Goal: Transaction & Acquisition: Book appointment/travel/reservation

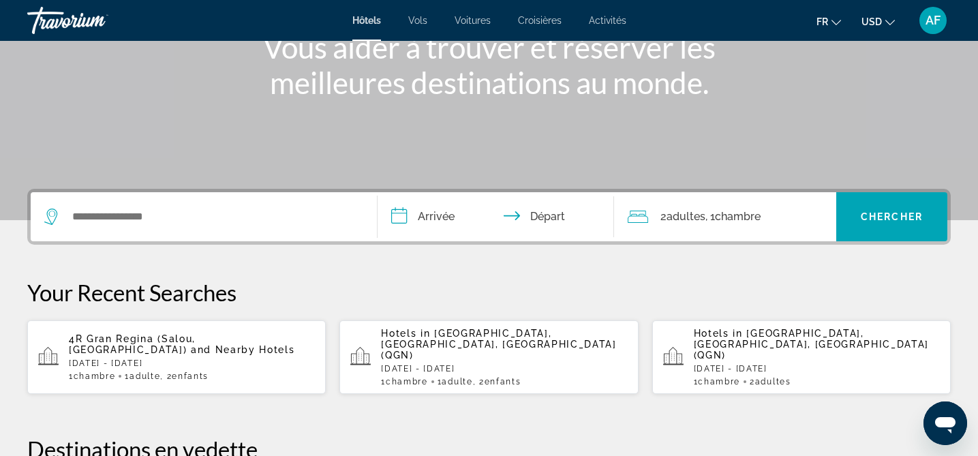
scroll to position [220, 0]
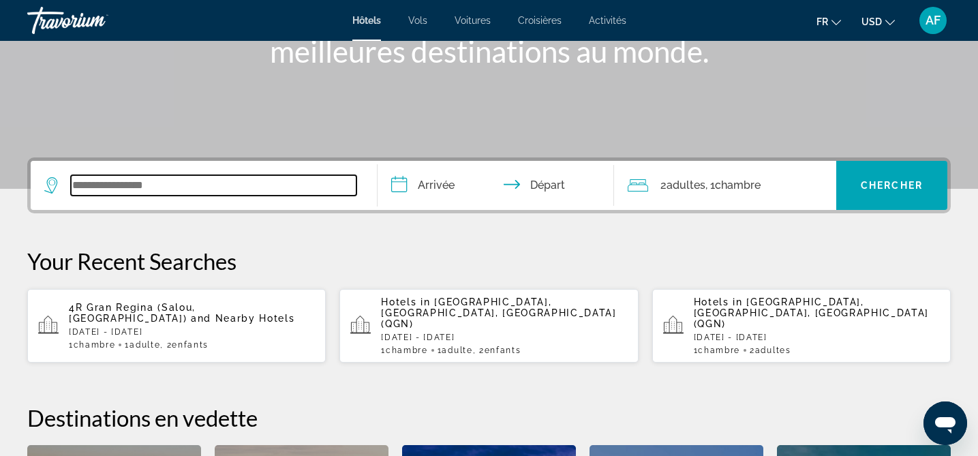
click at [135, 194] on input "Search widget" at bounding box center [214, 185] width 286 height 20
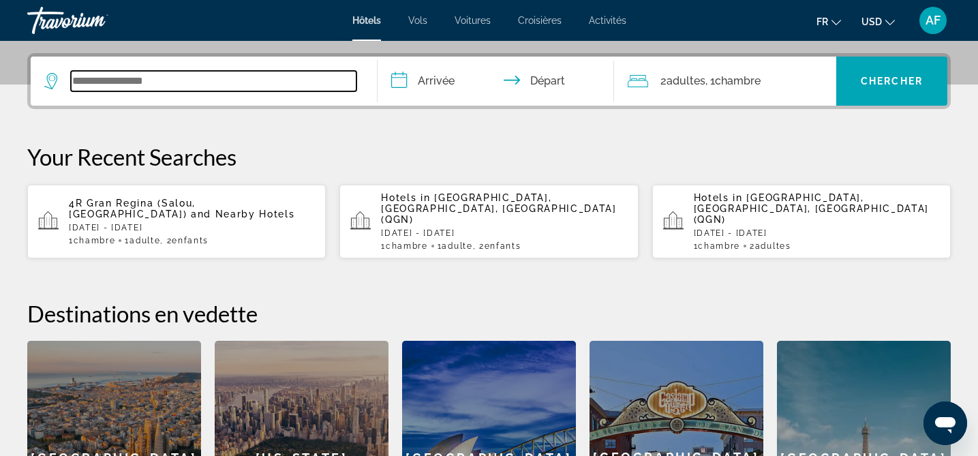
scroll to position [333, 0]
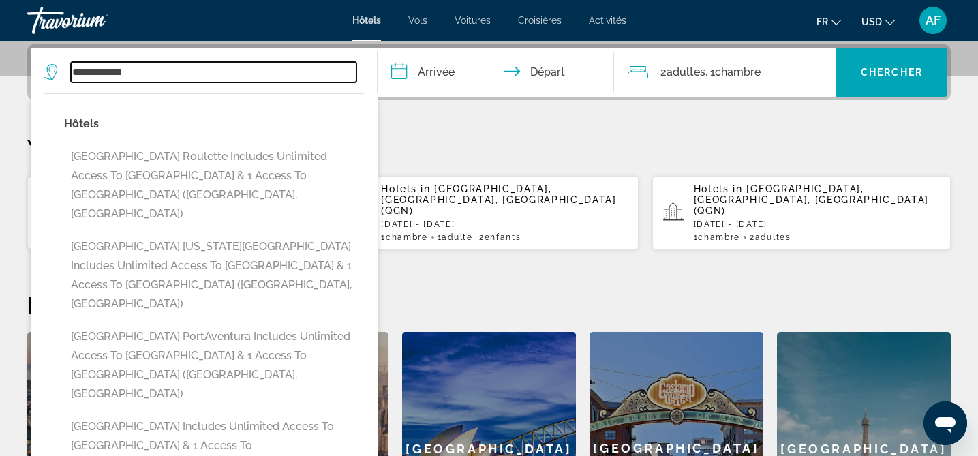
type input "**********"
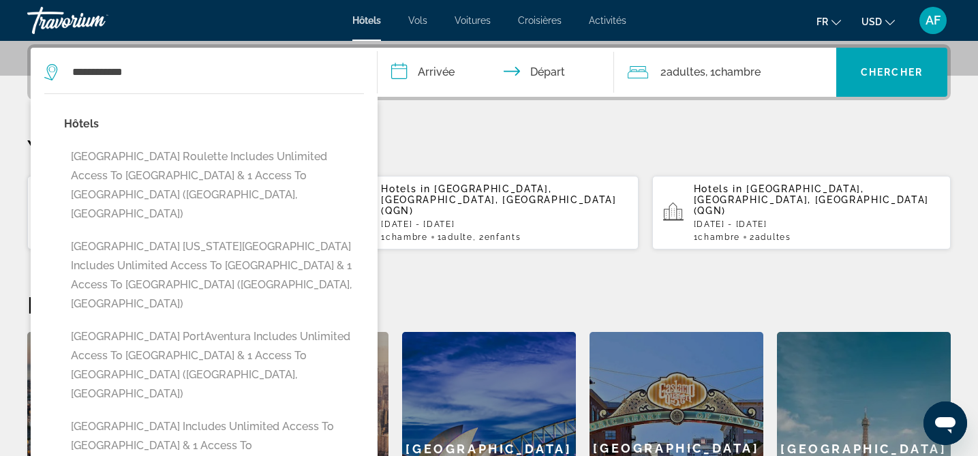
click at [438, 74] on input "**********" at bounding box center [498, 74] width 241 height 53
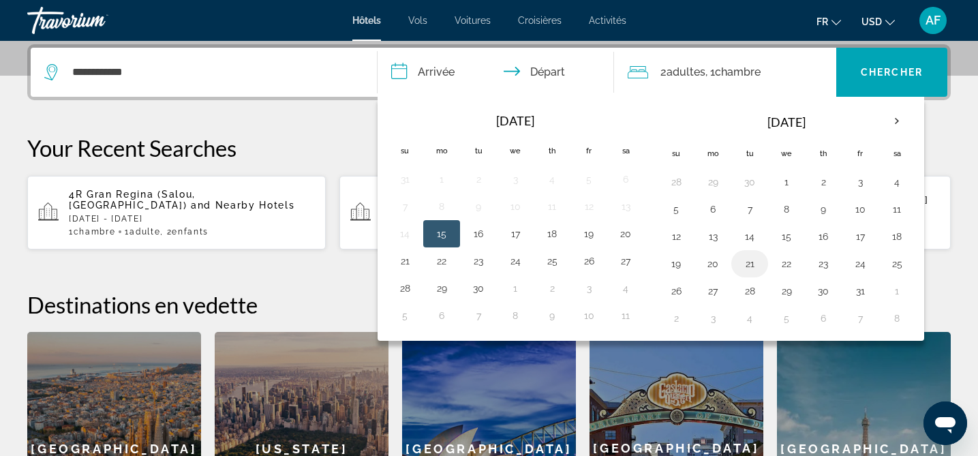
click at [751, 270] on button "21" at bounding box center [750, 263] width 22 height 19
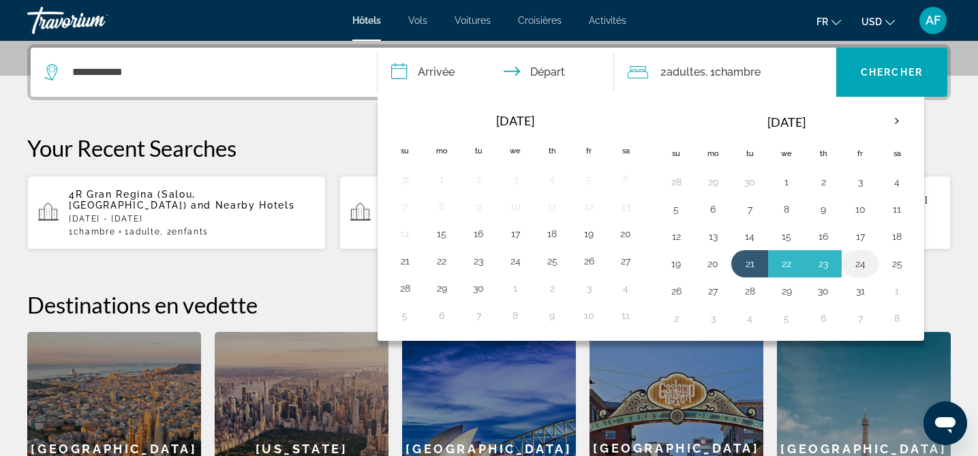
click at [869, 262] on button "24" at bounding box center [860, 263] width 22 height 19
type input "**********"
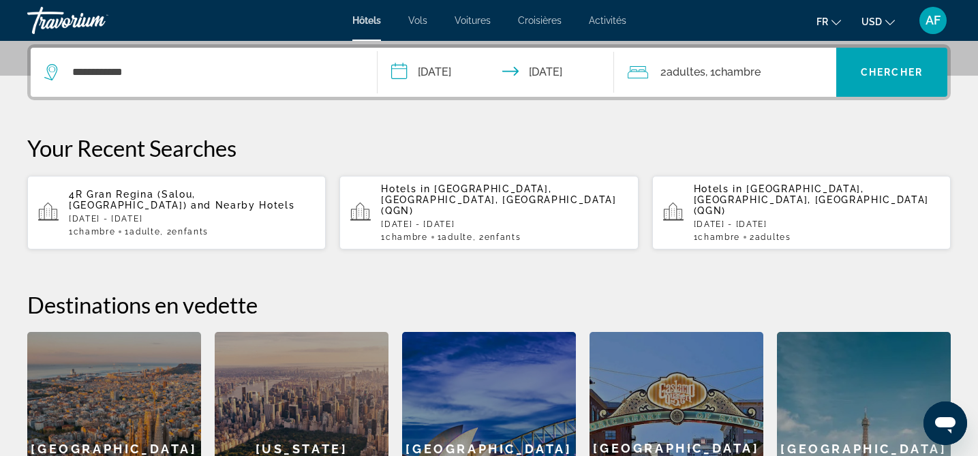
click at [679, 74] on span "Adultes" at bounding box center [686, 71] width 39 height 13
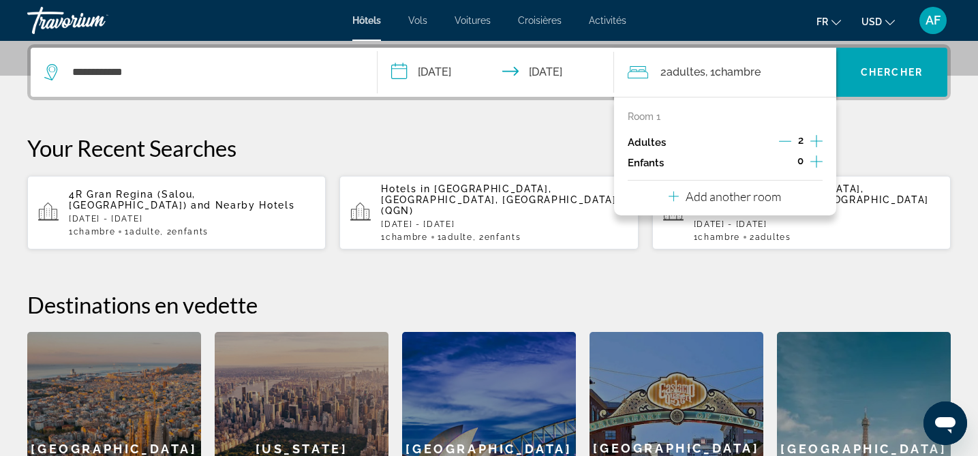
click at [792, 142] on div "2" at bounding box center [801, 142] width 44 height 20
click at [786, 137] on icon "Decrement adults" at bounding box center [785, 141] width 12 height 12
click at [815, 162] on icon "Increment children" at bounding box center [817, 161] width 12 height 16
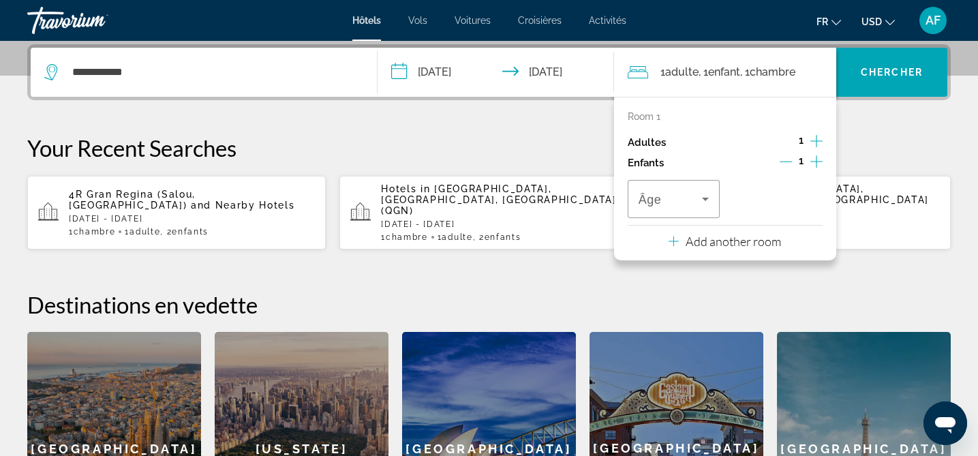
click at [815, 162] on icon "Increment children" at bounding box center [817, 161] width 12 height 16
click at [701, 192] on icon "Travelers: 1 adult, 2 children" at bounding box center [705, 199] width 16 height 16
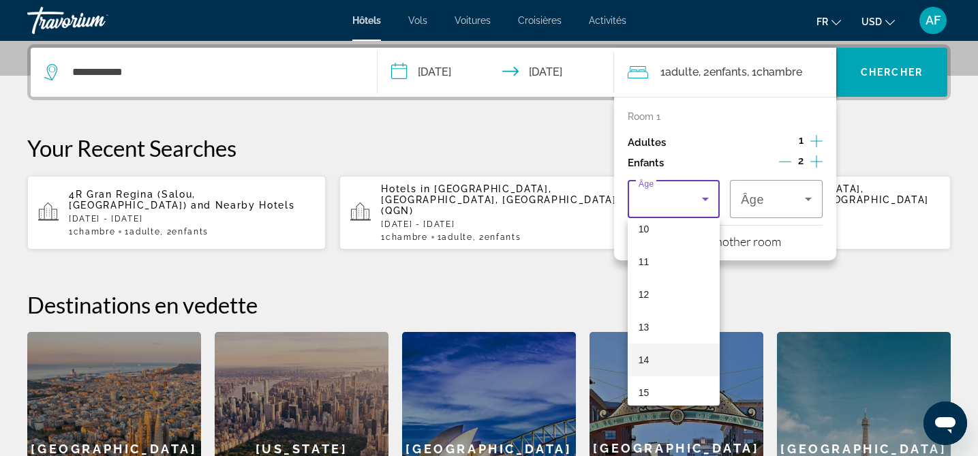
scroll to position [316, 0]
click at [657, 226] on mat-option "9" at bounding box center [674, 218] width 93 height 33
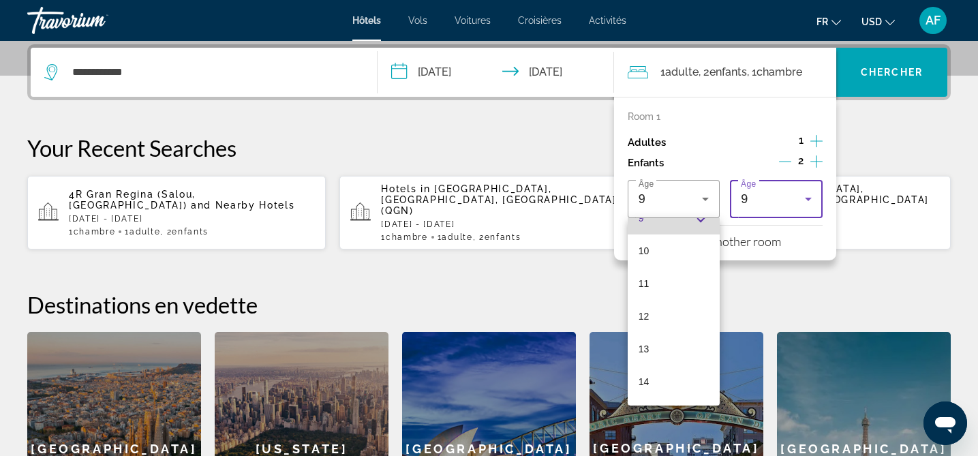
scroll to position [0, 0]
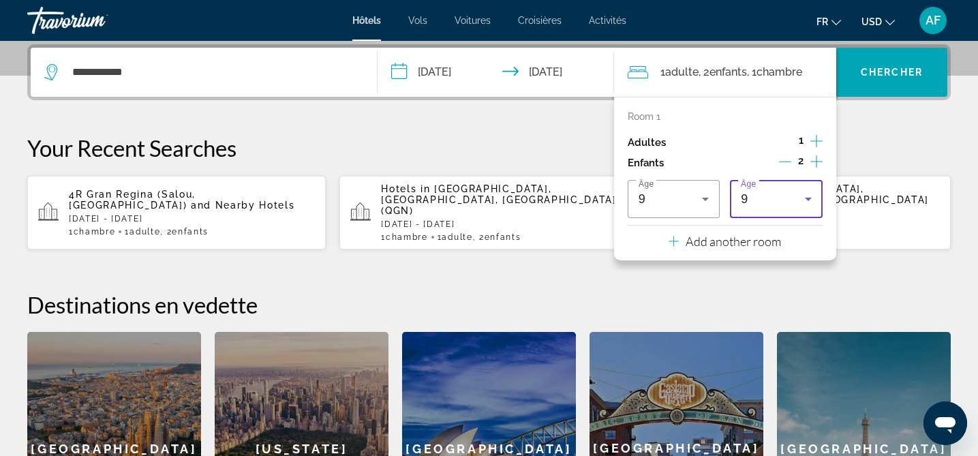
click at [791, 196] on div "9" at bounding box center [773, 199] width 64 height 16
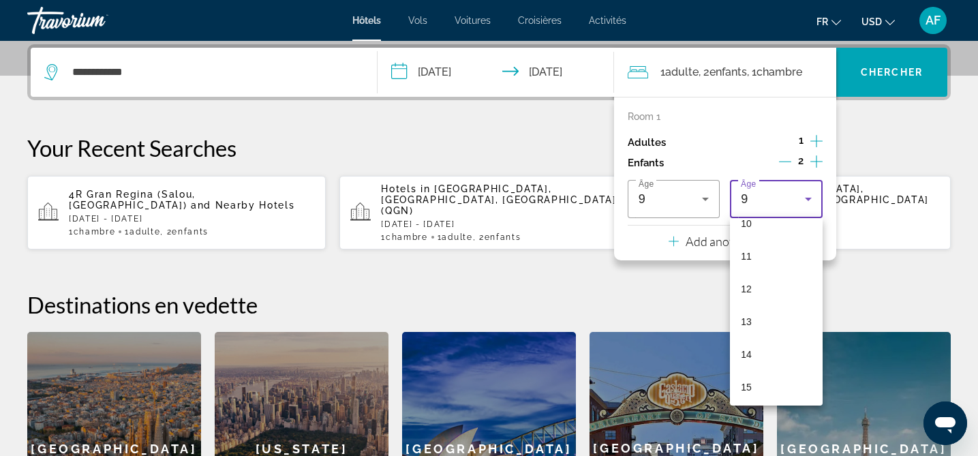
scroll to position [412, 0]
click at [751, 256] on span "13" at bounding box center [746, 253] width 11 height 16
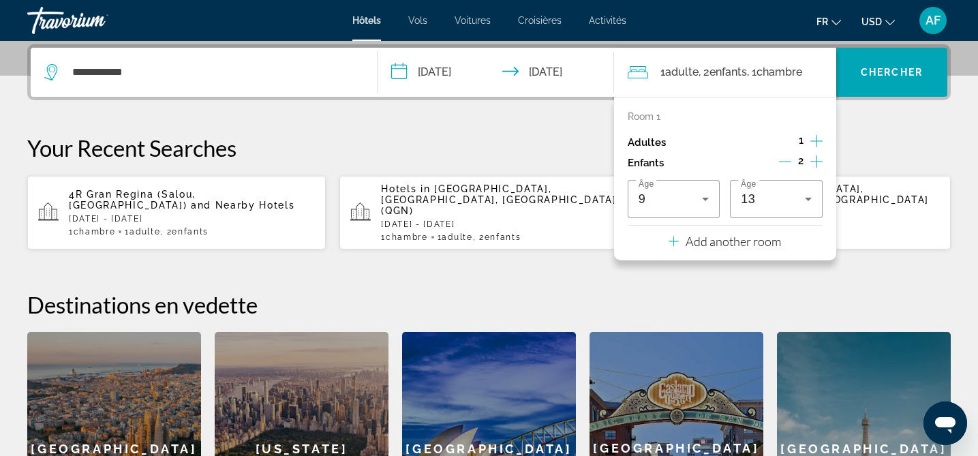
click at [885, 20] on button "USD USD ($) MXN (Mex$) CAD (Can$) GBP (£) EUR (€) AUD (A$) NZD (NZ$) CNY (CN¥)" at bounding box center [878, 22] width 33 height 20
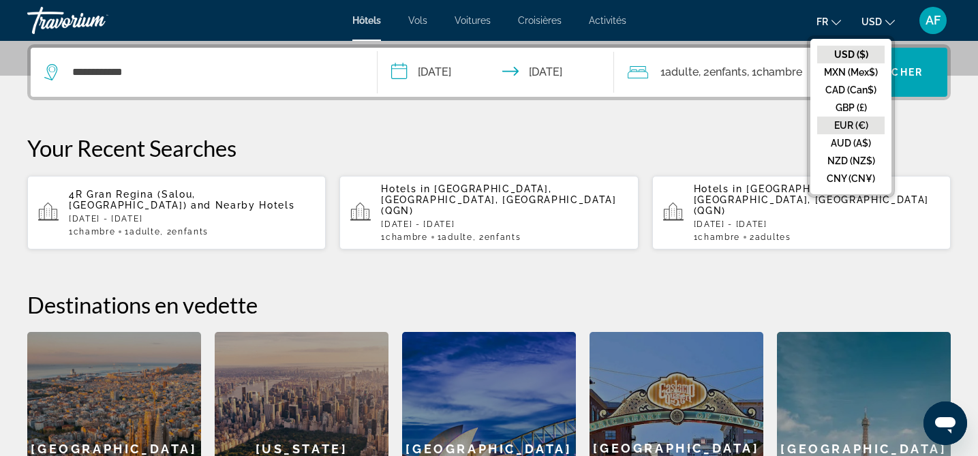
click at [849, 129] on button "EUR (€)" at bounding box center [850, 126] width 67 height 18
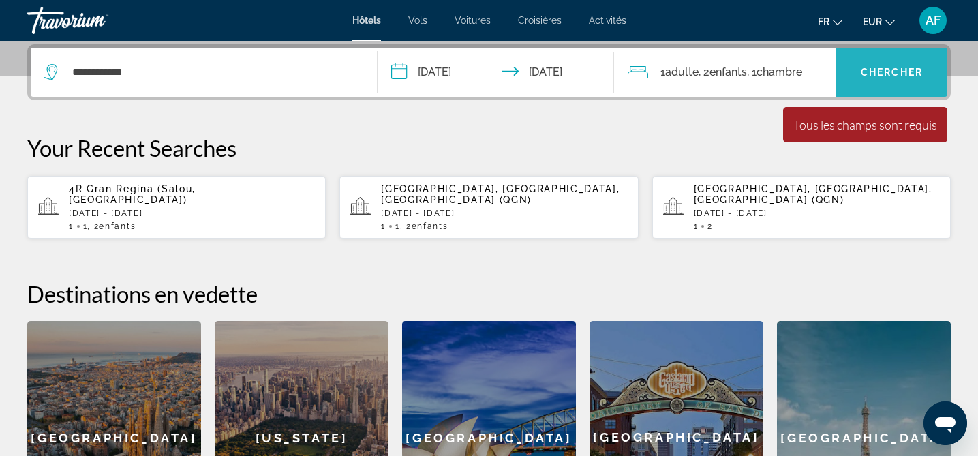
click at [897, 72] on span "Chercher" at bounding box center [892, 72] width 62 height 11
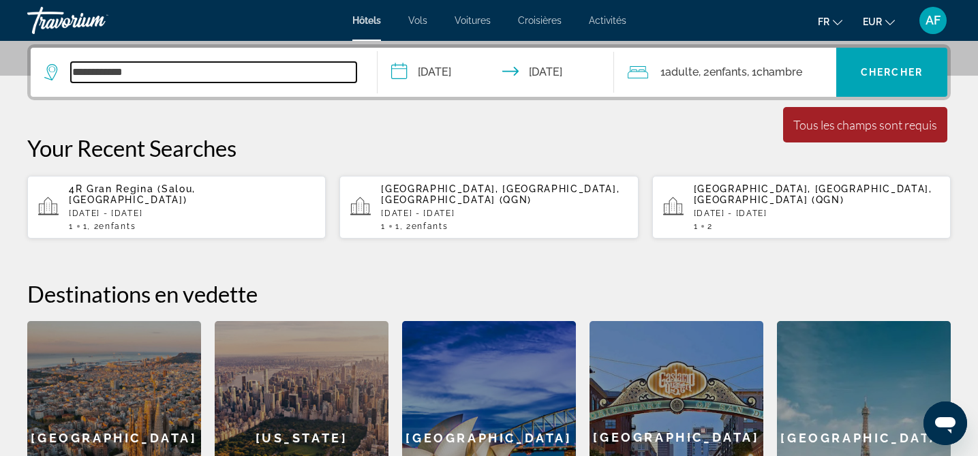
click at [299, 74] on input "**********" at bounding box center [214, 72] width 286 height 20
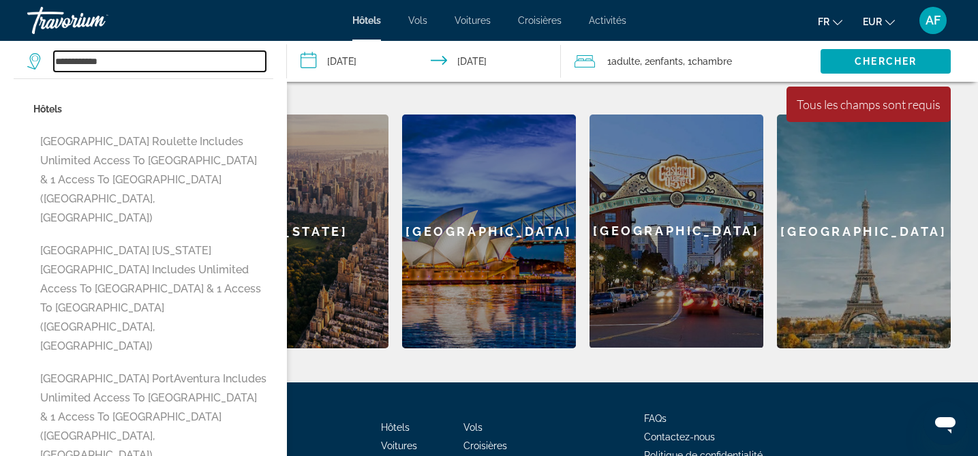
scroll to position [541, 0]
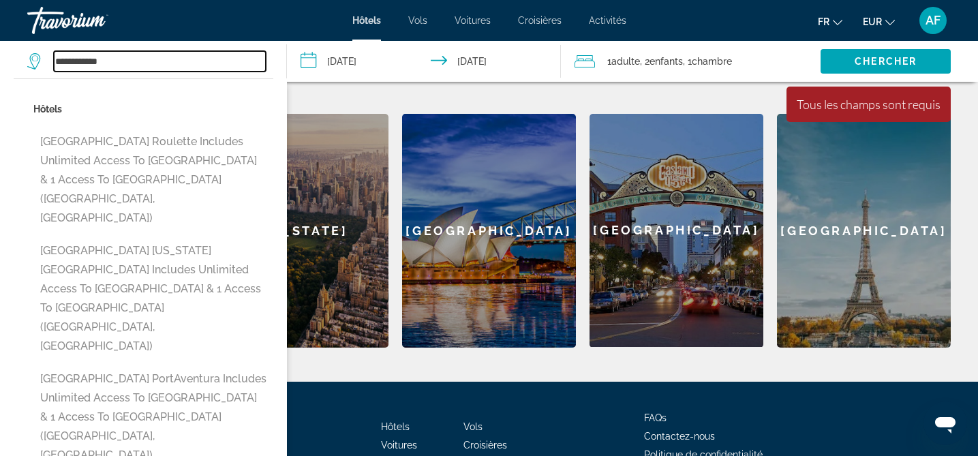
type input "**********"
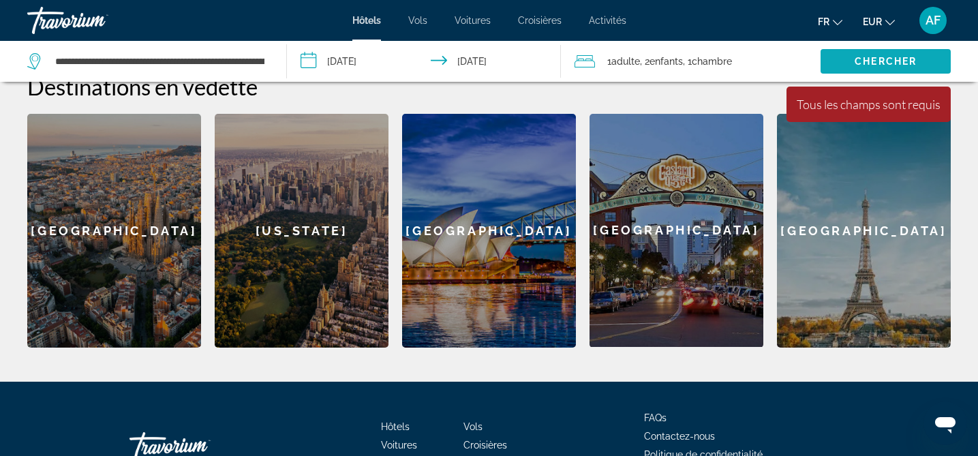
click at [876, 63] on span "Chercher" at bounding box center [886, 61] width 62 height 11
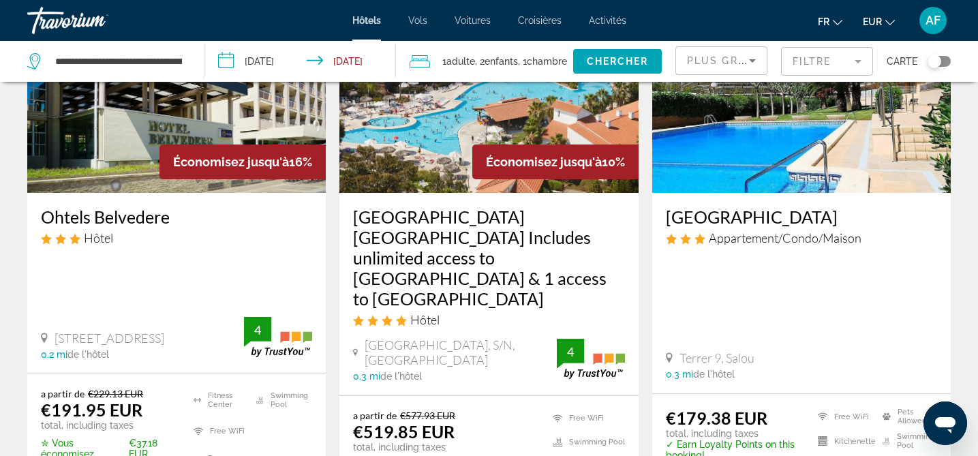
scroll to position [678, 0]
click at [516, 258] on h3 "[GEOGRAPHIC_DATA] [GEOGRAPHIC_DATA] Includes unlimited access to [GEOGRAPHIC_DA…" at bounding box center [488, 258] width 271 height 102
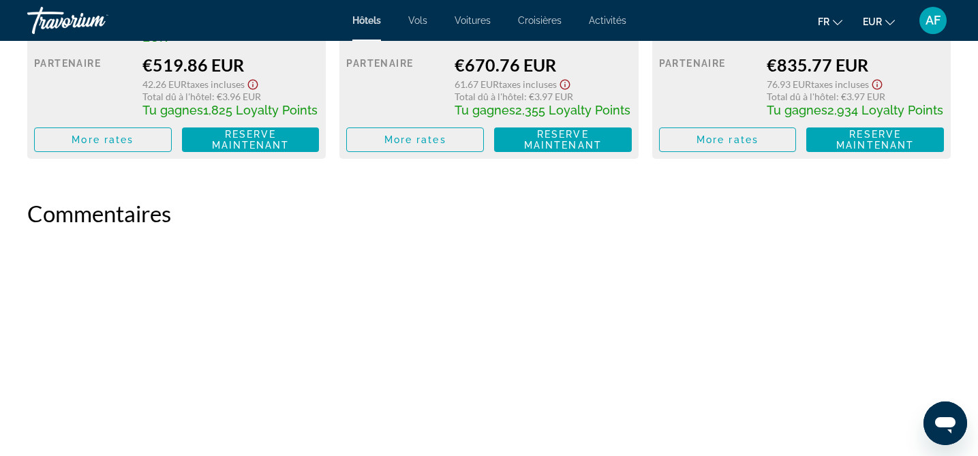
scroll to position [2261, 0]
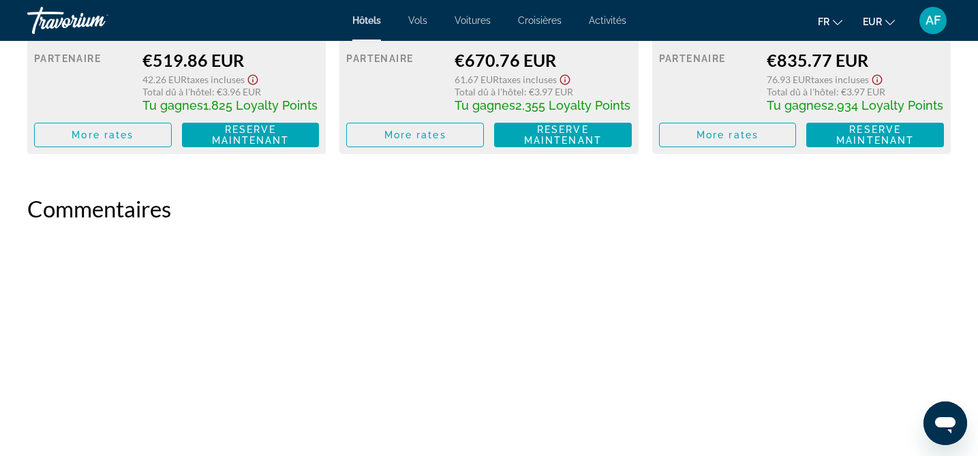
click at [374, 20] on span "Hôtels" at bounding box center [366, 20] width 29 height 11
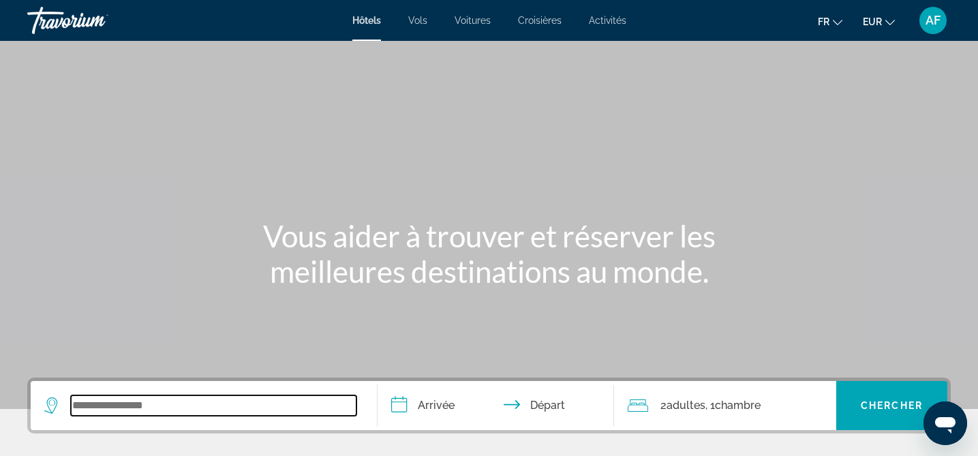
click at [127, 405] on input "Search widget" at bounding box center [214, 405] width 286 height 20
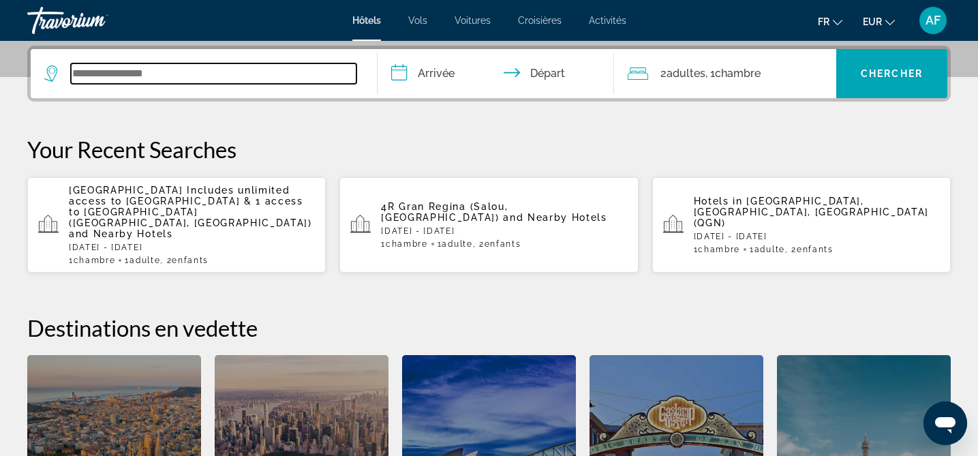
scroll to position [333, 0]
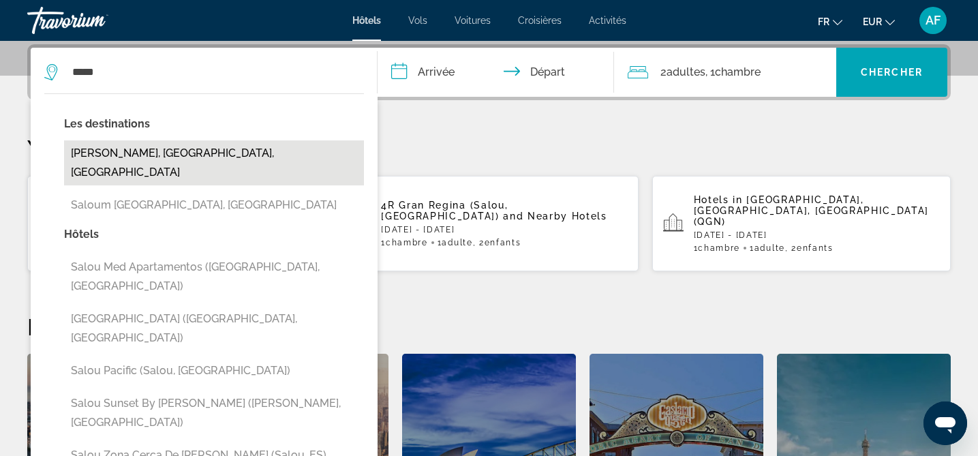
click at [155, 162] on button "[PERSON_NAME], [GEOGRAPHIC_DATA], [GEOGRAPHIC_DATA]" at bounding box center [214, 162] width 300 height 45
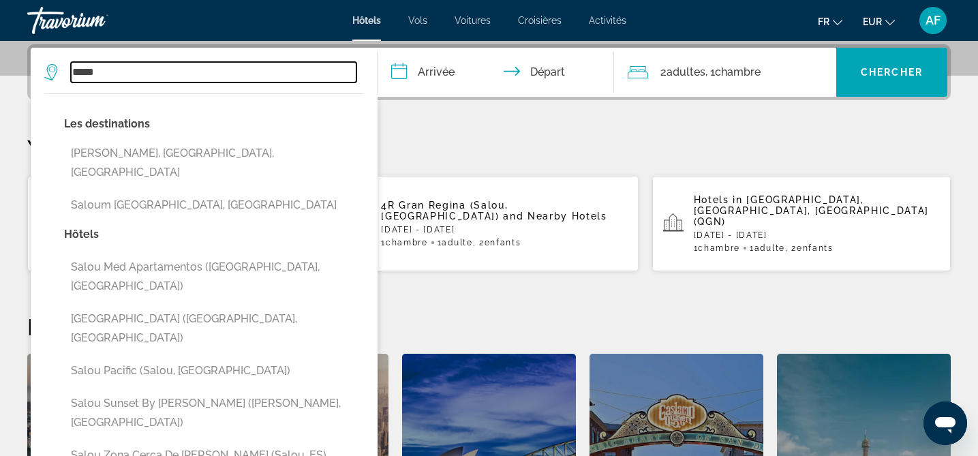
type input "**********"
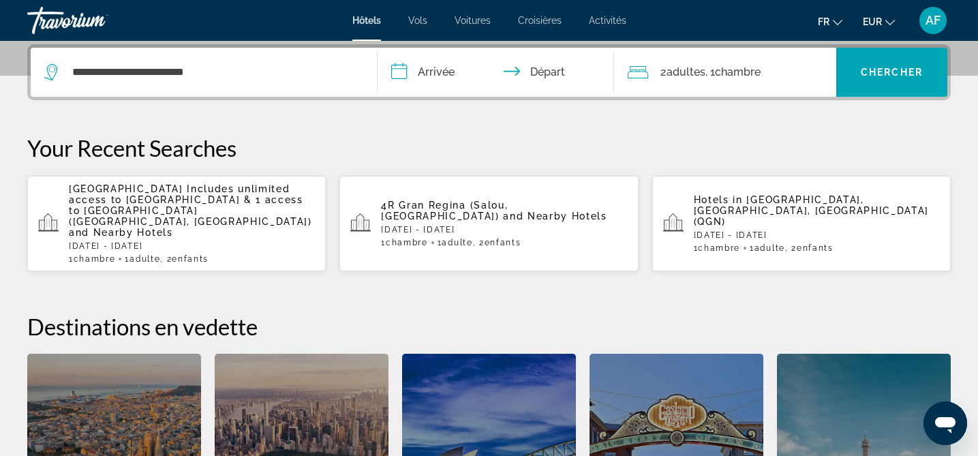
click at [428, 80] on input "**********" at bounding box center [498, 74] width 241 height 53
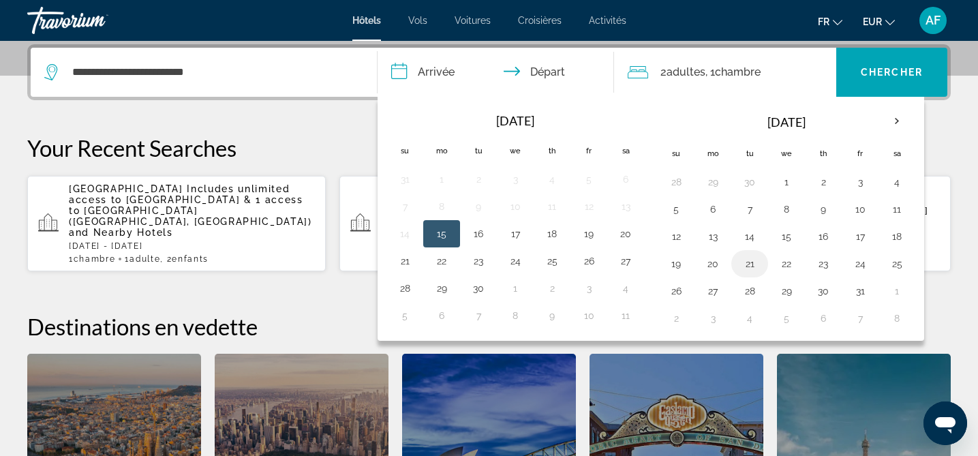
click at [749, 262] on button "21" at bounding box center [750, 263] width 22 height 19
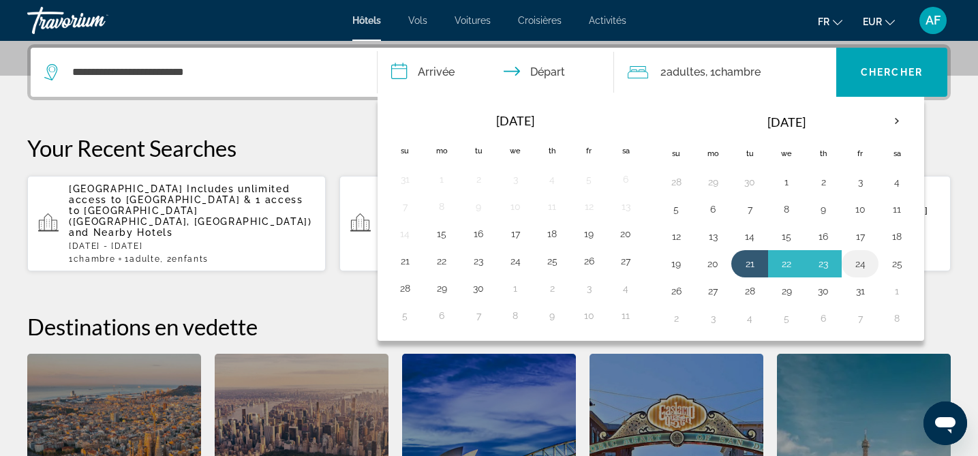
click at [857, 262] on button "24" at bounding box center [860, 263] width 22 height 19
type input "**********"
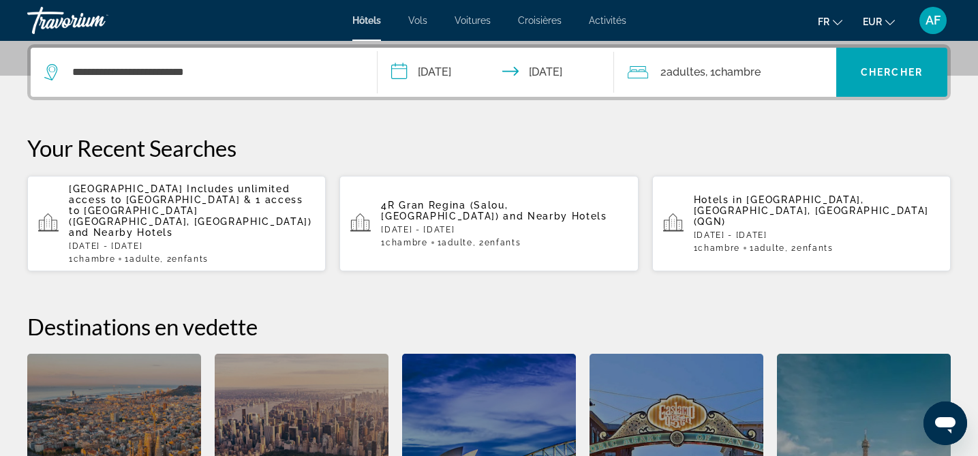
click at [688, 63] on span "2 Adulte Adultes" at bounding box center [683, 72] width 45 height 19
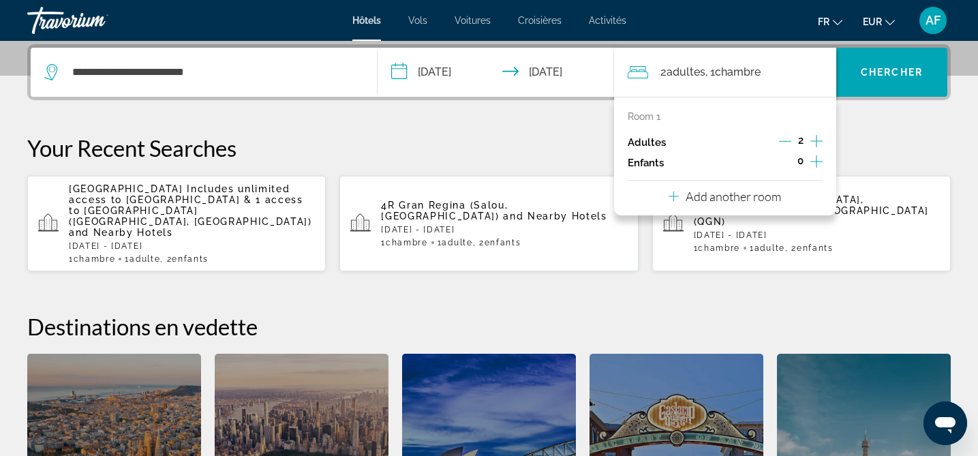
click at [785, 138] on icon "Decrement adults" at bounding box center [785, 141] width 12 height 12
click at [821, 161] on icon "Increment children" at bounding box center [817, 161] width 12 height 12
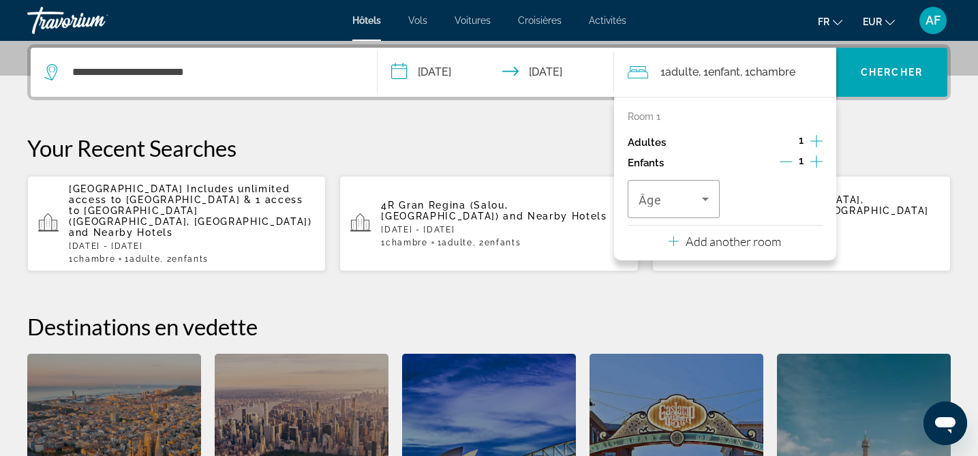
click at [821, 161] on icon "Increment children" at bounding box center [817, 161] width 12 height 12
click at [682, 202] on span "Travelers: 1 adult, 2 children" at bounding box center [671, 199] width 64 height 16
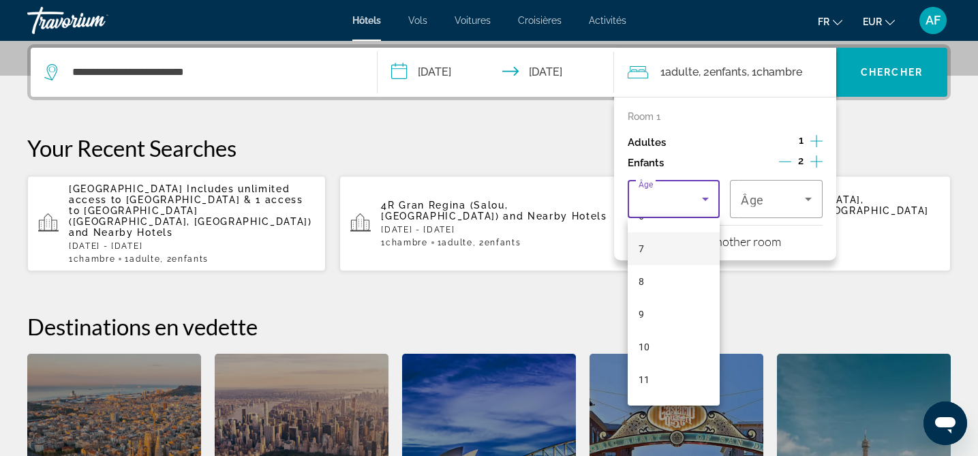
scroll to position [300, 0]
click at [647, 247] on mat-option "9" at bounding box center [674, 234] width 93 height 33
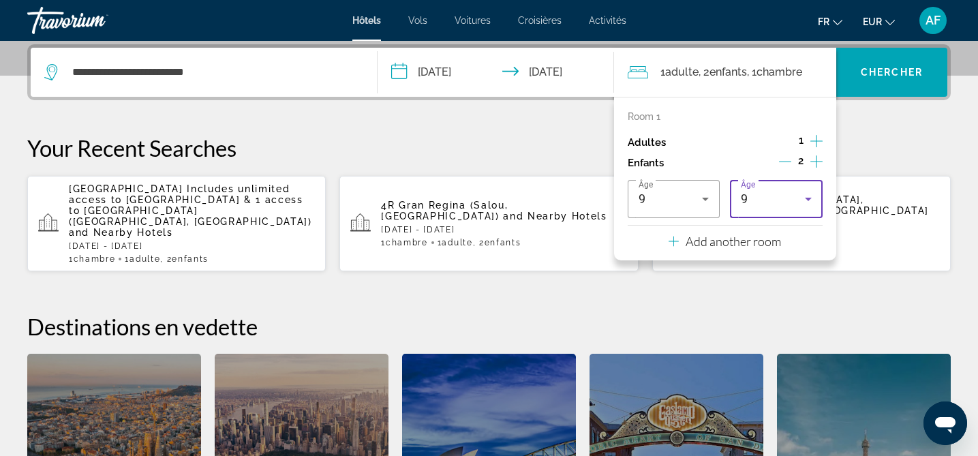
click at [771, 202] on div "9" at bounding box center [773, 199] width 64 height 16
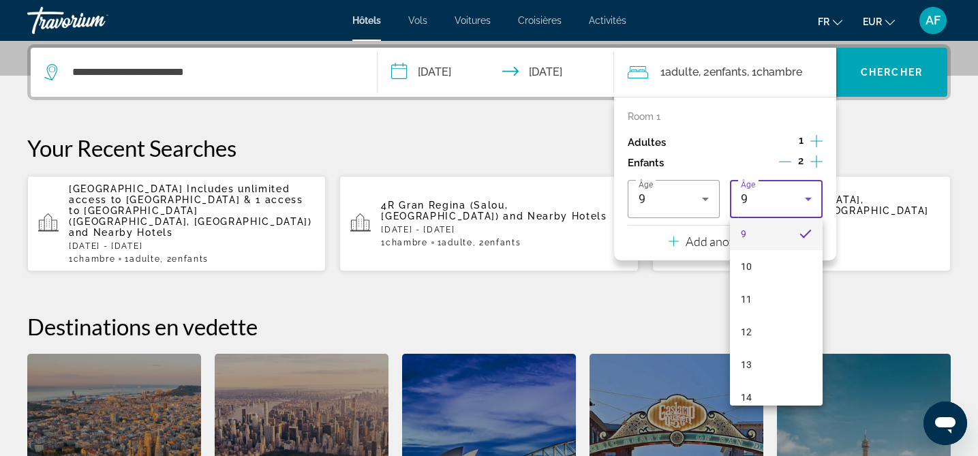
scroll to position [309, 0]
click at [764, 345] on mat-option "13" at bounding box center [776, 356] width 93 height 33
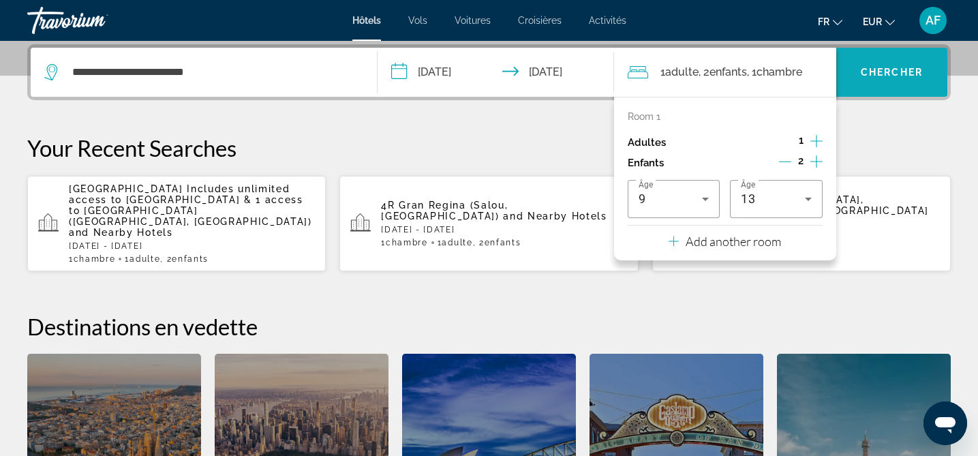
click at [905, 72] on span "Chercher" at bounding box center [892, 72] width 62 height 11
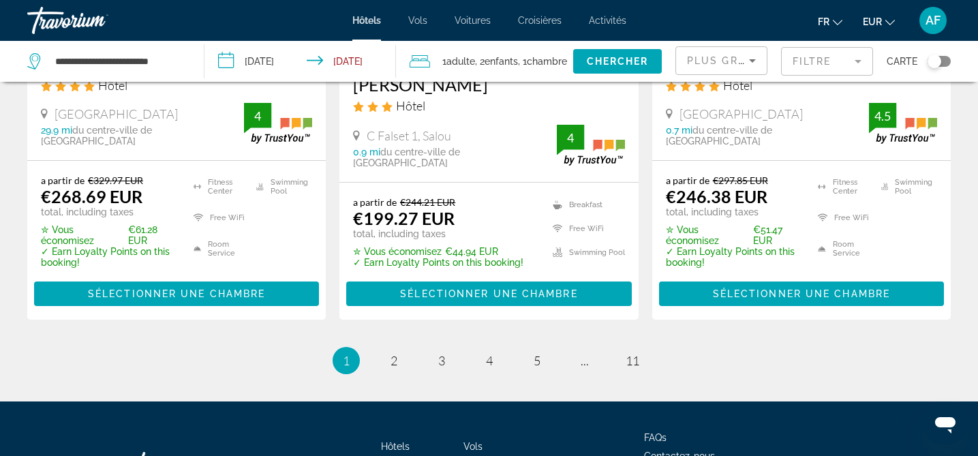
scroll to position [1875, 0]
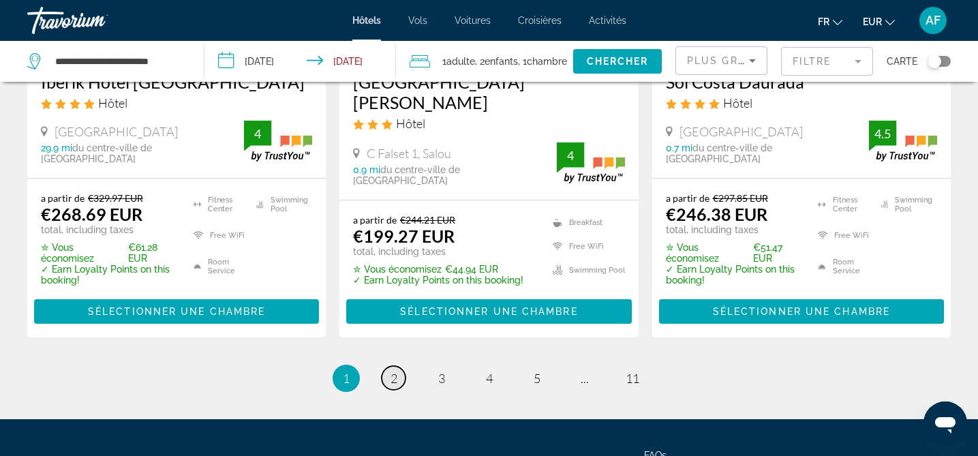
click at [392, 371] on span "2" at bounding box center [394, 378] width 7 height 15
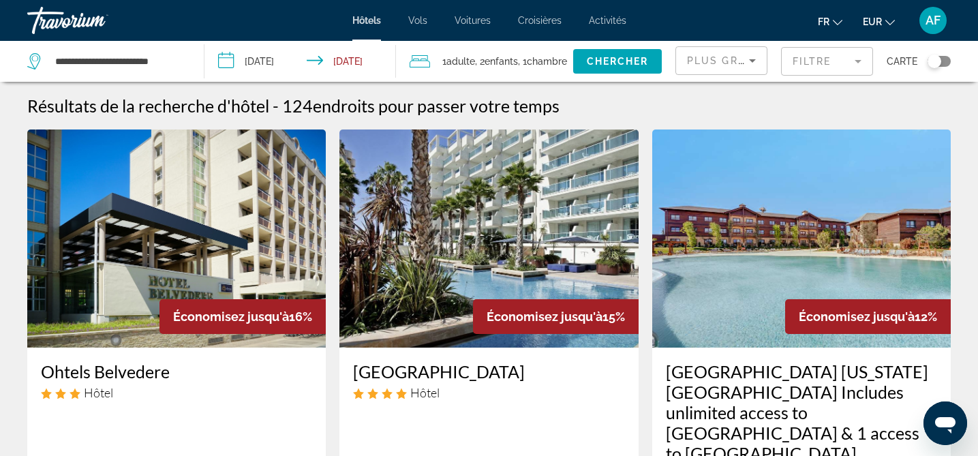
click at [942, 62] on div "Toggle map" at bounding box center [939, 61] width 23 height 11
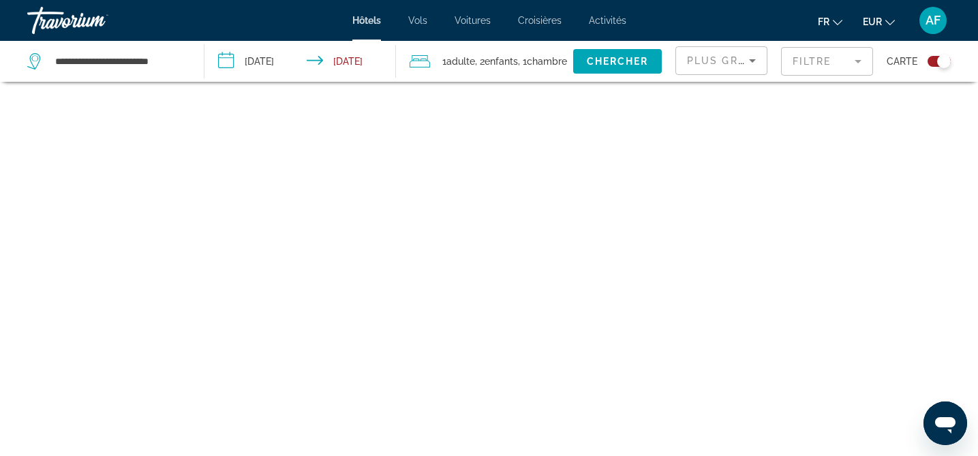
scroll to position [82, 0]
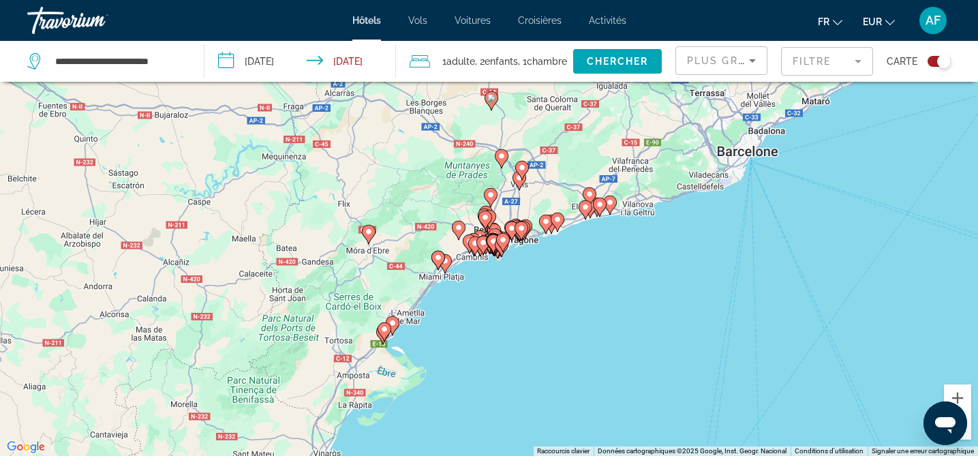
click at [559, 181] on div "Pour activer le glissement avec le clavier, appuyez sur Alt+Entrée. Une fois ce…" at bounding box center [489, 228] width 978 height 456
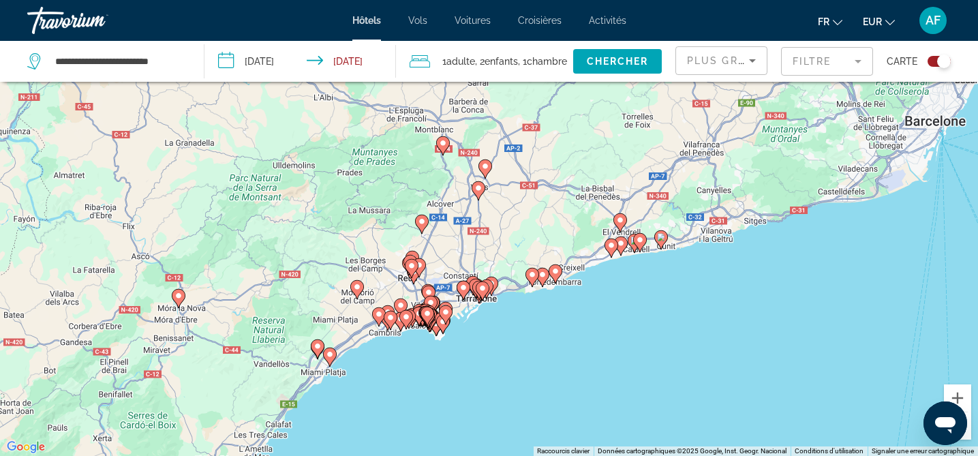
click at [527, 204] on div "Pour activer le glissement avec le clavier, appuyez sur Alt+Entrée. Une fois ce…" at bounding box center [489, 228] width 978 height 456
click at [527, 205] on div "Pour activer le glissement avec le clavier, appuyez sur Alt+Entrée. Une fois ce…" at bounding box center [489, 228] width 978 height 456
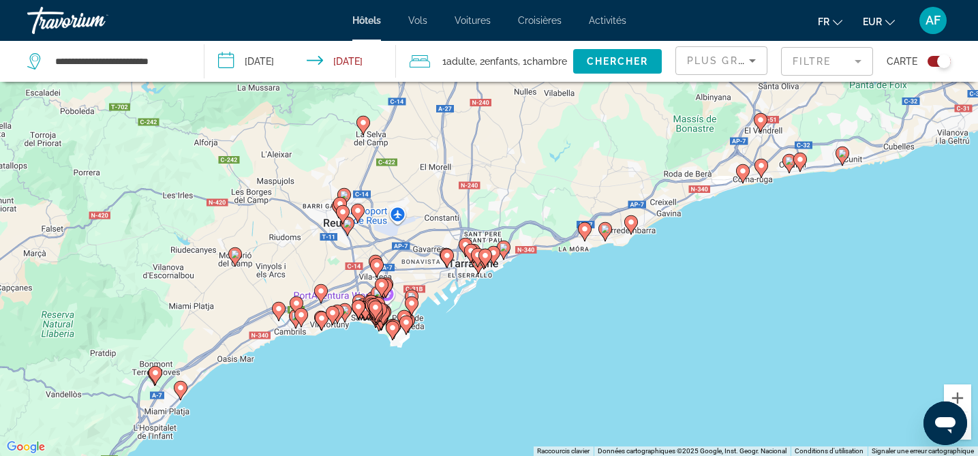
drag, startPoint x: 417, startPoint y: 325, endPoint x: 465, endPoint y: 195, distance: 138.7
click at [465, 195] on div "Pour activer le glissement avec le clavier, appuyez sur Alt+Entrée. Une fois ce…" at bounding box center [489, 228] width 978 height 456
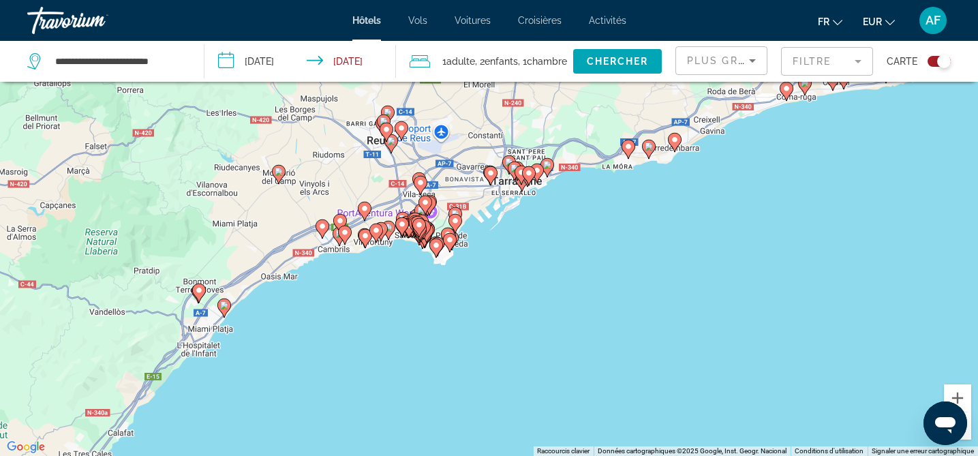
drag, startPoint x: 416, startPoint y: 251, endPoint x: 460, endPoint y: 165, distance: 96.7
click at [459, 166] on div "Pour activer le glissement avec le clavier, appuyez sur Alt+Entrée. Une fois ce…" at bounding box center [489, 228] width 978 height 456
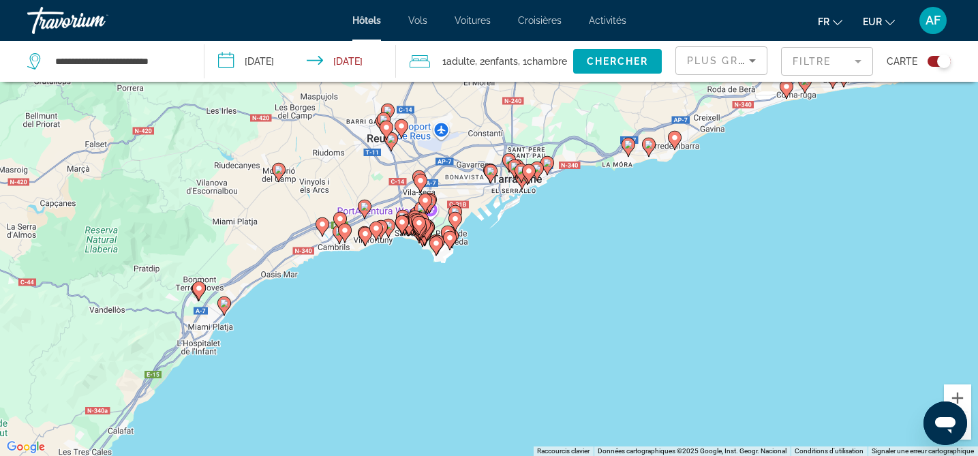
click at [372, 179] on div "Pour activer le glissement avec le clavier, appuyez sur Alt+Entrée. Une fois ce…" at bounding box center [489, 228] width 978 height 456
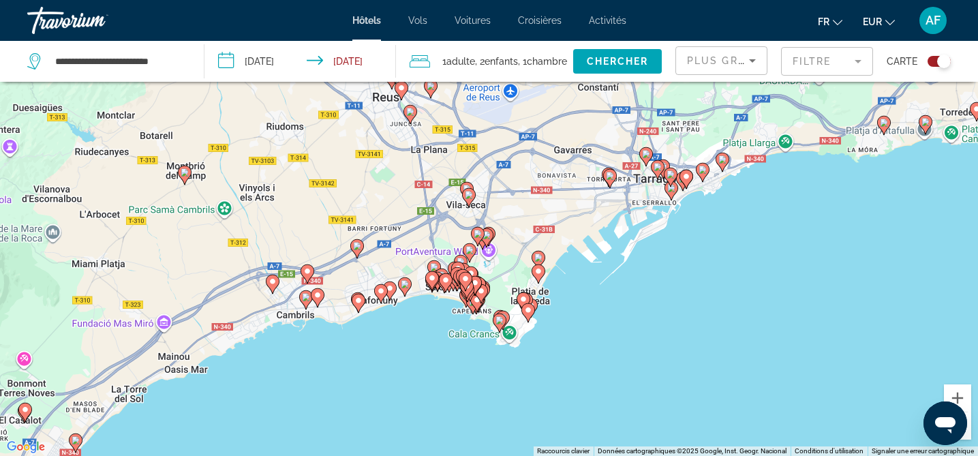
click at [425, 208] on div "Pour activer le glissement avec le clavier, appuyez sur Alt+Entrée. Une fois ce…" at bounding box center [489, 228] width 978 height 456
click at [425, 209] on div "Pour activer le glissement avec le clavier, appuyez sur Alt+Entrée. Une fois ce…" at bounding box center [489, 228] width 978 height 456
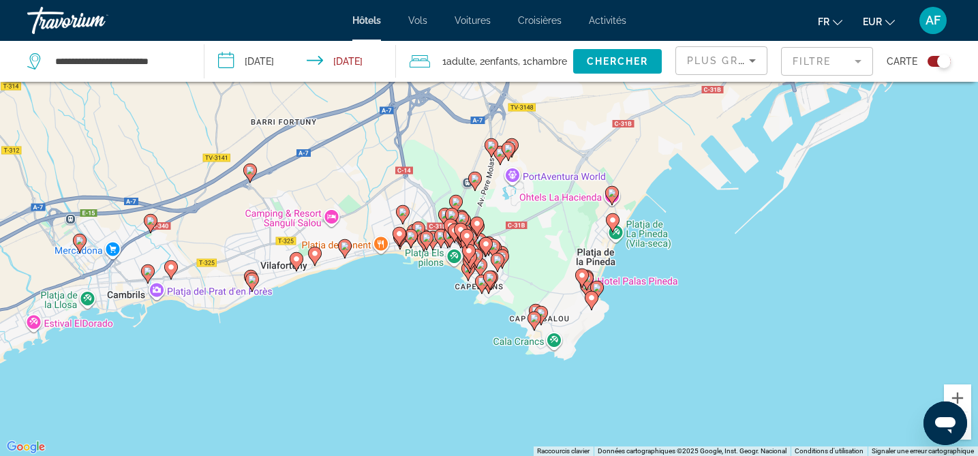
drag, startPoint x: 422, startPoint y: 271, endPoint x: 381, endPoint y: 142, distance: 135.2
click at [381, 142] on div "Pour activer le glissement avec le clavier, appuyez sur Alt+Entrée. Une fois ce…" at bounding box center [489, 228] width 978 height 456
click at [537, 222] on div "Pour activer le glissement avec le clavier, appuyez sur Alt+Entrée. Une fois ce…" at bounding box center [489, 228] width 978 height 456
click at [537, 223] on div "Pour activer le glissement avec le clavier, appuyez sur Alt+Entrée. Une fois ce…" at bounding box center [489, 228] width 978 height 456
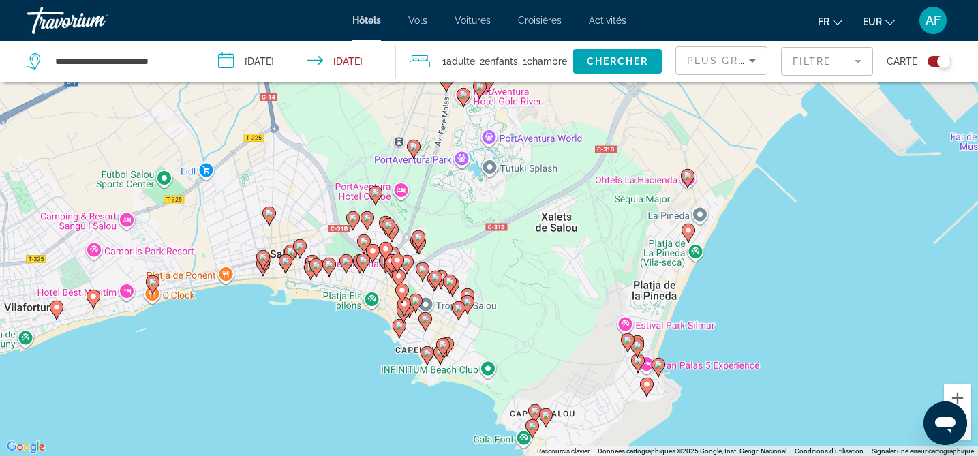
click at [466, 228] on div "Pour activer le glissement avec le clavier, appuyez sur Alt+Entrée. Une fois ce…" at bounding box center [489, 228] width 978 height 456
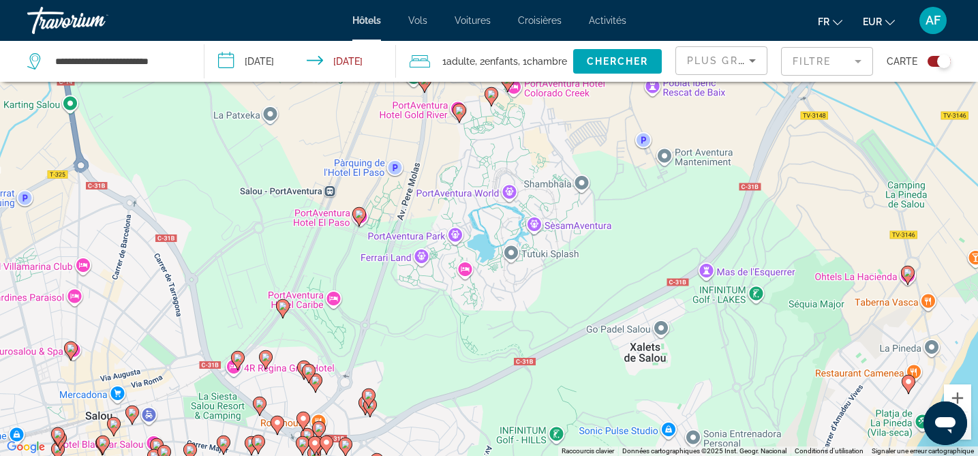
drag, startPoint x: 459, startPoint y: 179, endPoint x: 457, endPoint y: 315, distance: 136.4
click at [457, 315] on div "Pour activer le glissement avec le clavier, appuyez sur Alt+Entrée. Une fois ce…" at bounding box center [489, 228] width 978 height 456
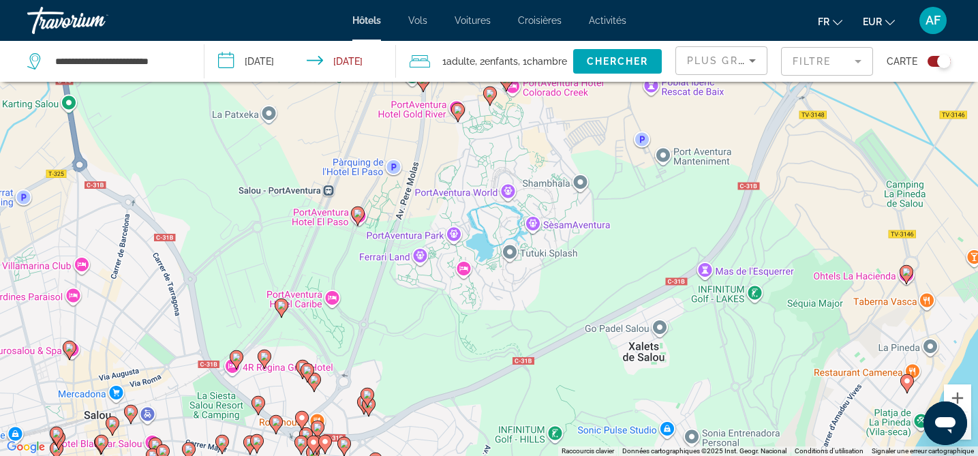
click at [284, 303] on image "Main content" at bounding box center [281, 305] width 8 height 8
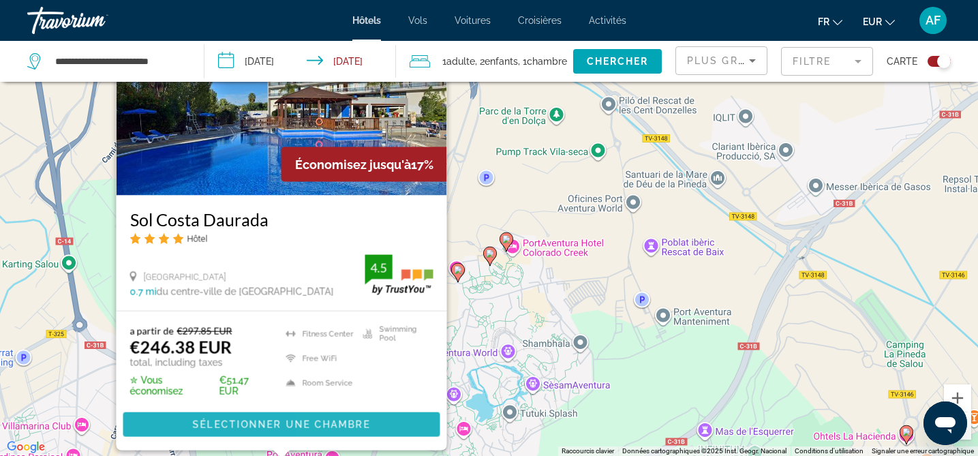
click at [327, 426] on span "Sélectionner une chambre" at bounding box center [280, 424] width 177 height 11
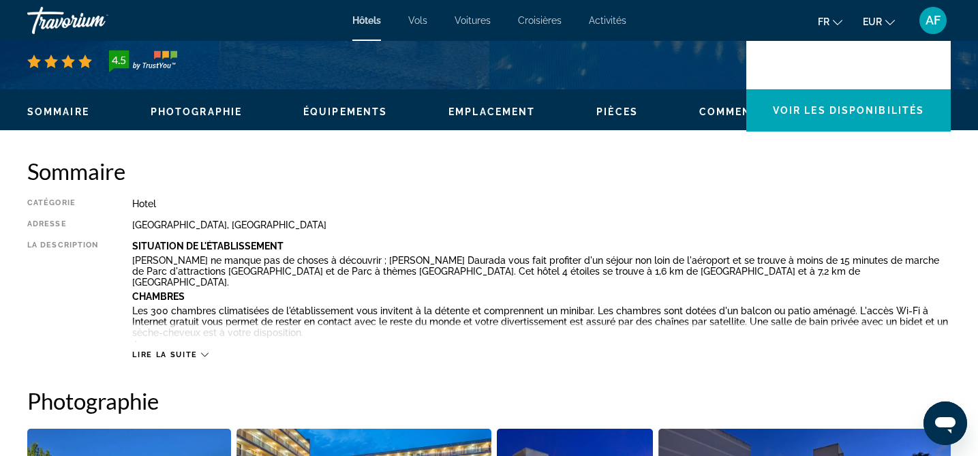
scroll to position [363, 0]
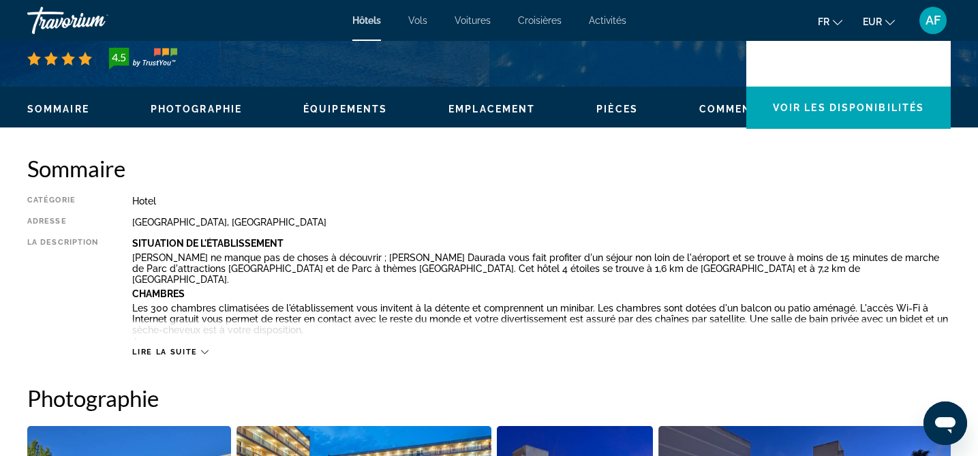
click at [186, 352] on span "Lire la suite" at bounding box center [164, 352] width 65 height 9
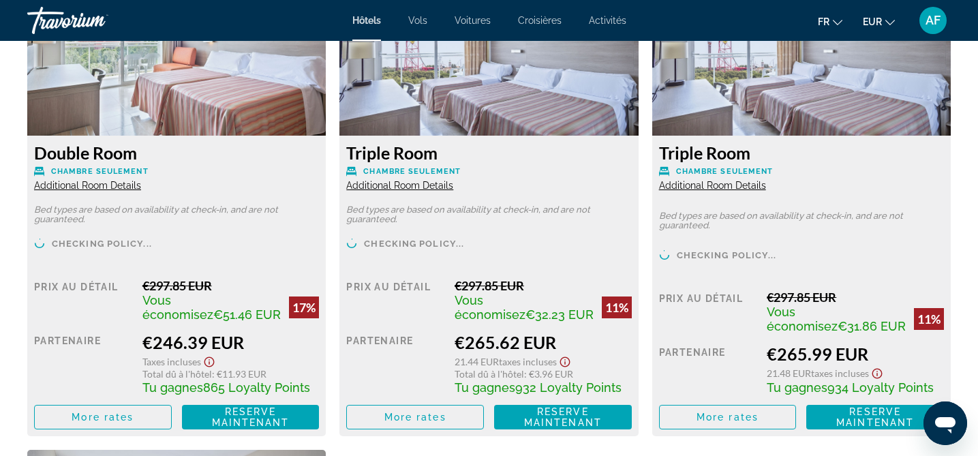
scroll to position [2083, 0]
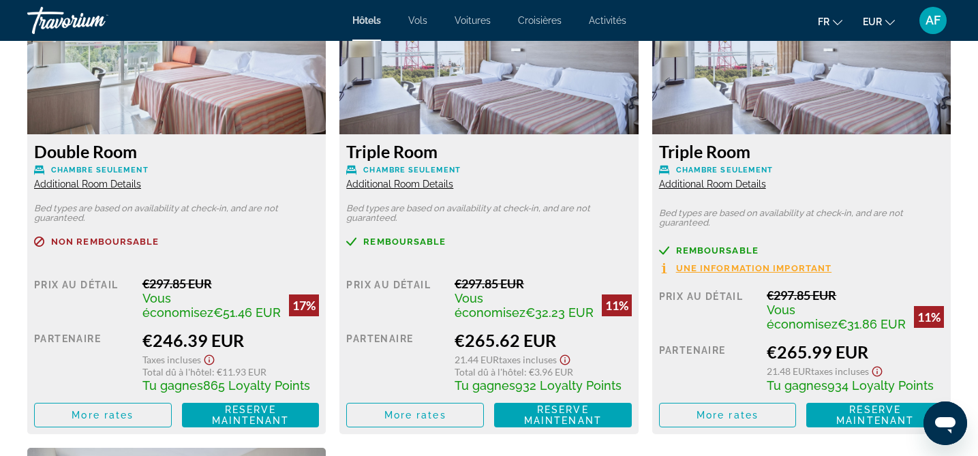
click at [393, 179] on span "Additional Room Details" at bounding box center [399, 184] width 107 height 11
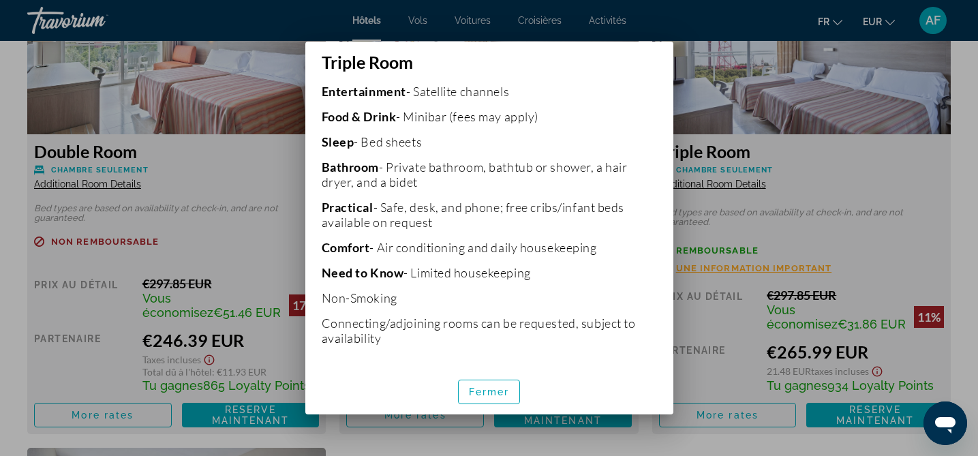
scroll to position [362, 0]
click at [487, 385] on span "button" at bounding box center [489, 392] width 61 height 33
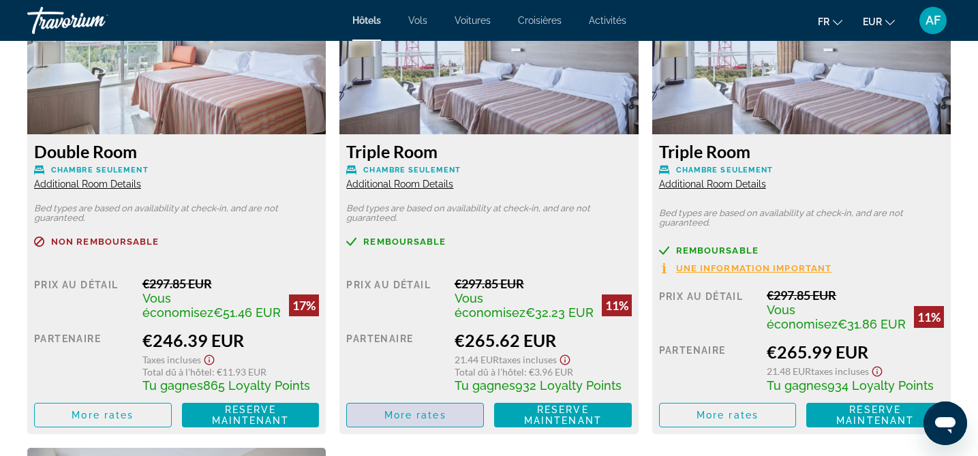
click at [410, 410] on span "More rates" at bounding box center [415, 415] width 62 height 11
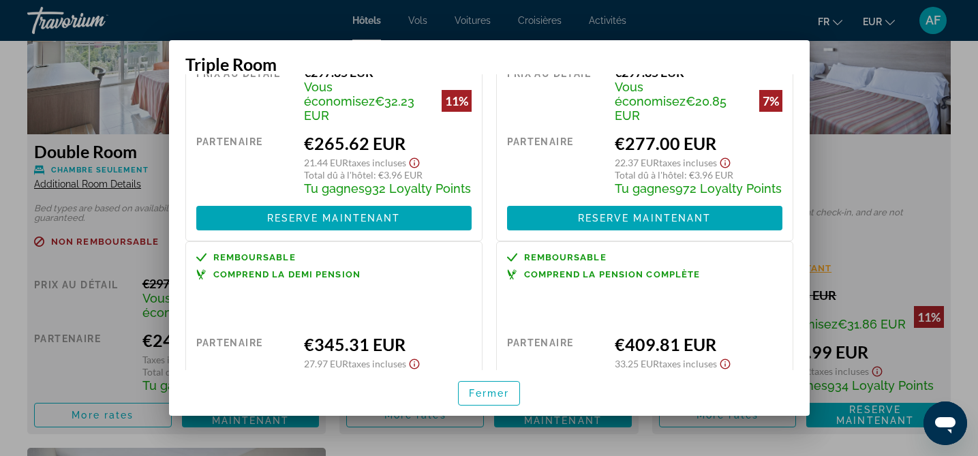
scroll to position [190, 0]
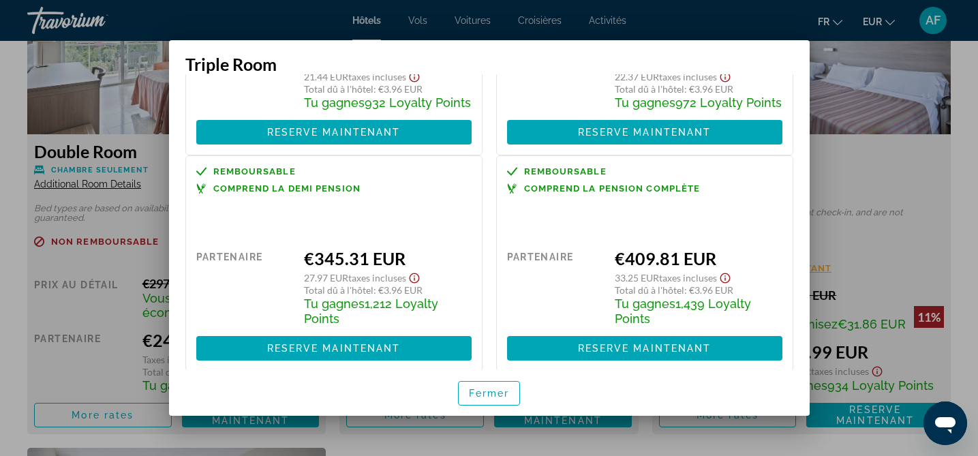
click at [970, 223] on div at bounding box center [489, 228] width 978 height 456
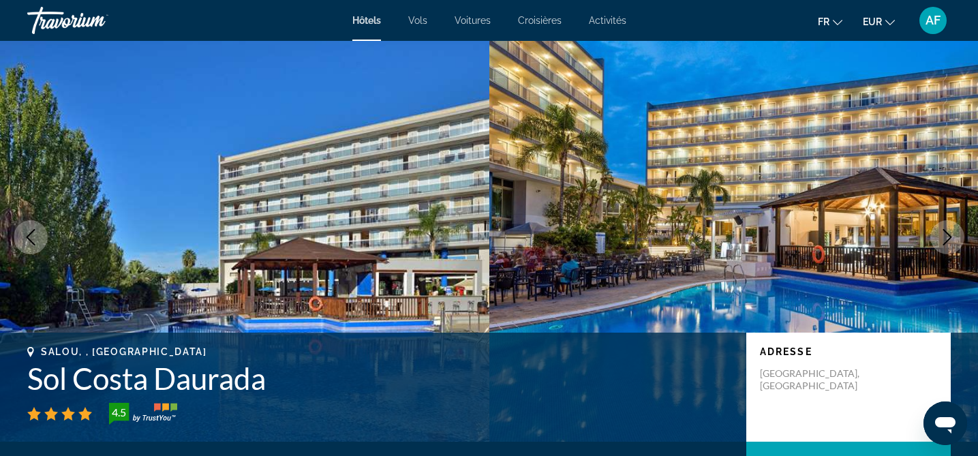
scroll to position [0, 0]
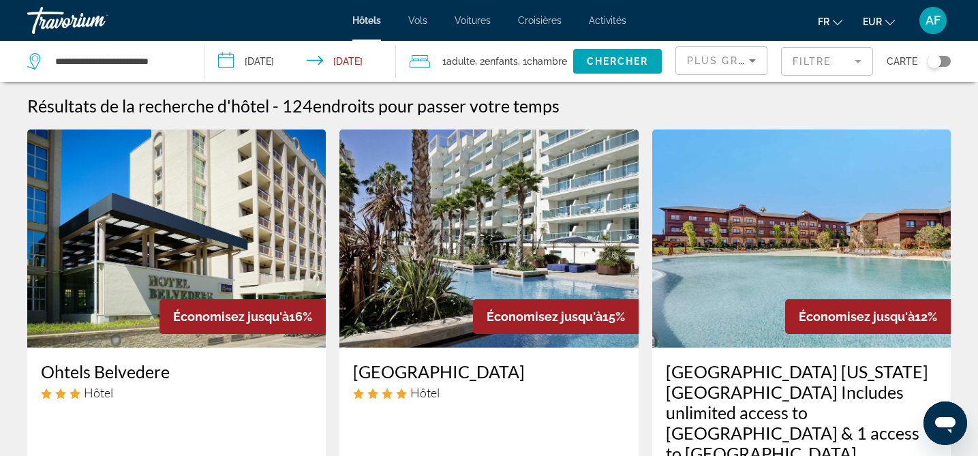
click at [945, 63] on div "Toggle map" at bounding box center [939, 61] width 23 height 11
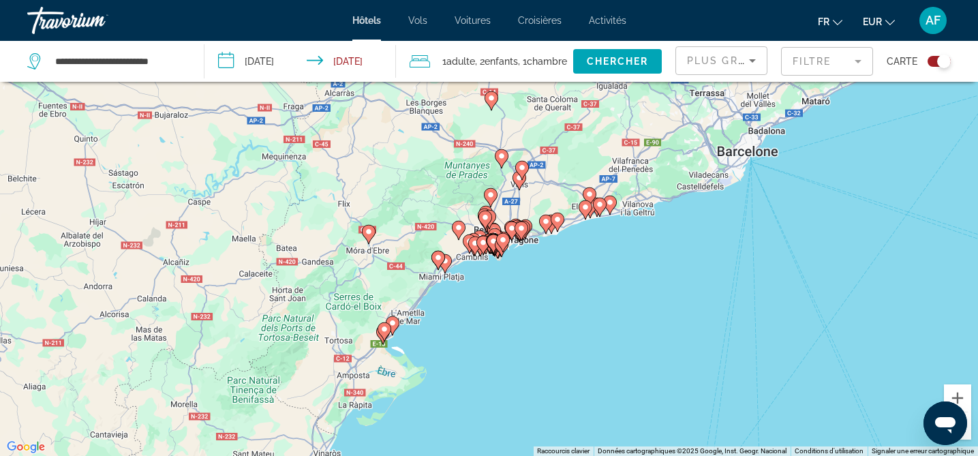
click at [532, 305] on div "Pour activer le glissement avec le clavier, appuyez sur Alt+Entrée. Une fois ce…" at bounding box center [489, 228] width 978 height 456
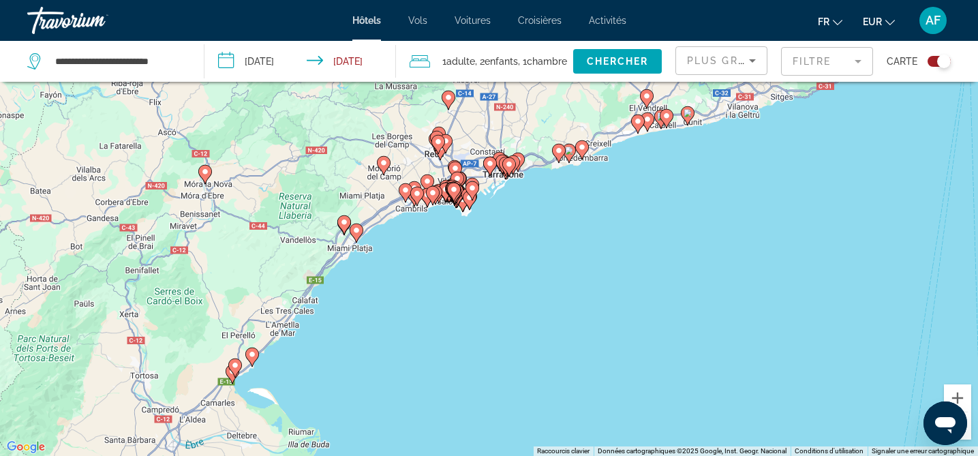
click at [501, 236] on div "Pour activer le glissement avec le clavier, appuyez sur Alt+Entrée. Une fois ce…" at bounding box center [489, 228] width 978 height 456
click at [502, 237] on div "Pour activer le glissement avec le clavier, appuyez sur Alt+Entrée. Une fois ce…" at bounding box center [489, 228] width 978 height 456
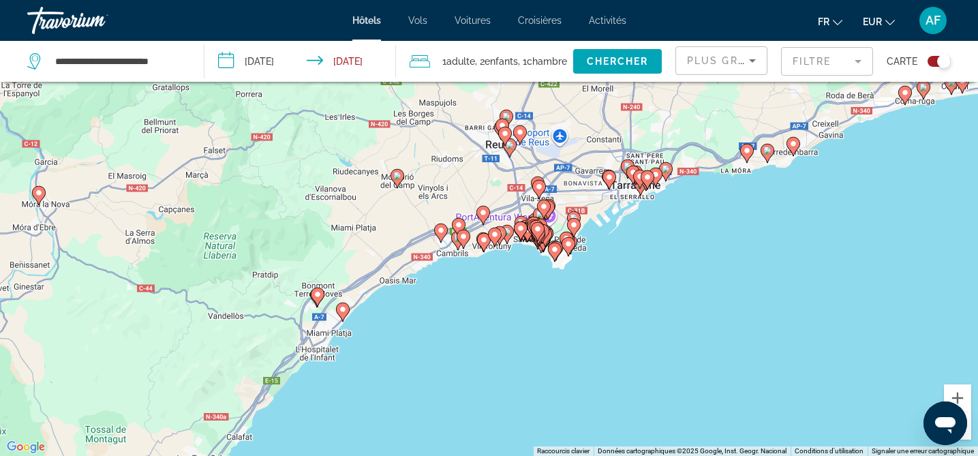
drag, startPoint x: 466, startPoint y: 230, endPoint x: 599, endPoint y: 303, distance: 151.0
click at [599, 303] on div "Pour activer le glissement avec le clavier, appuyez sur Alt+Entrée. Une fois ce…" at bounding box center [489, 228] width 978 height 456
click at [639, 242] on div "Pour activer le glissement avec le clavier, appuyez sur Alt+Entrée. Une fois ce…" at bounding box center [489, 228] width 978 height 456
click at [639, 243] on div "Pour activer le glissement avec le clavier, appuyez sur Alt+Entrée. Une fois ce…" at bounding box center [489, 228] width 978 height 456
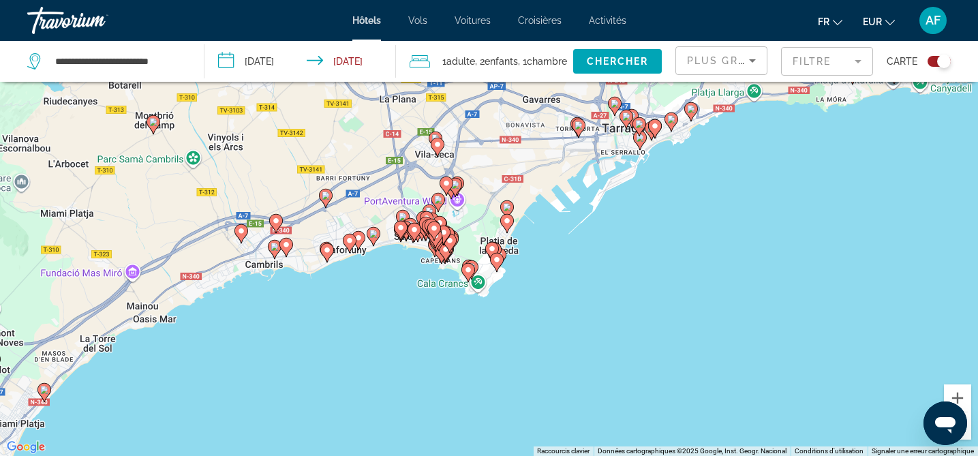
click at [581, 262] on div "Pour activer le glissement avec le clavier, appuyez sur Alt+Entrée. Une fois ce…" at bounding box center [489, 228] width 978 height 456
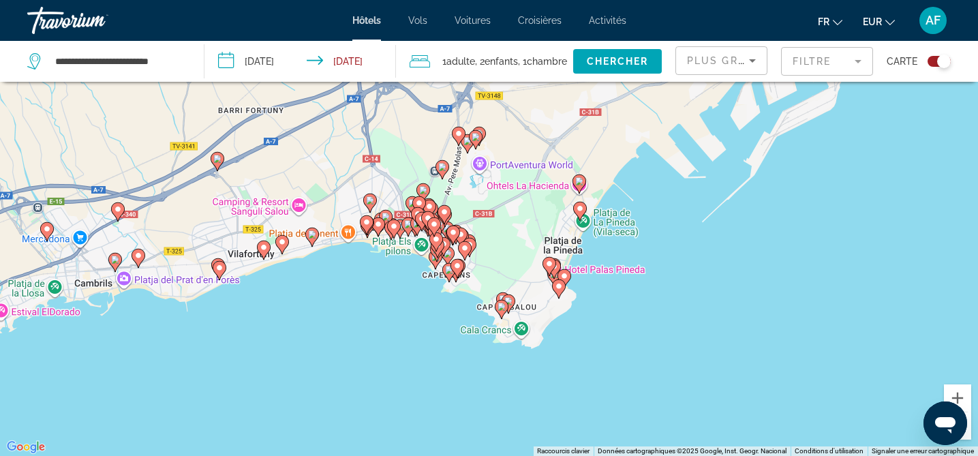
drag, startPoint x: 521, startPoint y: 262, endPoint x: 667, endPoint y: 280, distance: 146.9
click at [668, 280] on div "Pour activer le glissement avec le clavier, appuyez sur Alt+Entrée. Une fois ce…" at bounding box center [489, 228] width 978 height 456
click at [639, 300] on div "Pour activer le glissement avec le clavier, appuyez sur Alt+Entrée. Une fois ce…" at bounding box center [489, 228] width 978 height 456
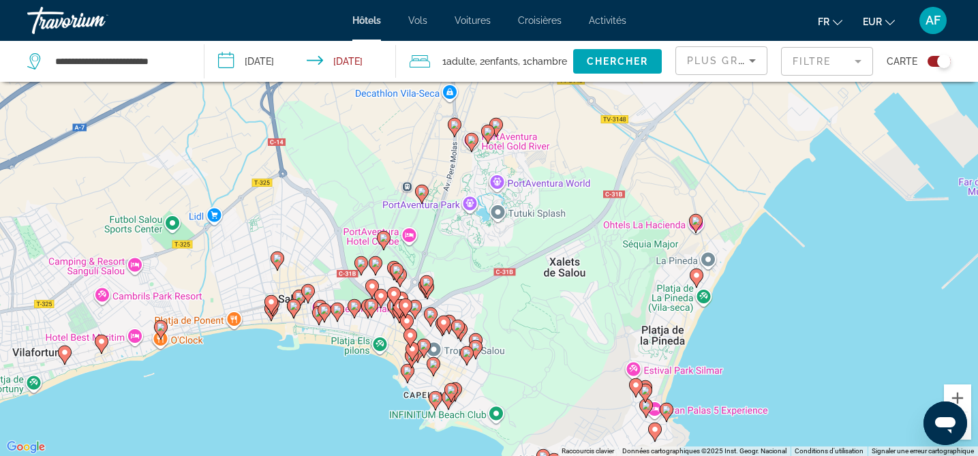
drag, startPoint x: 592, startPoint y: 265, endPoint x: 772, endPoint y: 410, distance: 231.8
click at [772, 410] on div "Pour activer le glissement avec le clavier, appuyez sur Alt+Entrée. Une fois ce…" at bounding box center [489, 228] width 978 height 456
click at [419, 194] on image "Main content" at bounding box center [422, 191] width 8 height 8
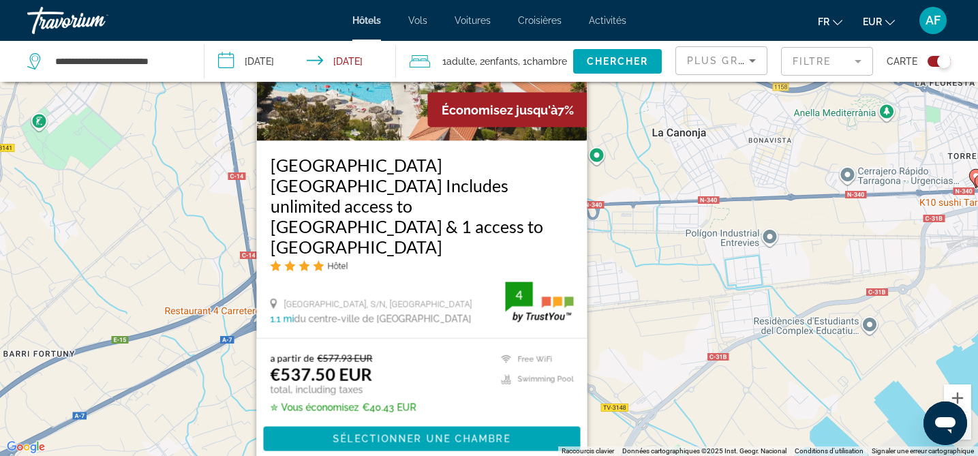
click at [646, 271] on div "Pour activer le glissement avec le clavier, appuyez sur Alt+Entrée. Une fois ce…" at bounding box center [489, 228] width 978 height 456
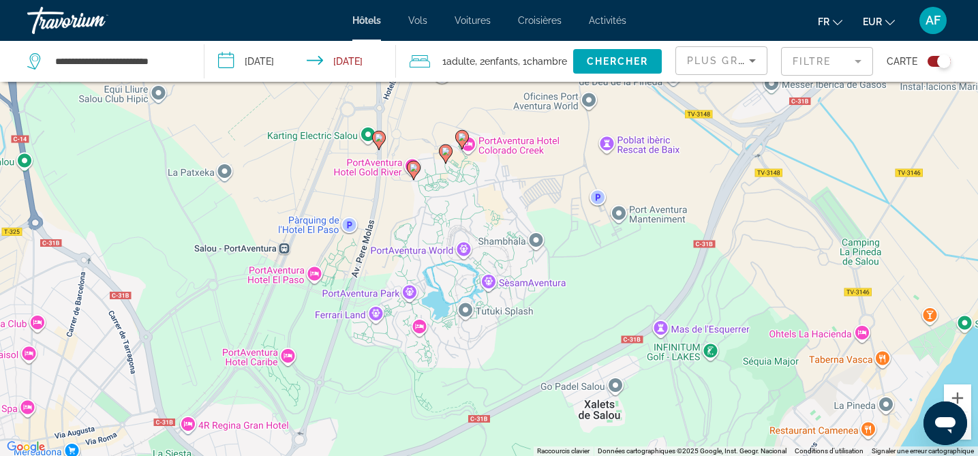
drag, startPoint x: 462, startPoint y: 397, endPoint x: 516, endPoint y: -3, distance: 403.2
click at [516, 0] on html "**********" at bounding box center [489, 146] width 978 height 456
click at [384, 141] on icon "Main content" at bounding box center [379, 139] width 14 height 19
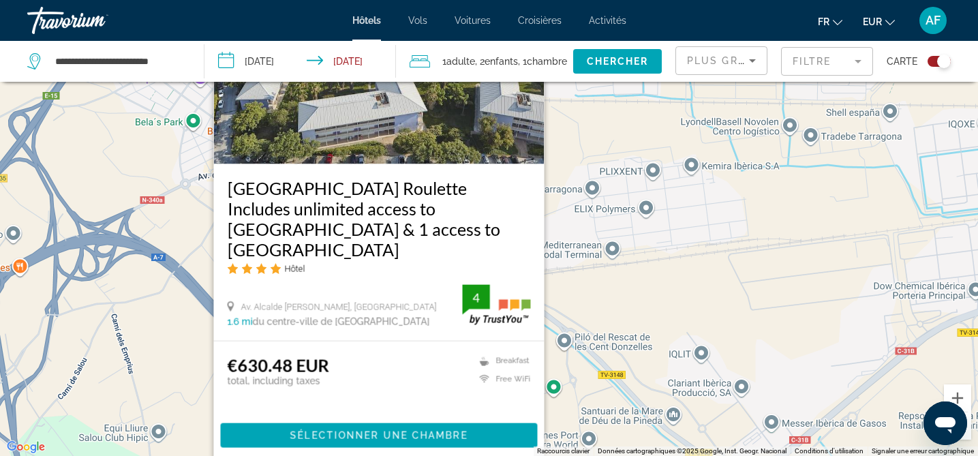
click at [594, 287] on div "Pour activer le glissement avec le clavier, appuyez sur Alt+Entrée. Une fois ce…" at bounding box center [489, 228] width 978 height 456
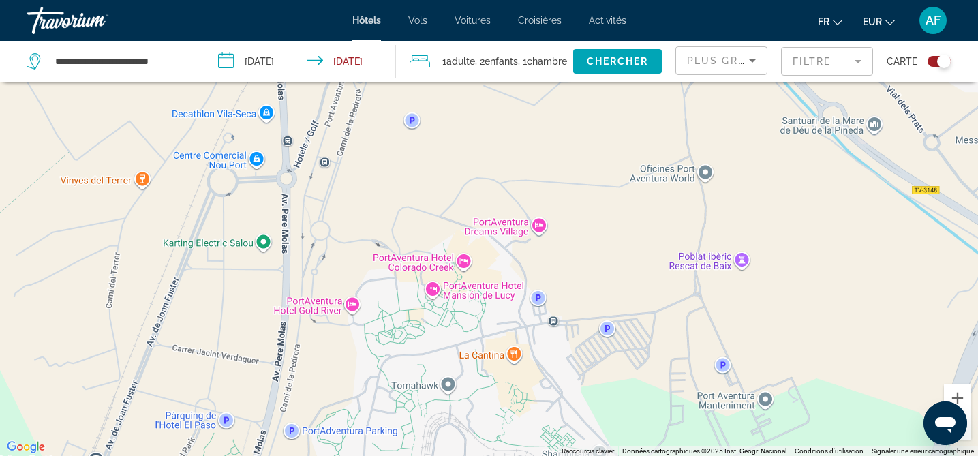
drag, startPoint x: 553, startPoint y: 308, endPoint x: 633, endPoint y: -100, distance: 415.4
click at [633, 0] on html "**********" at bounding box center [489, 146] width 978 height 456
click at [416, 276] on image "Main content" at bounding box center [419, 277] width 8 height 8
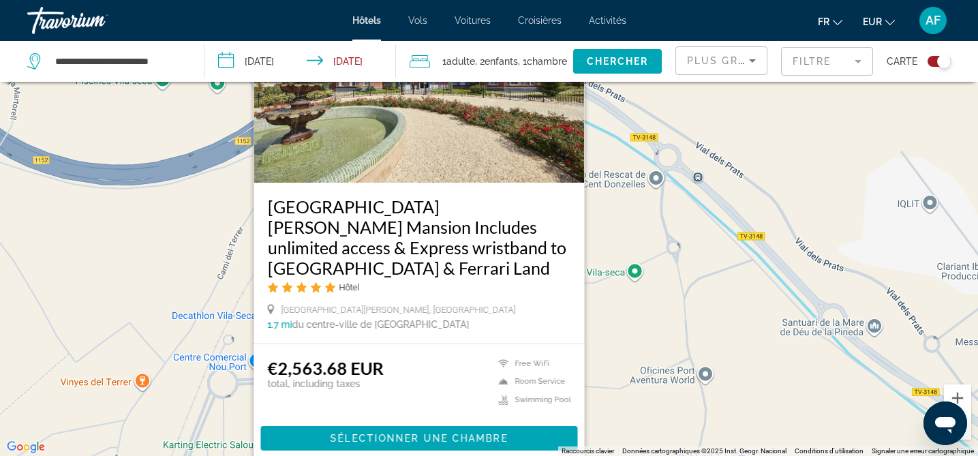
click at [659, 265] on div "Pour activer le glissement avec le clavier, appuyez sur Alt+Entrée. Une fois ce…" at bounding box center [489, 228] width 978 height 456
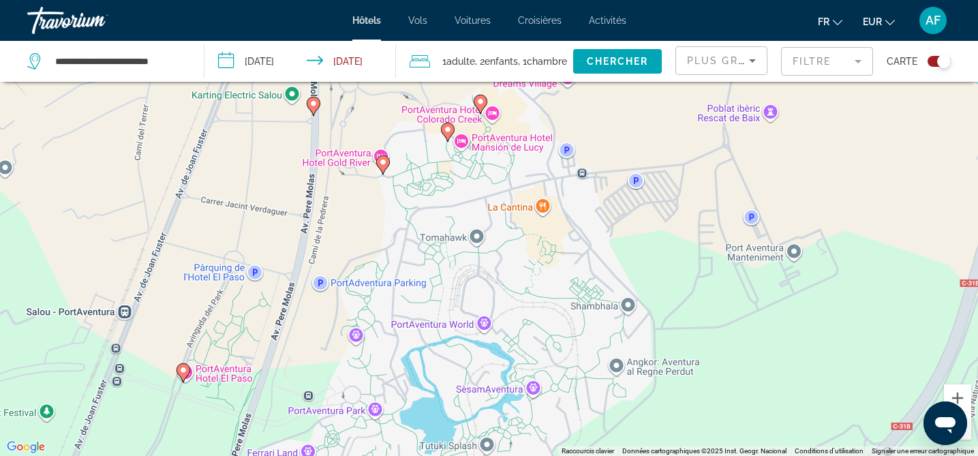
drag, startPoint x: 490, startPoint y: 355, endPoint x: 519, endPoint y: 4, distance: 352.3
click at [519, 4] on div "**********" at bounding box center [489, 146] width 978 height 456
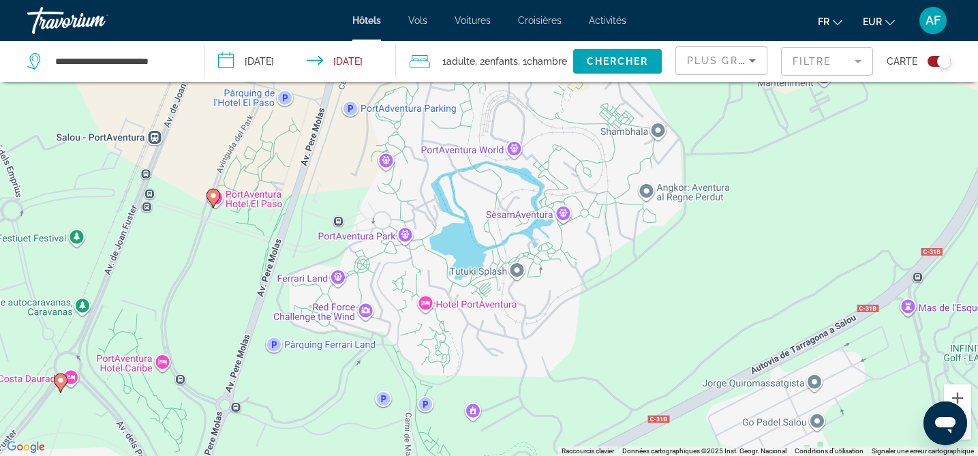
drag, startPoint x: 437, startPoint y: 279, endPoint x: 467, endPoint y: 102, distance: 179.1
click at [467, 102] on div "Pour activer le glissement avec le clavier, appuyez sur Alt+Entrée. Une fois ce…" at bounding box center [489, 228] width 978 height 456
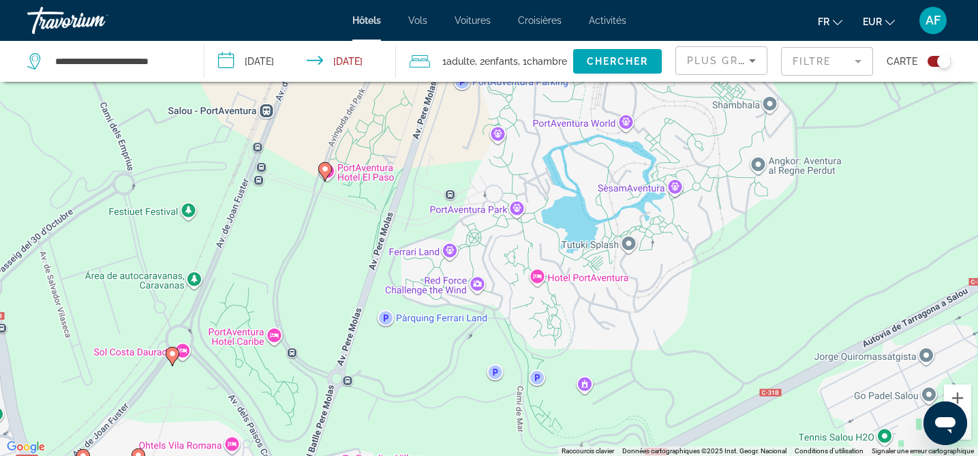
drag, startPoint x: 63, startPoint y: 346, endPoint x: 177, endPoint y: 319, distance: 117.6
click at [177, 319] on div "Pour activer le glissement avec le clavier, appuyez sur Alt+Entrée. Une fois ce…" at bounding box center [489, 228] width 978 height 456
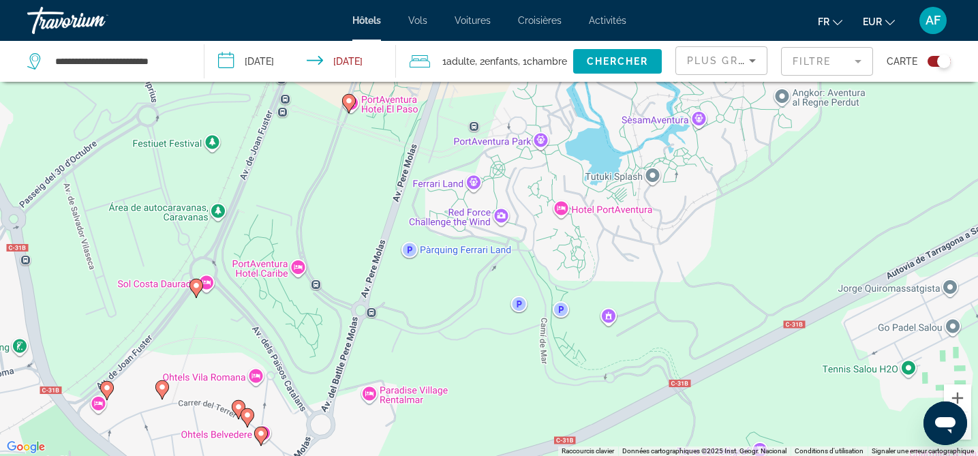
drag, startPoint x: 323, startPoint y: 281, endPoint x: 347, endPoint y: 211, distance: 73.5
click at [347, 211] on div "Pour activer le glissement avec le clavier, appuyez sur Alt+Entrée. Une fois ce…" at bounding box center [489, 228] width 978 height 456
click at [314, 288] on div "Pour activer le glissement avec le clavier, appuyez sur Alt+Entrée. Une fois ce…" at bounding box center [489, 228] width 978 height 456
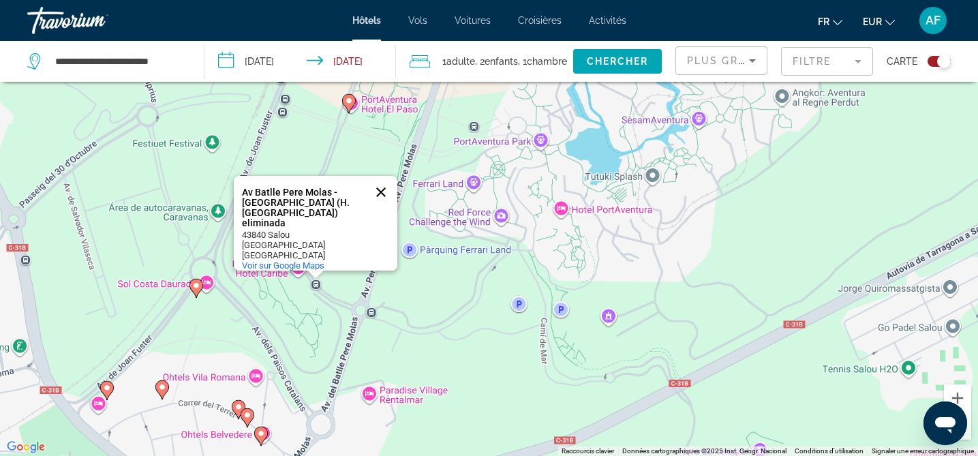
click at [384, 195] on button "Fermer" at bounding box center [381, 192] width 33 height 33
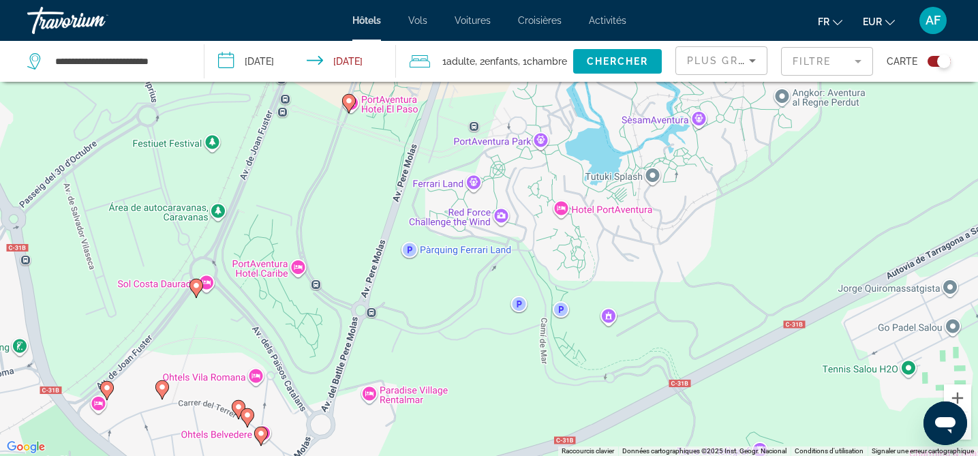
click at [160, 386] on image "Main content" at bounding box center [162, 387] width 8 height 8
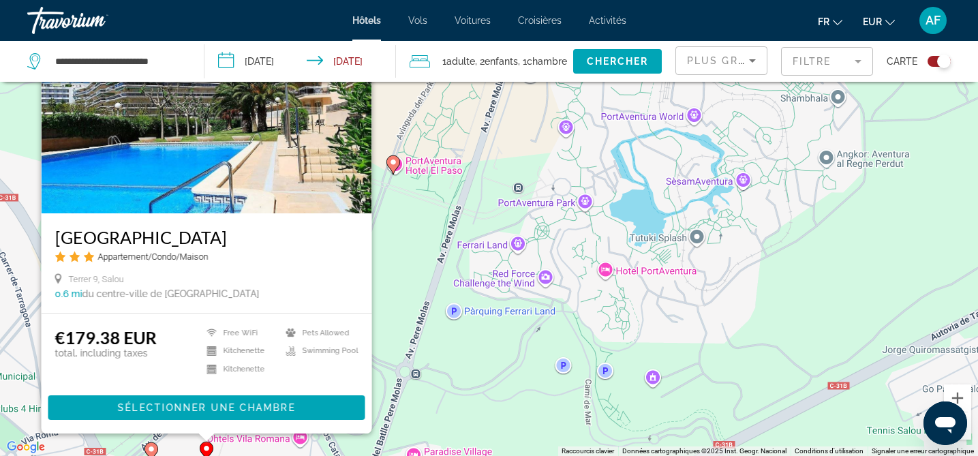
click at [441, 363] on div "Pour activer le glissement avec le clavier, appuyez sur Alt+Entrée. Une fois ce…" at bounding box center [489, 228] width 978 height 456
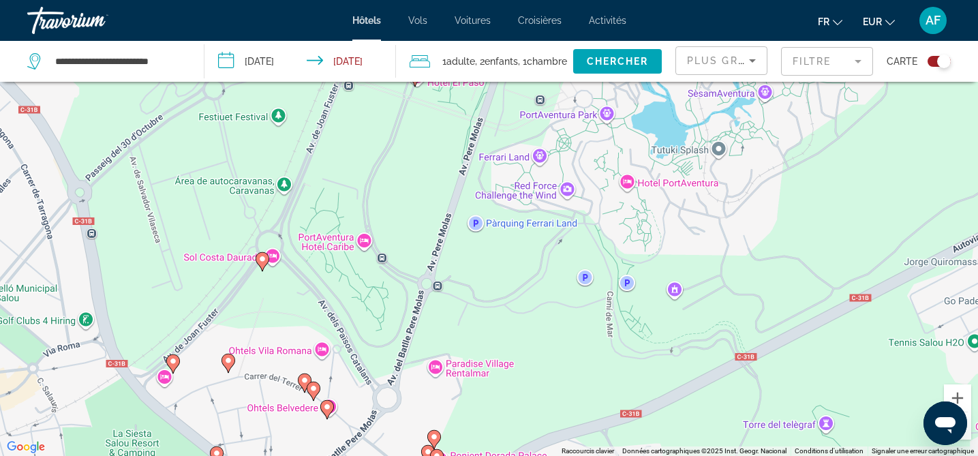
drag, startPoint x: 411, startPoint y: 362, endPoint x: 432, endPoint y: 272, distance: 92.3
click at [432, 272] on div "Pour activer le glissement avec le clavier, appuyez sur Alt+Entrée. Une fois ce…" at bounding box center [489, 228] width 978 height 456
click at [175, 362] on image "Main content" at bounding box center [172, 361] width 8 height 8
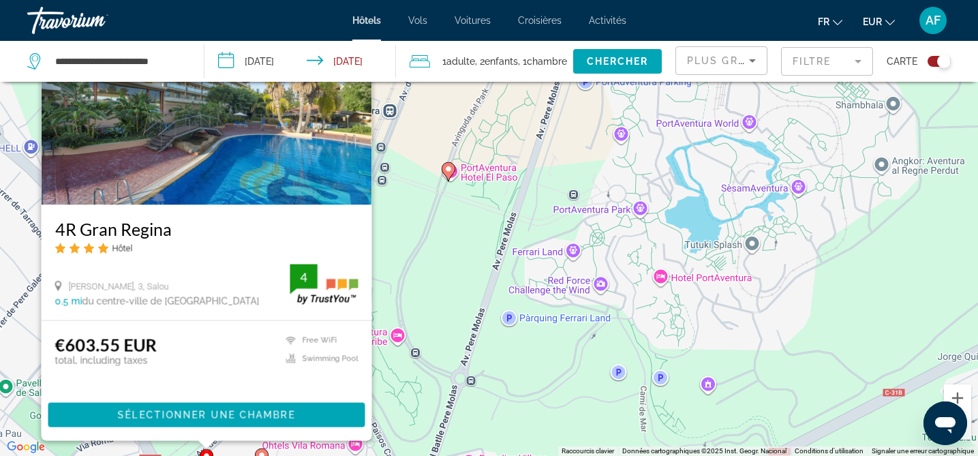
click at [578, 301] on div "Pour activer le glissement avec le clavier, appuyez sur Alt+Entrée. Une fois ce…" at bounding box center [489, 228] width 978 height 456
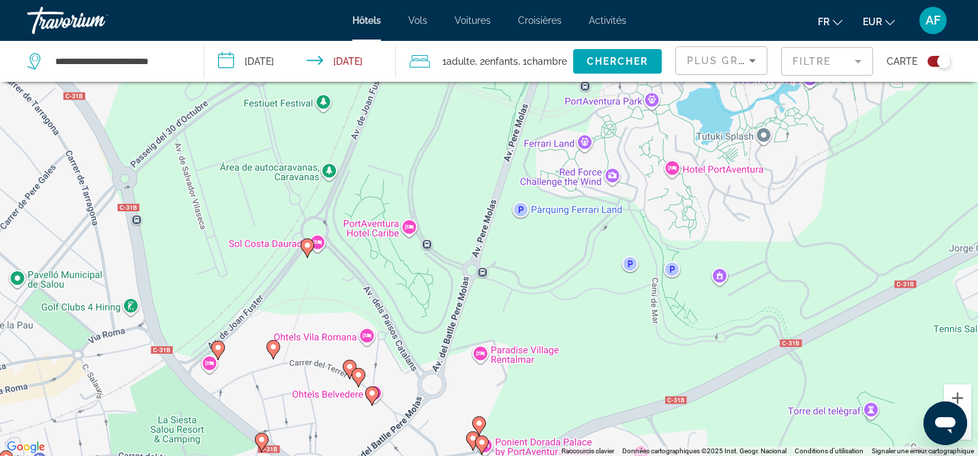
drag, startPoint x: 472, startPoint y: 363, endPoint x: 483, endPoint y: 242, distance: 121.2
click at [483, 242] on div "Pour activer le glissement avec le clavier, appuyez sur Alt+Entrée. Une fois ce…" at bounding box center [489, 228] width 978 height 456
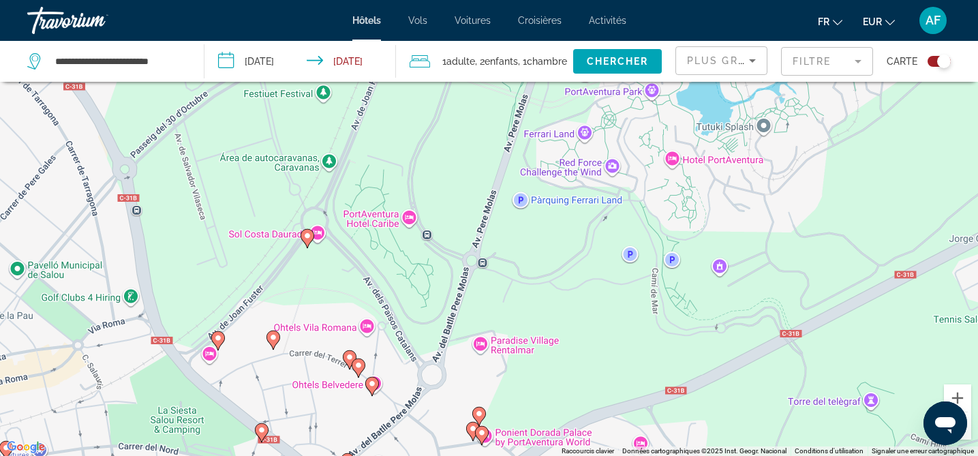
click at [348, 351] on icon "Main content" at bounding box center [349, 359] width 12 height 18
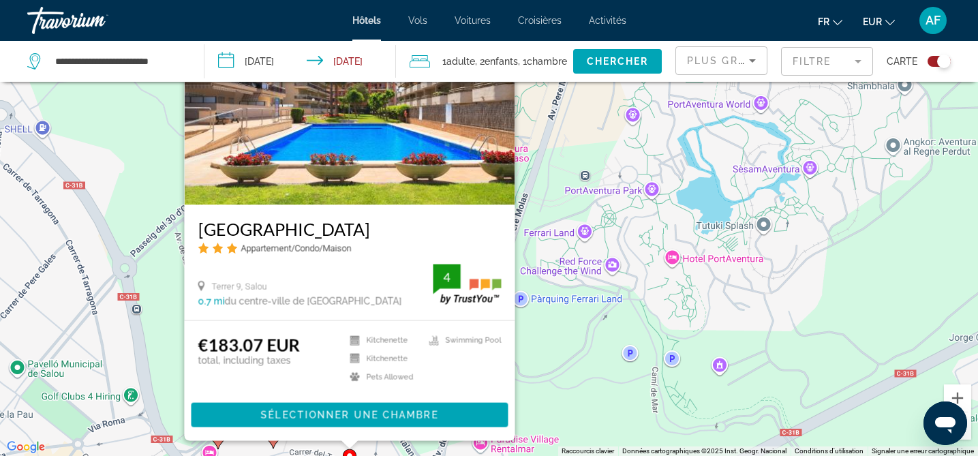
click at [559, 365] on div "Pour activer le glissement avec le clavier, appuyez sur Alt+Entrée. Une fois ce…" at bounding box center [489, 228] width 978 height 456
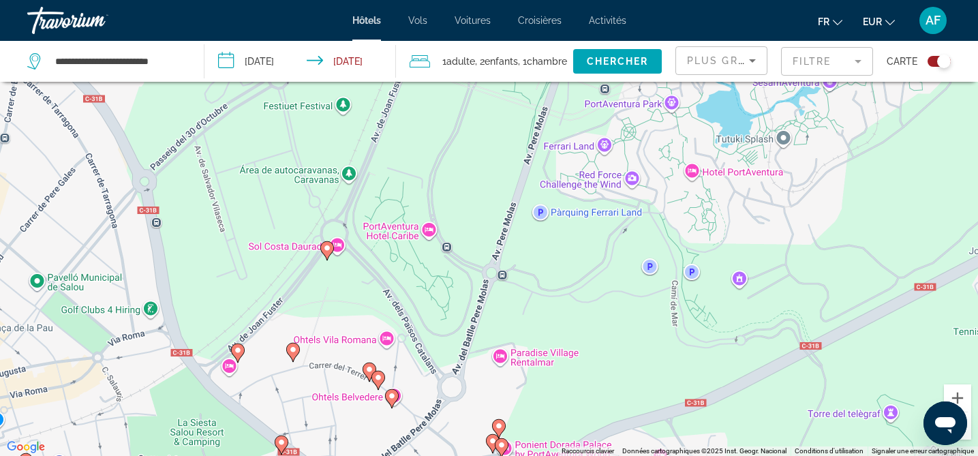
drag, startPoint x: 391, startPoint y: 421, endPoint x: 410, endPoint y: 333, distance: 90.1
click at [410, 333] on div "Pour activer le glissement avec le clavier, appuyez sur Alt+Entrée. Une fois ce…" at bounding box center [489, 228] width 978 height 456
click at [382, 375] on icon "Main content" at bounding box center [378, 380] width 12 height 18
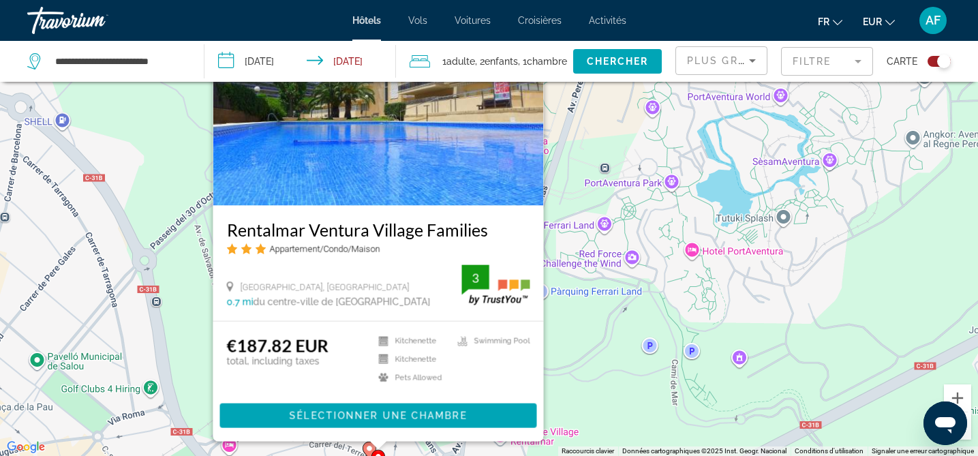
click at [656, 328] on div "Pour activer le glissement avec le clavier, appuyez sur Alt+Entrée. Une fois ce…" at bounding box center [489, 228] width 978 height 456
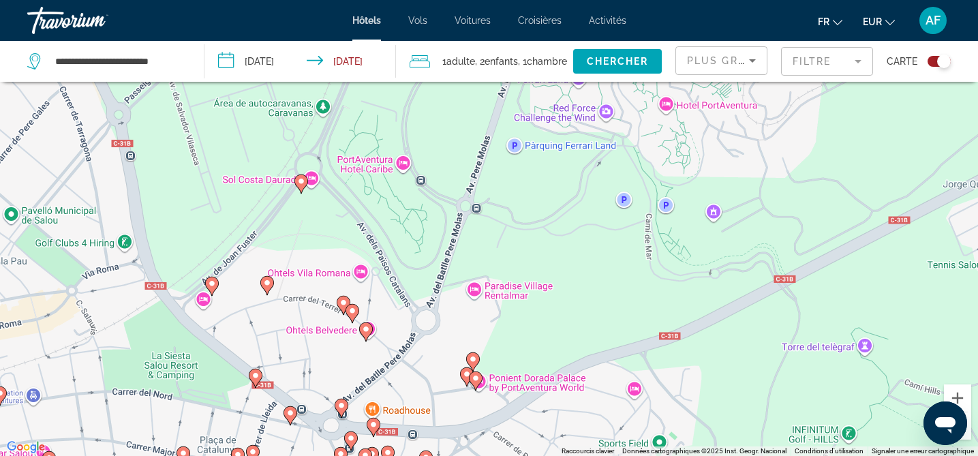
drag, startPoint x: 622, startPoint y: 368, endPoint x: 596, endPoint y: 221, distance: 149.5
click at [596, 221] on div "Pour activer le glissement avec le clavier, appuyez sur Alt+Entrée. Une fois ce…" at bounding box center [489, 228] width 978 height 456
click at [366, 333] on image "Main content" at bounding box center [366, 329] width 8 height 8
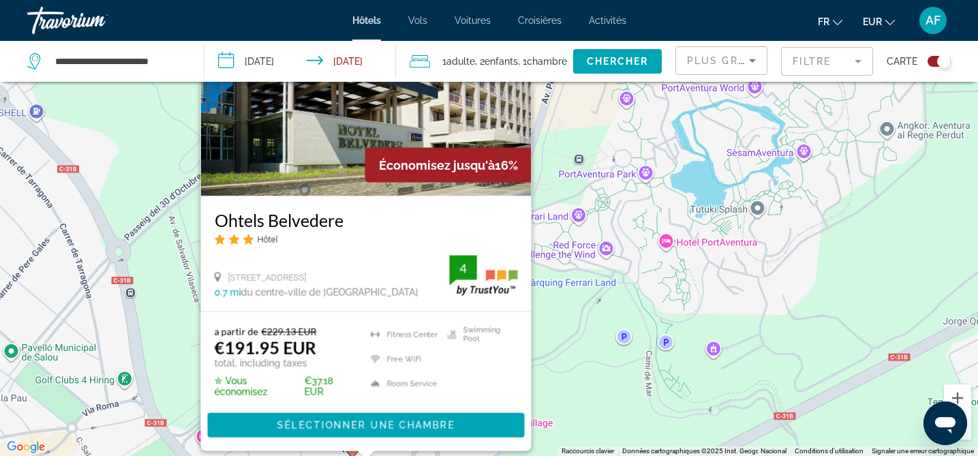
click at [618, 340] on div "Pour activer le glissement avec le clavier, appuyez sur Alt+Entrée. Une fois ce…" at bounding box center [489, 228] width 978 height 456
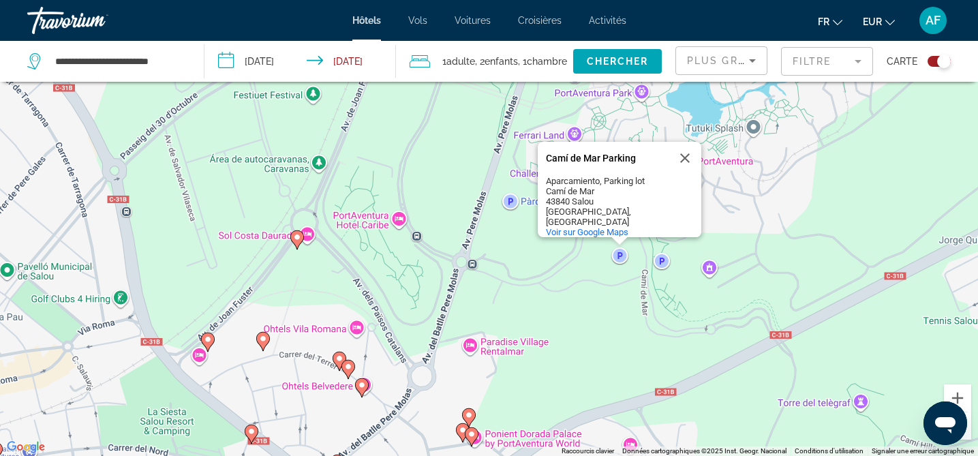
drag, startPoint x: 411, startPoint y: 429, endPoint x: 405, endPoint y: 341, distance: 88.2
click at [405, 341] on div "Pour activer le glissement avec le clavier, appuyez sur Alt+Entrée. Une fois ce…" at bounding box center [489, 228] width 978 height 456
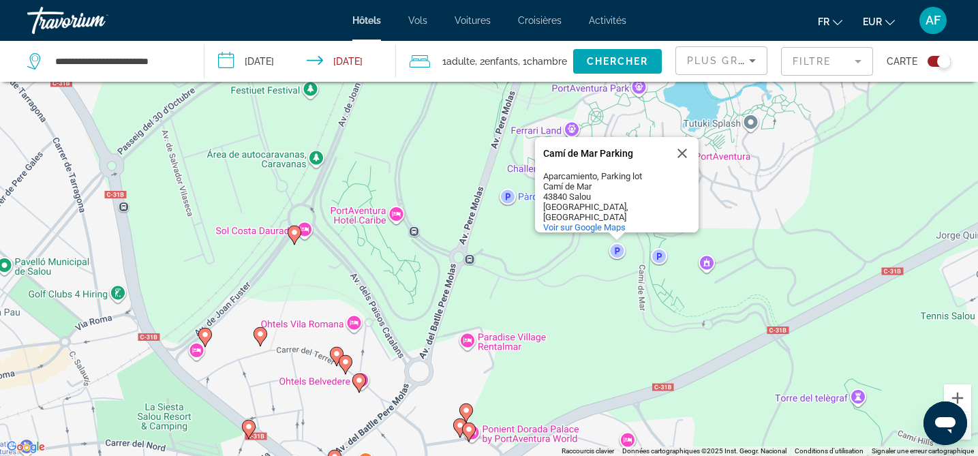
click at [346, 360] on image "Main content" at bounding box center [346, 362] width 8 height 8
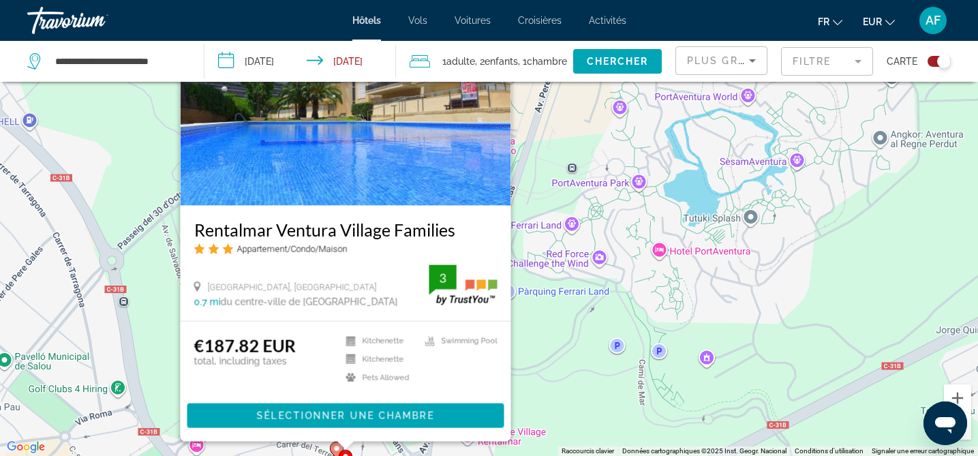
click at [594, 353] on div "Pour activer le glissement avec le clavier, appuyez sur Alt+Entrée. Une fois ce…" at bounding box center [489, 228] width 978 height 456
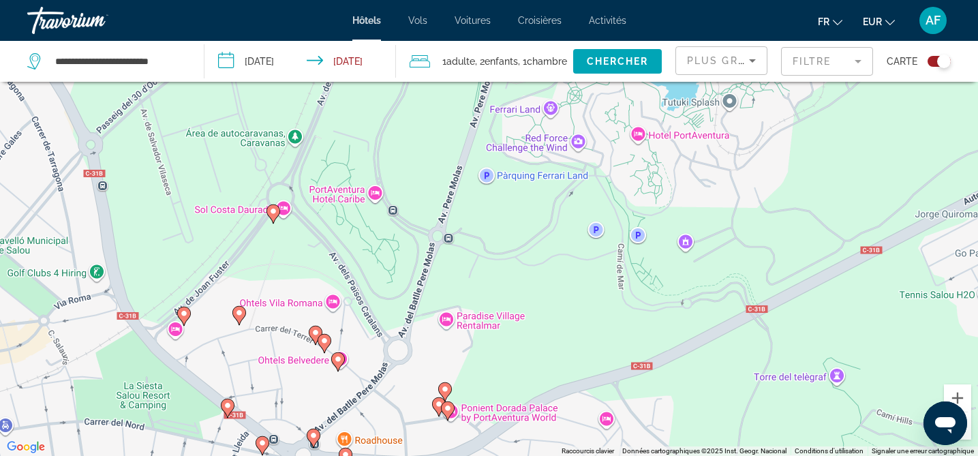
drag, startPoint x: 530, startPoint y: 367, endPoint x: 509, endPoint y: 247, distance: 121.8
click at [509, 247] on div "Pour activer le glissement avec le clavier, appuyez sur Alt+Entrée. Une fois ce…" at bounding box center [489, 228] width 978 height 456
click at [445, 387] on image "Main content" at bounding box center [445, 388] width 8 height 8
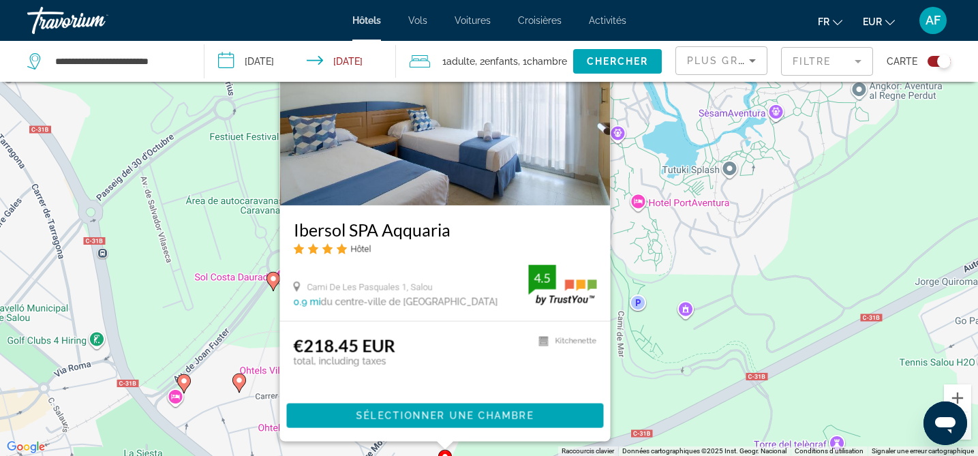
click at [672, 366] on div "Pour activer le glissement avec le clavier, appuyez sur Alt+Entrée. Une fois ce…" at bounding box center [489, 228] width 978 height 456
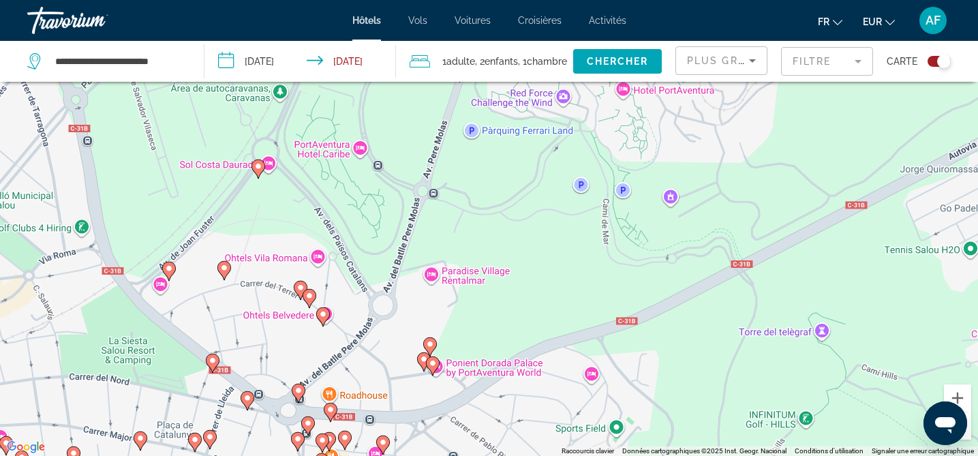
drag, startPoint x: 656, startPoint y: 366, endPoint x: 641, endPoint y: 252, distance: 114.8
click at [641, 252] on div "Pour activer le glissement avec le clavier, appuyez sur Alt+Entrée. Une fois ce…" at bounding box center [489, 228] width 978 height 456
click at [434, 360] on image "Main content" at bounding box center [433, 363] width 8 height 8
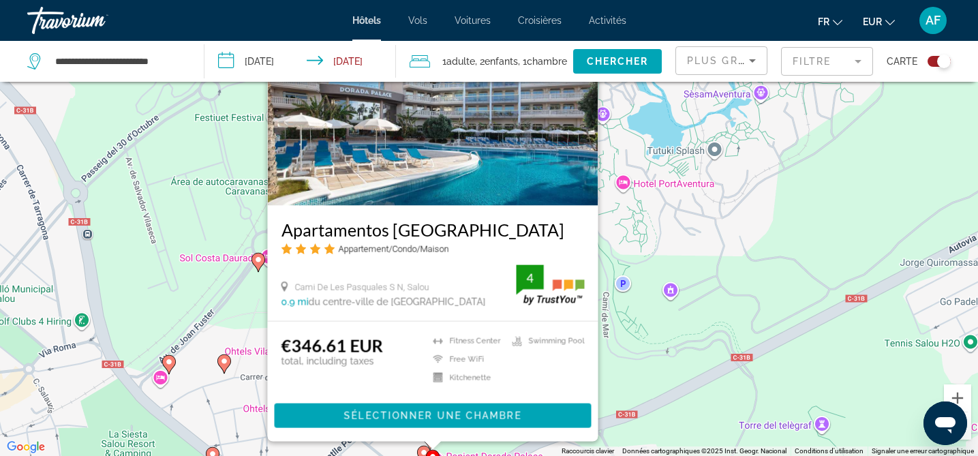
click at [650, 346] on div "Pour activer le glissement avec le clavier, appuyez sur Alt+Entrée. Une fois ce…" at bounding box center [489, 228] width 978 height 456
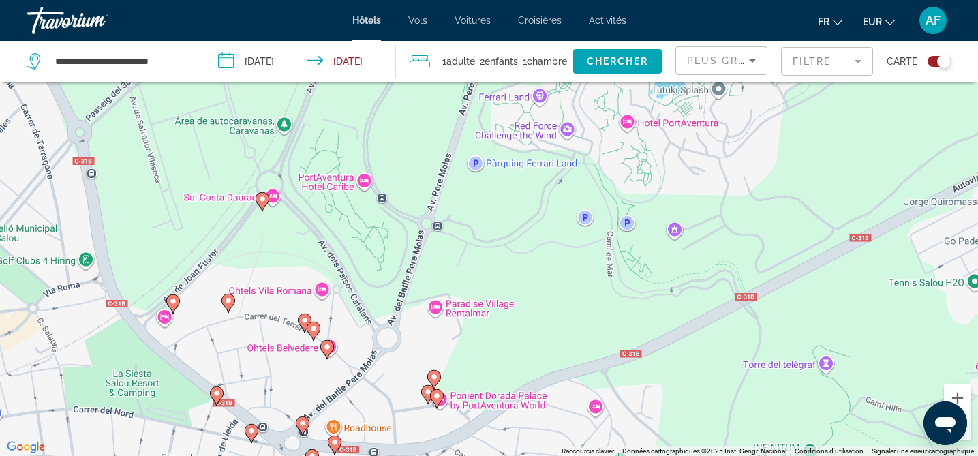
drag, startPoint x: 385, startPoint y: 406, endPoint x: 391, endPoint y: 331, distance: 75.9
click at [391, 331] on div "Pour activer le glissement avec le clavier, appuyez sur Alt+Entrée. Une fois ce…" at bounding box center [489, 228] width 978 height 456
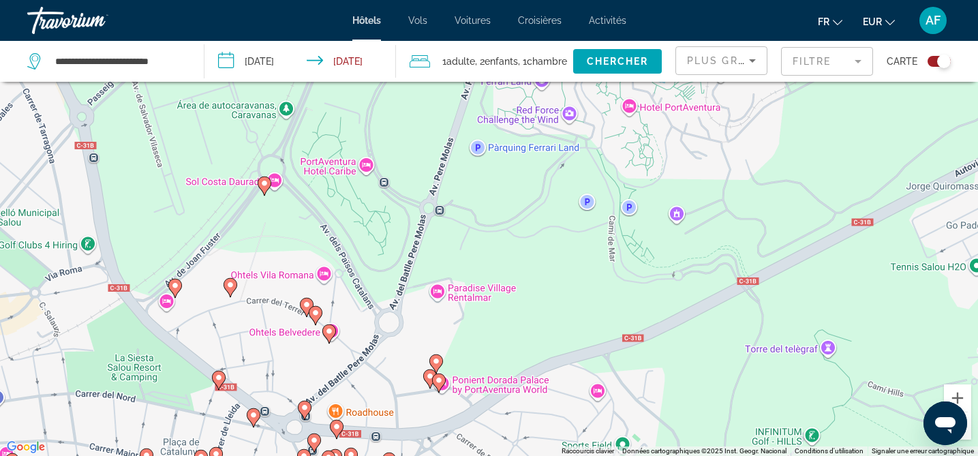
click at [427, 379] on image "Main content" at bounding box center [430, 376] width 8 height 8
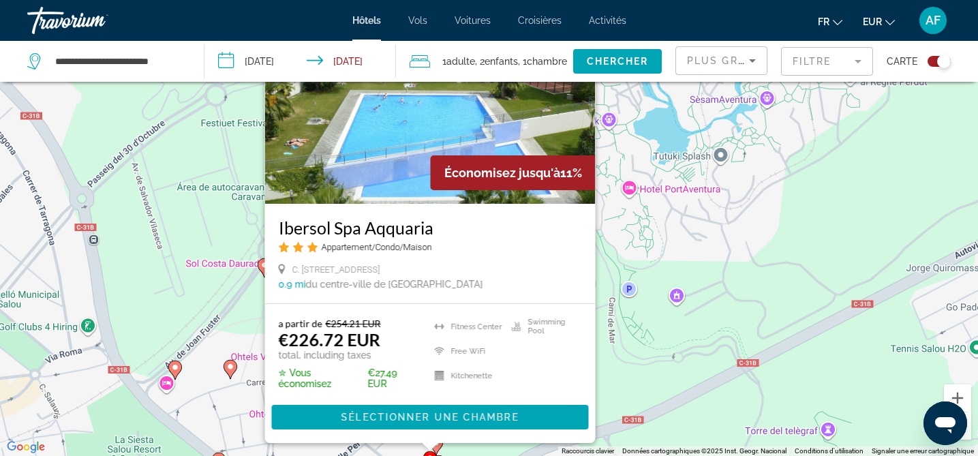
click at [655, 298] on div "Pour activer le glissement avec le clavier, appuyez sur Alt+Entrée. Une fois ce…" at bounding box center [489, 228] width 978 height 456
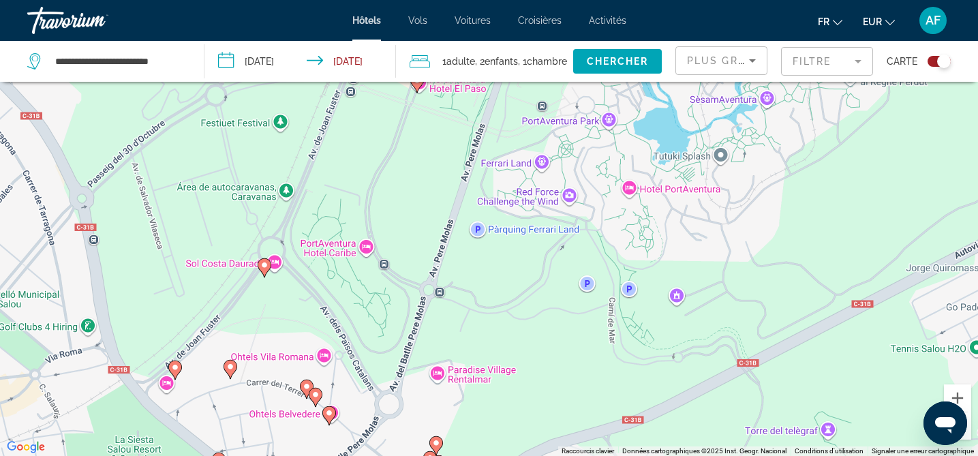
click at [231, 371] on icon "Main content" at bounding box center [230, 369] width 12 height 18
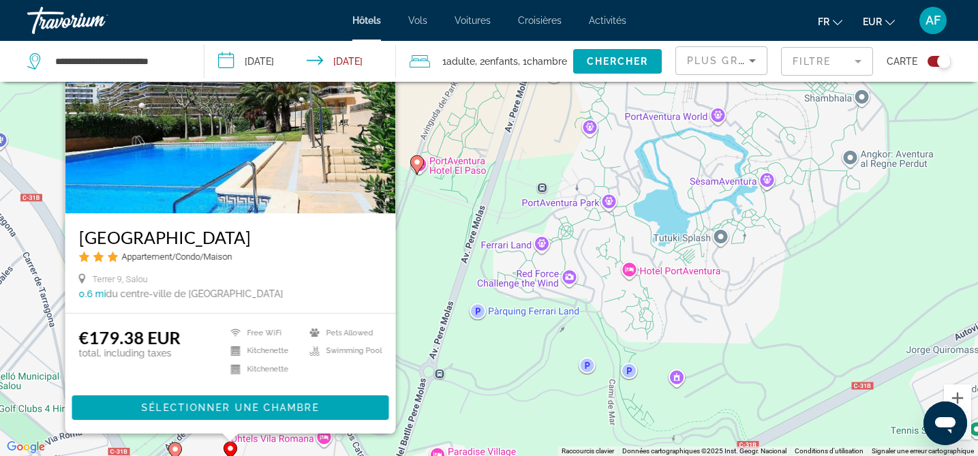
click at [487, 331] on div "Pour activer le glissement avec le clavier, appuyez sur Alt+Entrée. Une fois ce…" at bounding box center [489, 228] width 978 height 456
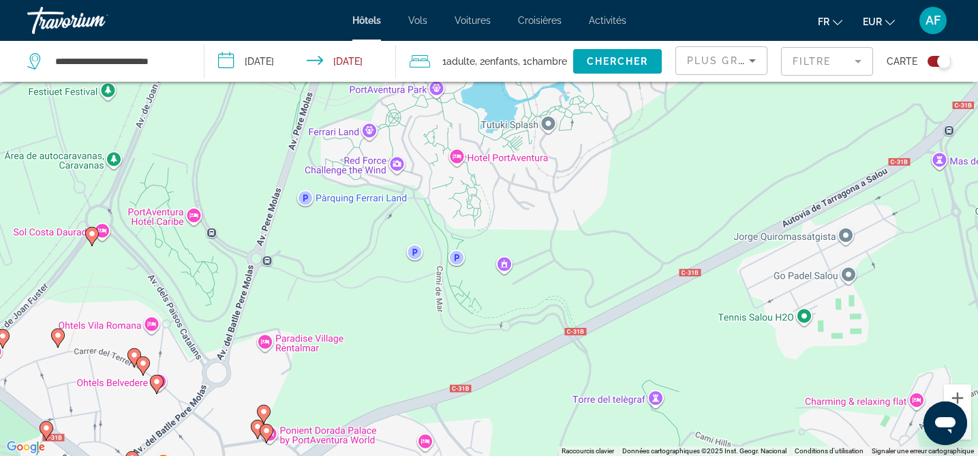
drag, startPoint x: 641, startPoint y: 333, endPoint x: 467, endPoint y: 220, distance: 207.4
click at [467, 220] on div "Pour activer le glissement avec le clavier, appuyez sur Alt+Entrée. Une fois ce…" at bounding box center [489, 228] width 978 height 456
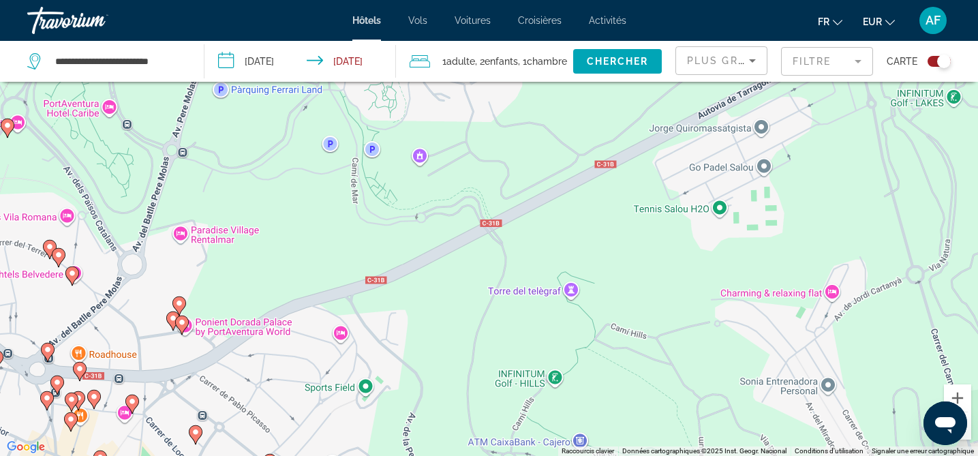
drag, startPoint x: 781, startPoint y: 288, endPoint x: 695, endPoint y: 179, distance: 138.7
click at [695, 179] on div "Pour activer le glissement avec le clavier, appuyez sur Alt+Entrée. Une fois ce…" at bounding box center [489, 228] width 978 height 456
click at [971, 427] on button "Zoom arrière" at bounding box center [957, 425] width 27 height 27
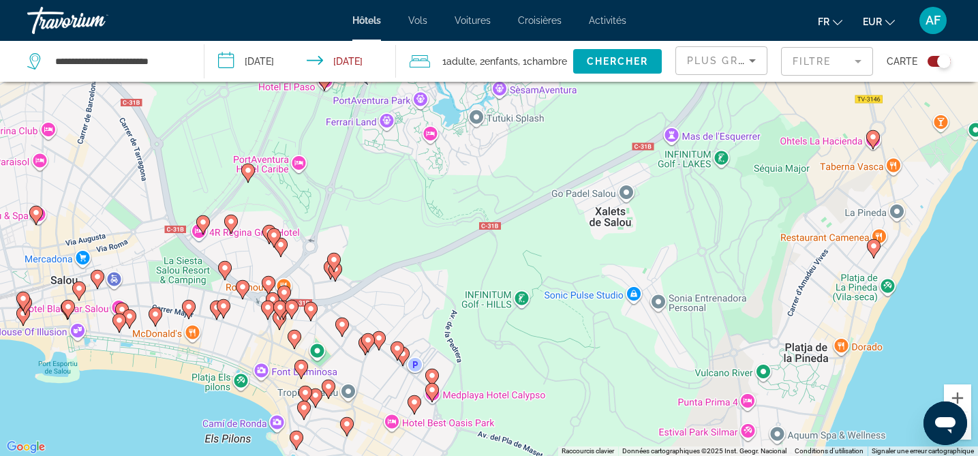
click at [332, 259] on image "Main content" at bounding box center [334, 260] width 8 height 8
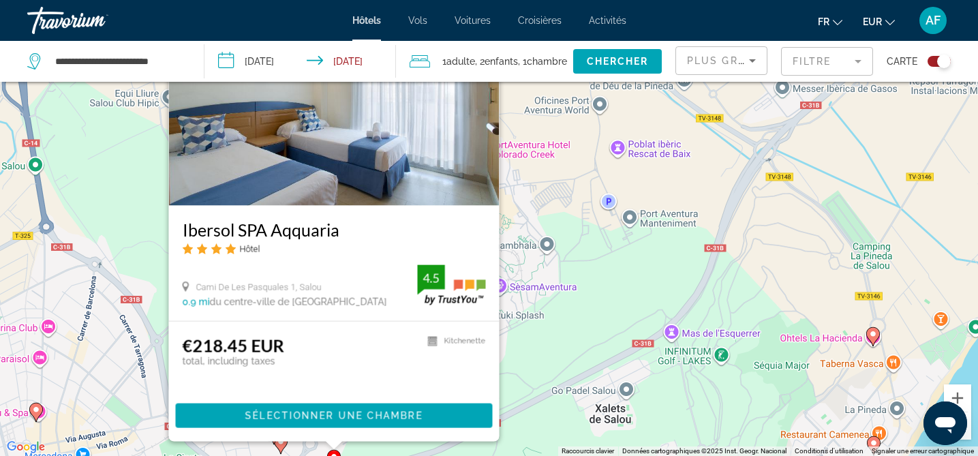
click at [798, 339] on div "Pour activer le glissement avec le clavier, appuyez sur Alt+Entrée. Une fois ce…" at bounding box center [489, 228] width 978 height 456
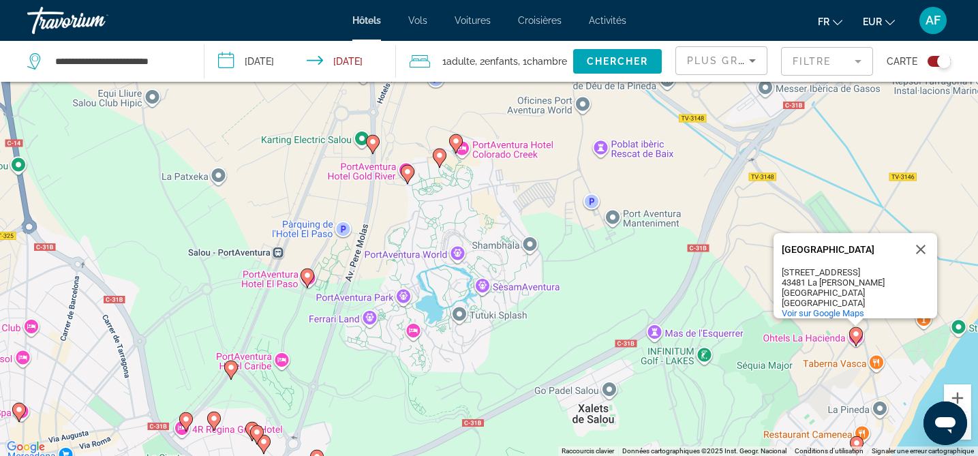
click at [852, 335] on image "Main content" at bounding box center [856, 334] width 8 height 8
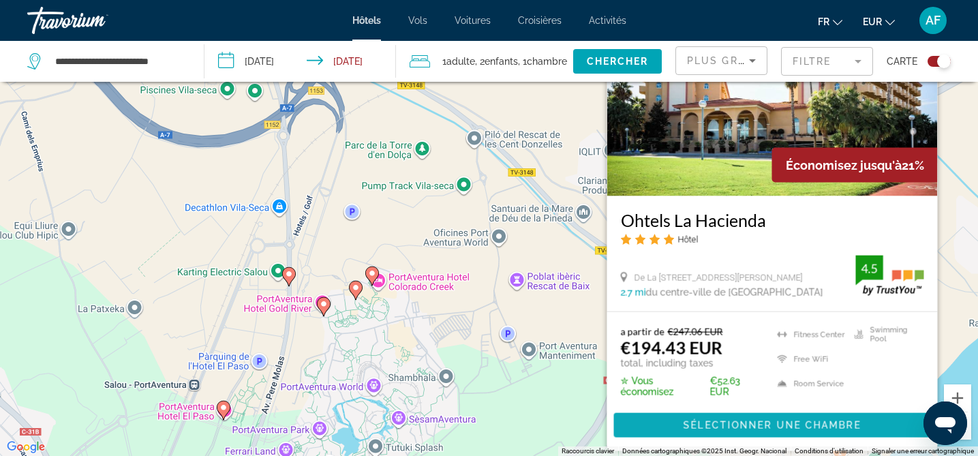
click at [727, 423] on span "Sélectionner une chambre" at bounding box center [771, 425] width 177 height 11
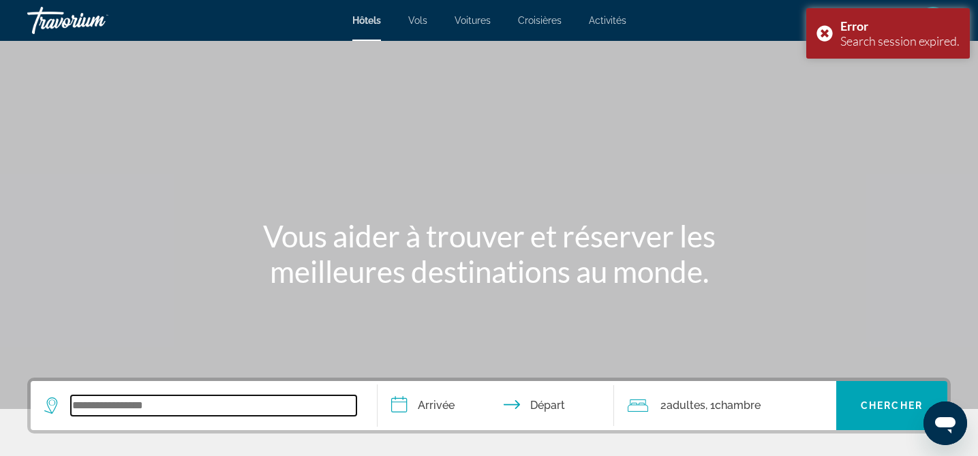
click at [164, 401] on input "Search widget" at bounding box center [214, 405] width 286 height 20
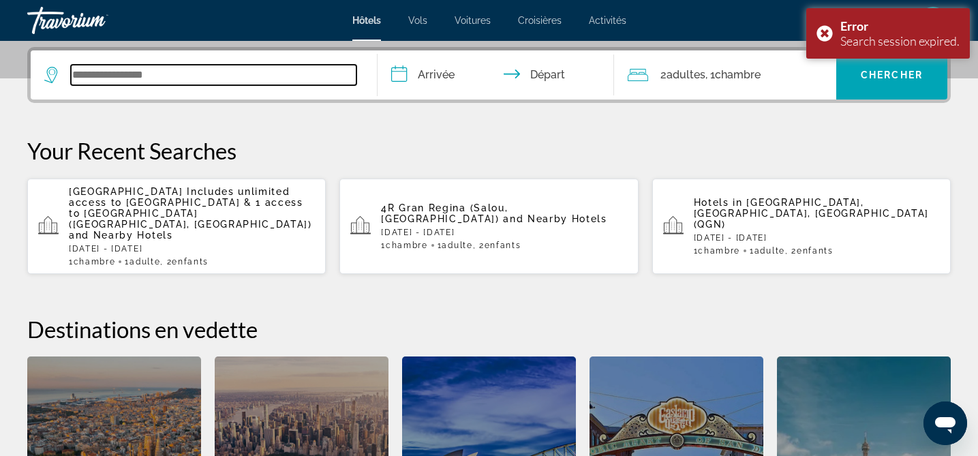
scroll to position [333, 0]
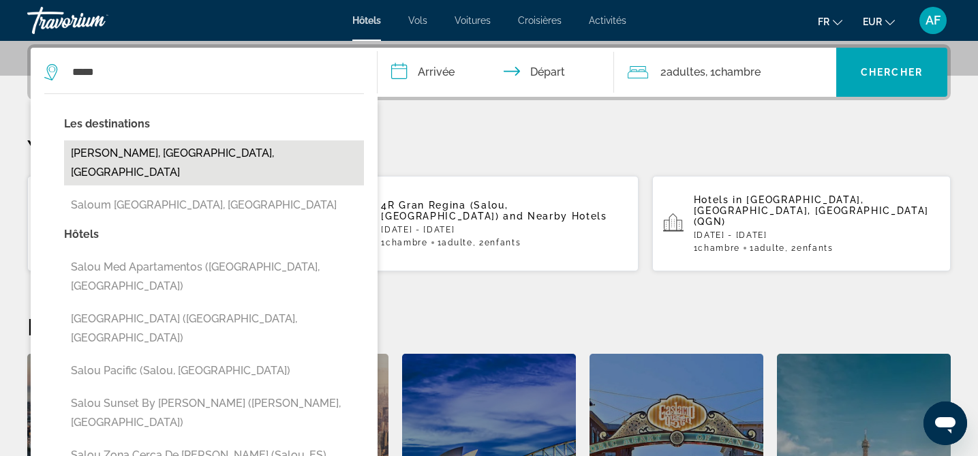
click at [187, 157] on button "[PERSON_NAME], [GEOGRAPHIC_DATA], [GEOGRAPHIC_DATA]" at bounding box center [214, 162] width 300 height 45
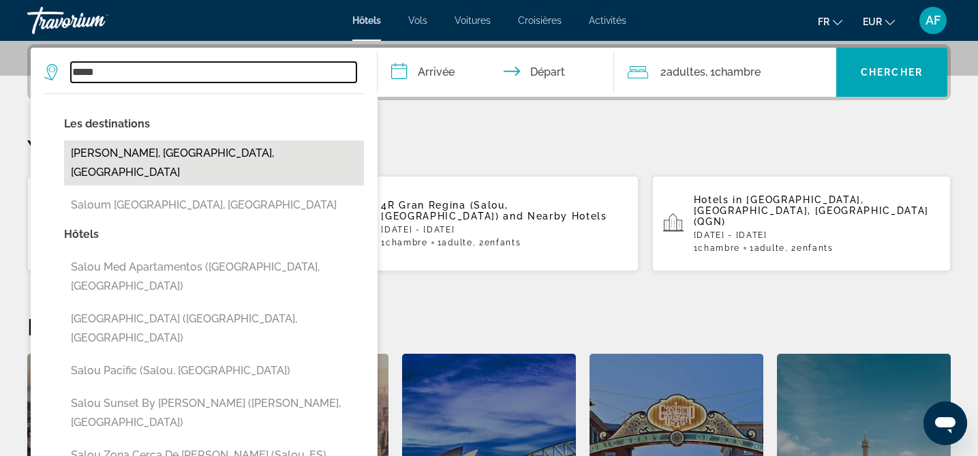
type input "**********"
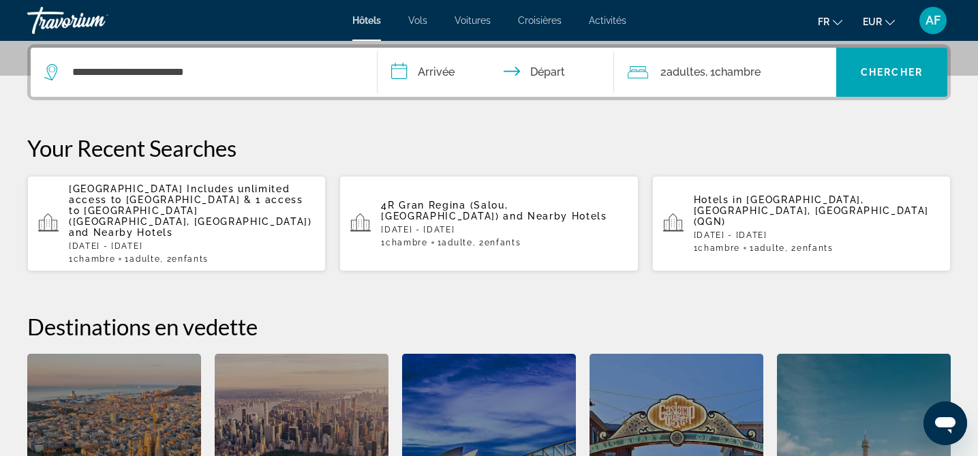
click at [429, 69] on input "**********" at bounding box center [498, 74] width 241 height 53
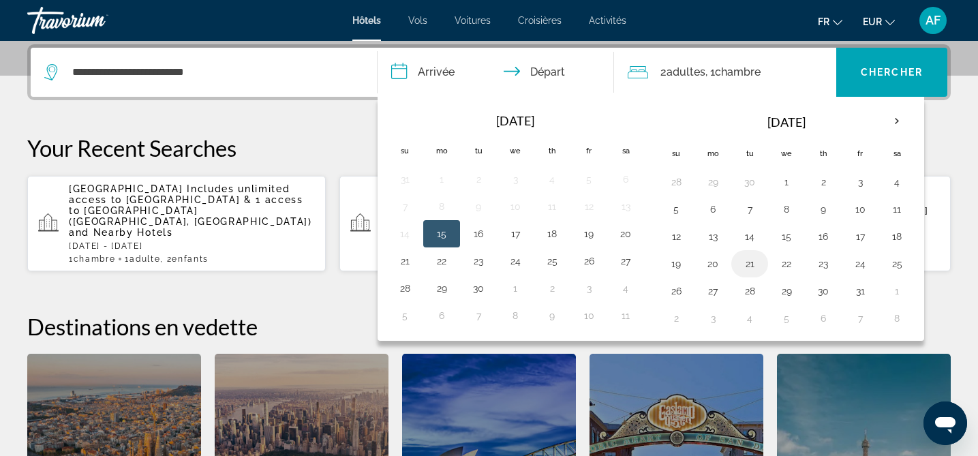
click at [749, 269] on button "21" at bounding box center [750, 263] width 22 height 19
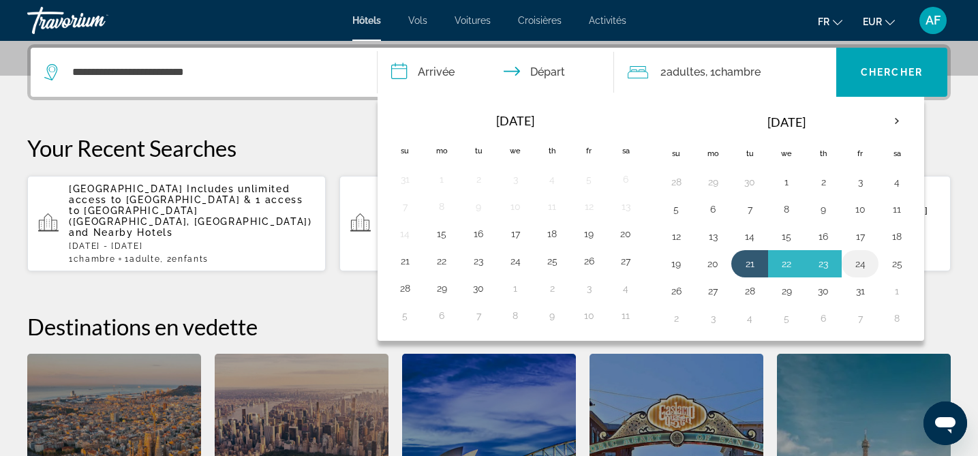
click at [860, 262] on button "24" at bounding box center [860, 263] width 22 height 19
type input "**********"
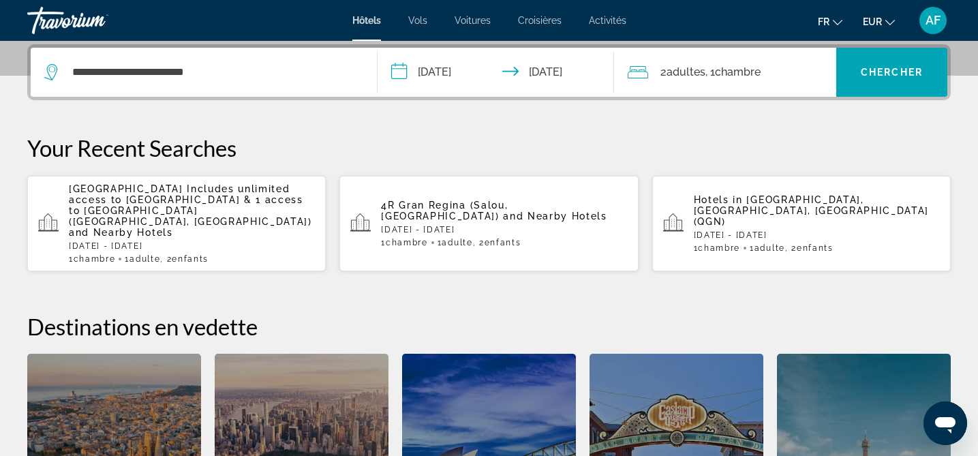
click at [723, 72] on span "Chambre" at bounding box center [738, 71] width 46 height 13
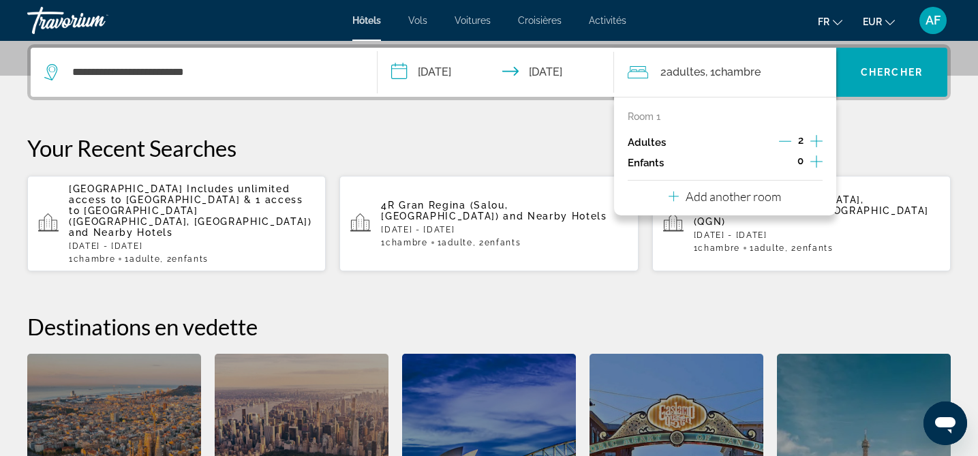
click at [792, 137] on div "2" at bounding box center [801, 142] width 44 height 20
click at [784, 139] on icon "Decrement adults" at bounding box center [785, 141] width 12 height 12
click at [817, 159] on icon "Increment children" at bounding box center [817, 161] width 12 height 16
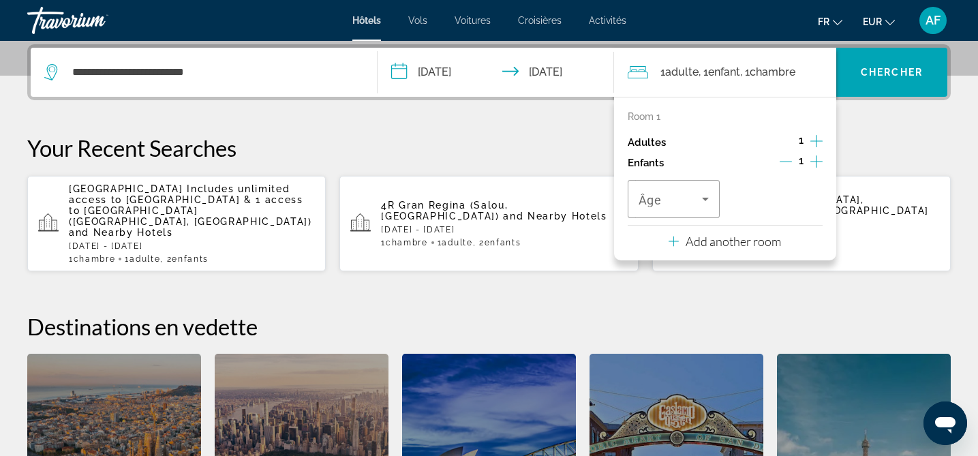
click at [818, 159] on icon "Increment children" at bounding box center [817, 161] width 12 height 16
click at [677, 196] on span "Travelers: 1 adult, 2 children" at bounding box center [671, 199] width 64 height 16
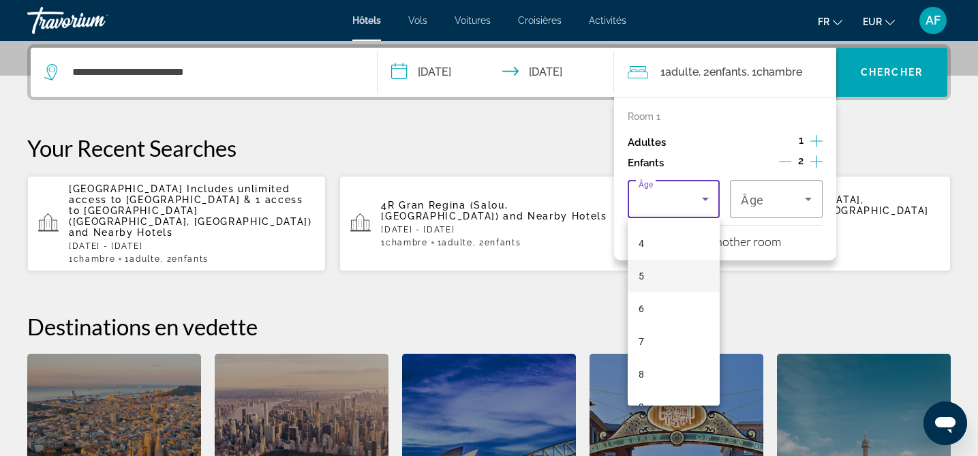
scroll to position [164, 0]
click at [650, 367] on mat-option "9" at bounding box center [674, 370] width 93 height 33
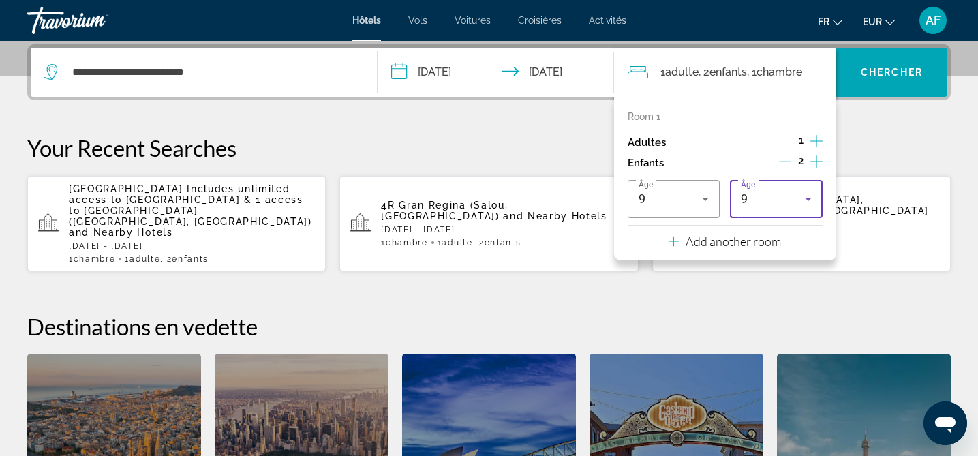
click at [760, 205] on div "9" at bounding box center [773, 199] width 64 height 16
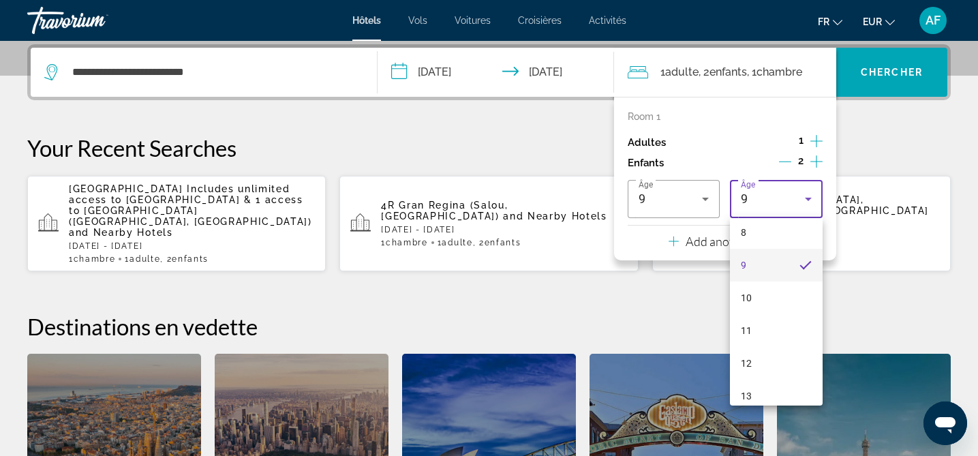
scroll to position [279, 0]
click at [755, 381] on mat-option "13" at bounding box center [776, 386] width 93 height 33
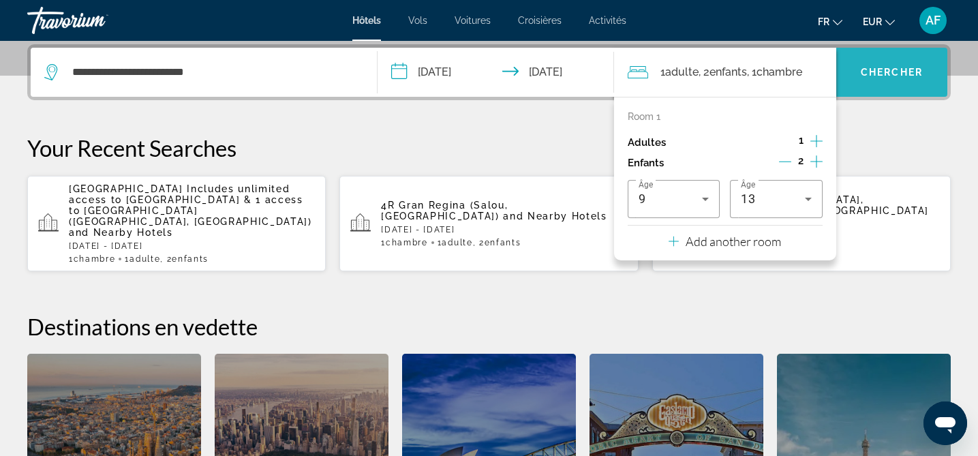
click at [896, 81] on span "Search widget" at bounding box center [891, 72] width 111 height 33
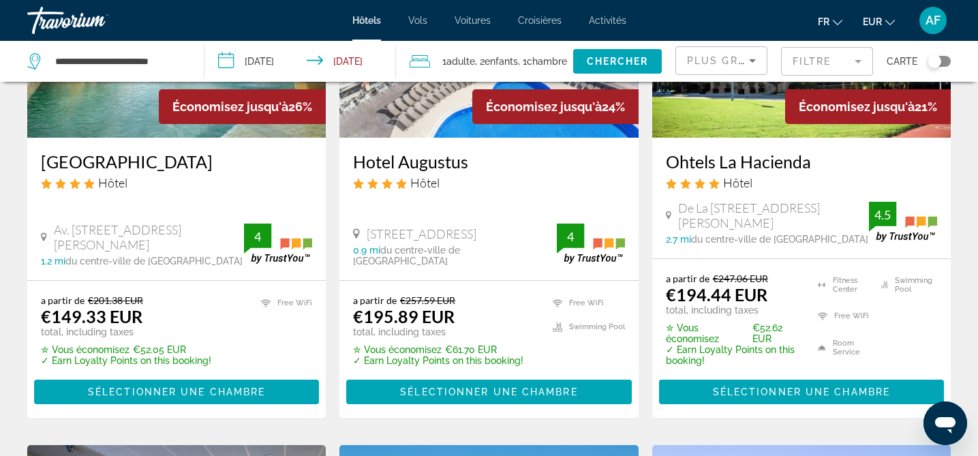
scroll to position [725, 0]
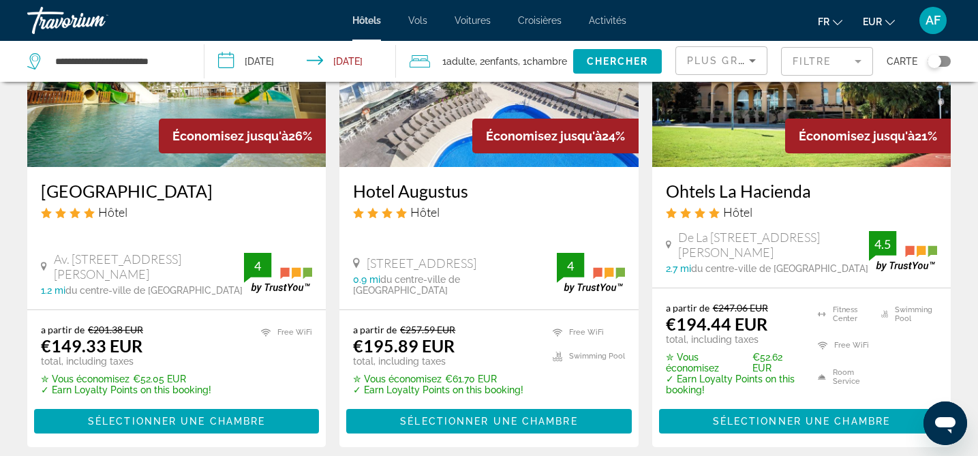
click at [732, 181] on h3 "Ohtels La Hacienda" at bounding box center [801, 191] width 271 height 20
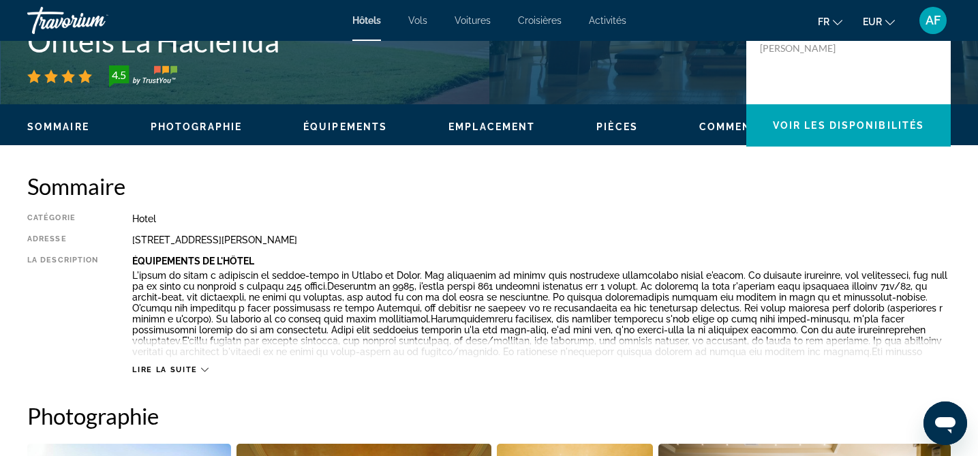
scroll to position [348, 0]
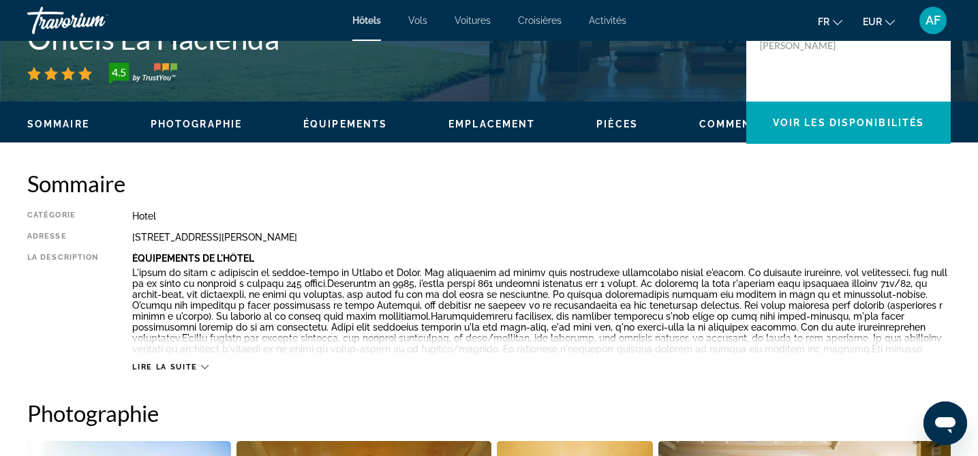
click at [196, 363] on span "Lire la suite" at bounding box center [164, 367] width 65 height 9
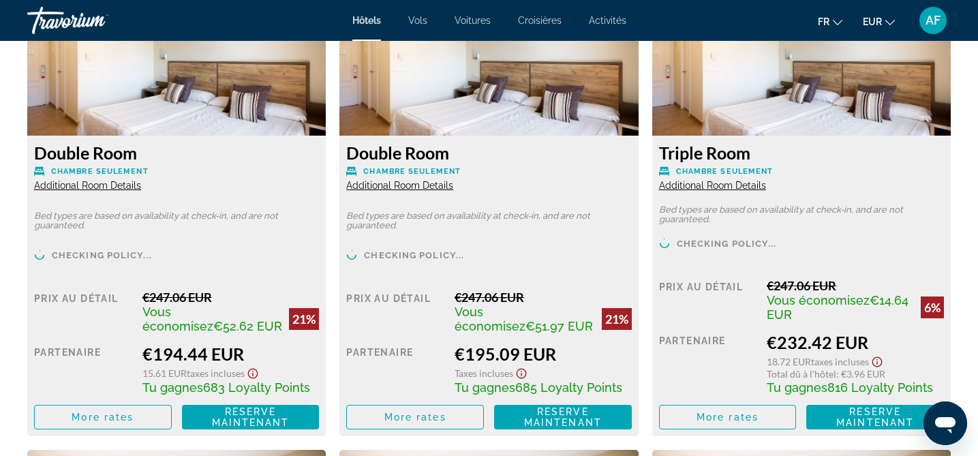
scroll to position [1979, 0]
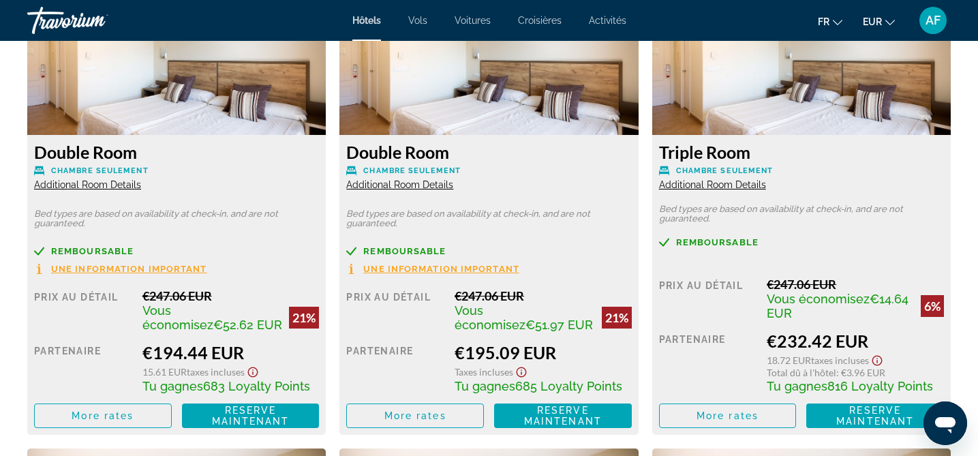
click at [722, 185] on span "Additional Room Details" at bounding box center [712, 184] width 107 height 11
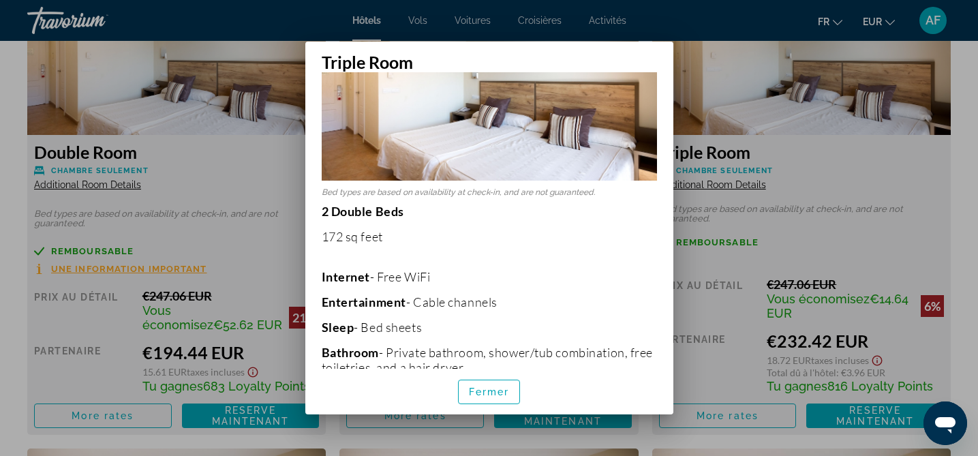
scroll to position [140, 0]
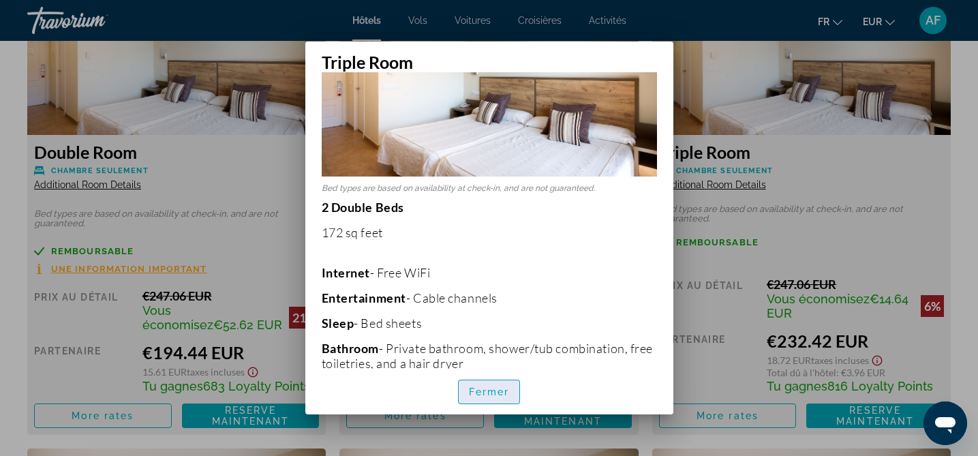
click at [485, 396] on span "Fermer" at bounding box center [489, 392] width 41 height 11
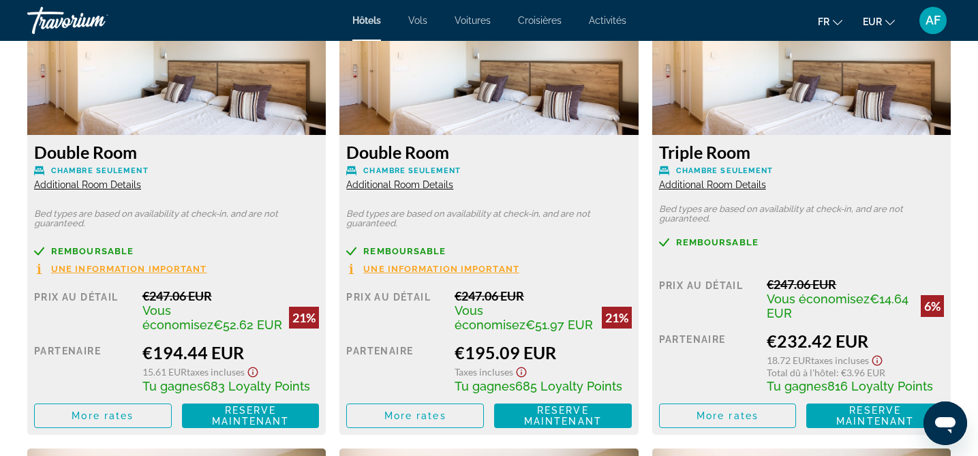
click at [429, 187] on span "Additional Room Details" at bounding box center [399, 184] width 107 height 11
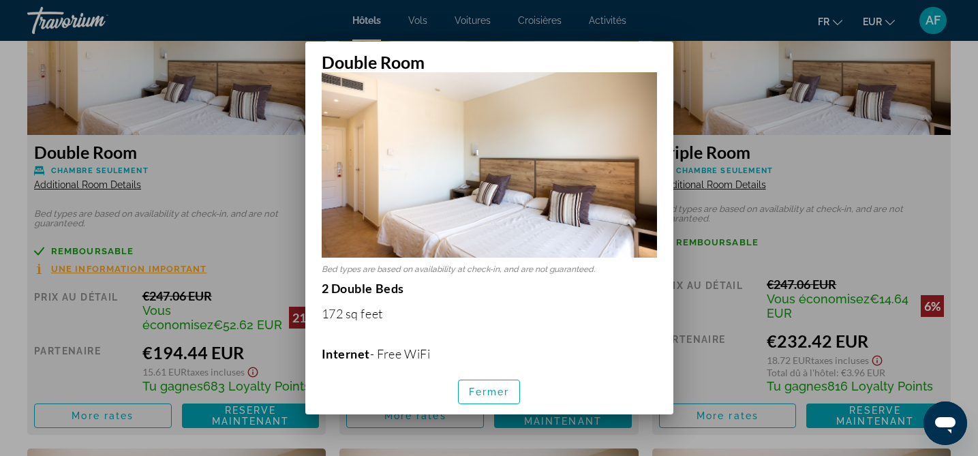
scroll to position [73, 0]
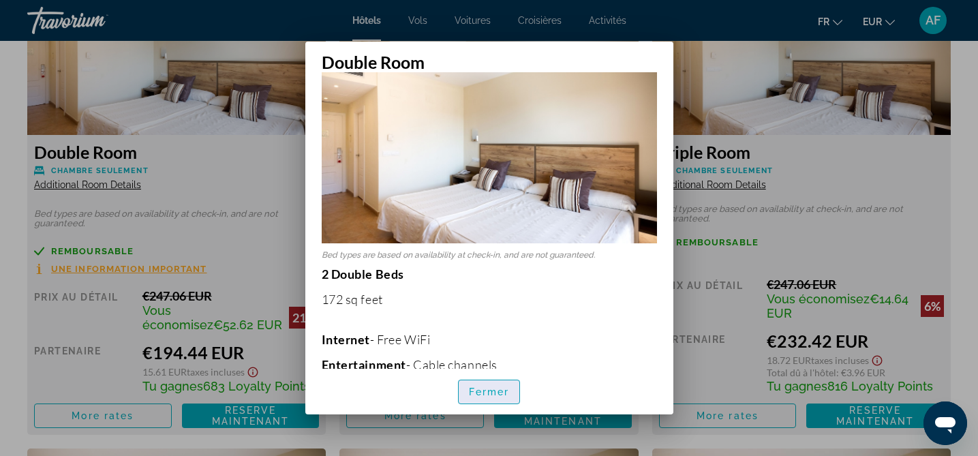
click at [473, 396] on span "Fermer" at bounding box center [489, 392] width 41 height 11
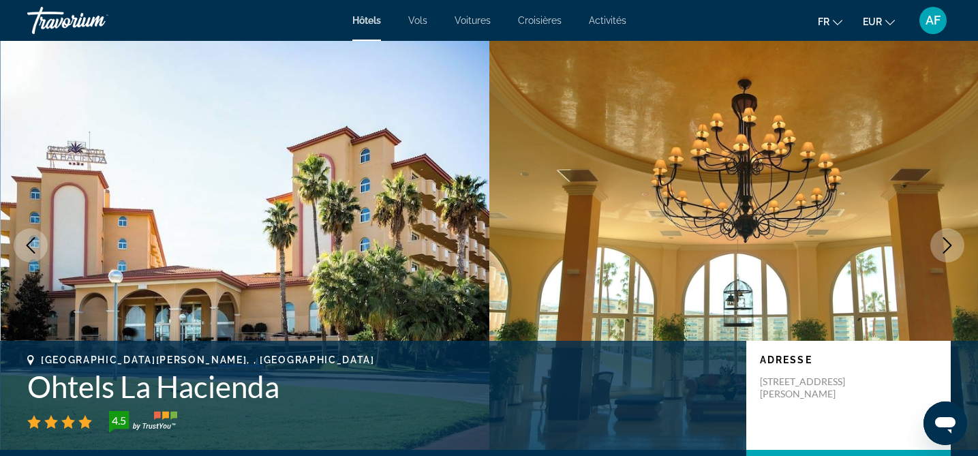
scroll to position [1979, 0]
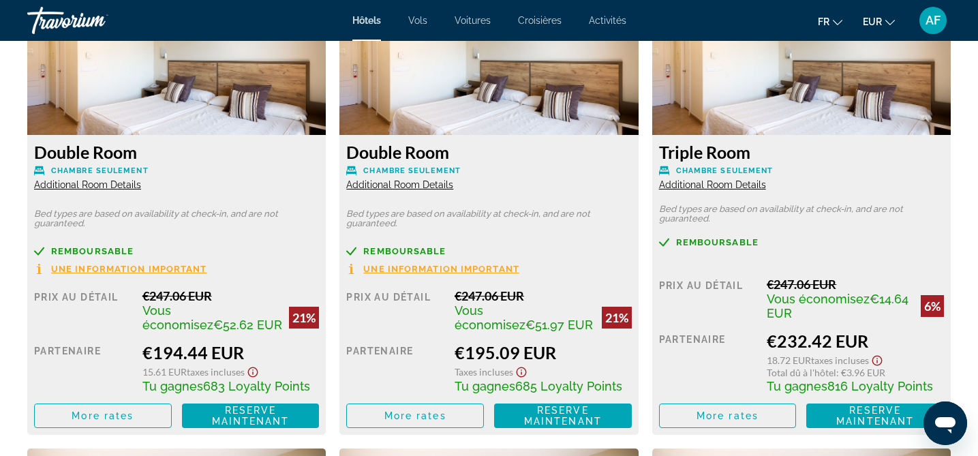
click at [101, 185] on span "Additional Room Details" at bounding box center [87, 184] width 107 height 11
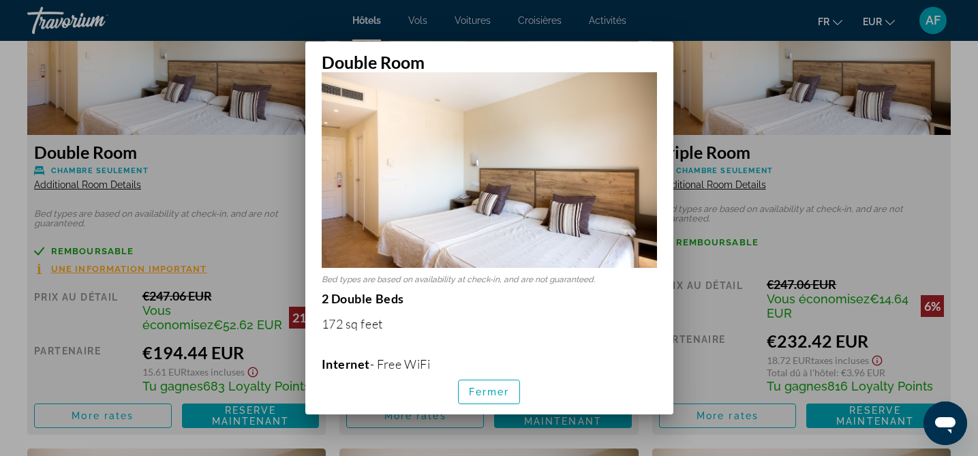
scroll to position [50, 0]
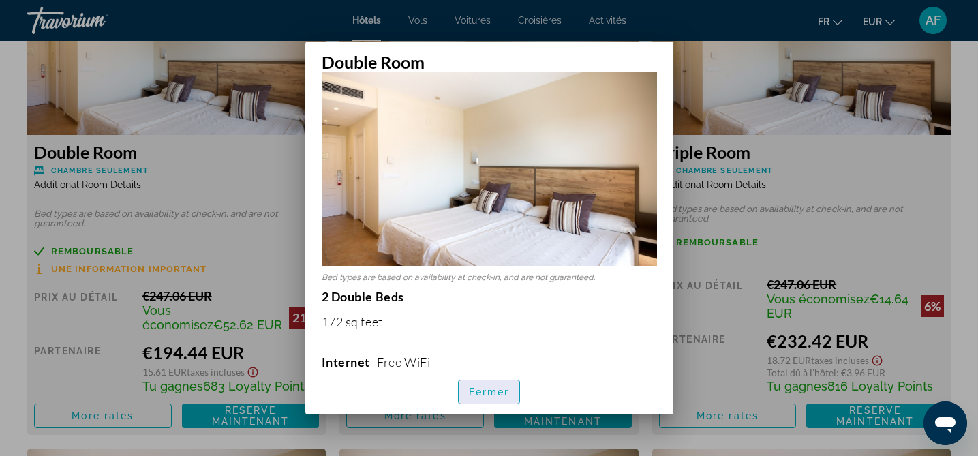
click at [470, 389] on span "Fermer" at bounding box center [489, 392] width 41 height 11
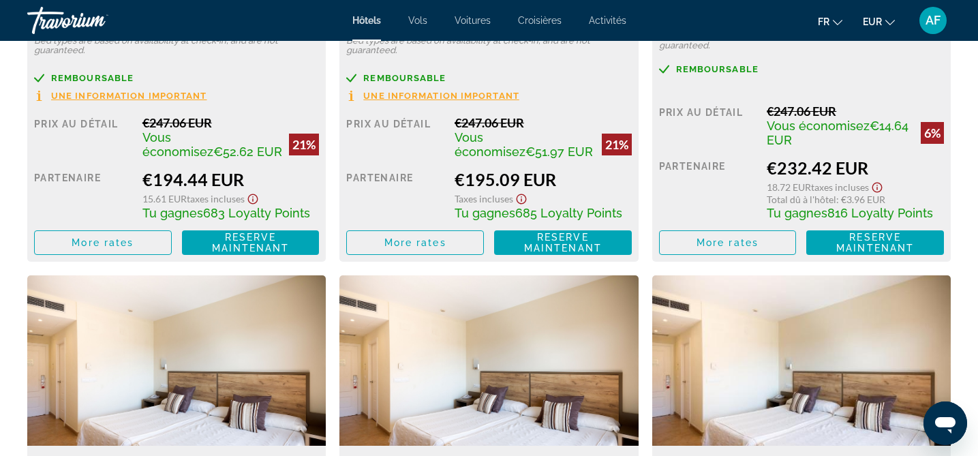
scroll to position [2154, 0]
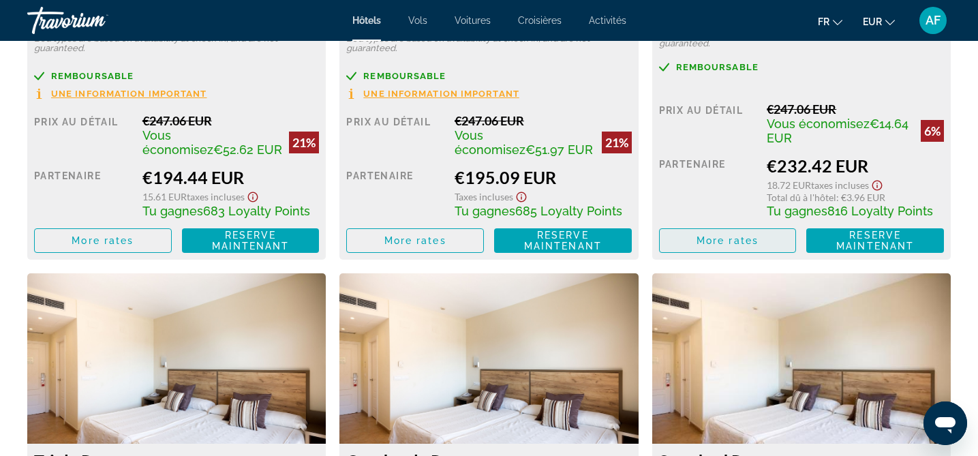
click at [729, 239] on span "More rates" at bounding box center [728, 240] width 62 height 11
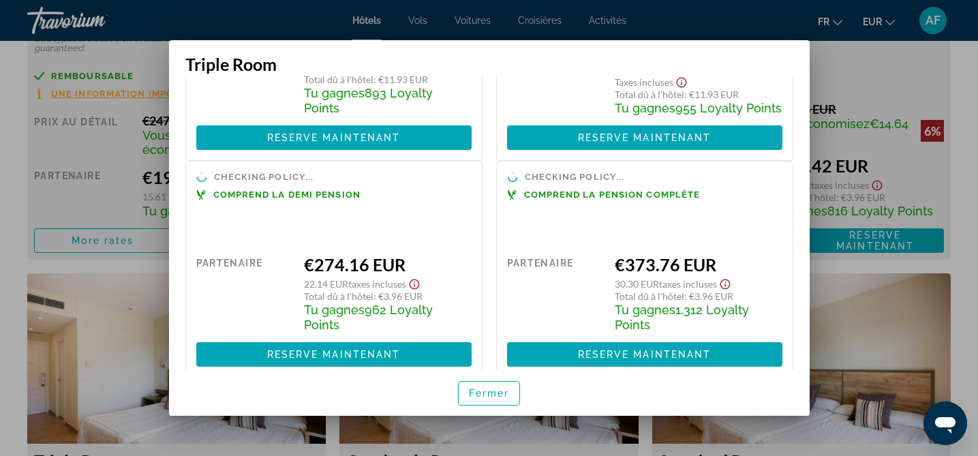
scroll to position [417, 0]
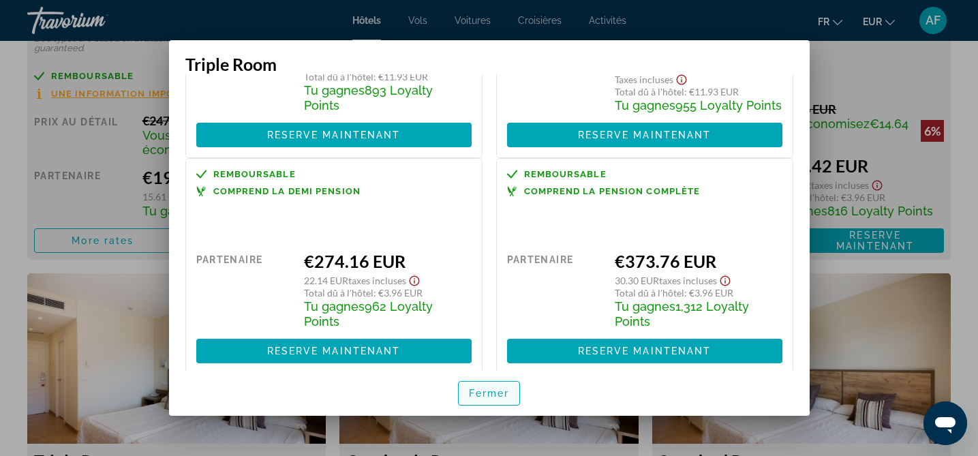
click at [492, 392] on span "Fermer" at bounding box center [489, 393] width 41 height 11
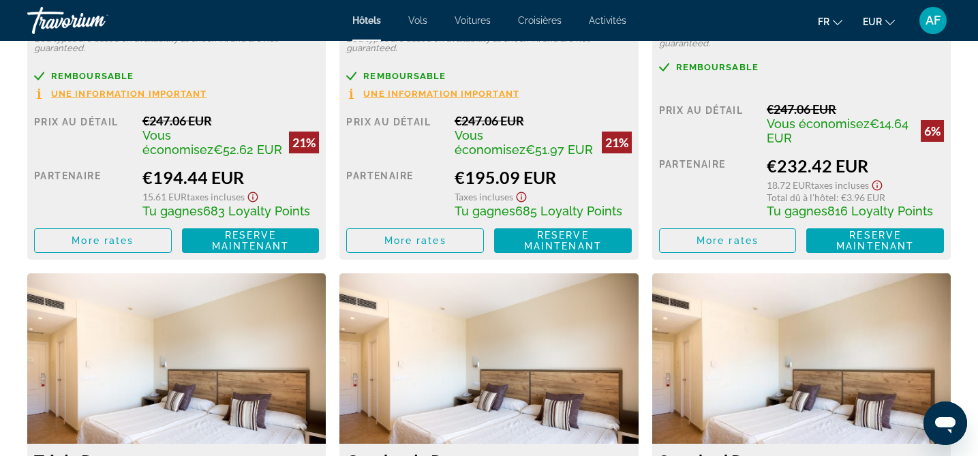
scroll to position [2154, 0]
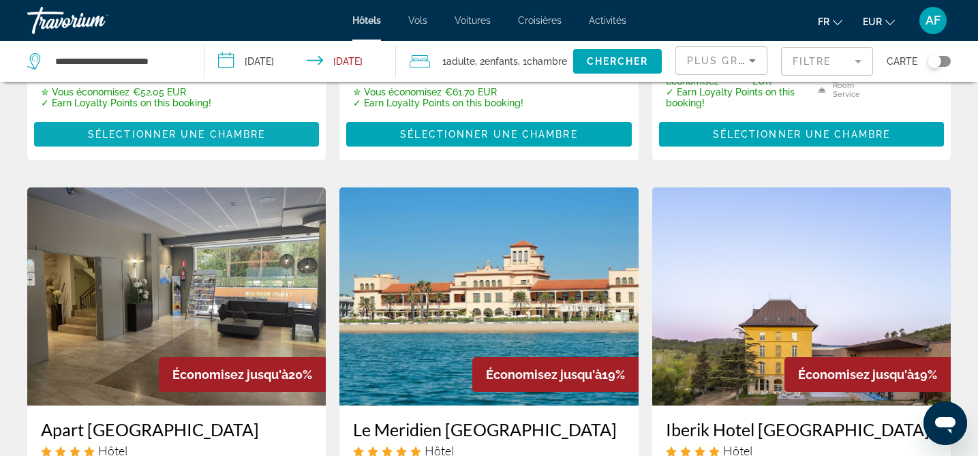
scroll to position [994, 0]
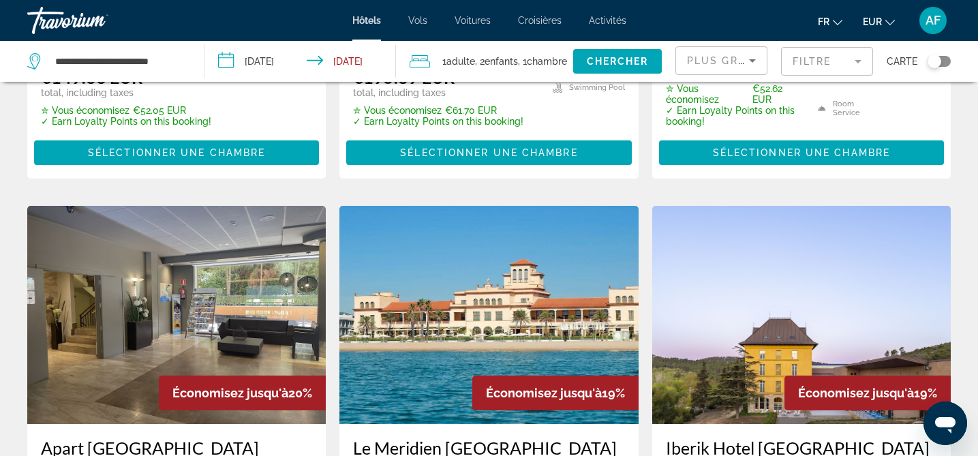
click at [942, 61] on div "Toggle map" at bounding box center [939, 61] width 23 height 11
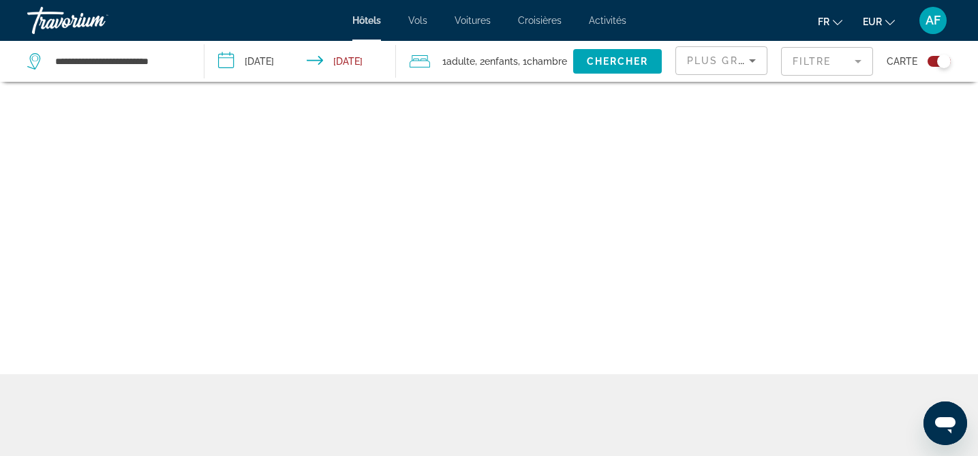
scroll to position [82, 0]
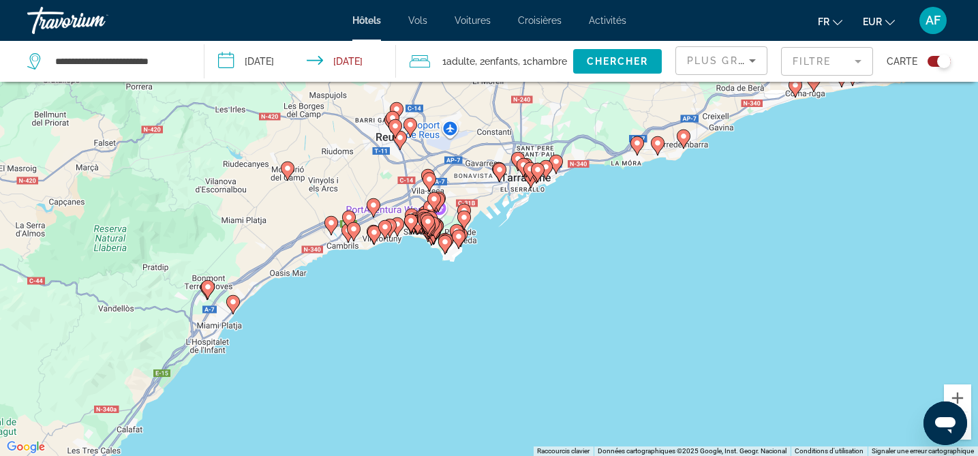
drag, startPoint x: 449, startPoint y: 234, endPoint x: 521, endPoint y: 317, distance: 110.2
click at [521, 317] on div "Pour activer le glissement avec le clavier, appuyez sur Alt+Entrée. Une fois ce…" at bounding box center [489, 228] width 978 height 456
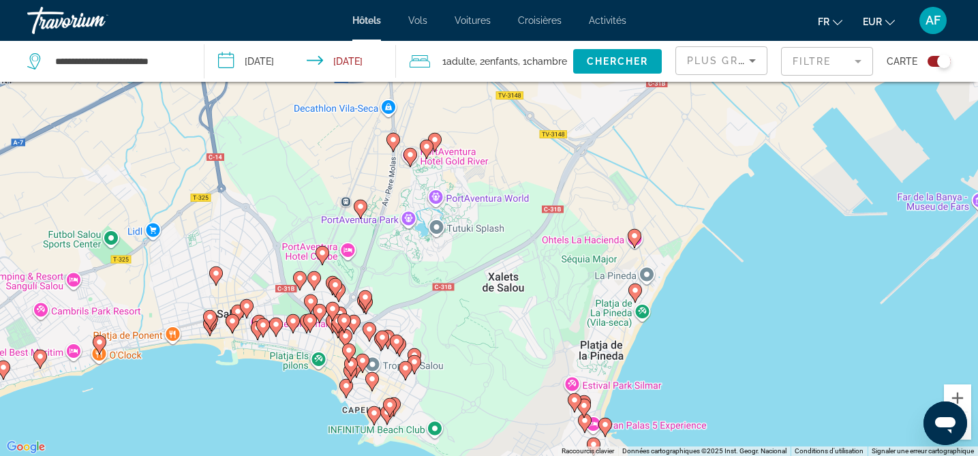
drag, startPoint x: 397, startPoint y: 217, endPoint x: 498, endPoint y: 337, distance: 156.2
click at [498, 337] on div "Pour activer le glissement avec le clavier, appuyez sur Alt+Entrée. Une fois ce…" at bounding box center [489, 228] width 978 height 456
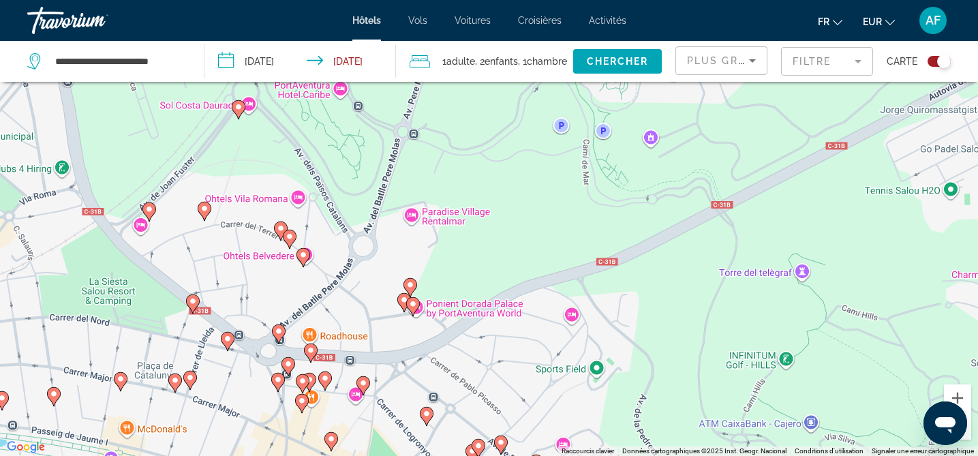
drag, startPoint x: 283, startPoint y: 344, endPoint x: 506, endPoint y: 370, distance: 224.4
click at [506, 370] on div "Pour activer le glissement avec le clavier, appuyez sur Alt+Entrée. Une fois ce…" at bounding box center [489, 228] width 978 height 456
click at [282, 331] on image "Main content" at bounding box center [279, 331] width 8 height 8
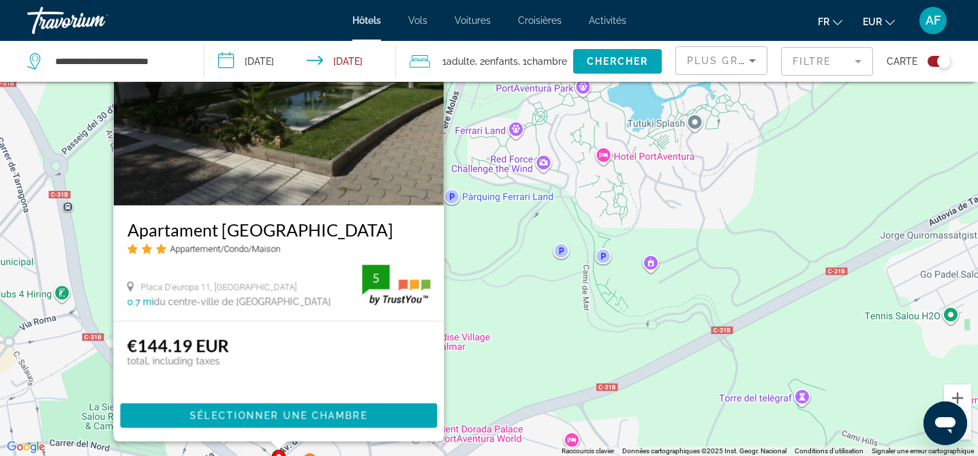
click at [502, 359] on div "Pour activer le glissement avec le clavier, appuyez sur Alt+Entrée. Une fois ce…" at bounding box center [489, 228] width 978 height 456
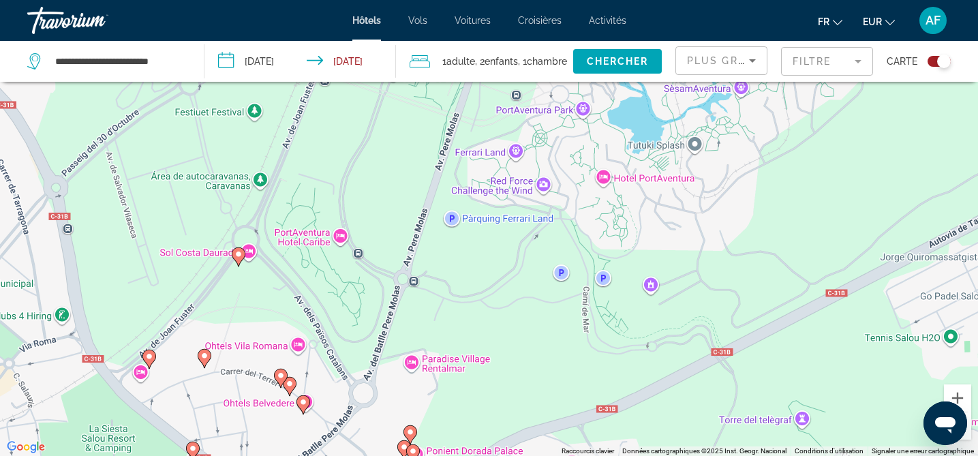
drag, startPoint x: 487, startPoint y: 283, endPoint x: 487, endPoint y: 306, distance: 23.2
click at [487, 306] on div "Pour activer le glissement avec le clavier, appuyez sur Alt+Entrée. Une fois ce…" at bounding box center [489, 228] width 978 height 456
click at [236, 255] on image "Main content" at bounding box center [239, 254] width 8 height 8
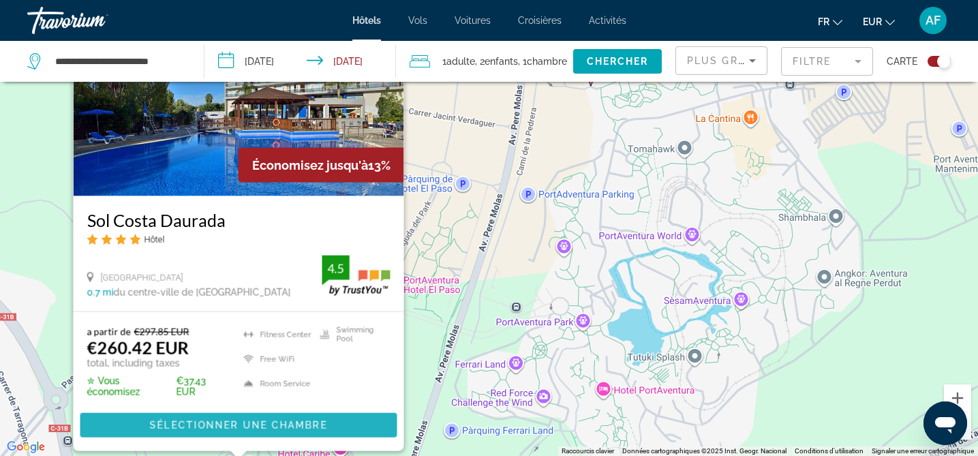
click at [260, 423] on span "Sélectionner une chambre" at bounding box center [237, 425] width 177 height 11
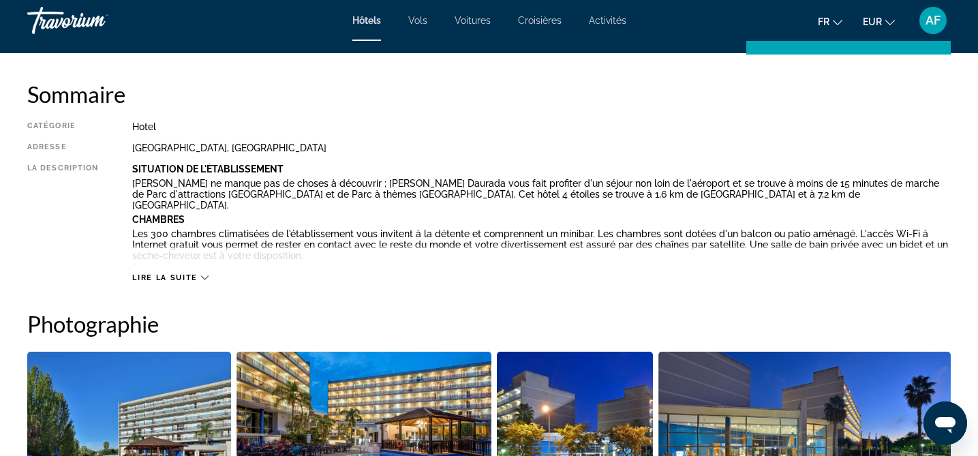
scroll to position [440, 0]
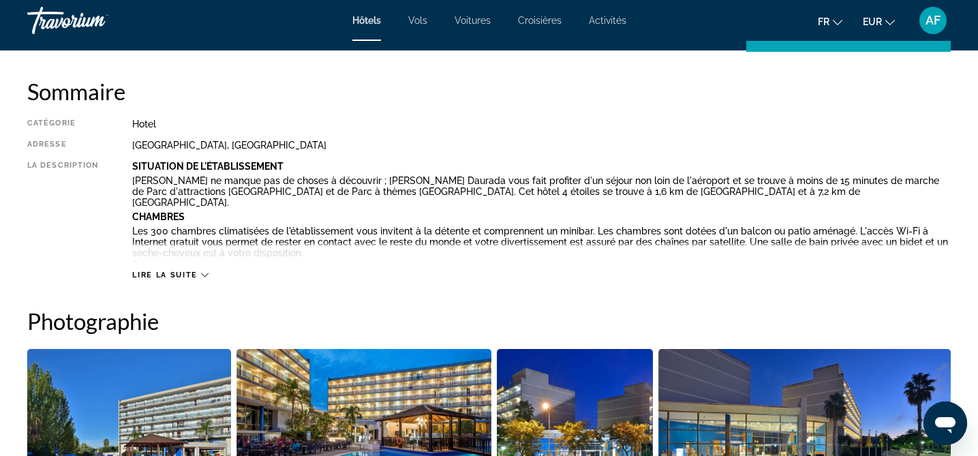
click at [183, 276] on span "Lire la suite" at bounding box center [164, 275] width 65 height 9
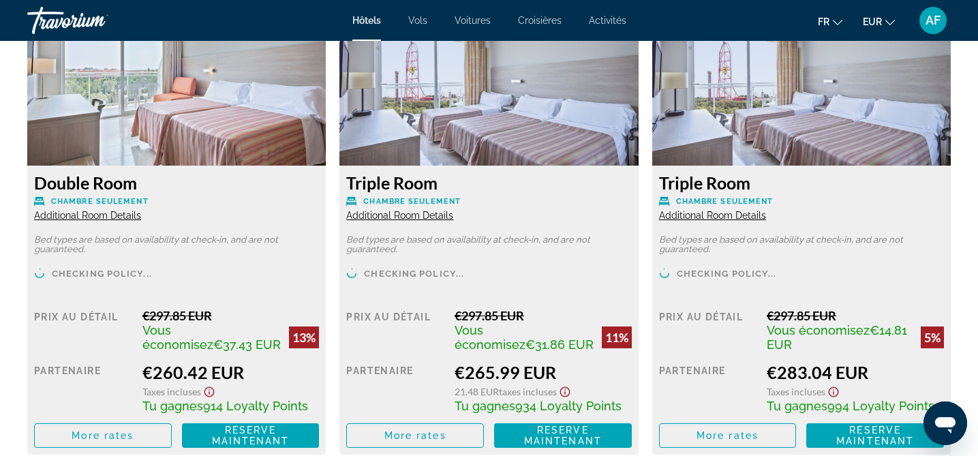
scroll to position [2054, 0]
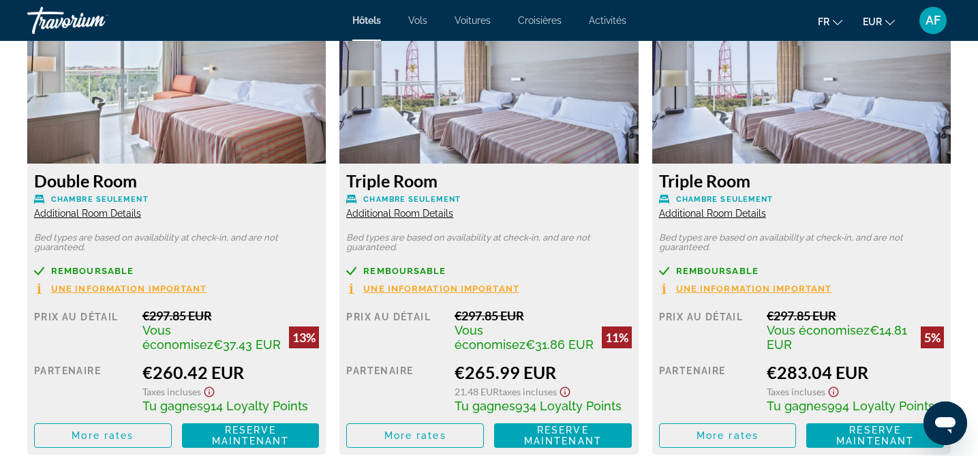
click at [773, 284] on span "Une information important" at bounding box center [754, 288] width 156 height 9
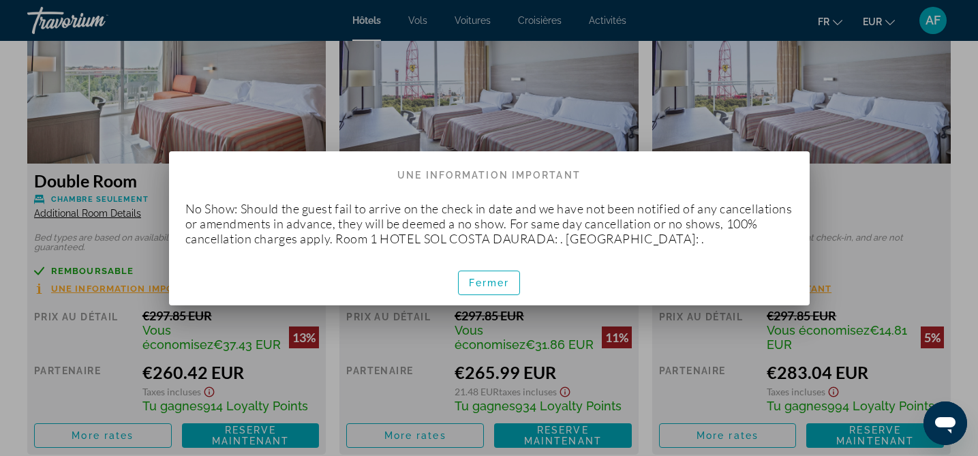
scroll to position [0, 0]
click at [474, 288] on span "Fermer" at bounding box center [489, 282] width 41 height 11
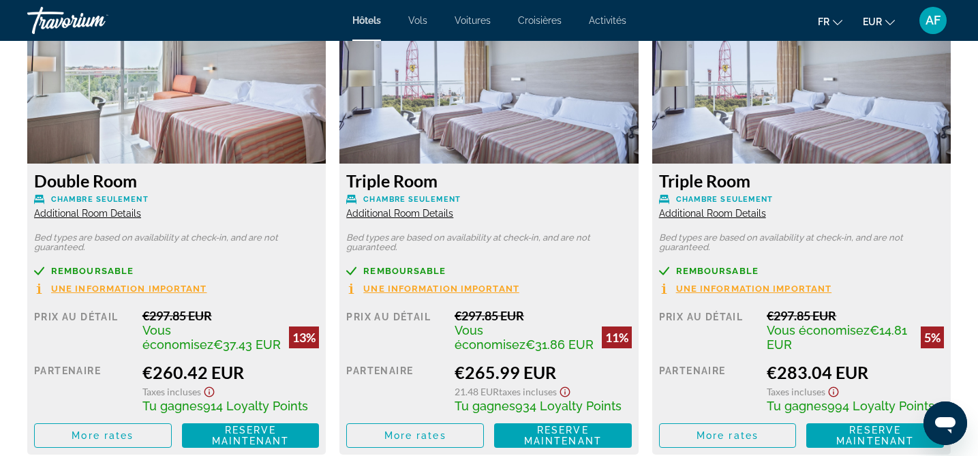
scroll to position [2054, 0]
click at [403, 208] on span "Additional Room Details" at bounding box center [399, 213] width 107 height 11
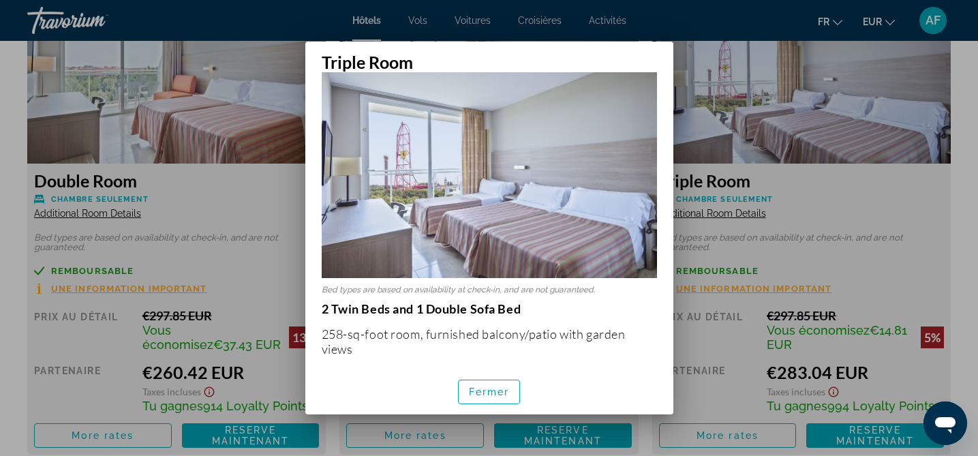
scroll to position [40, 0]
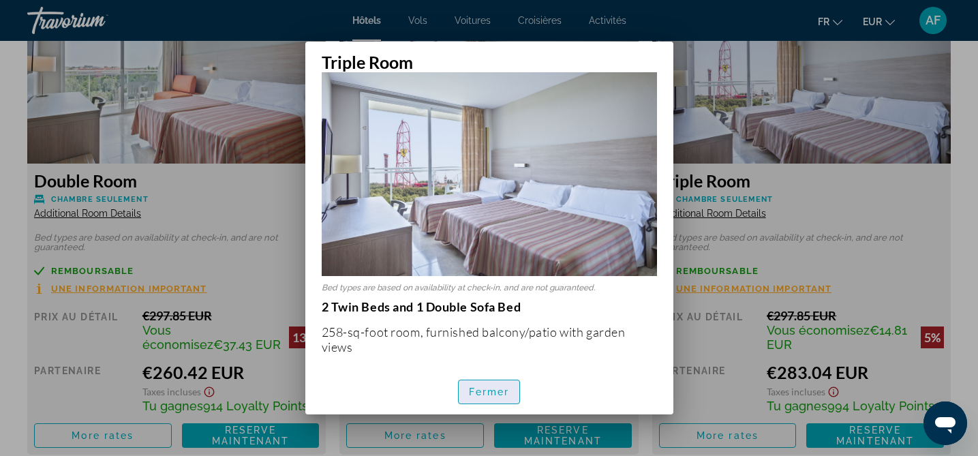
click at [483, 391] on span "Fermer" at bounding box center [489, 392] width 41 height 11
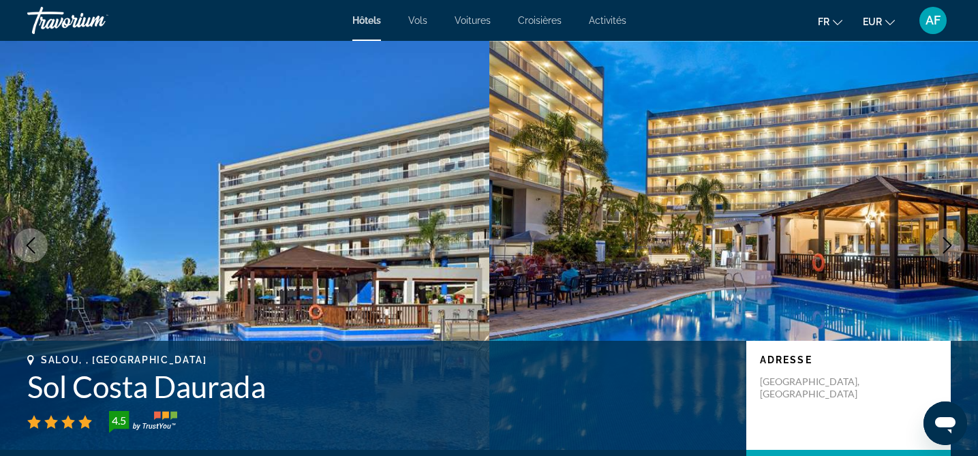
scroll to position [2054, 0]
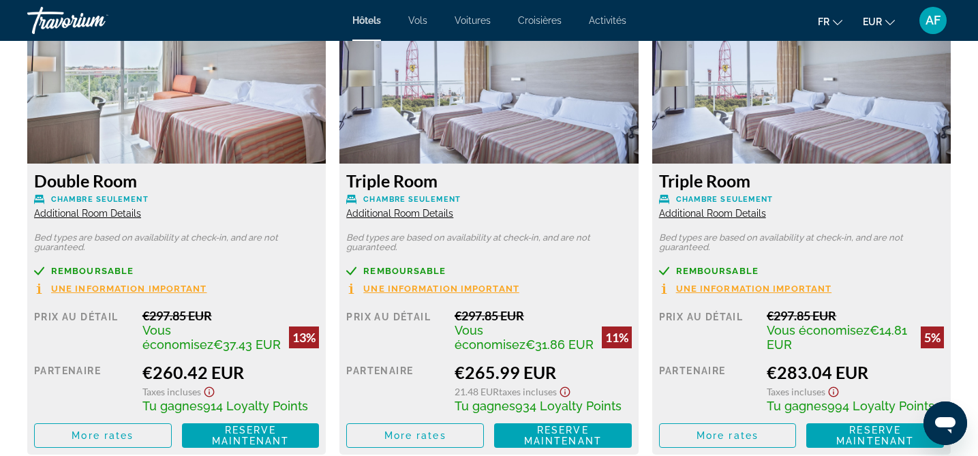
click at [716, 208] on span "Additional Room Details" at bounding box center [712, 213] width 107 height 11
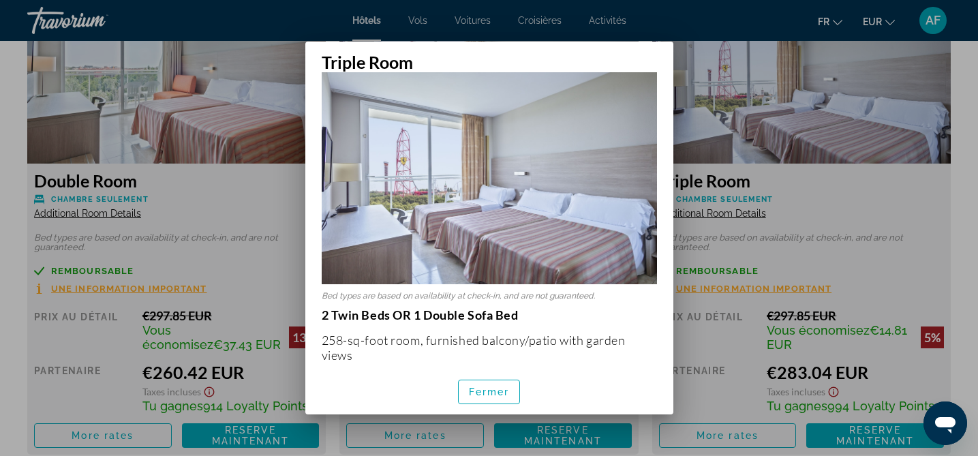
scroll to position [37, 0]
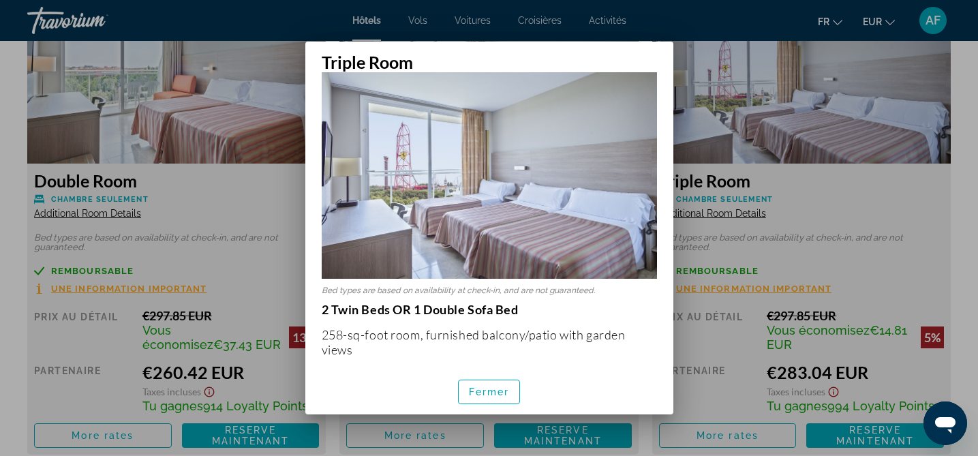
click at [899, 209] on div at bounding box center [489, 228] width 978 height 456
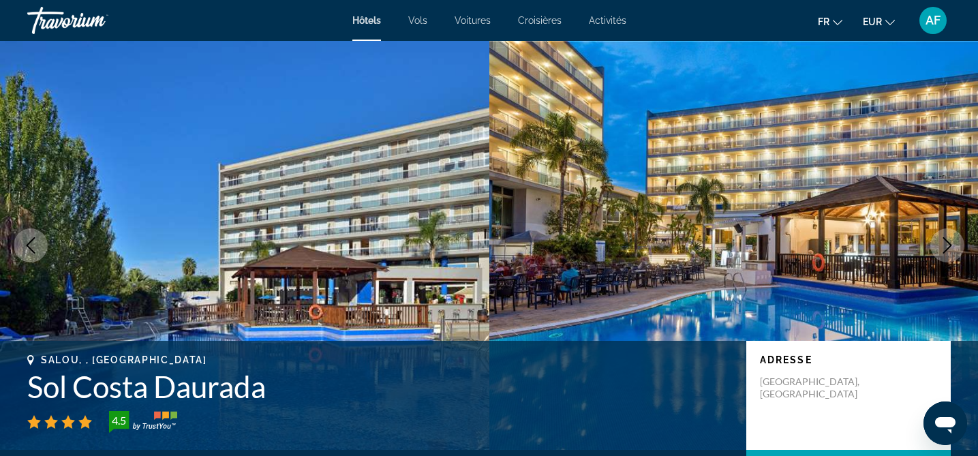
scroll to position [2054, 0]
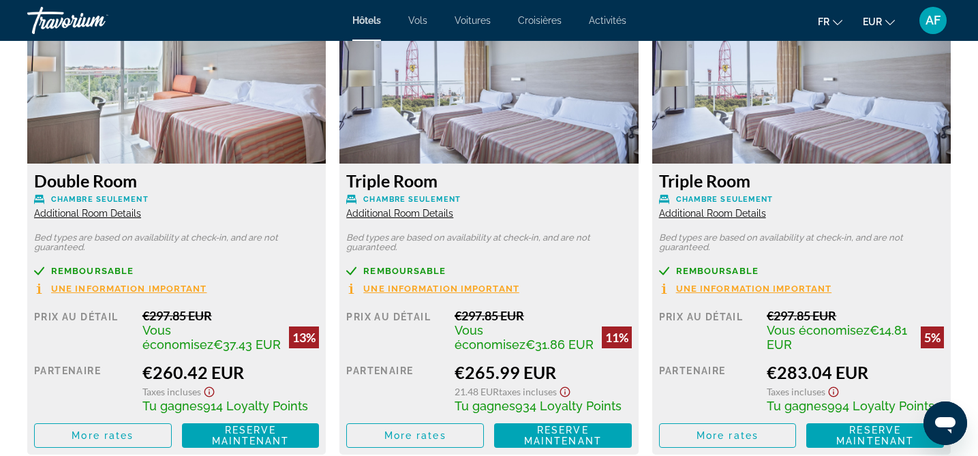
click at [402, 208] on span "Additional Room Details" at bounding box center [399, 213] width 107 height 11
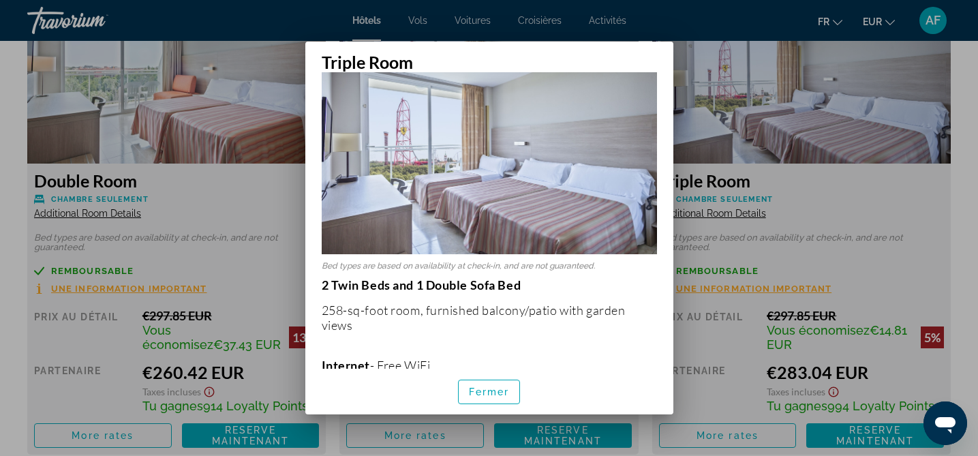
scroll to position [66, 0]
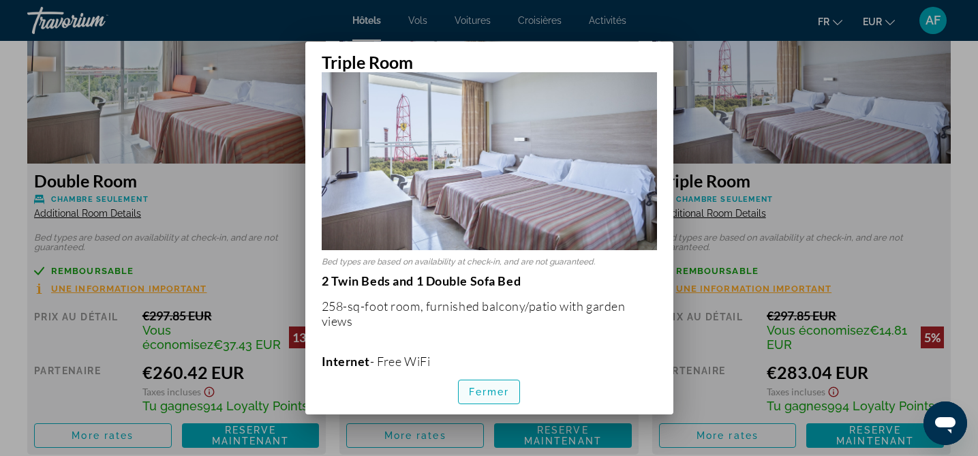
click at [488, 391] on span "Fermer" at bounding box center [489, 392] width 41 height 11
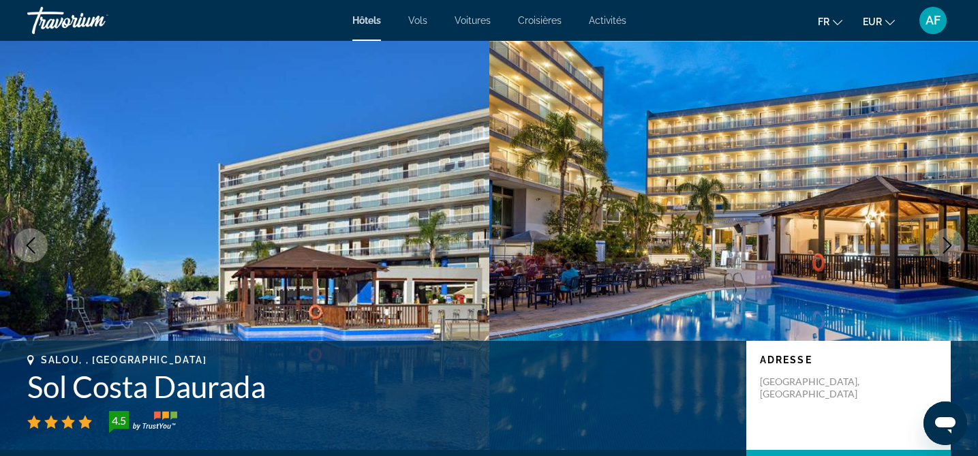
scroll to position [2054, 0]
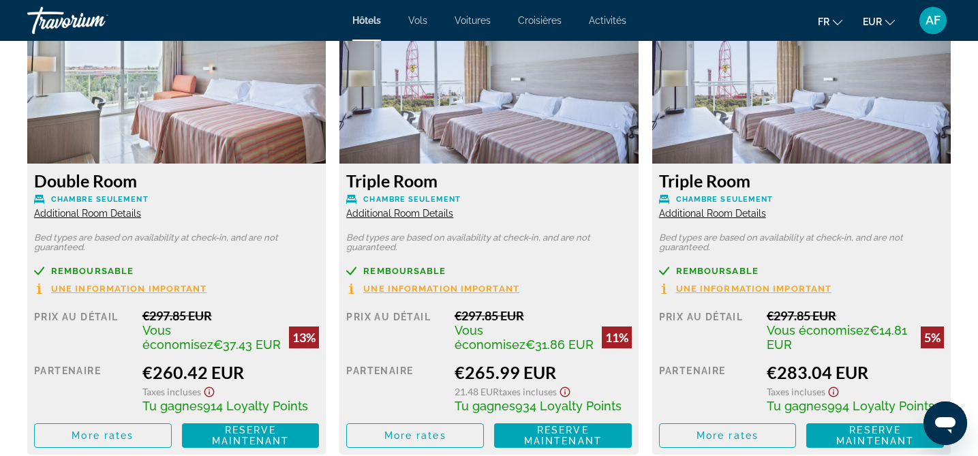
click at [736, 208] on span "Additional Room Details" at bounding box center [712, 213] width 107 height 11
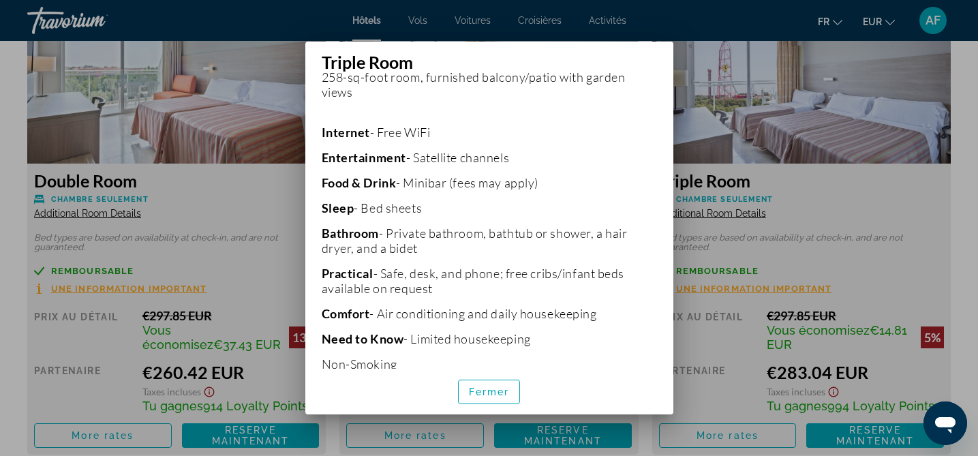
scroll to position [299, 0]
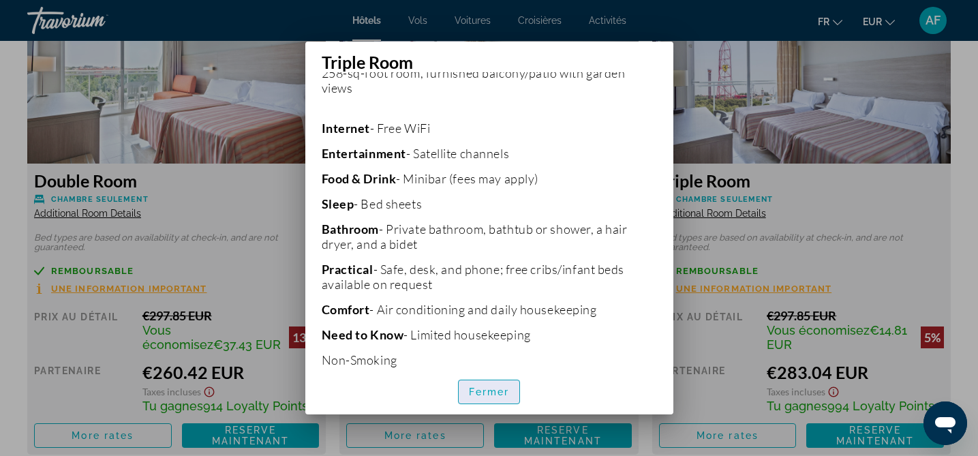
click at [492, 389] on span "Fermer" at bounding box center [489, 392] width 41 height 11
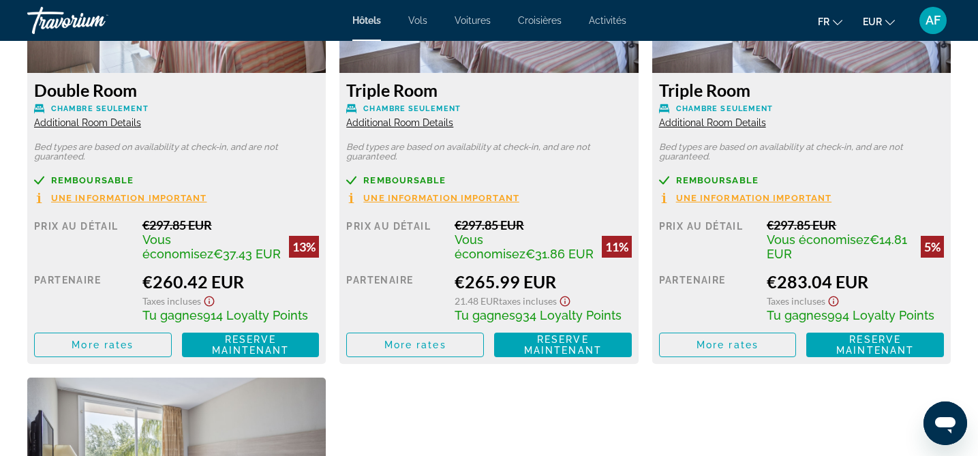
scroll to position [2149, 0]
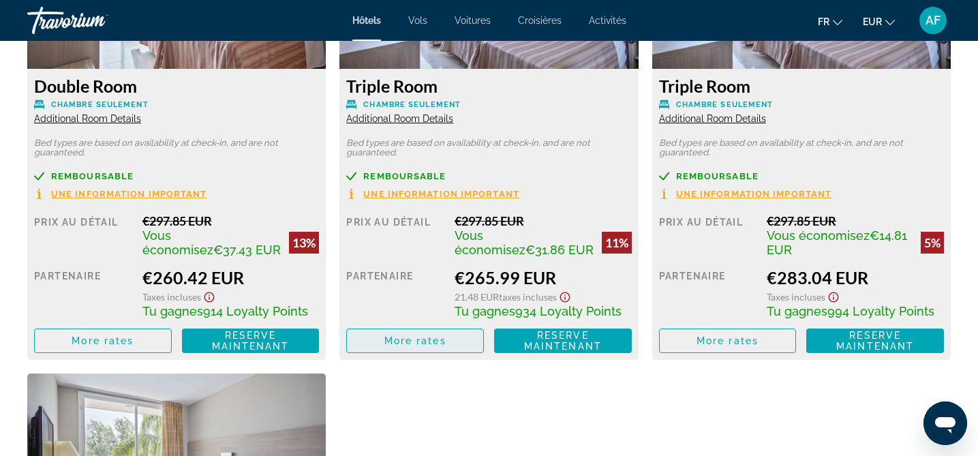
click at [423, 335] on span "More rates" at bounding box center [415, 340] width 62 height 11
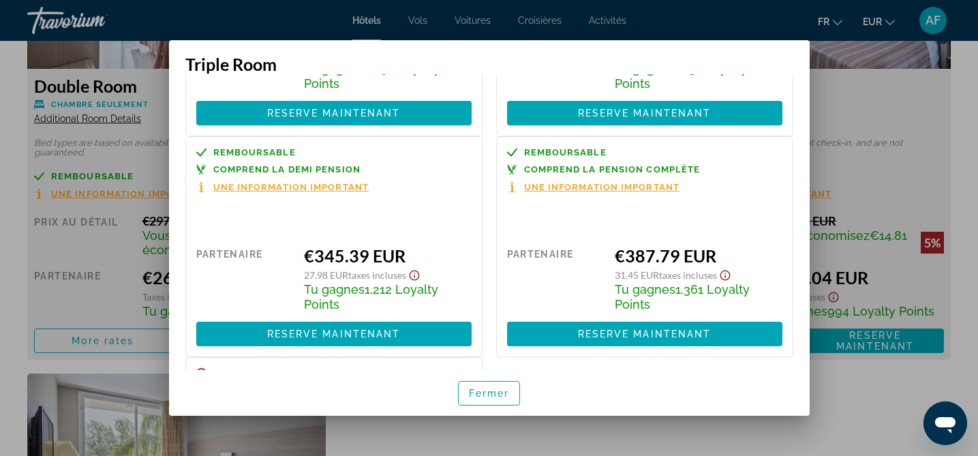
scroll to position [437, 0]
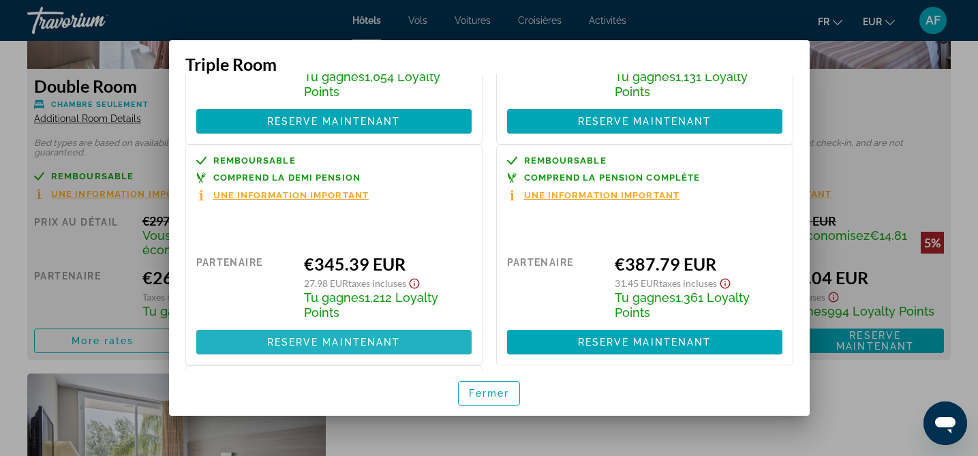
click at [365, 337] on span "Reserve maintenant" at bounding box center [334, 342] width 134 height 11
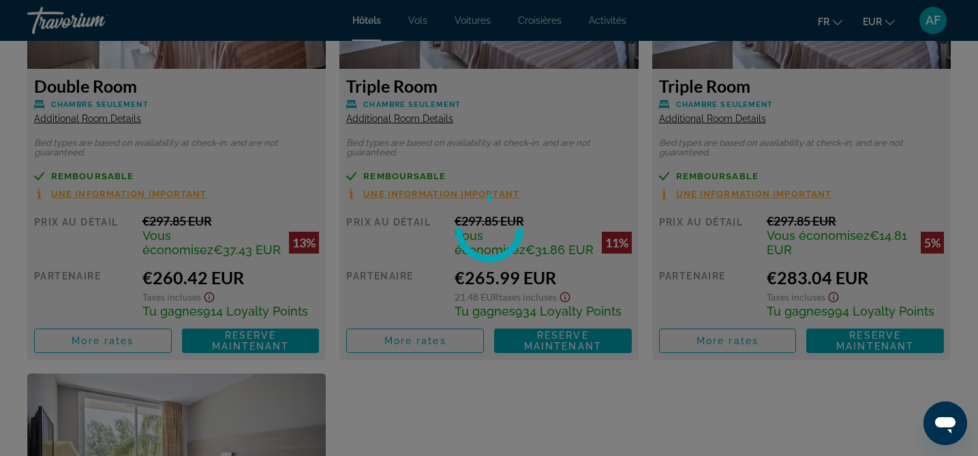
scroll to position [2149, 0]
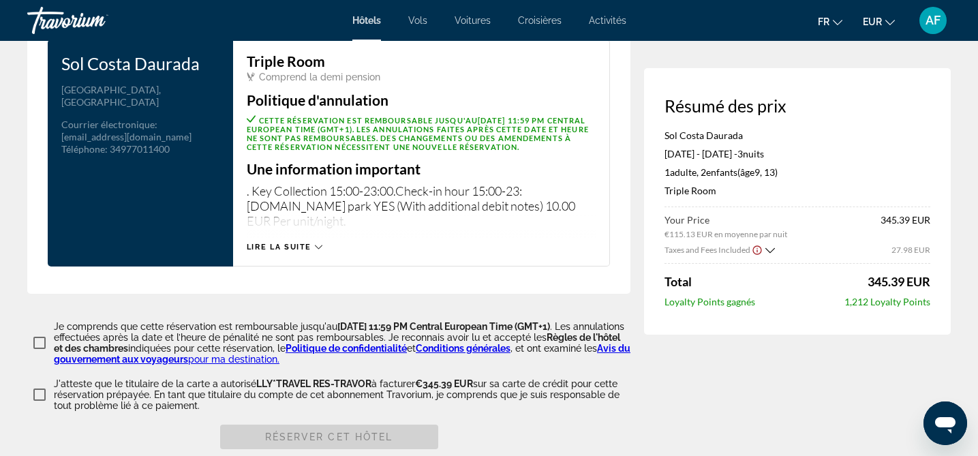
scroll to position [1808, 0]
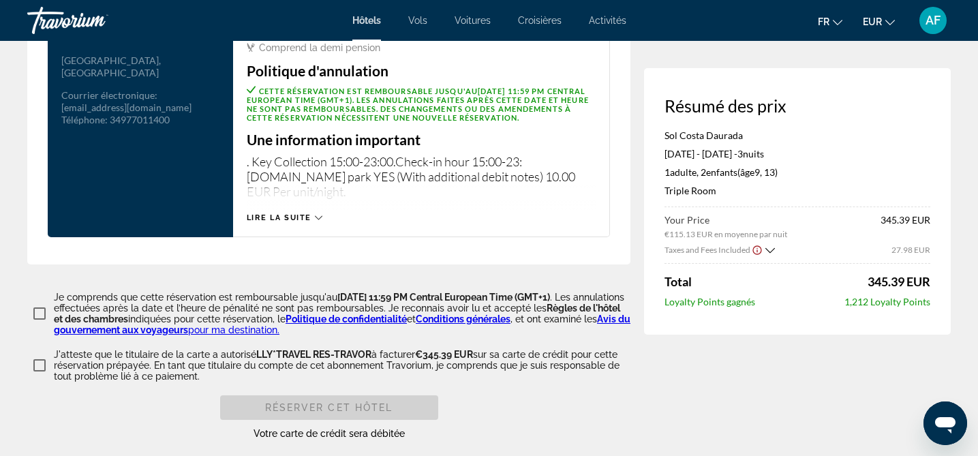
click at [770, 250] on icon "Show Taxes and Fees breakdown" at bounding box center [771, 251] width 10 height 12
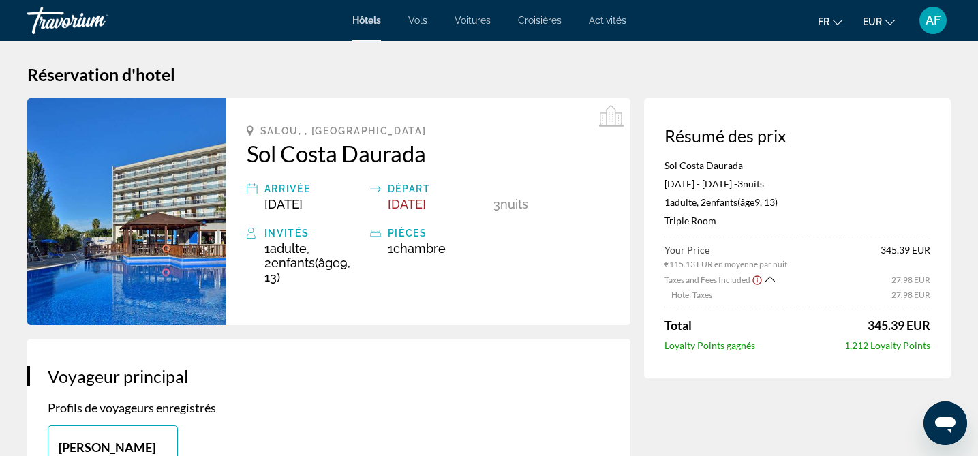
scroll to position [0, 0]
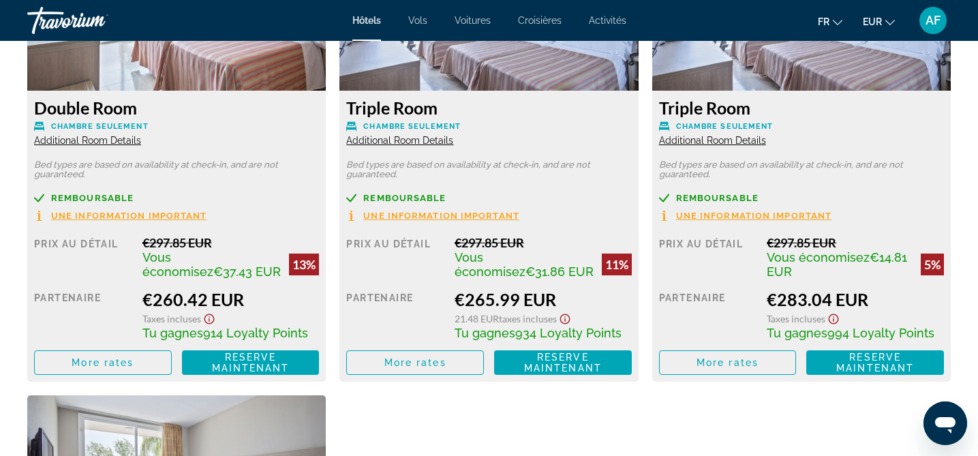
scroll to position [2012, 0]
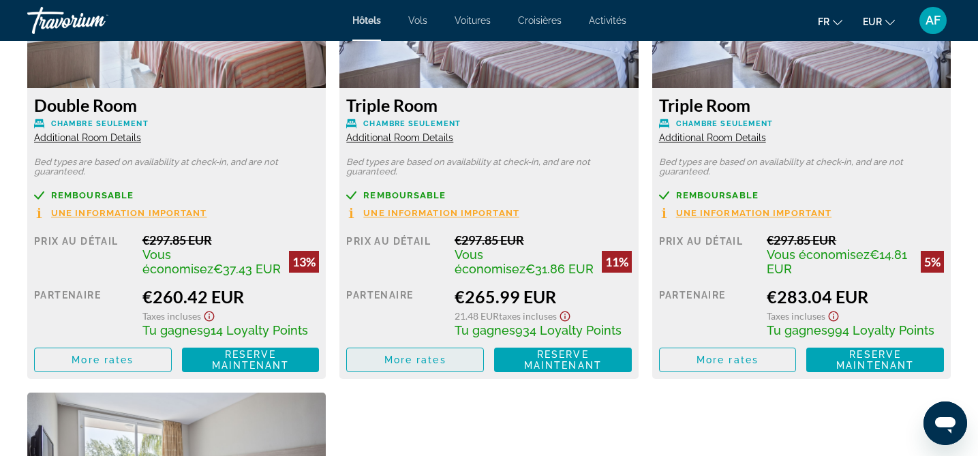
click at [410, 356] on span "More rates" at bounding box center [415, 360] width 62 height 11
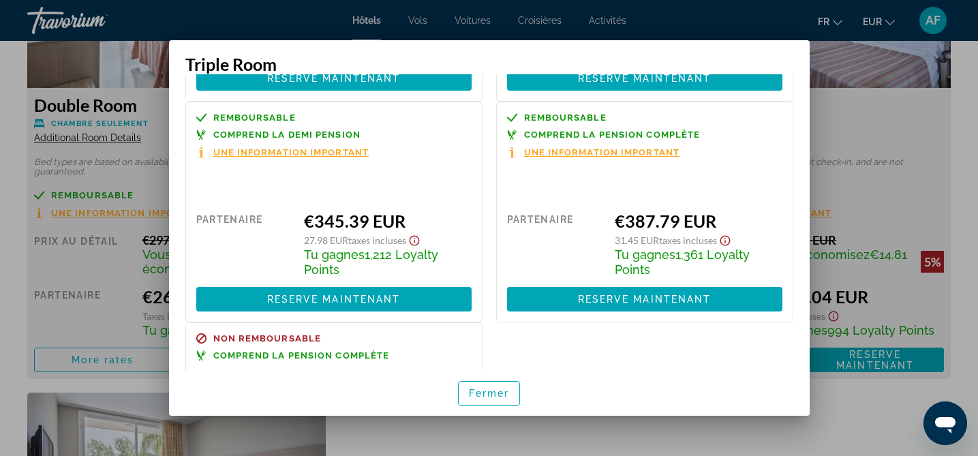
scroll to position [475, 0]
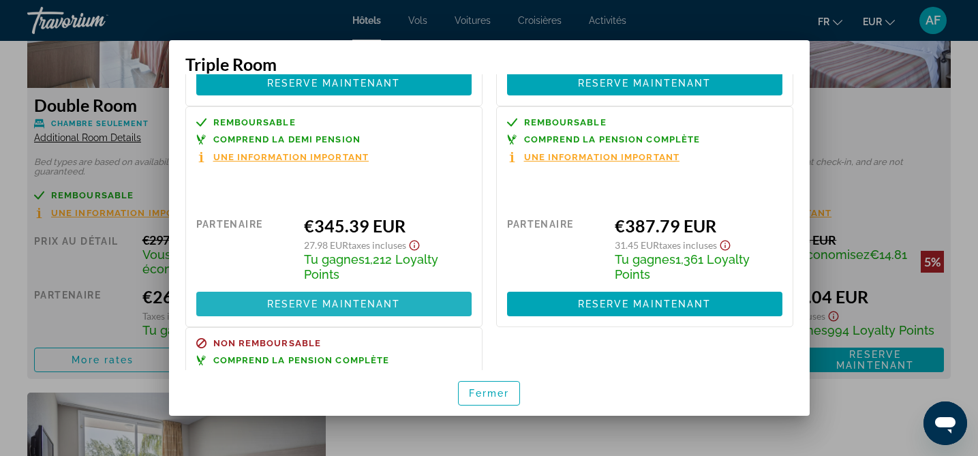
click at [308, 299] on span "Reserve maintenant" at bounding box center [334, 304] width 134 height 11
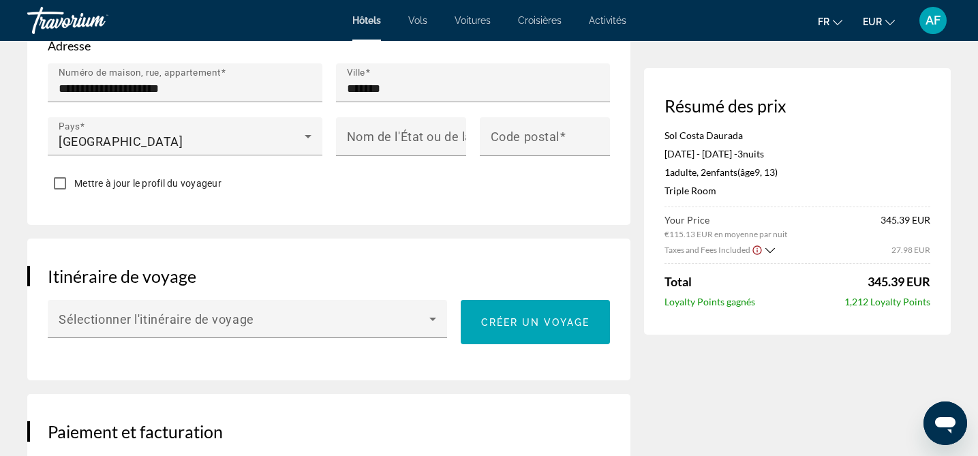
scroll to position [630, 0]
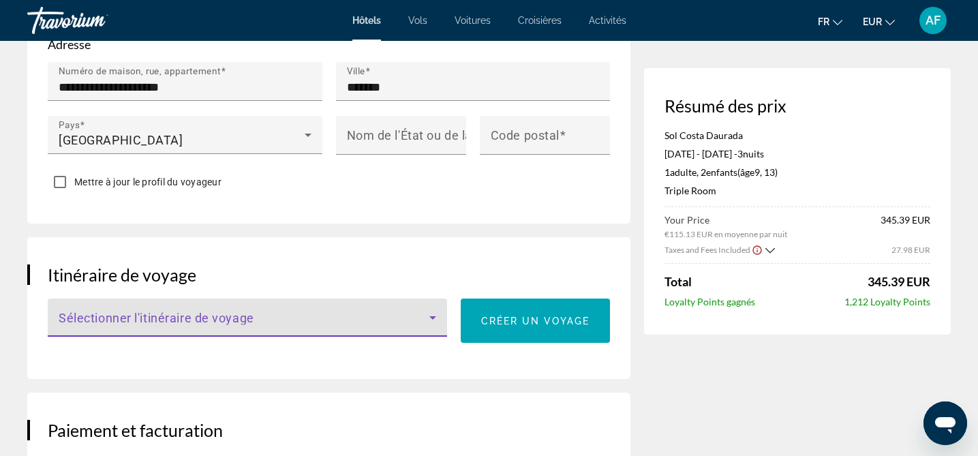
click at [391, 315] on span "Main content" at bounding box center [244, 323] width 371 height 16
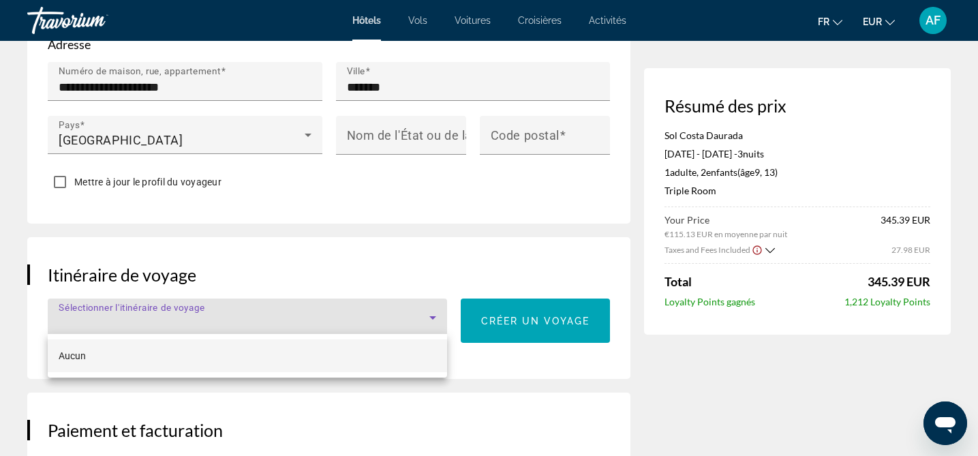
click at [393, 262] on div at bounding box center [489, 228] width 978 height 456
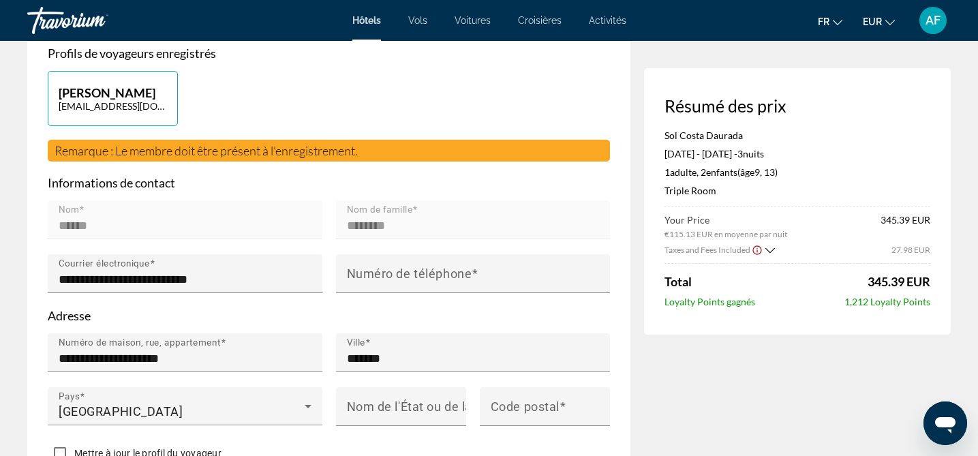
scroll to position [358, 0]
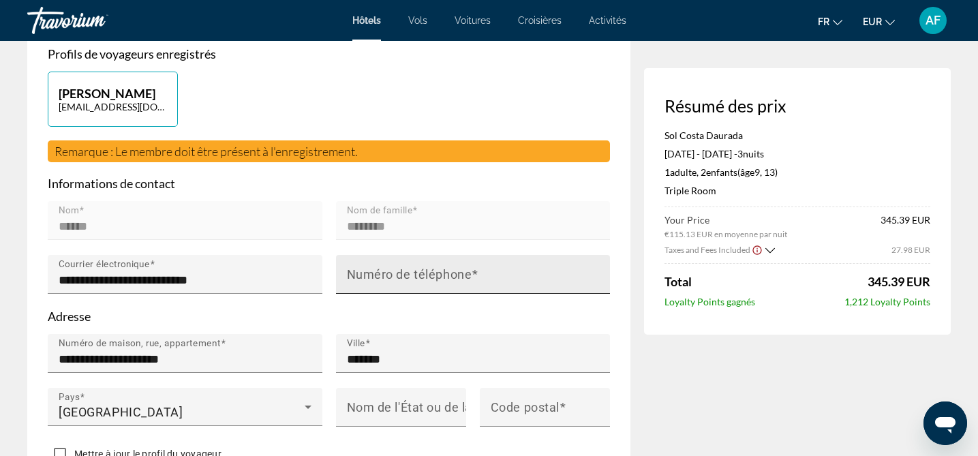
click at [381, 276] on mat-label "Numéro de téléphone" at bounding box center [409, 274] width 125 height 14
click at [381, 276] on input "Numéro de téléphone" at bounding box center [477, 280] width 261 height 16
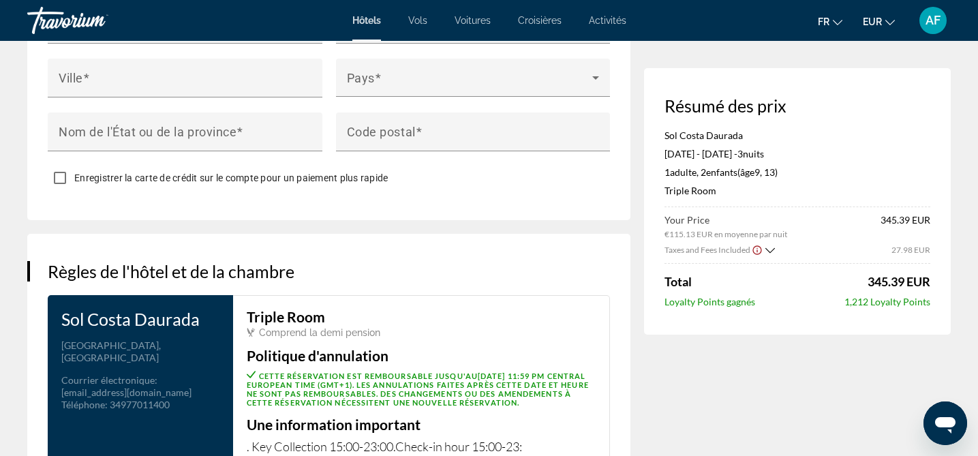
scroll to position [1535, 0]
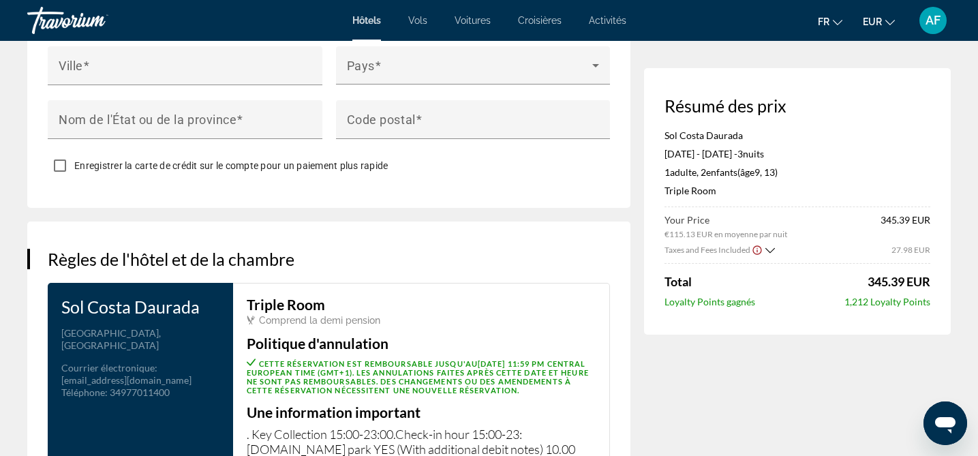
type input "**********"
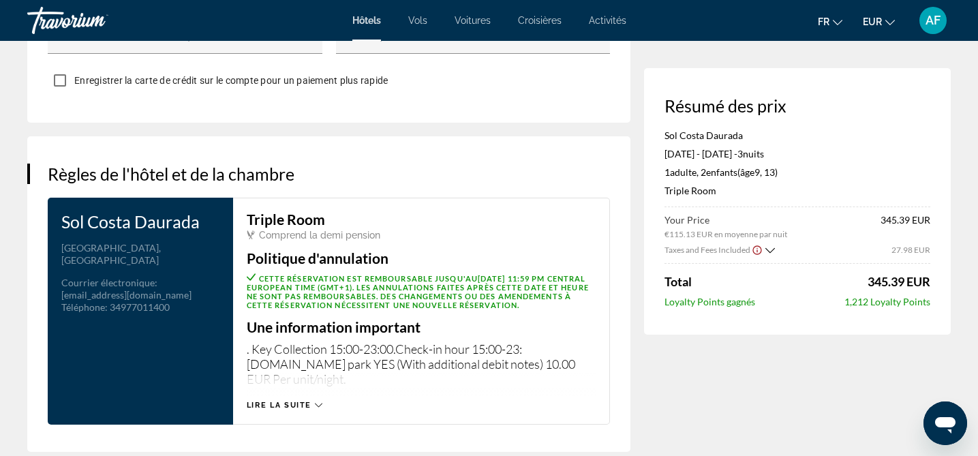
scroll to position [1629, 0]
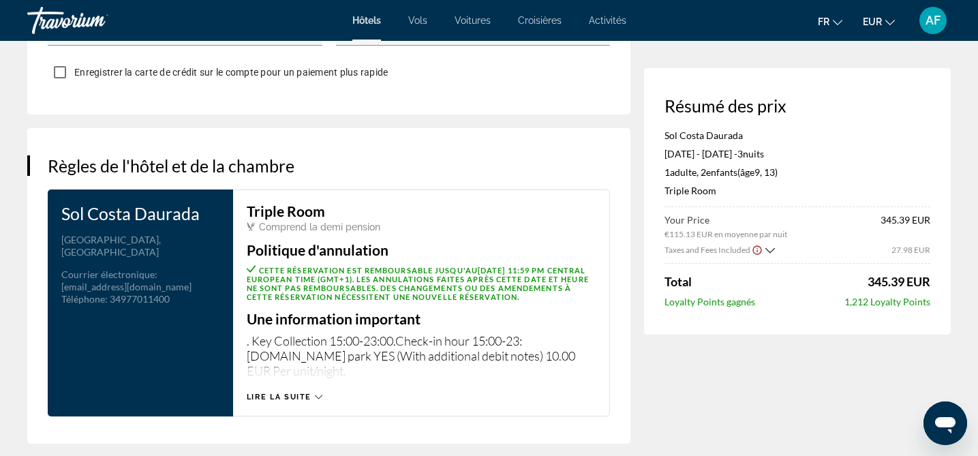
click at [306, 393] on span "Lire la suite" at bounding box center [279, 397] width 65 height 9
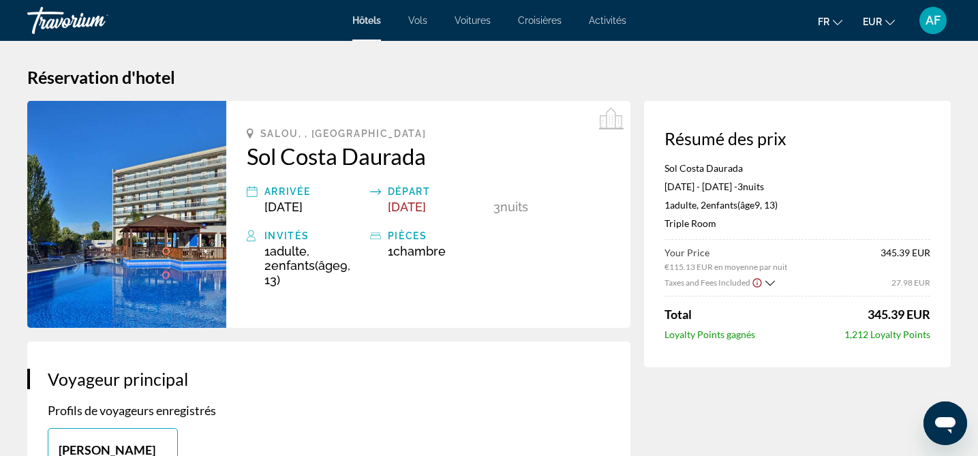
scroll to position [0, 0]
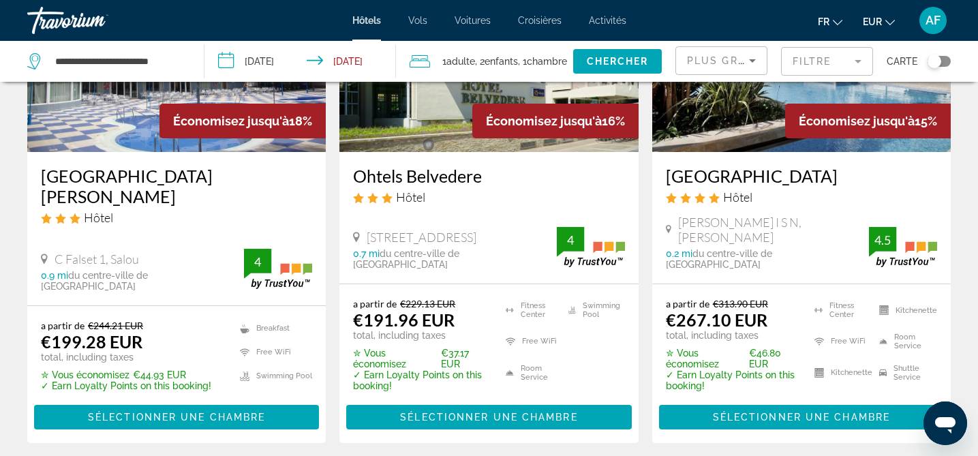
scroll to position [1804, 0]
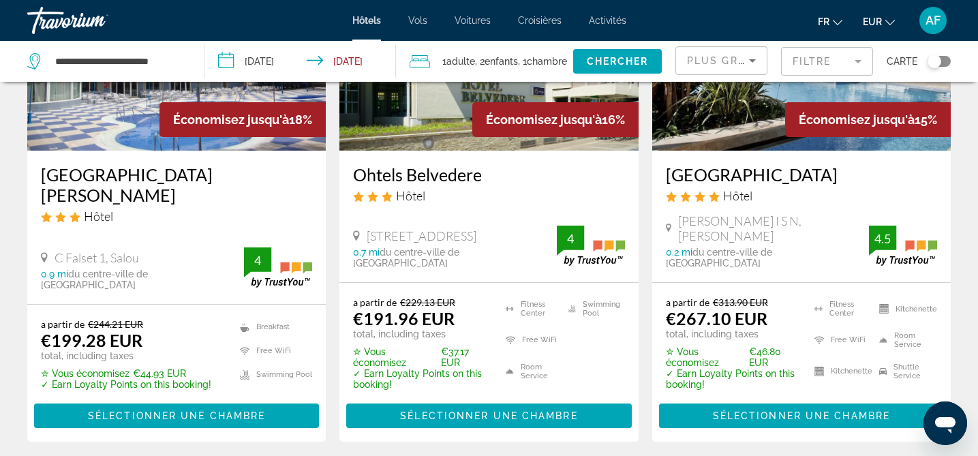
click at [400, 164] on h3 "Ohtels Belvedere" at bounding box center [488, 174] width 271 height 20
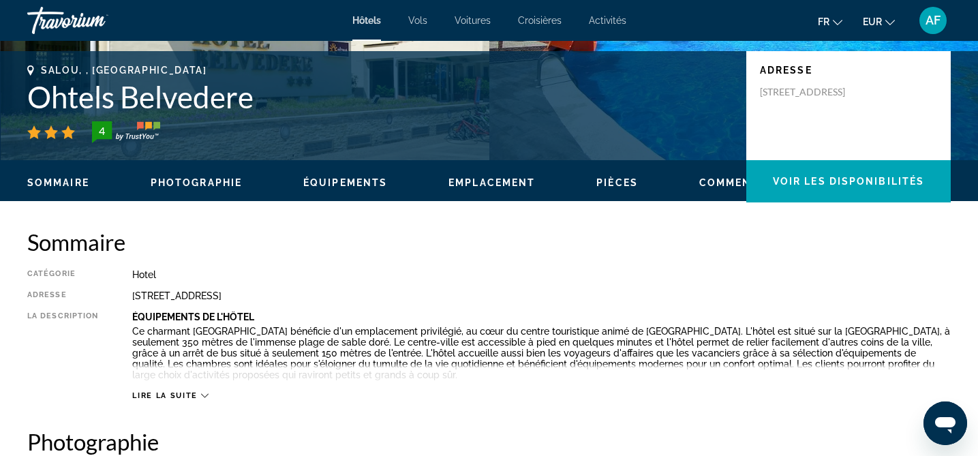
scroll to position [295, 0]
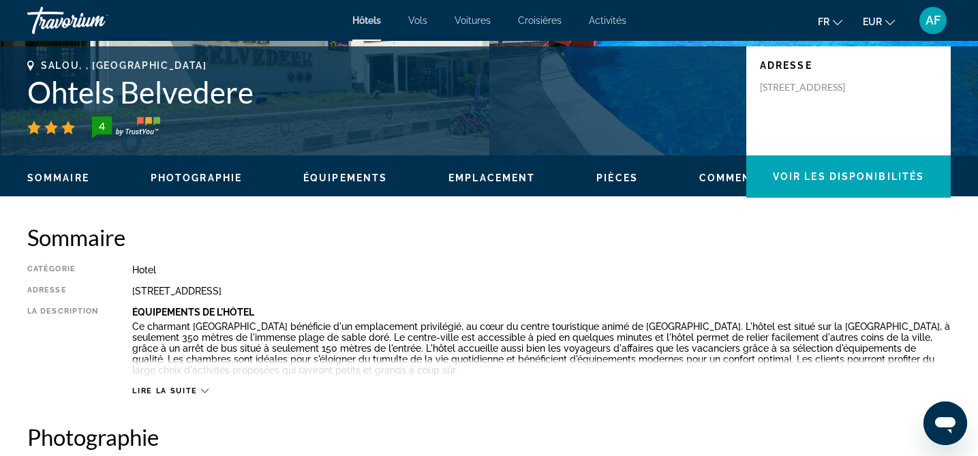
click at [194, 391] on span "Lire la suite" at bounding box center [164, 391] width 65 height 9
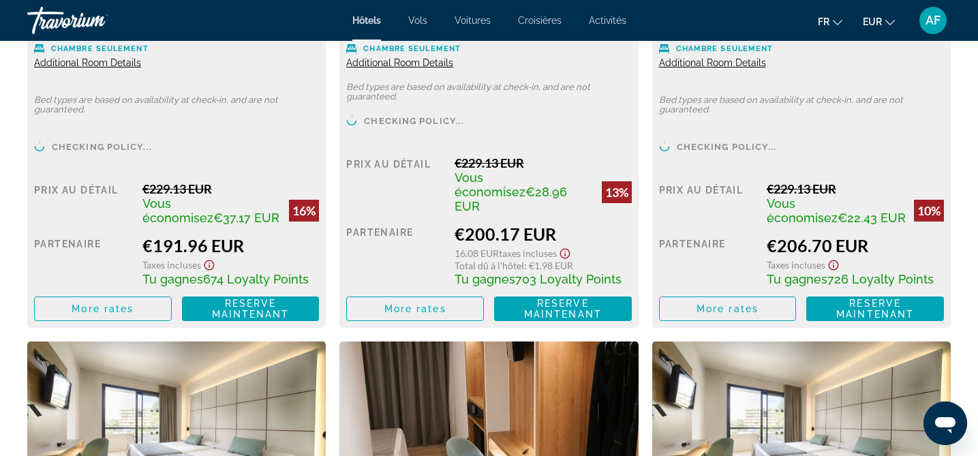
scroll to position [2060, 0]
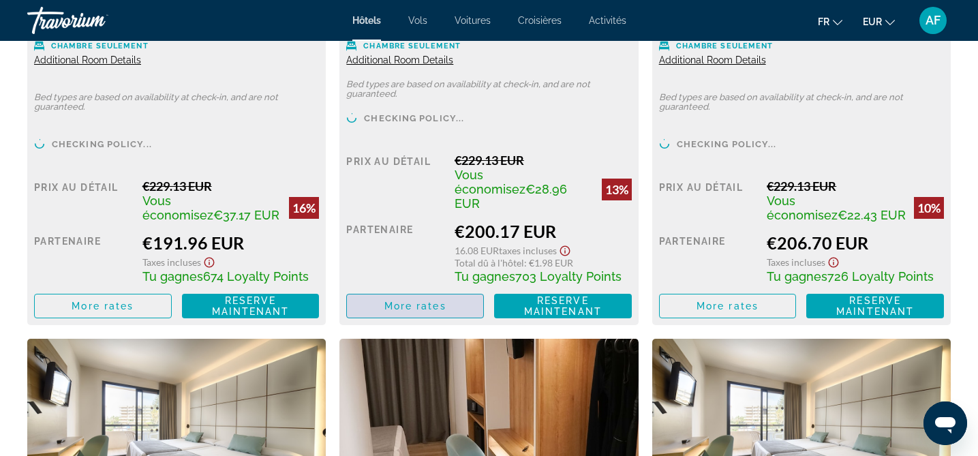
click at [391, 301] on span "More rates" at bounding box center [415, 306] width 62 height 11
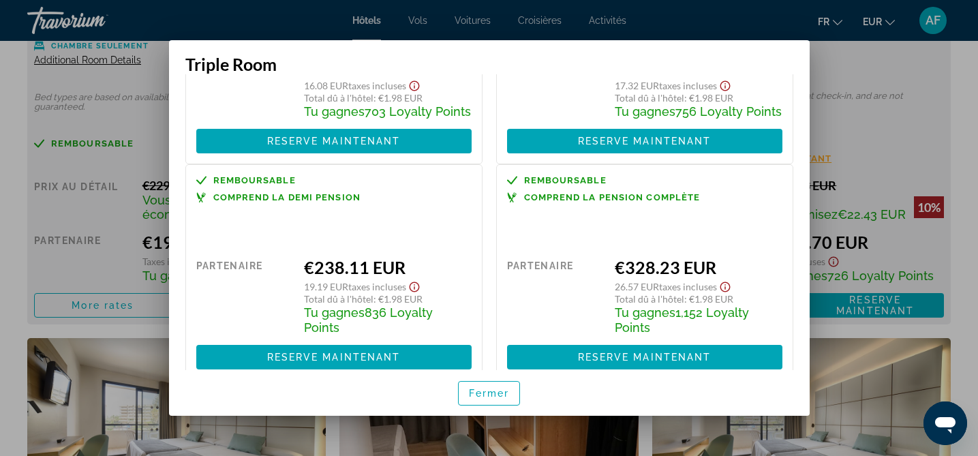
scroll to position [183, 0]
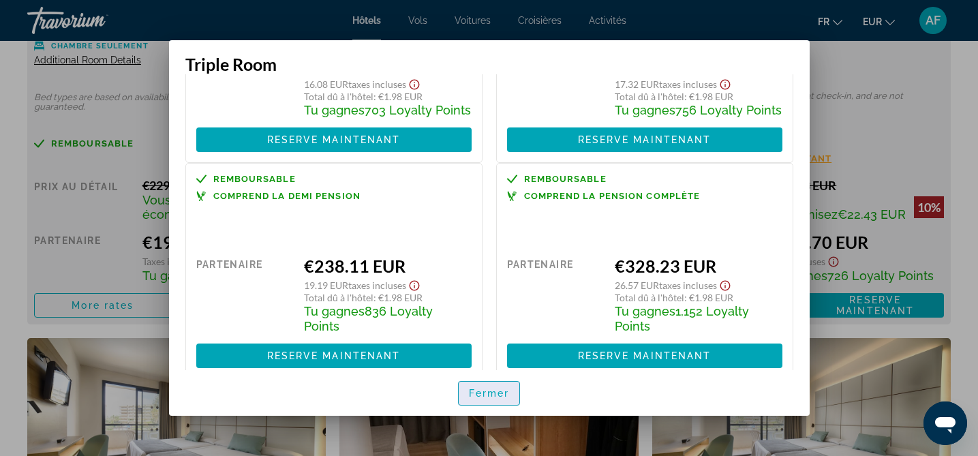
click at [472, 402] on span "button" at bounding box center [489, 393] width 61 height 33
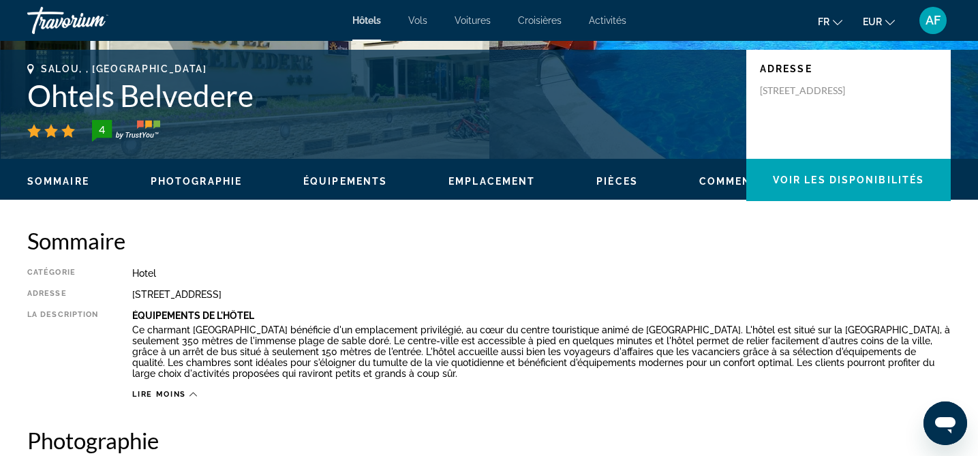
scroll to position [99, 0]
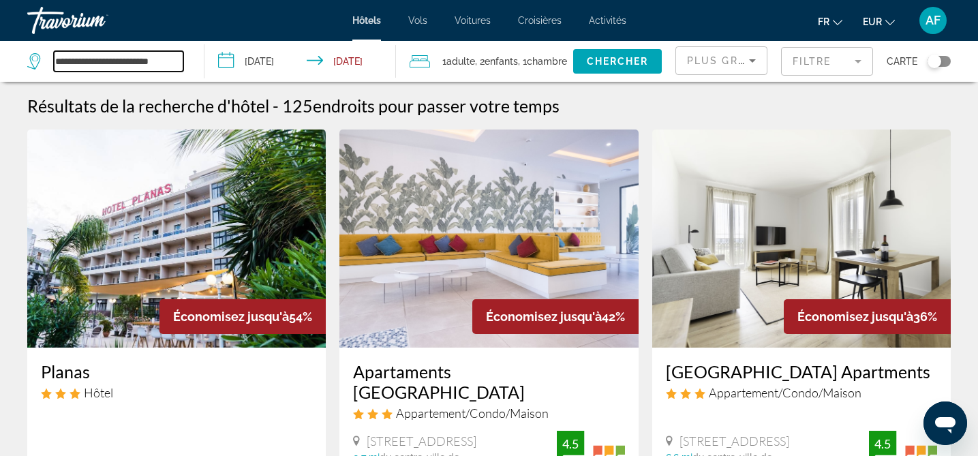
click at [93, 59] on input "**********" at bounding box center [119, 61] width 130 height 20
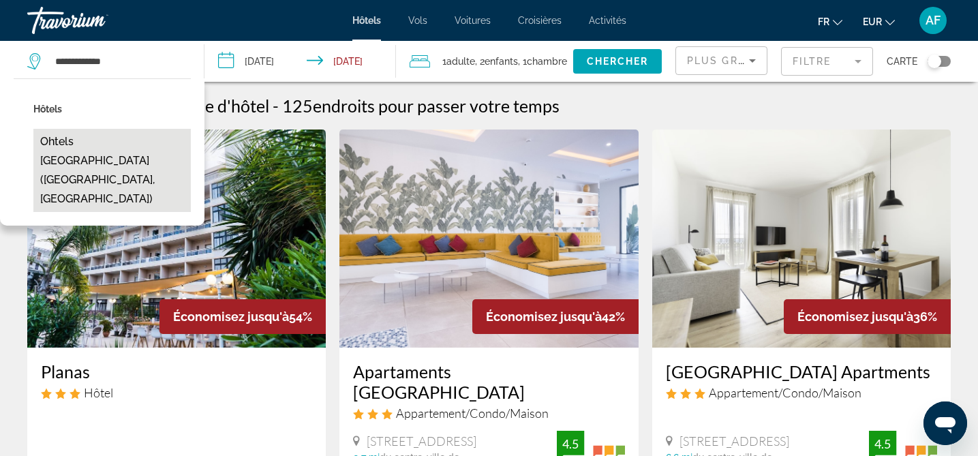
click at [57, 144] on button "Ohtels [GEOGRAPHIC_DATA] ([GEOGRAPHIC_DATA], [GEOGRAPHIC_DATA])" at bounding box center [111, 170] width 157 height 83
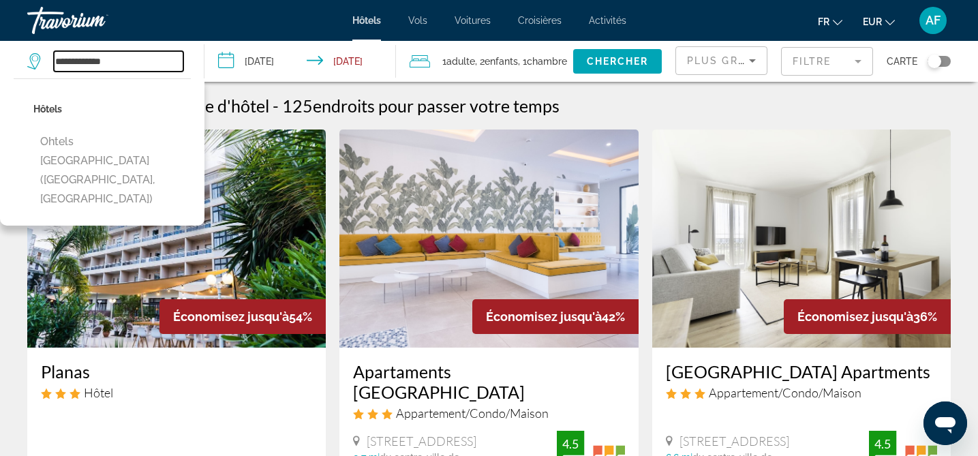
type input "**********"
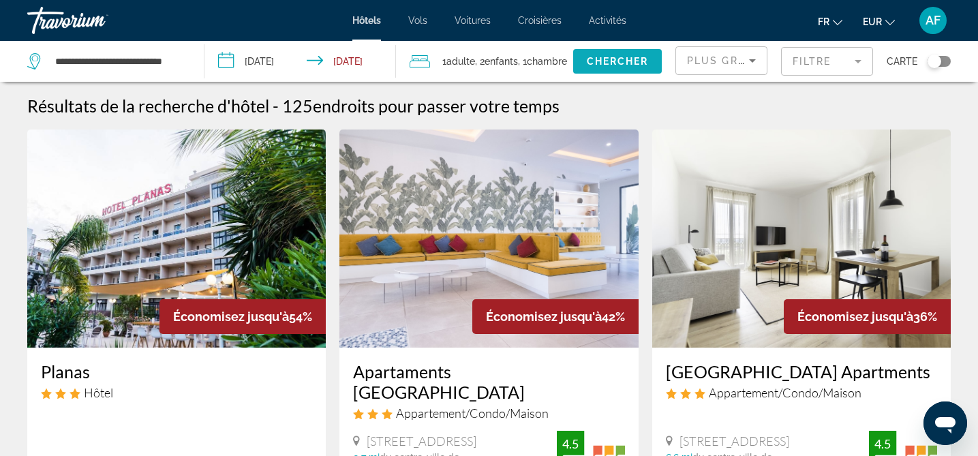
click at [604, 61] on span "Chercher" at bounding box center [618, 61] width 62 height 11
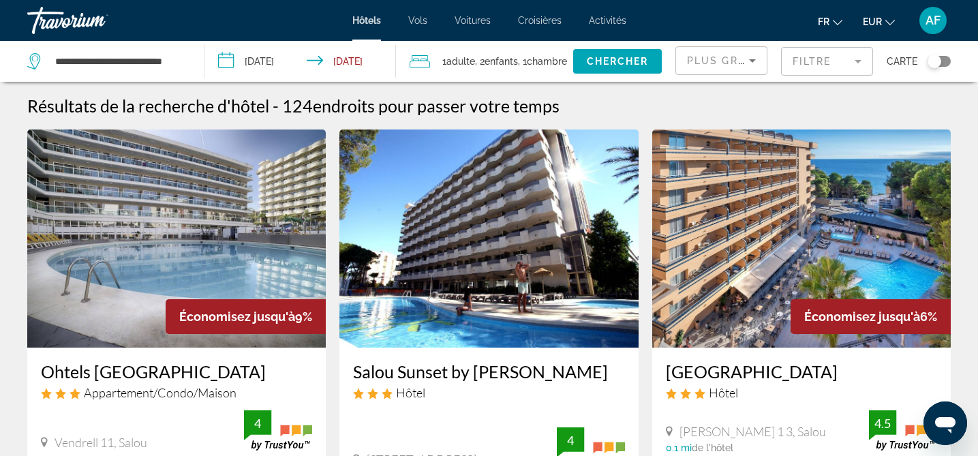
scroll to position [1, 0]
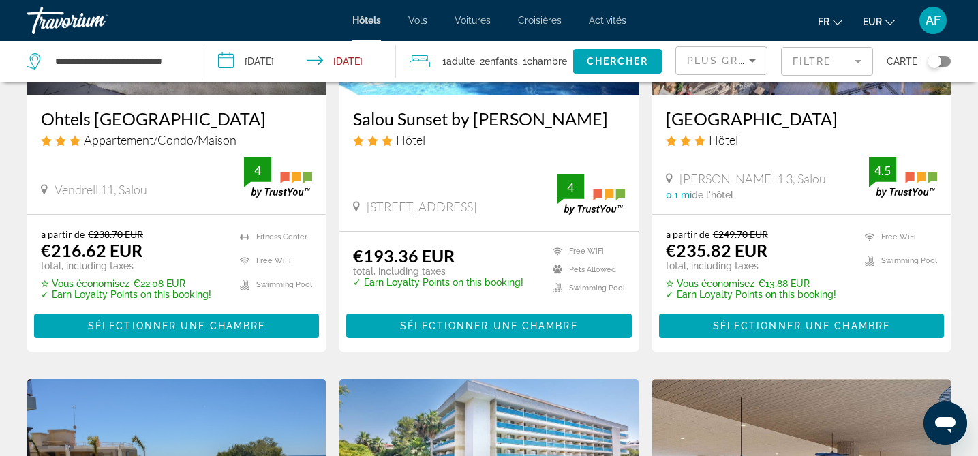
scroll to position [243, 0]
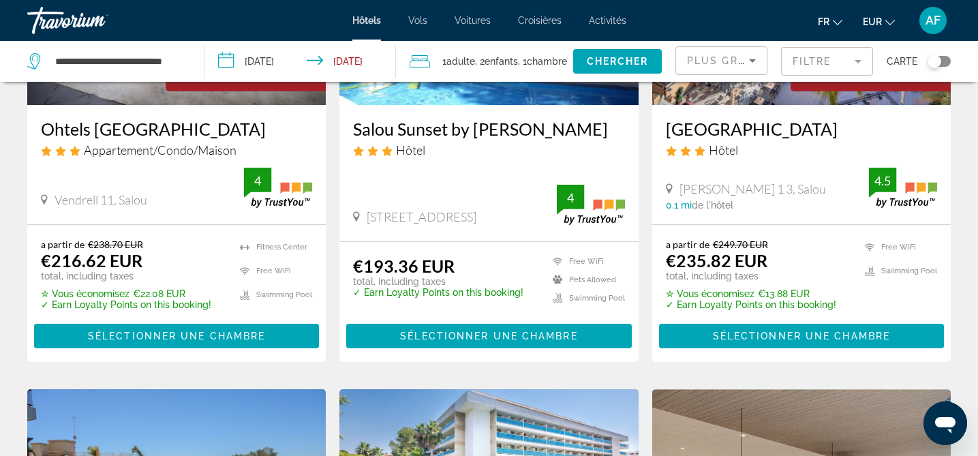
click at [154, 134] on h3 "Ohtels [GEOGRAPHIC_DATA]" at bounding box center [176, 129] width 271 height 20
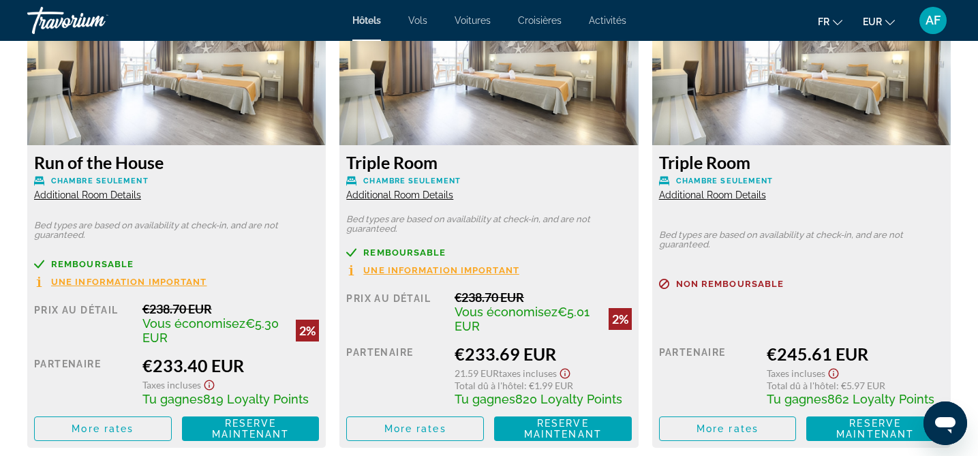
scroll to position [2370, 0]
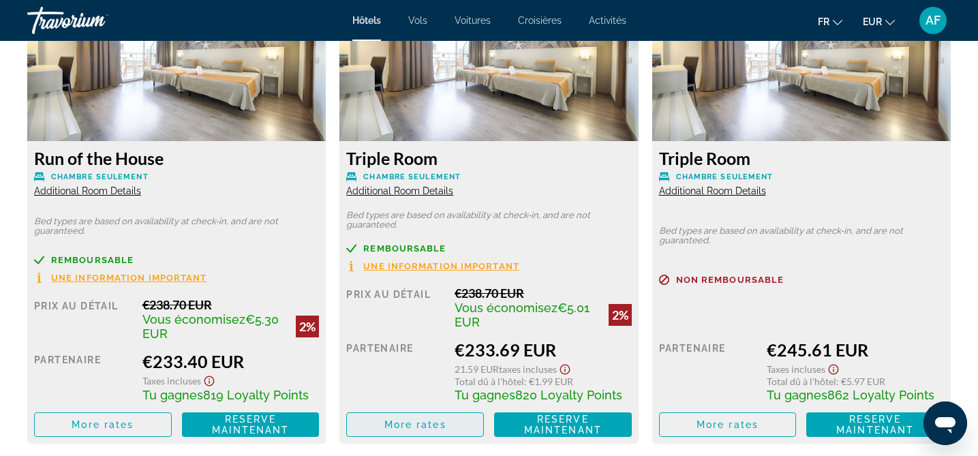
click at [395, 419] on span "More rates" at bounding box center [415, 424] width 62 height 11
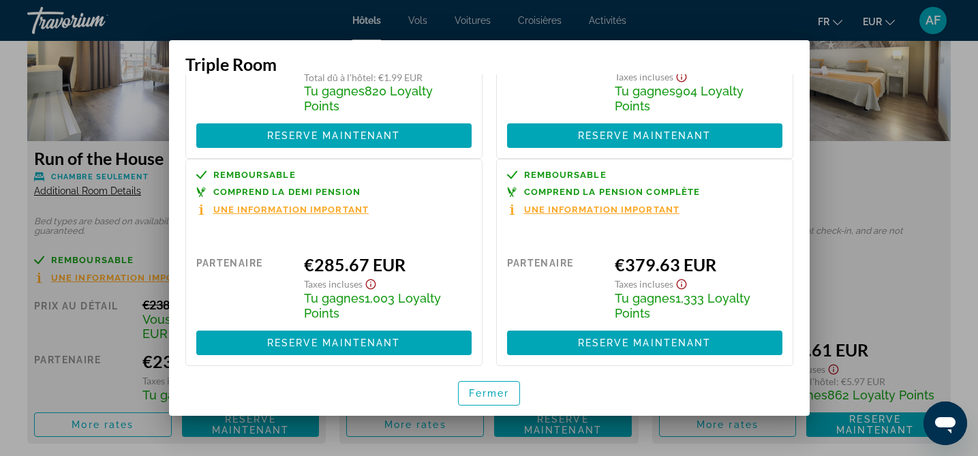
scroll to position [196, 0]
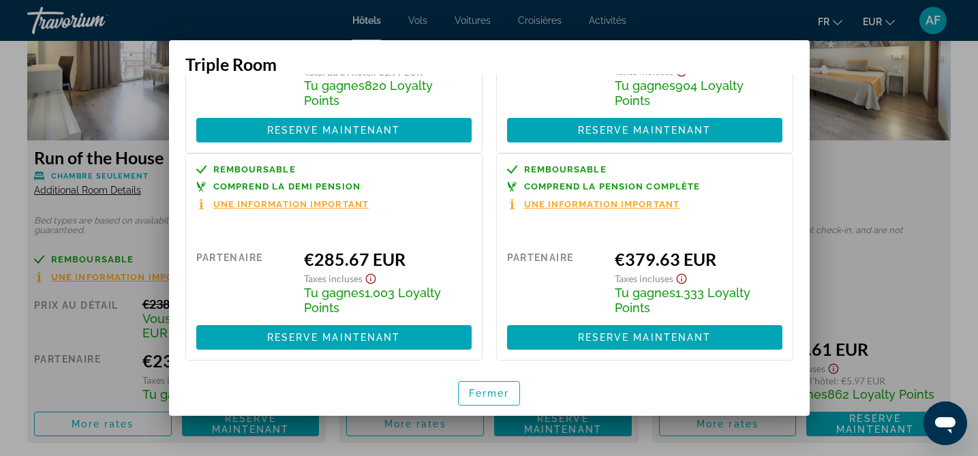
click at [965, 217] on div at bounding box center [489, 228] width 978 height 456
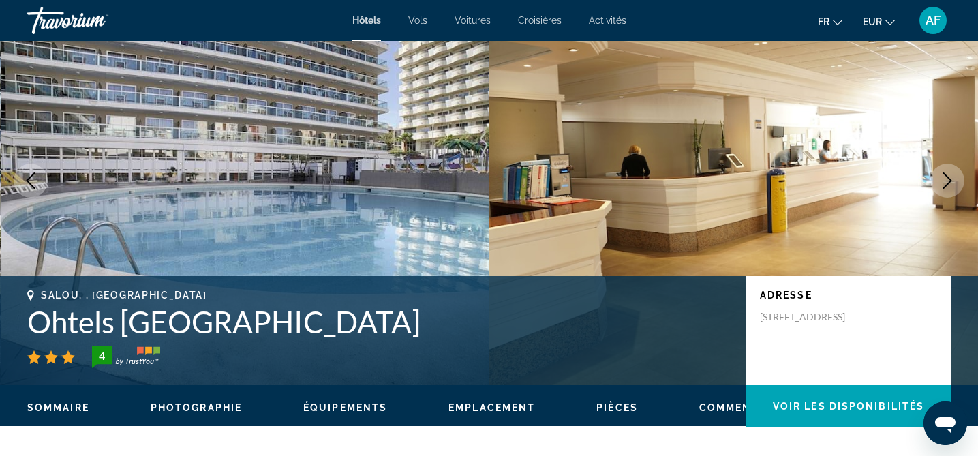
scroll to position [0, 0]
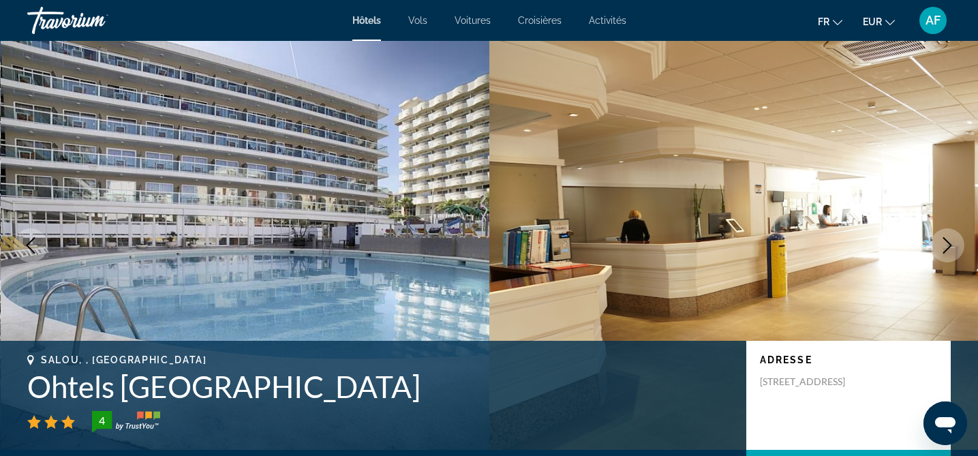
click at [365, 22] on span "Hôtels" at bounding box center [366, 20] width 29 height 11
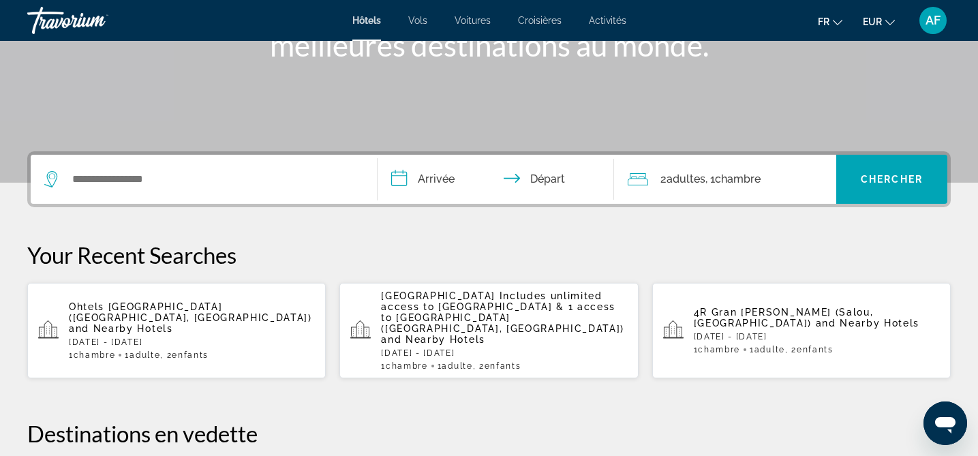
scroll to position [243, 0]
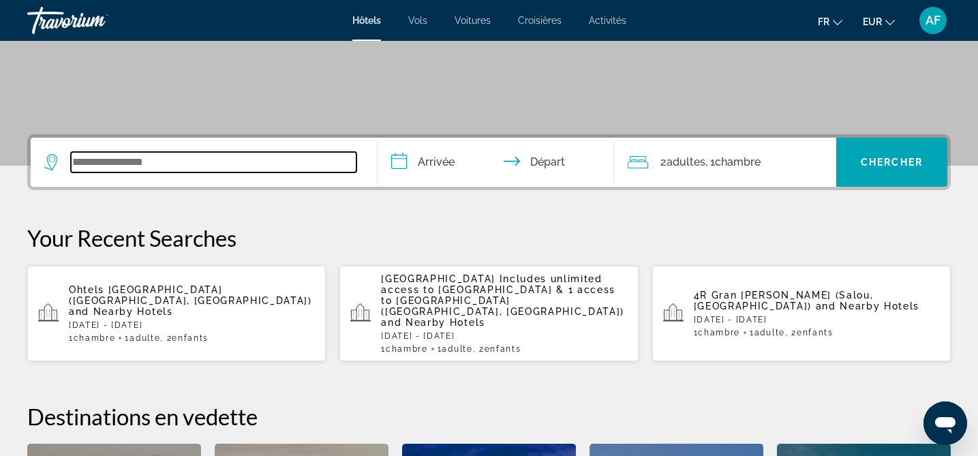
click at [172, 170] on input "Search widget" at bounding box center [214, 162] width 286 height 20
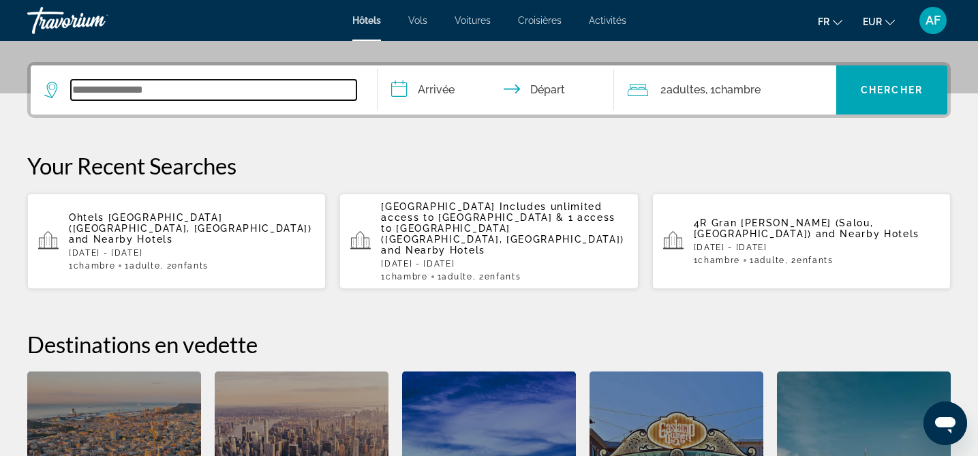
scroll to position [333, 0]
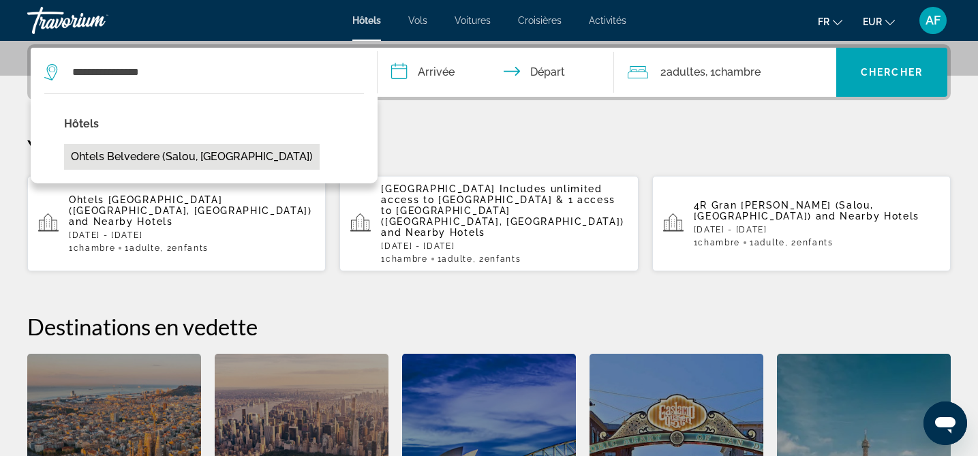
click at [140, 156] on button "Ohtels Belvedere (Salou, ES)" at bounding box center [192, 157] width 256 height 26
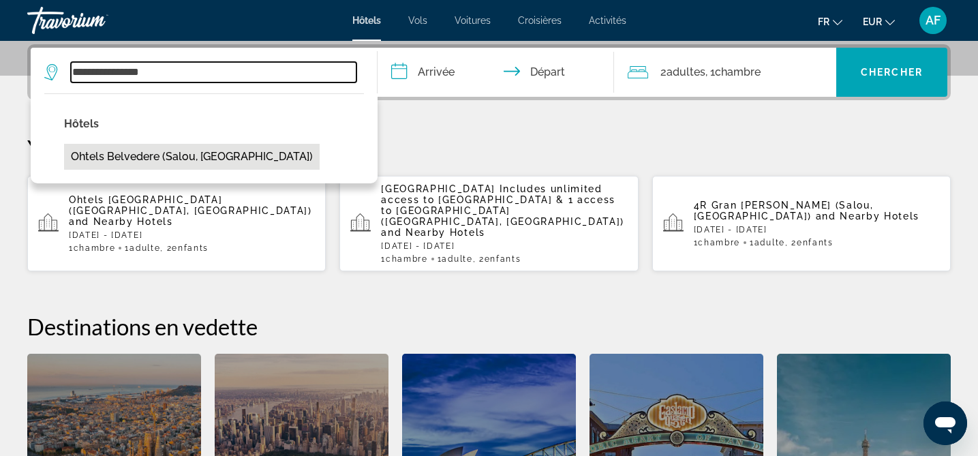
type input "**********"
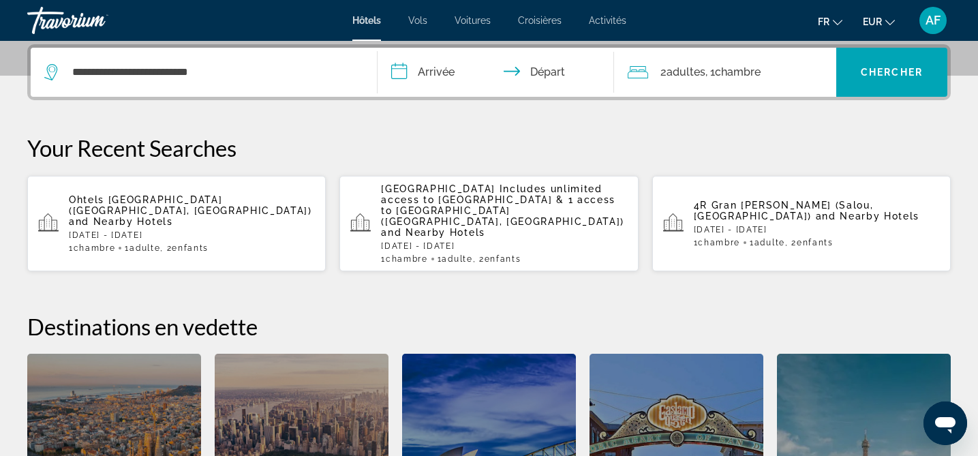
click at [436, 67] on input "**********" at bounding box center [498, 74] width 241 height 53
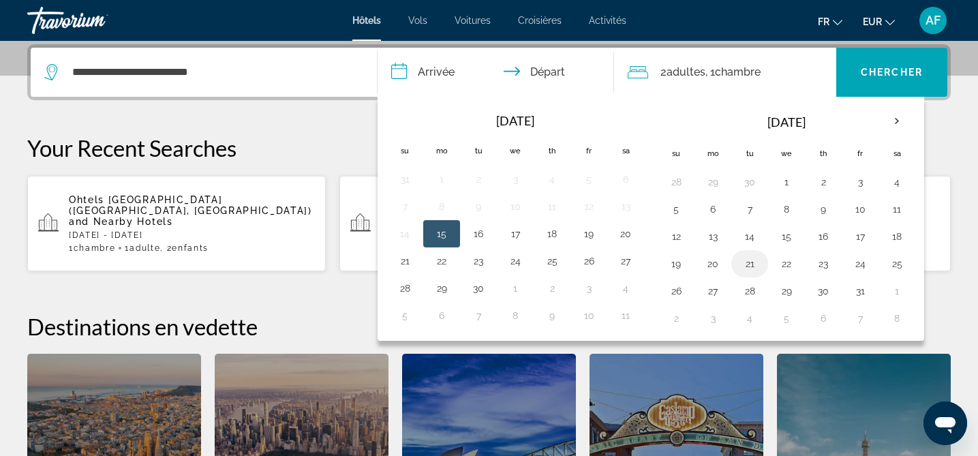
click at [749, 269] on button "21" at bounding box center [750, 263] width 22 height 19
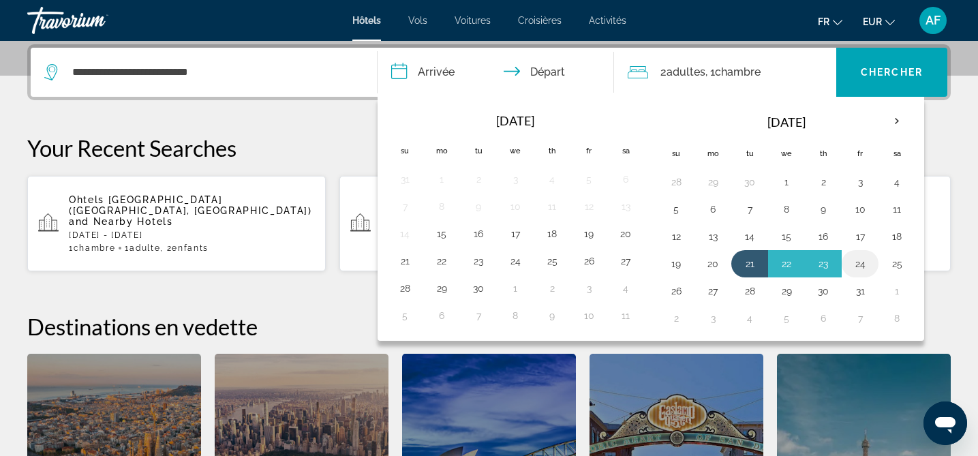
click at [860, 265] on button "24" at bounding box center [860, 263] width 22 height 19
type input "**********"
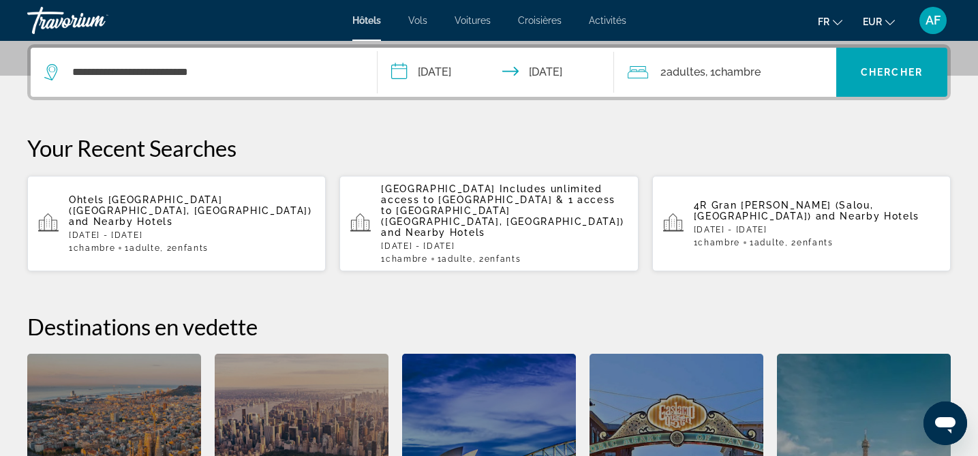
click at [733, 72] on span "Chambre" at bounding box center [738, 71] width 46 height 13
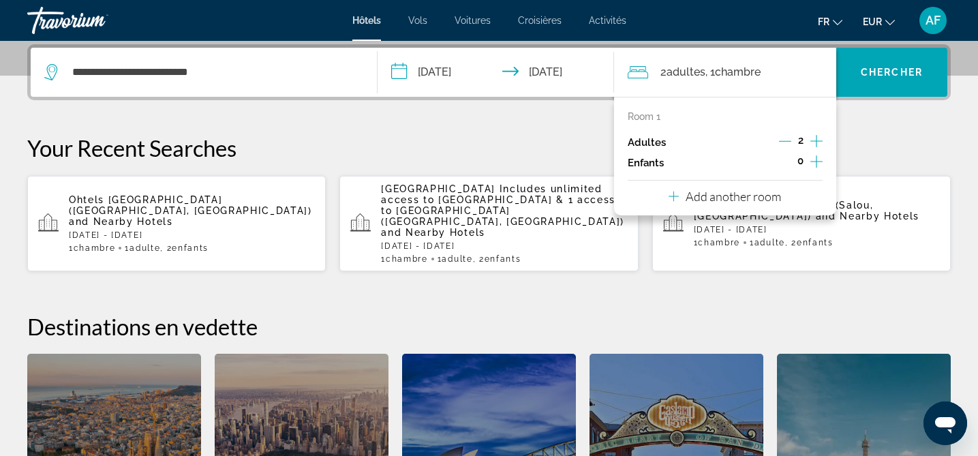
click at [785, 141] on icon "Decrement adults" at bounding box center [785, 141] width 12 height 1
click at [817, 164] on icon "Increment children" at bounding box center [817, 161] width 12 height 16
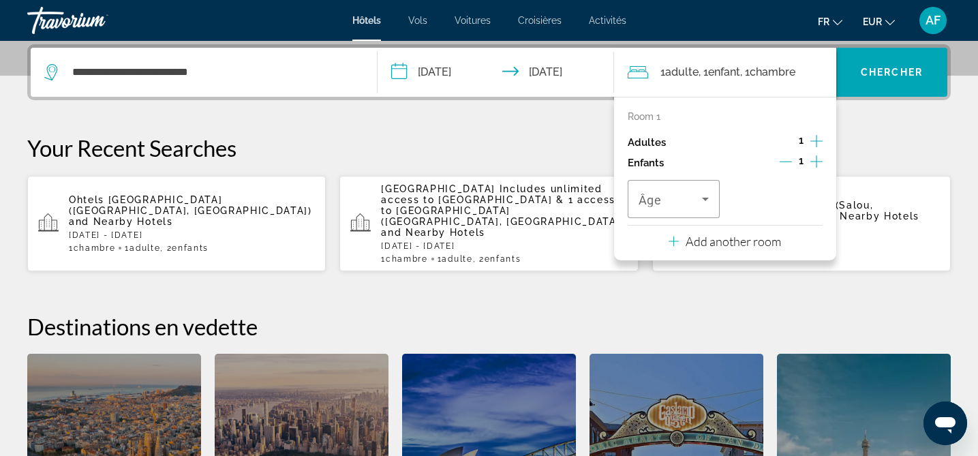
click at [817, 164] on icon "Increment children" at bounding box center [817, 161] width 12 height 16
click at [694, 200] on span "Travelers: 1 adult, 2 children" at bounding box center [671, 199] width 64 height 16
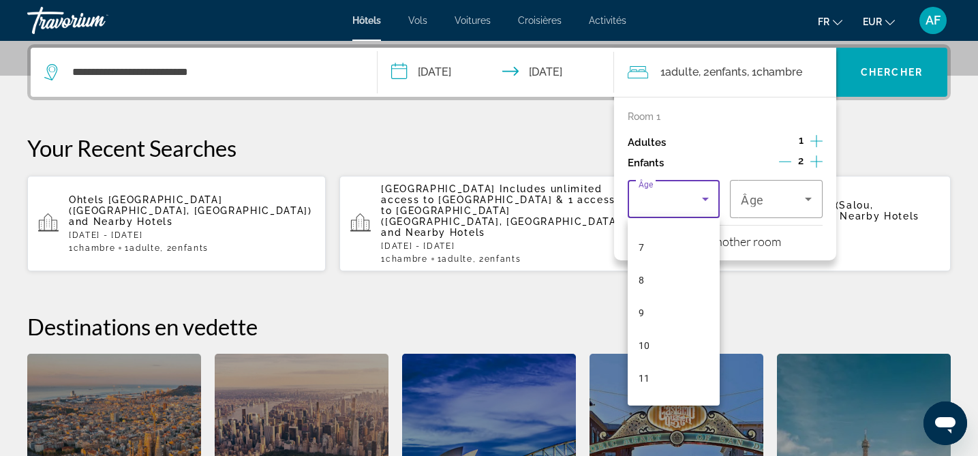
scroll to position [259, 0]
click at [649, 282] on mat-option "9" at bounding box center [674, 275] width 93 height 33
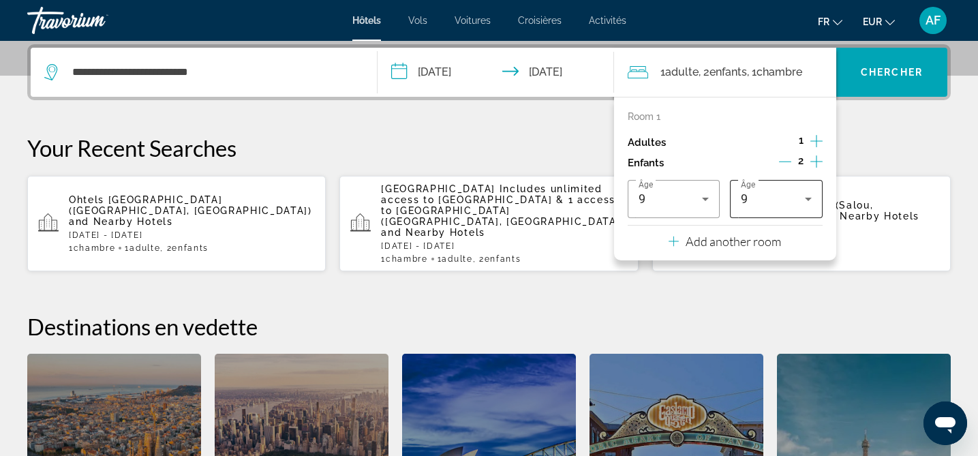
click at [765, 209] on div "9" at bounding box center [776, 199] width 71 height 38
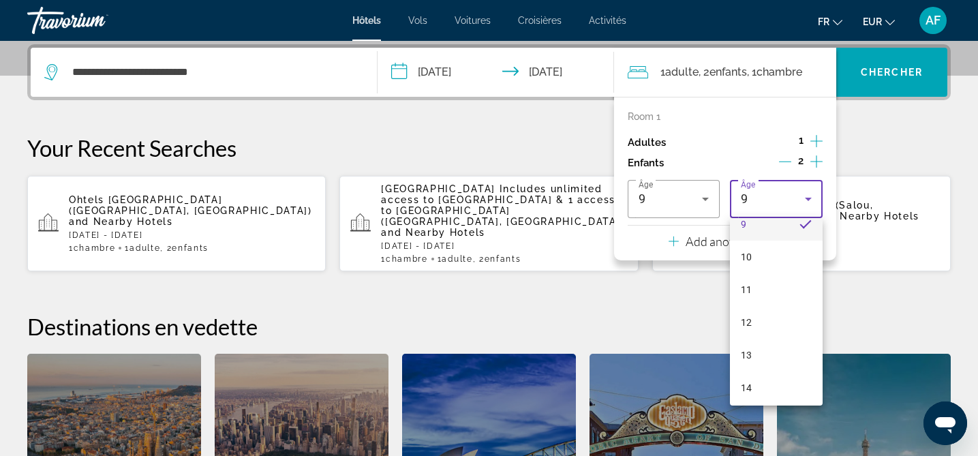
scroll to position [322, 0]
click at [766, 333] on mat-option "13" at bounding box center [776, 343] width 93 height 33
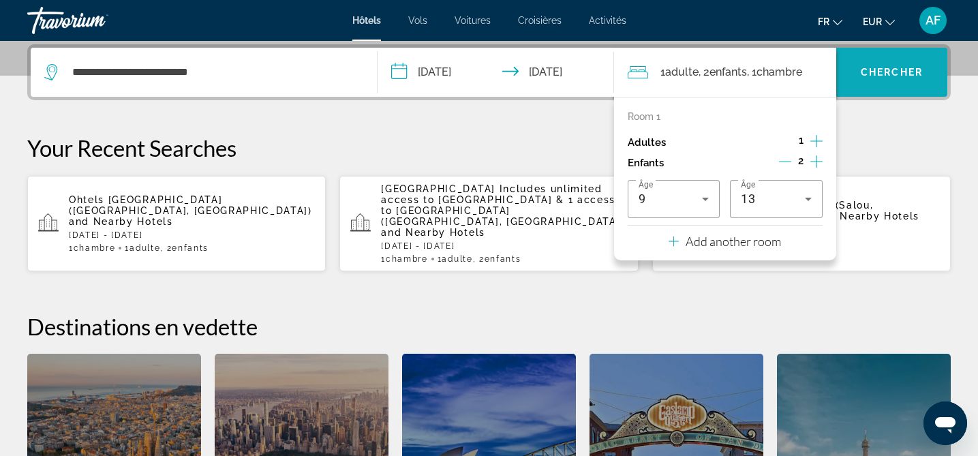
click at [871, 74] on span "Chercher" at bounding box center [892, 72] width 62 height 11
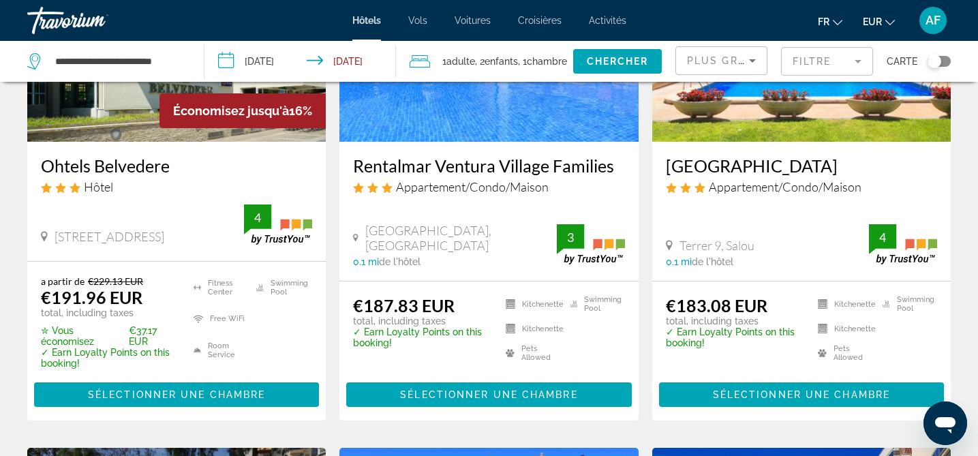
scroll to position [207, 0]
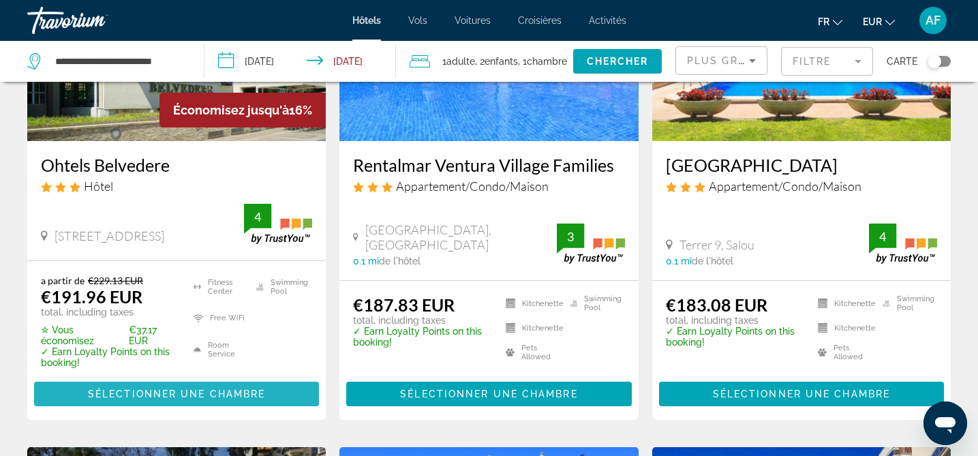
click at [146, 395] on span "Sélectionner une chambre" at bounding box center [176, 394] width 177 height 11
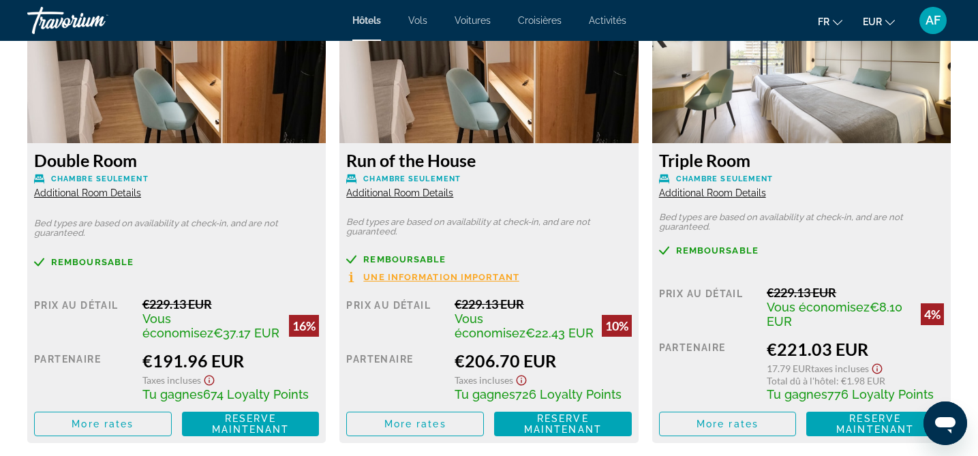
scroll to position [1928, 0]
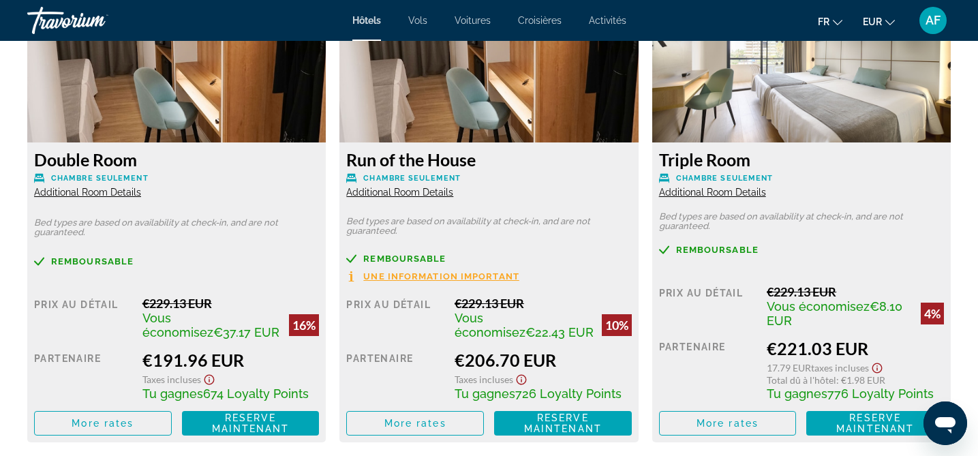
click at [692, 190] on span "Additional Room Details" at bounding box center [712, 192] width 107 height 11
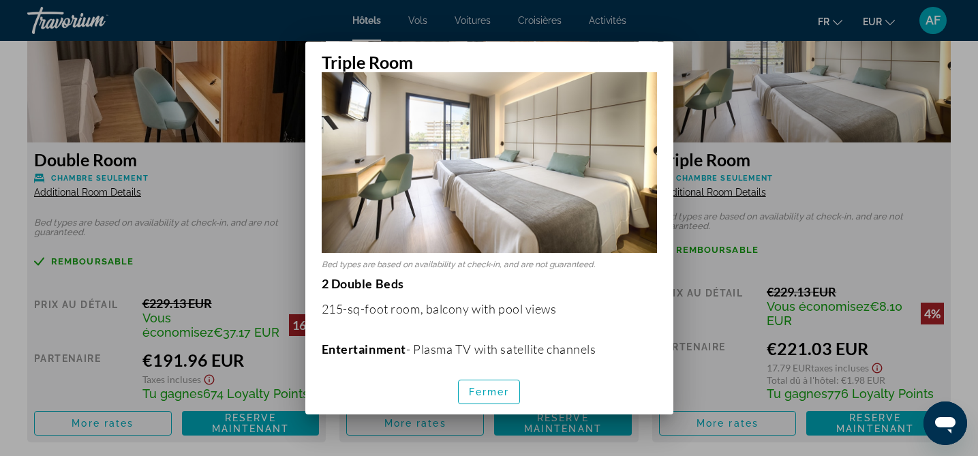
scroll to position [82, 0]
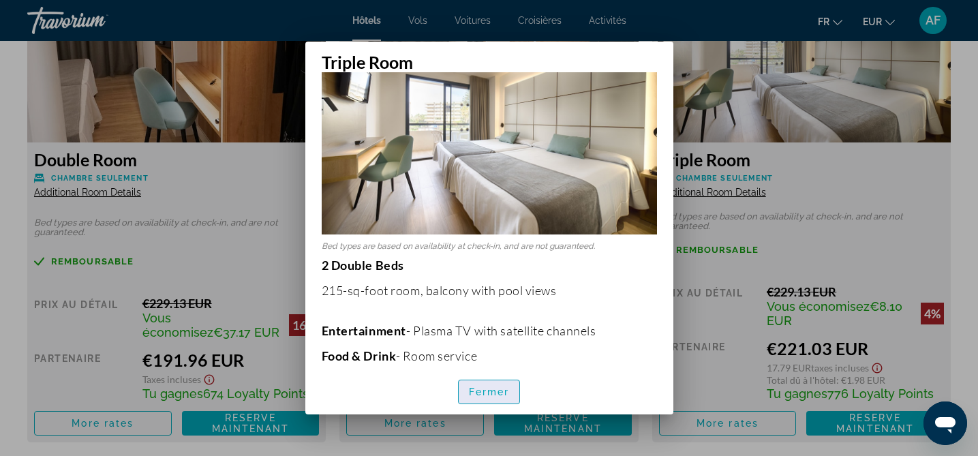
click at [499, 396] on span "Fermer" at bounding box center [489, 392] width 41 height 11
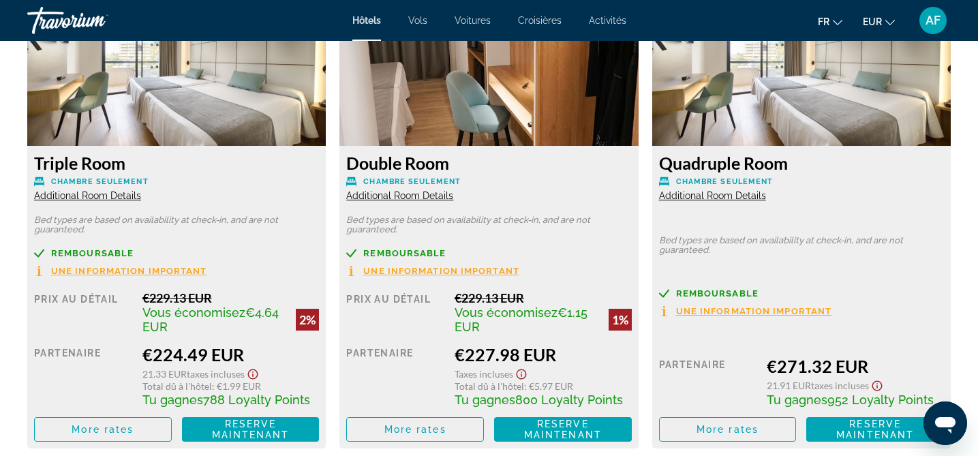
scroll to position [2416, 0]
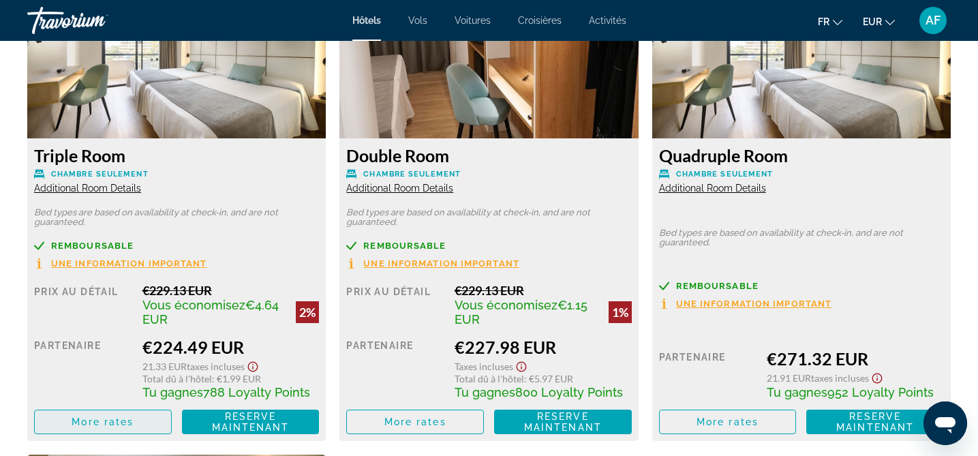
click at [111, 421] on span "More rates" at bounding box center [103, 422] width 62 height 11
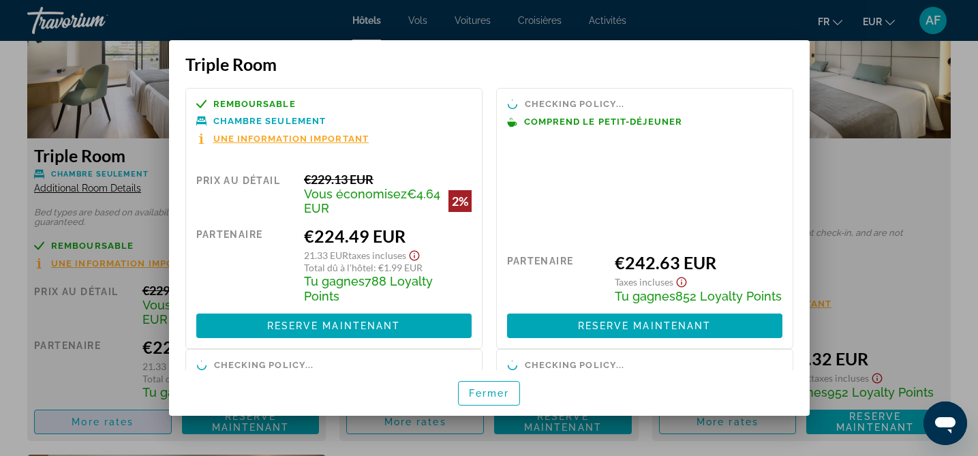
scroll to position [0, 0]
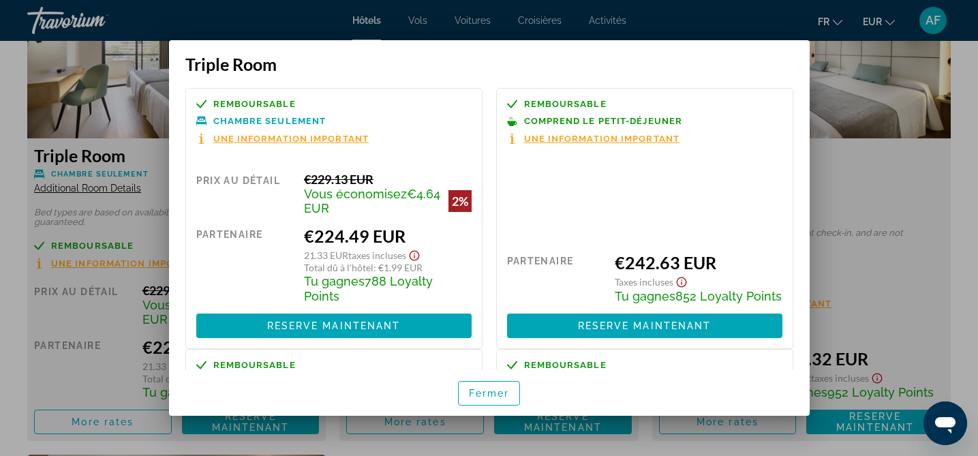
click at [917, 216] on div at bounding box center [489, 228] width 978 height 456
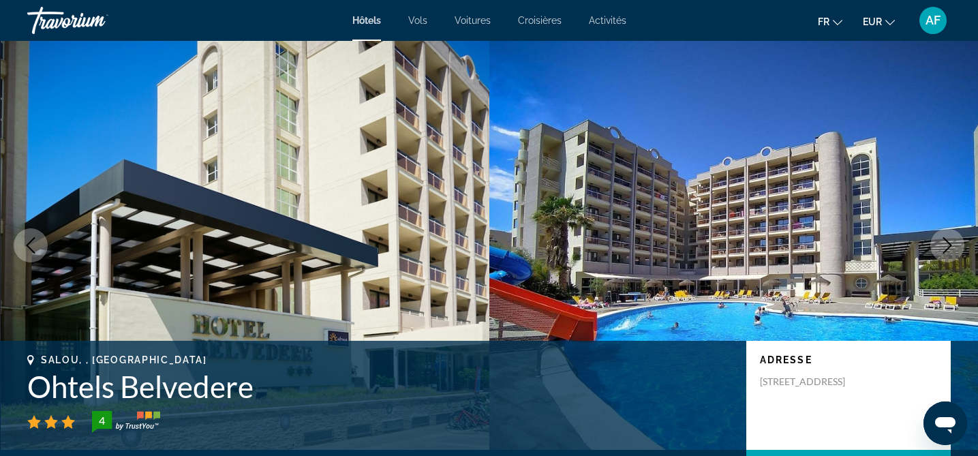
scroll to position [2416, 0]
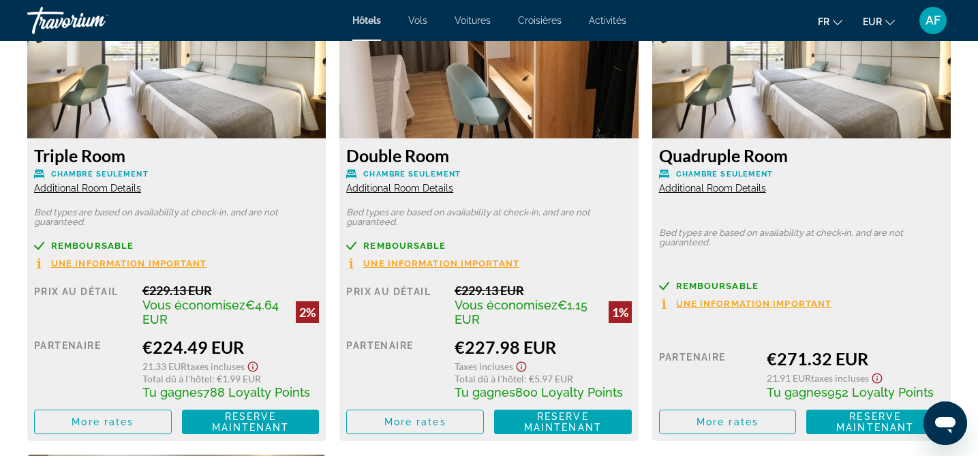
click at [118, 187] on span "Additional Room Details" at bounding box center [87, 188] width 107 height 11
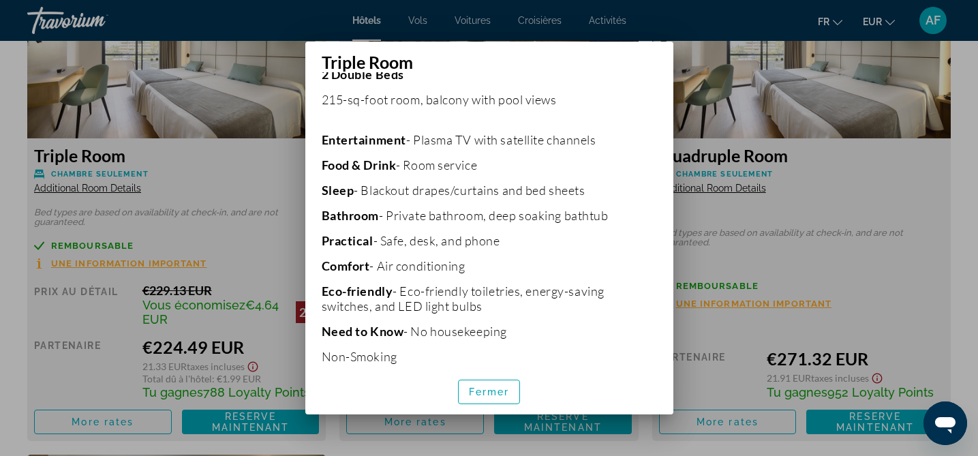
scroll to position [291, 0]
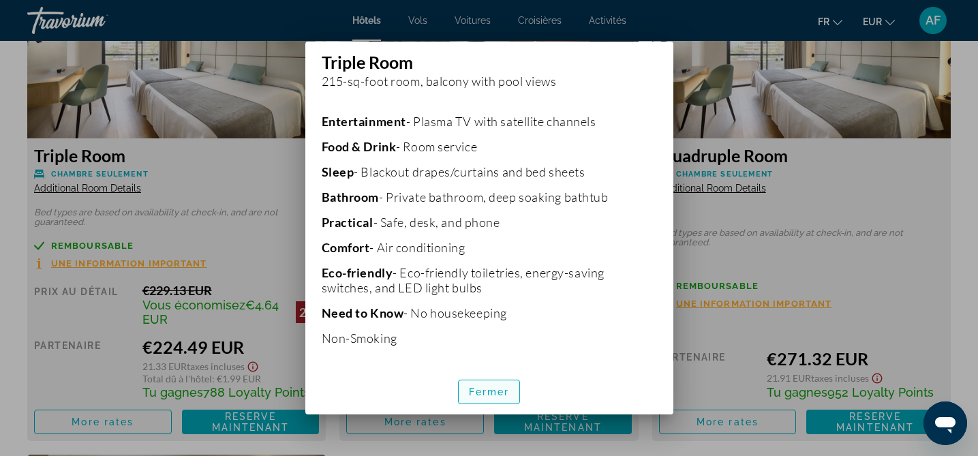
click at [476, 399] on span "button" at bounding box center [489, 392] width 61 height 33
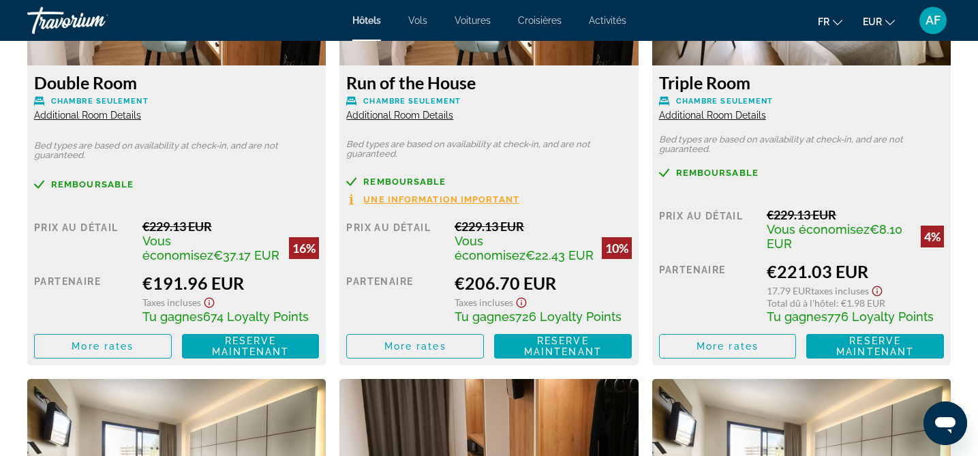
scroll to position [2002, 0]
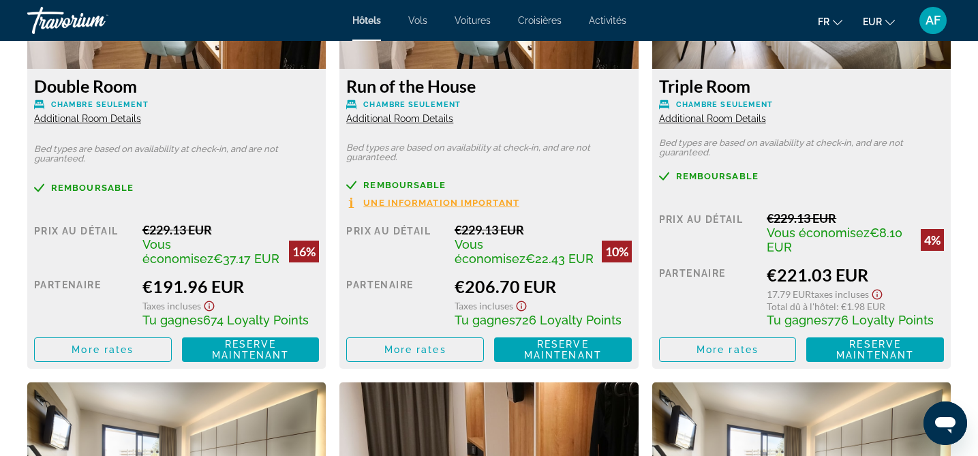
click at [678, 117] on span "Additional Room Details" at bounding box center [712, 118] width 107 height 11
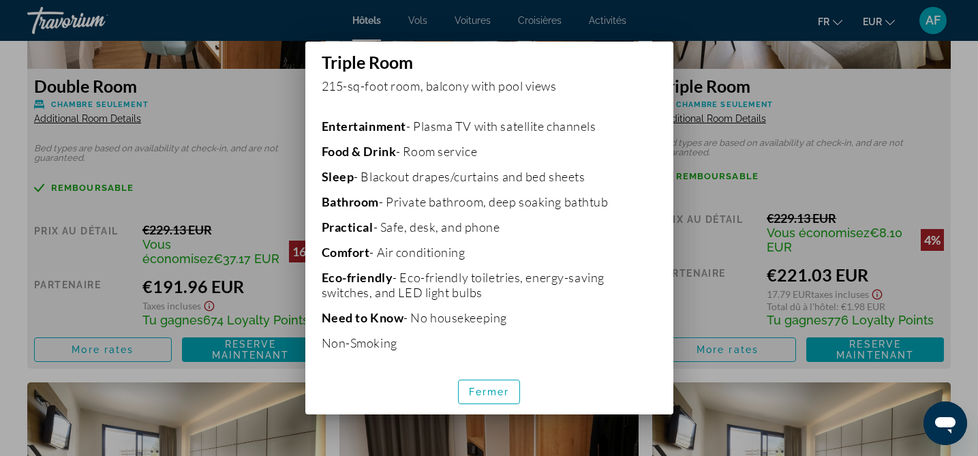
scroll to position [291, 0]
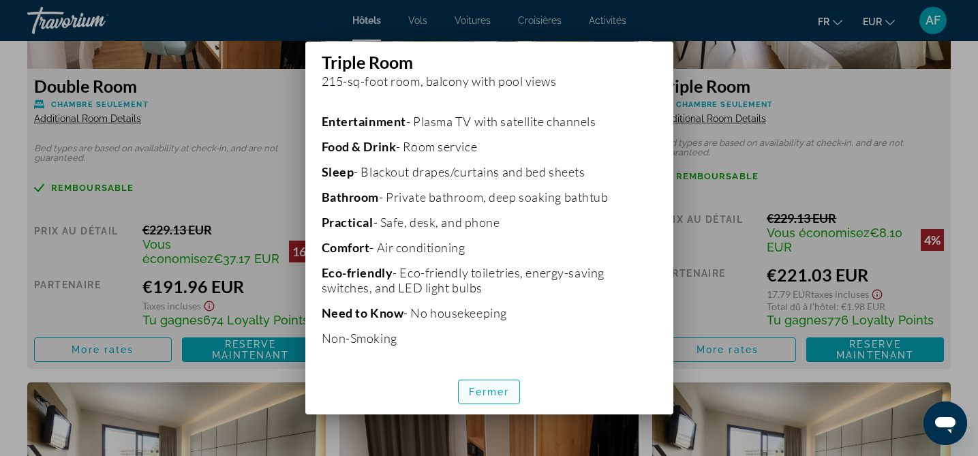
click at [503, 390] on span "Fermer" at bounding box center [489, 392] width 41 height 11
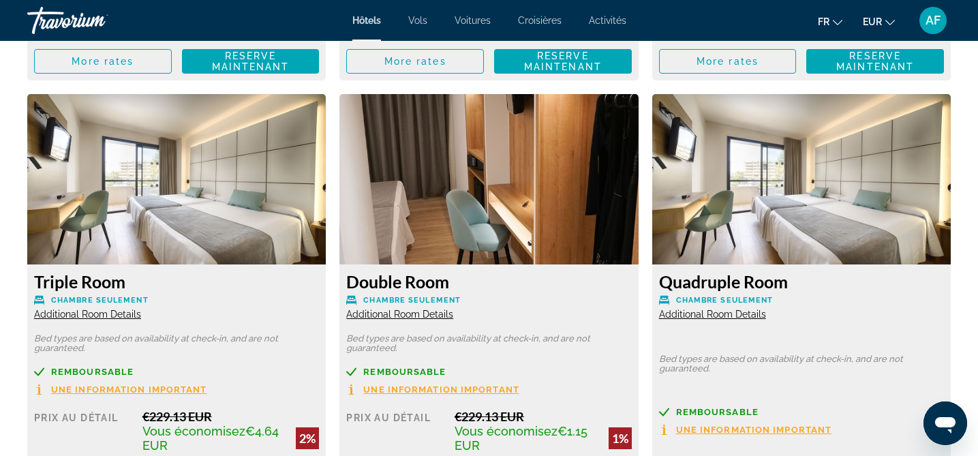
scroll to position [2305, 0]
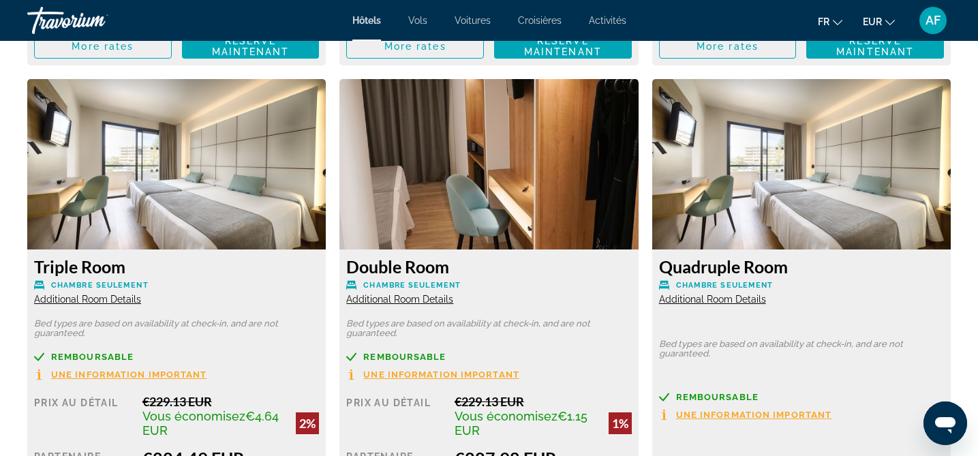
click at [124, 300] on span "Additional Room Details" at bounding box center [87, 299] width 107 height 11
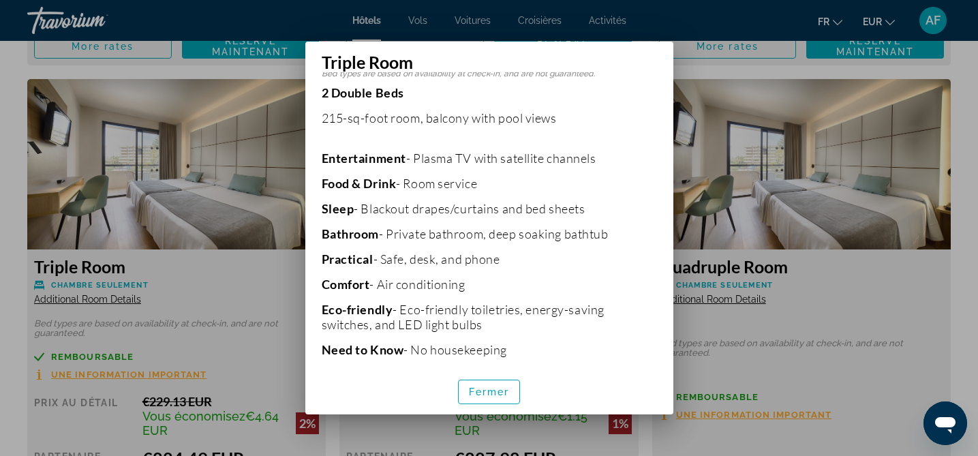
scroll to position [291, 0]
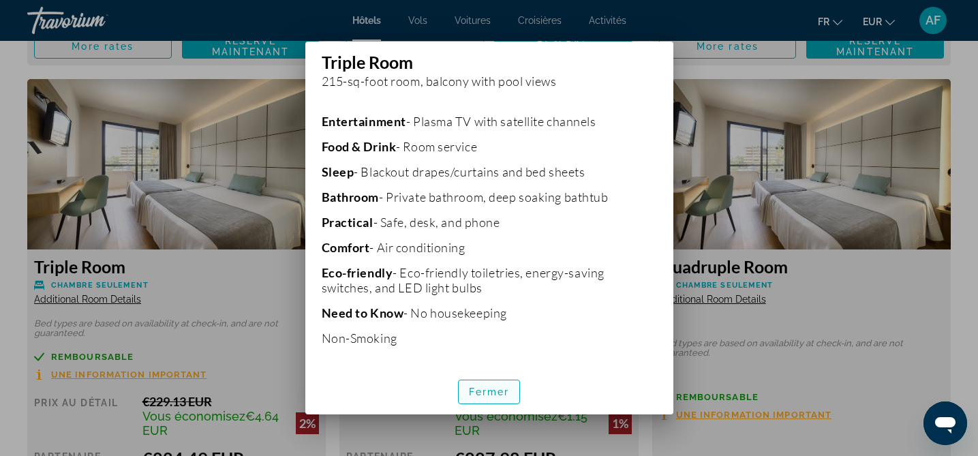
click at [489, 389] on span "Fermer" at bounding box center [489, 392] width 41 height 11
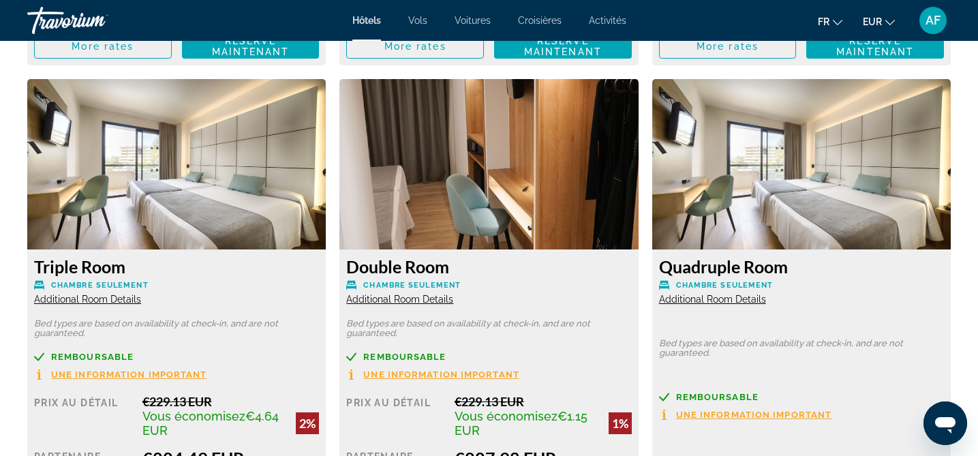
scroll to position [2305, 0]
click at [714, 299] on span "Additional Room Details" at bounding box center [712, 299] width 107 height 11
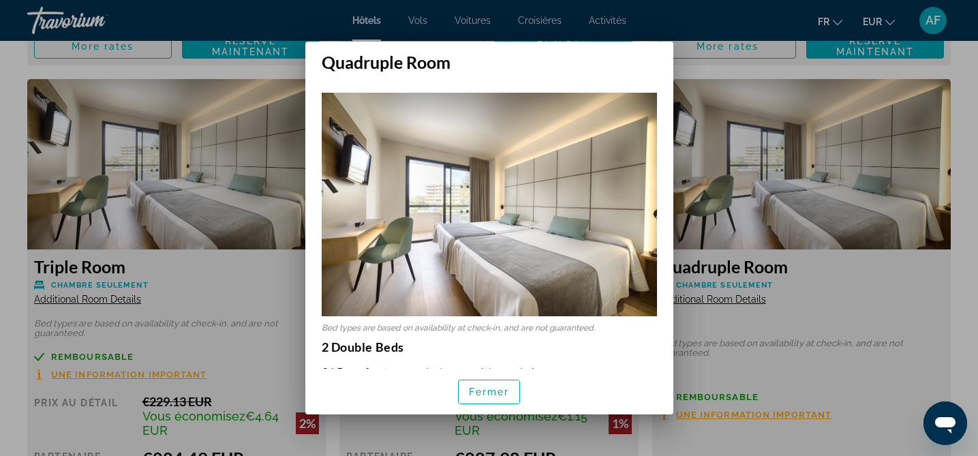
click at [838, 374] on div at bounding box center [489, 228] width 978 height 456
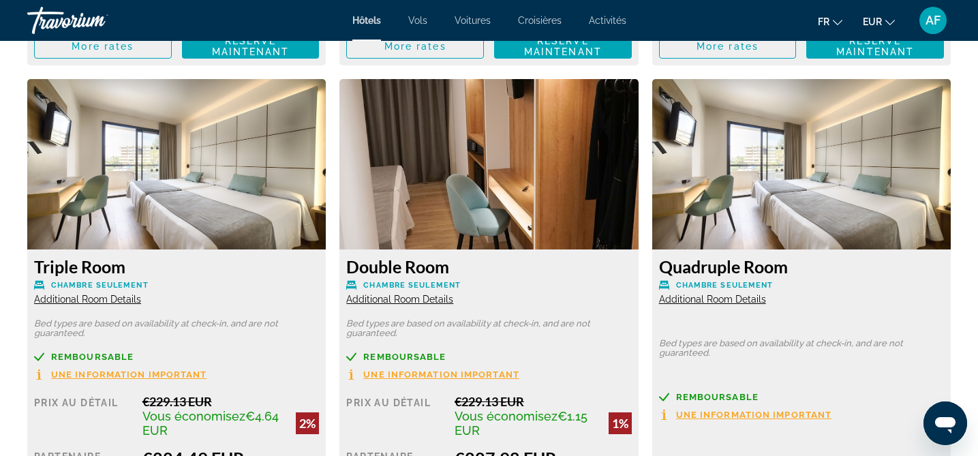
scroll to position [2305, 0]
click at [180, 374] on span "Une information important" at bounding box center [129, 374] width 156 height 9
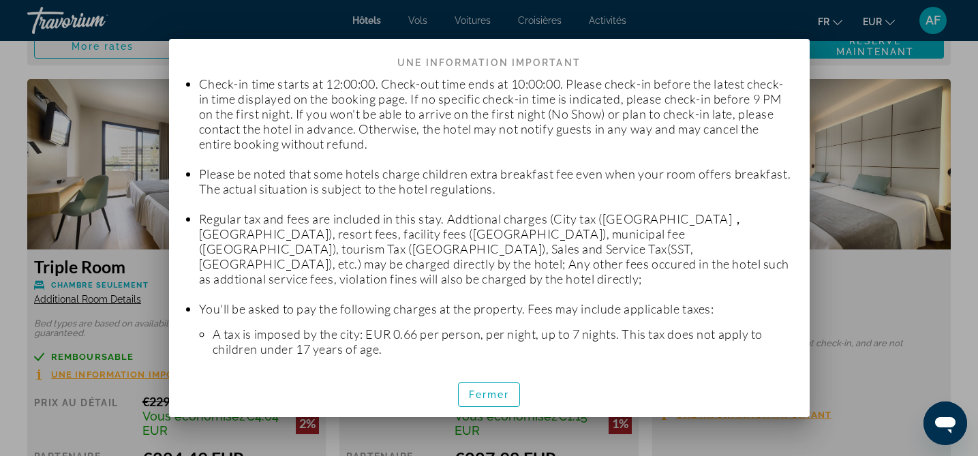
scroll to position [180, 0]
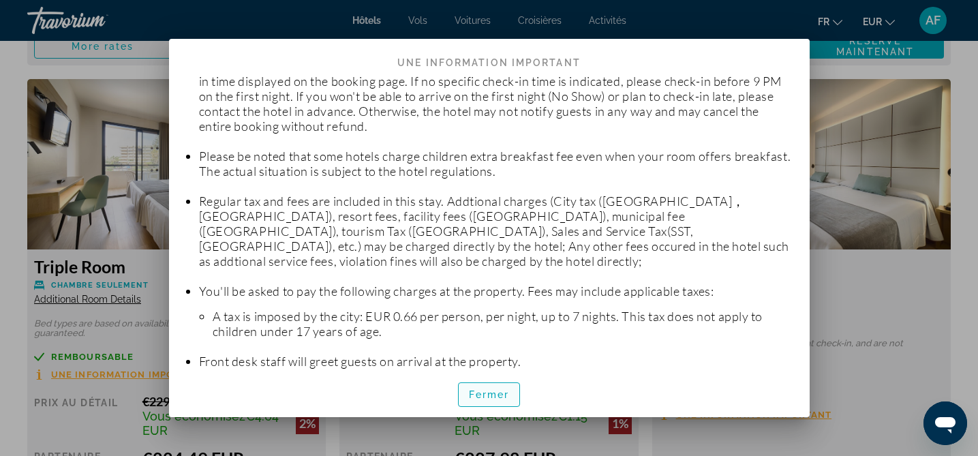
click at [469, 389] on span "Fermer" at bounding box center [489, 394] width 41 height 11
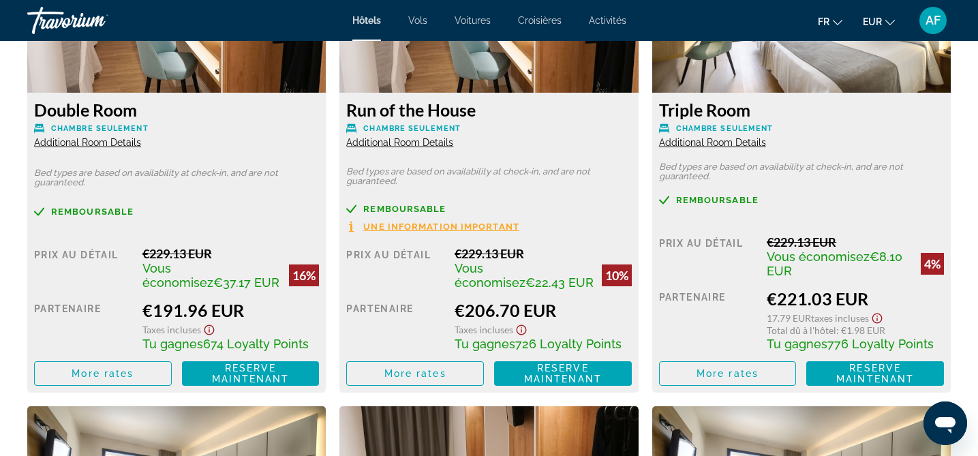
scroll to position [1976, 0]
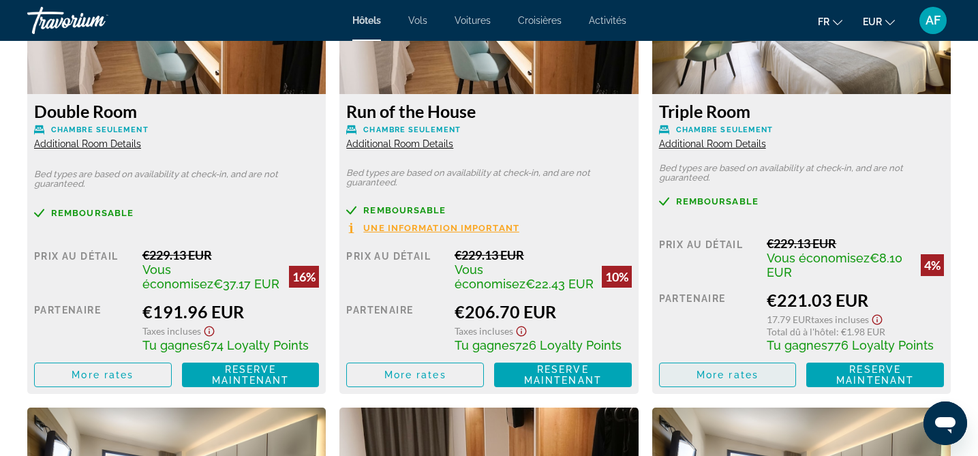
click at [709, 377] on span "More rates" at bounding box center [728, 375] width 62 height 11
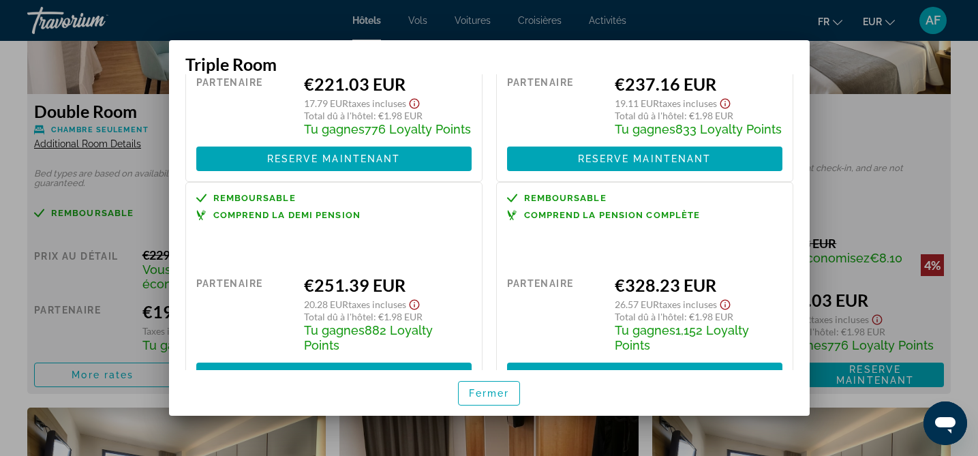
scroll to position [190, 0]
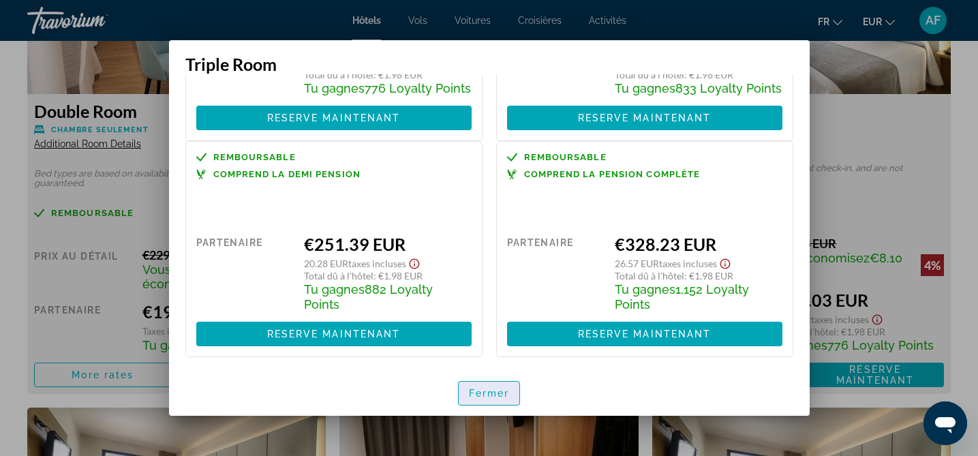
click at [492, 391] on span "Fermer" at bounding box center [489, 393] width 41 height 11
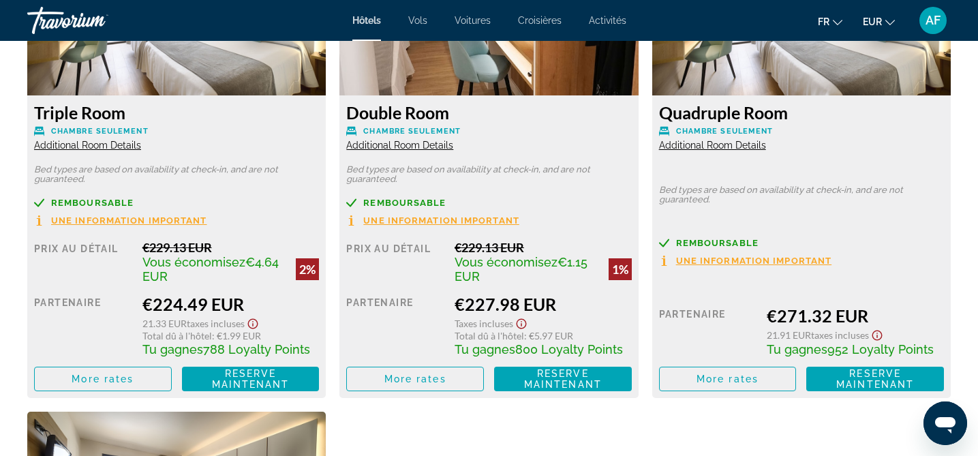
scroll to position [2467, 0]
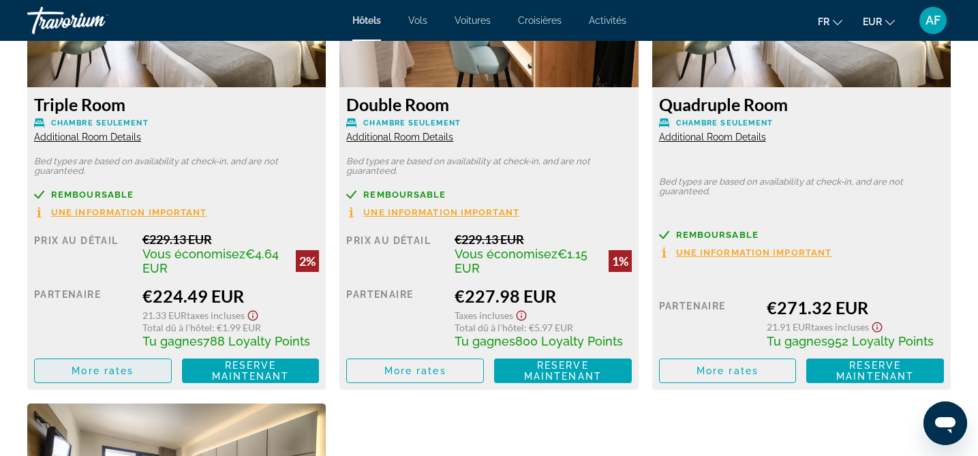
click at [121, 361] on span "Main content" at bounding box center [103, 371] width 136 height 33
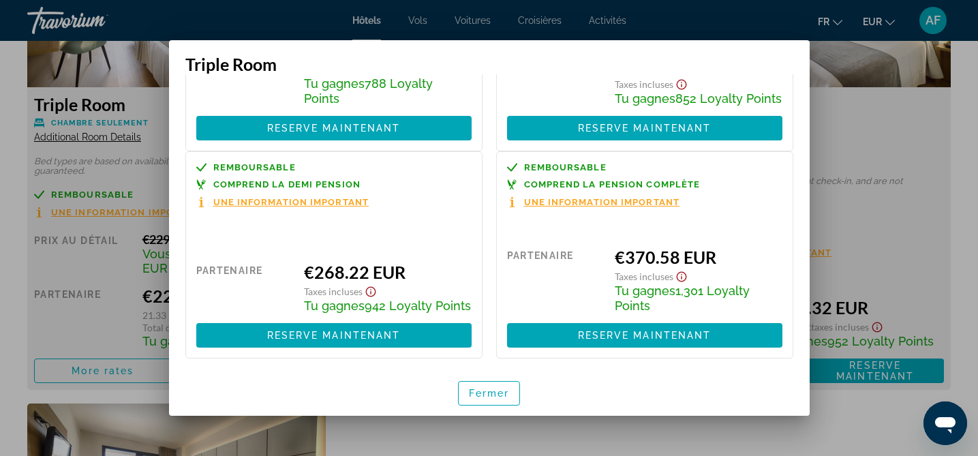
scroll to position [199, 0]
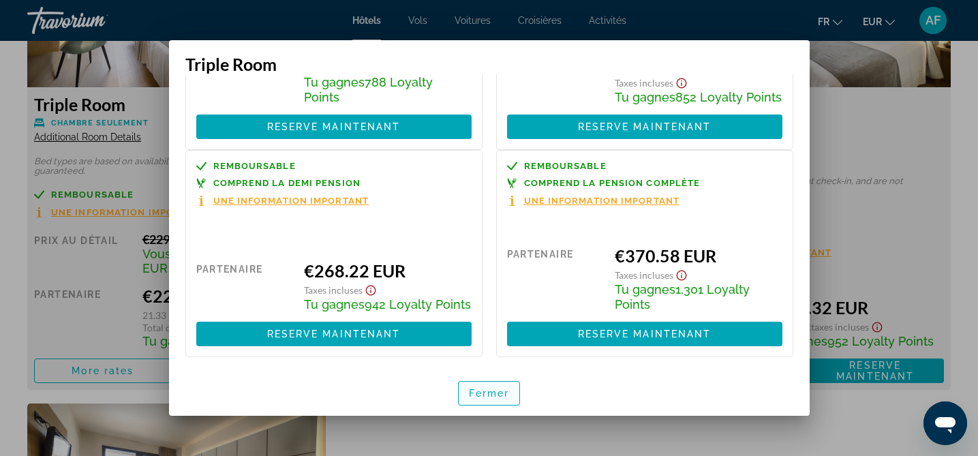
click at [484, 389] on span "Fermer" at bounding box center [489, 393] width 41 height 11
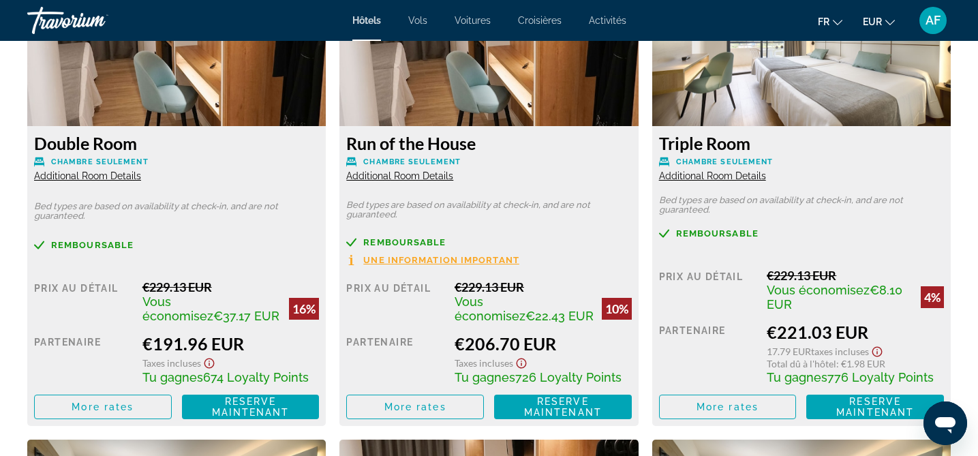
scroll to position [1944, 0]
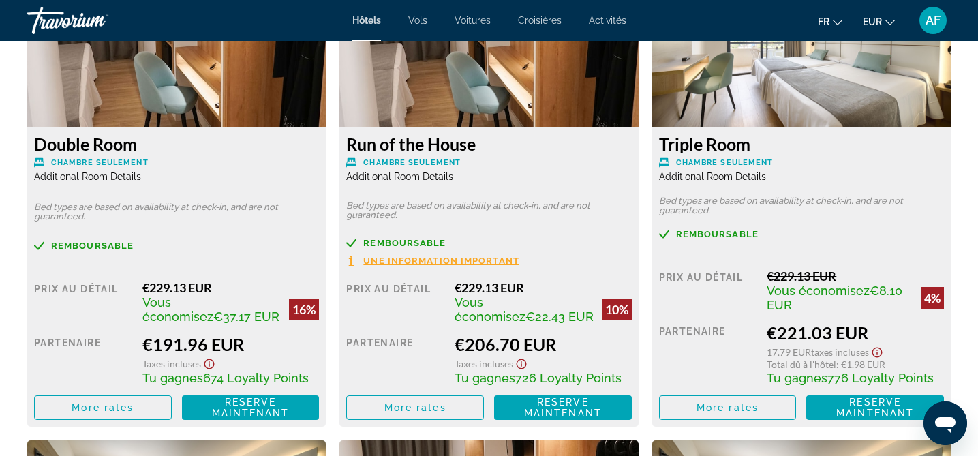
click at [727, 177] on span "Additional Room Details" at bounding box center [712, 176] width 107 height 11
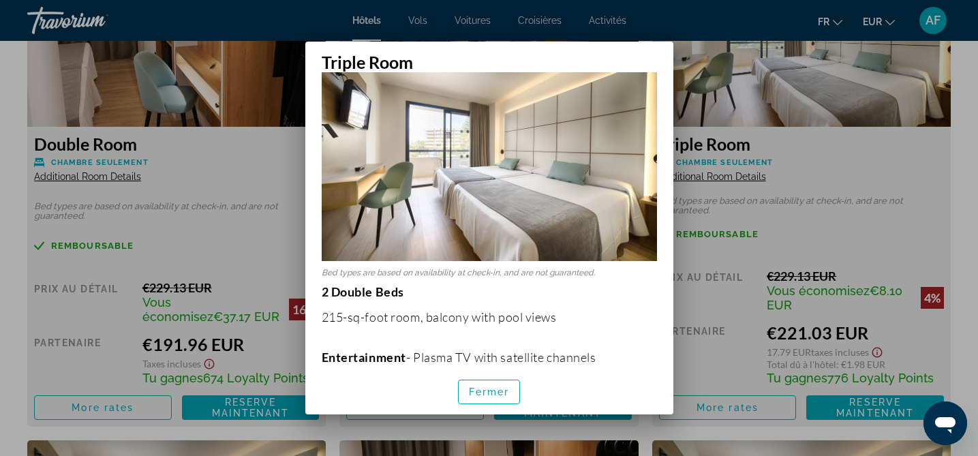
scroll to position [59, 0]
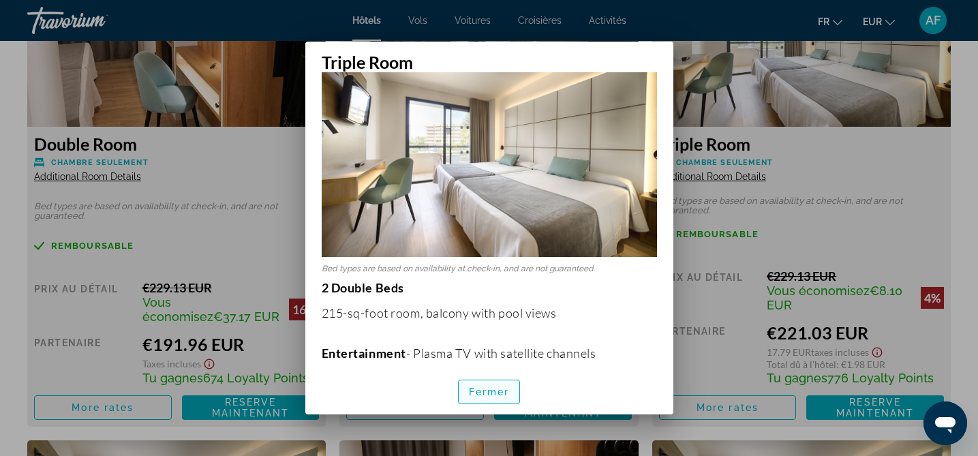
click at [508, 387] on span "Fermer" at bounding box center [489, 392] width 41 height 11
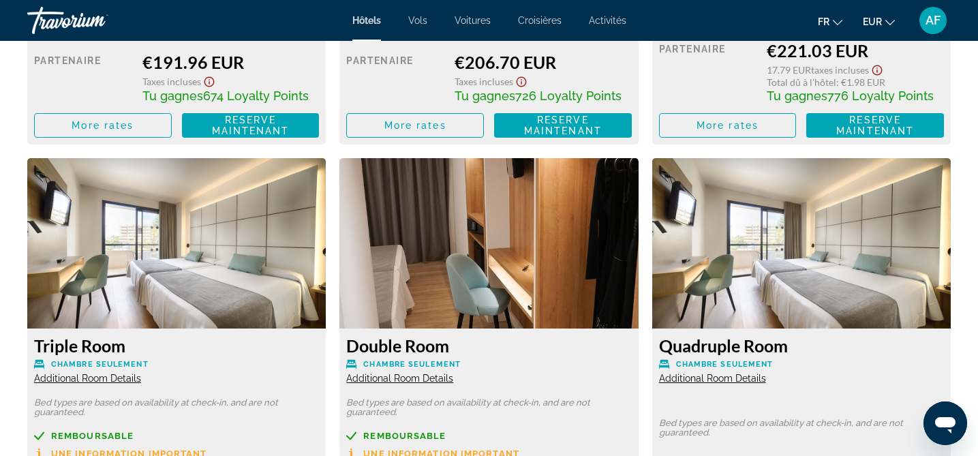
scroll to position [2231, 0]
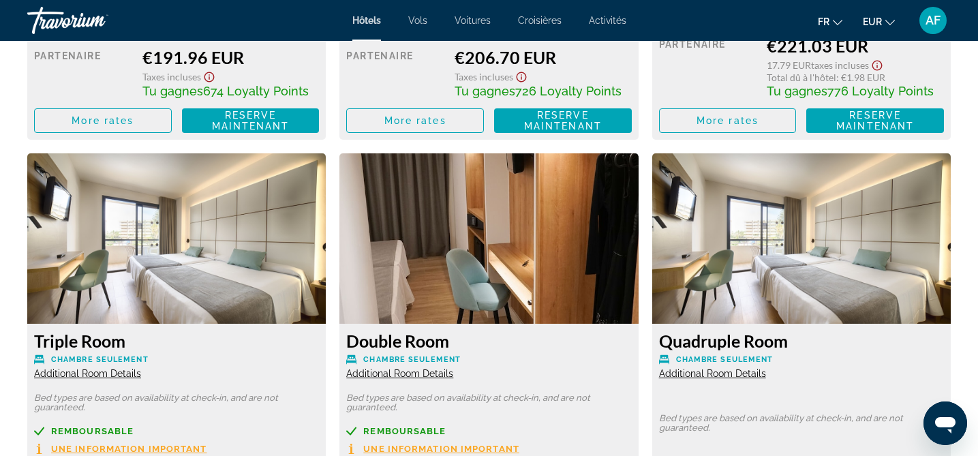
click at [112, 372] on span "Additional Room Details" at bounding box center [87, 373] width 107 height 11
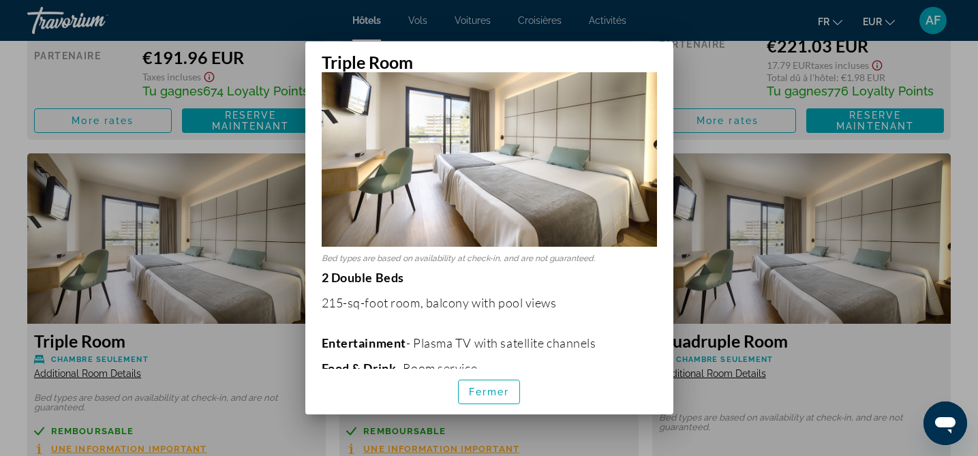
scroll to position [71, 0]
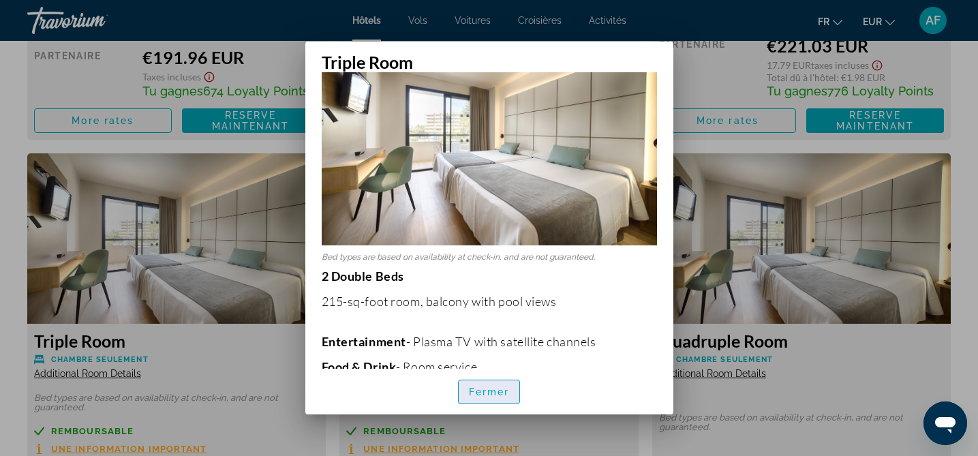
click at [484, 393] on span "Fermer" at bounding box center [489, 392] width 41 height 11
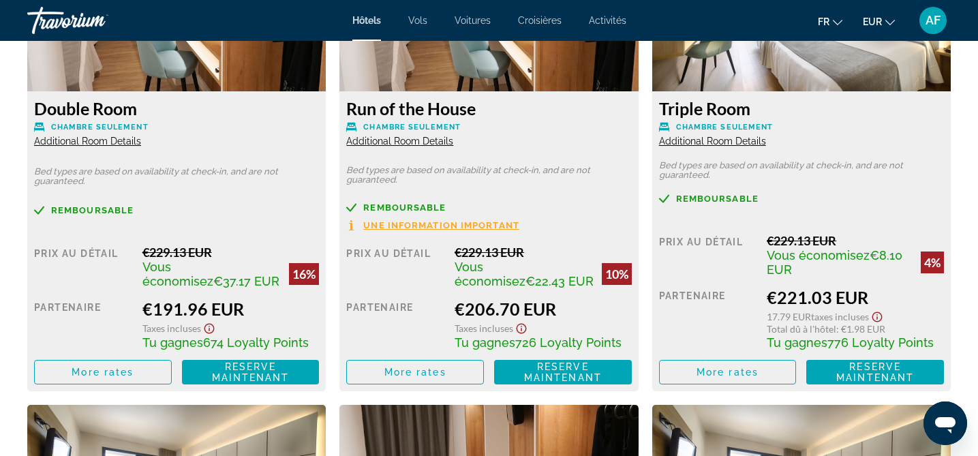
scroll to position [1980, 0]
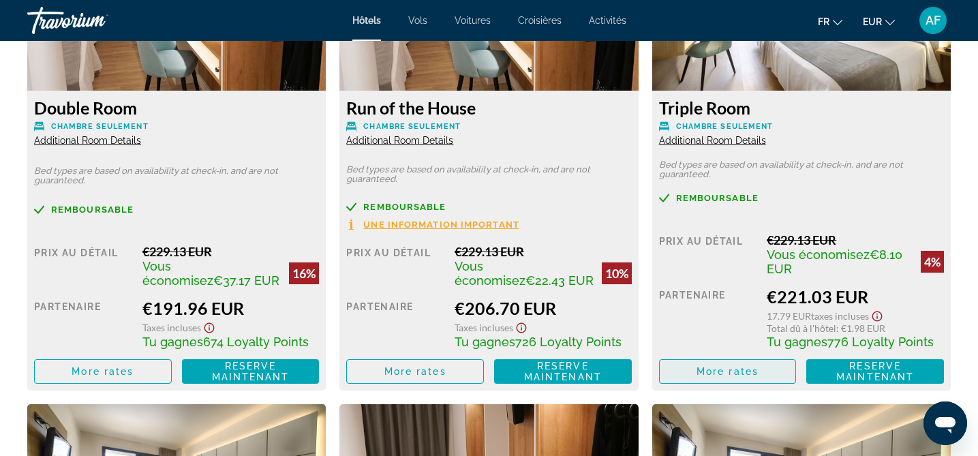
click at [755, 363] on span "Main content" at bounding box center [728, 371] width 136 height 33
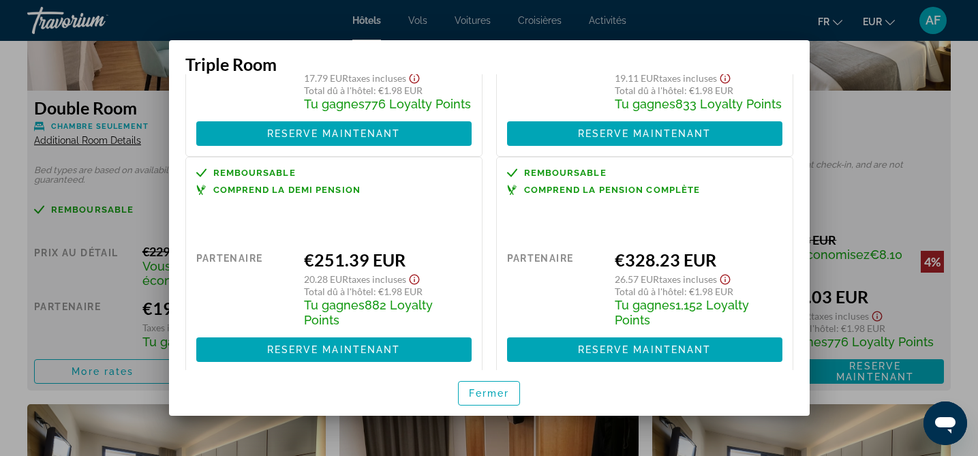
scroll to position [174, 0]
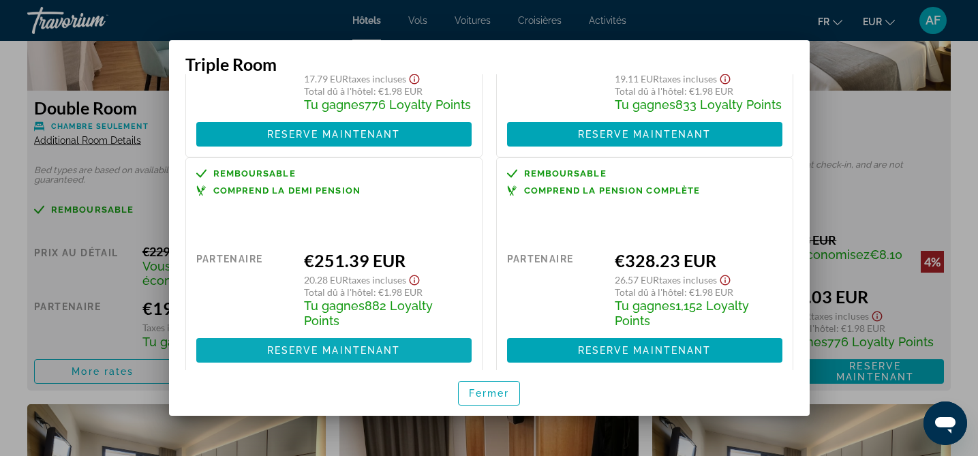
click at [363, 345] on span "Reserve maintenant" at bounding box center [334, 350] width 134 height 11
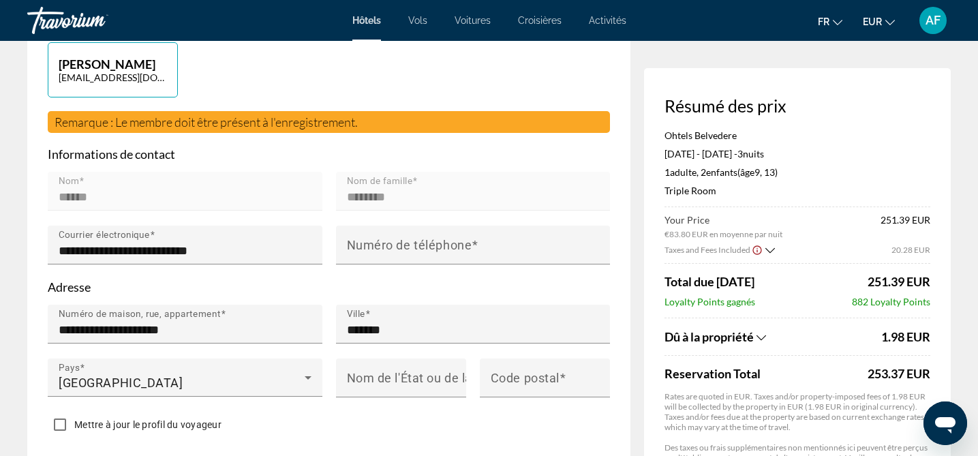
scroll to position [387, 0]
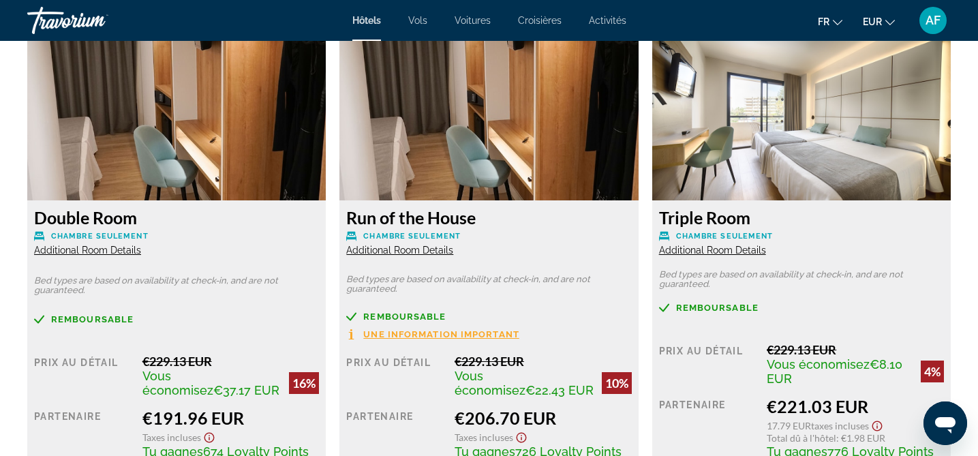
scroll to position [1865, 0]
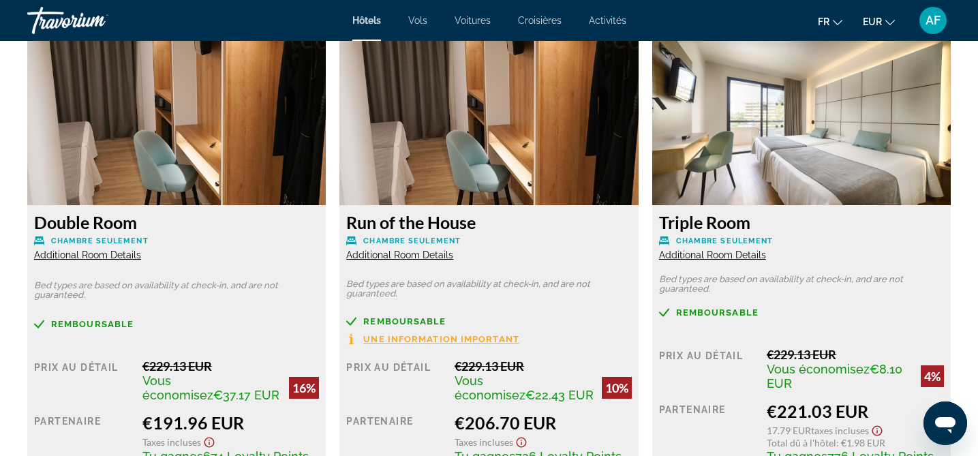
click at [414, 249] on div "Run of the House Chambre seulement Additional Room Details" at bounding box center [488, 236] width 285 height 49
click at [414, 258] on span "Additional Room Details" at bounding box center [399, 255] width 107 height 11
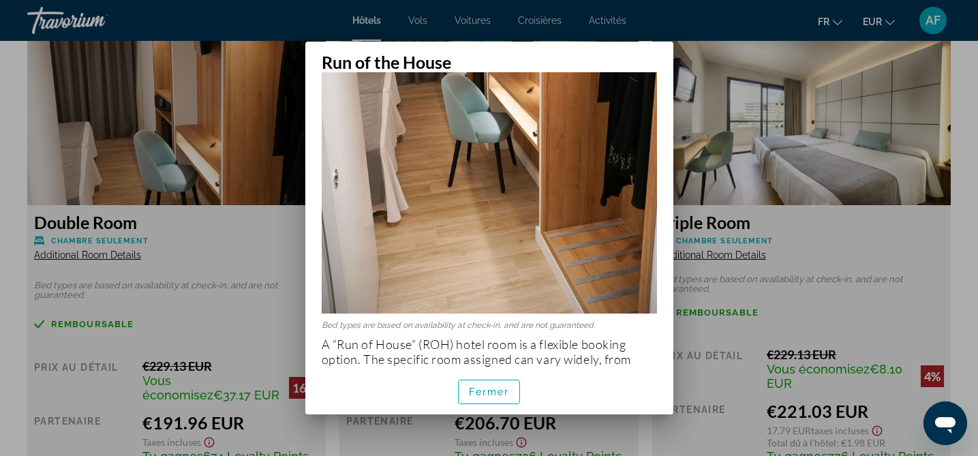
scroll to position [338, 0]
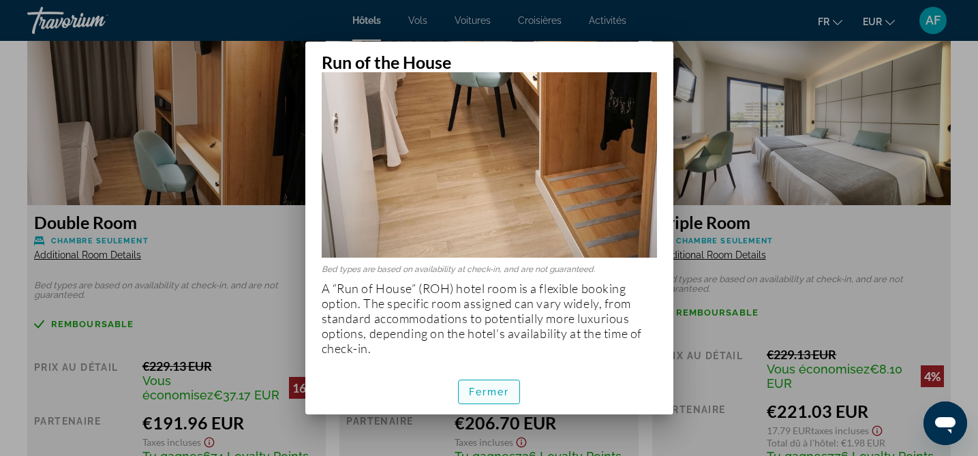
click at [481, 398] on span "button" at bounding box center [489, 392] width 61 height 33
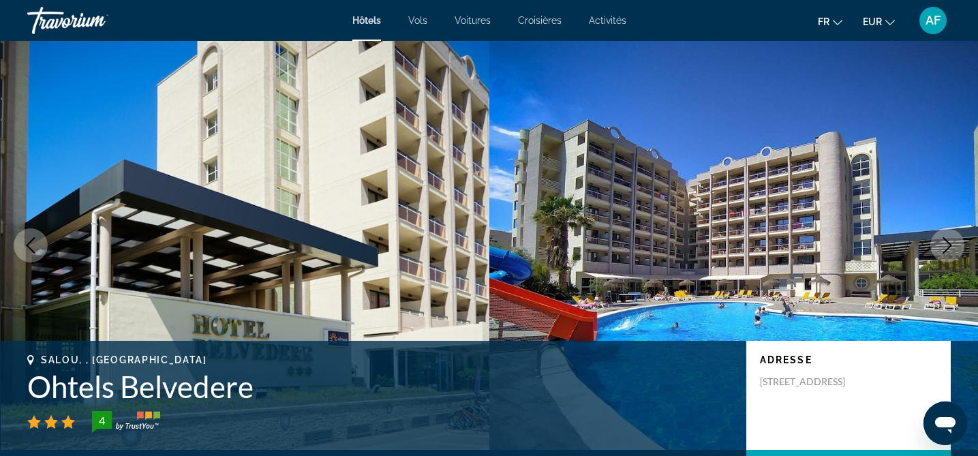
scroll to position [1865, 0]
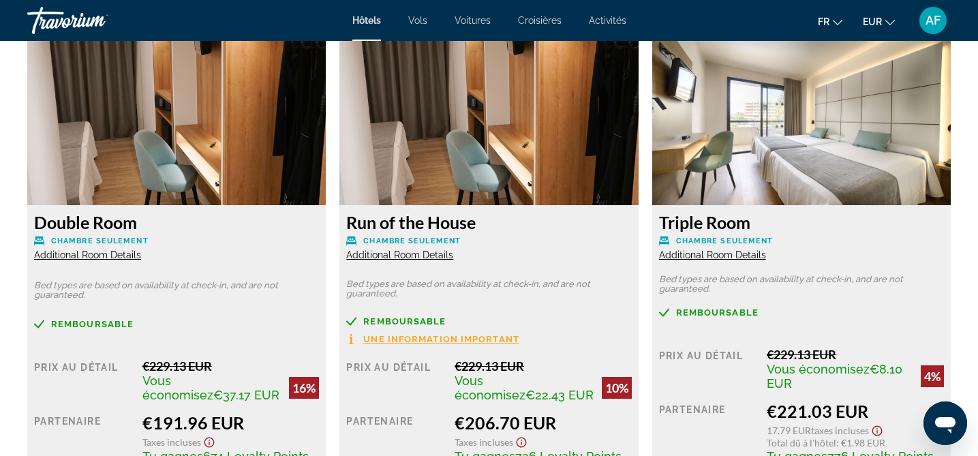
click at [123, 254] on span "Additional Room Details" at bounding box center [87, 255] width 107 height 11
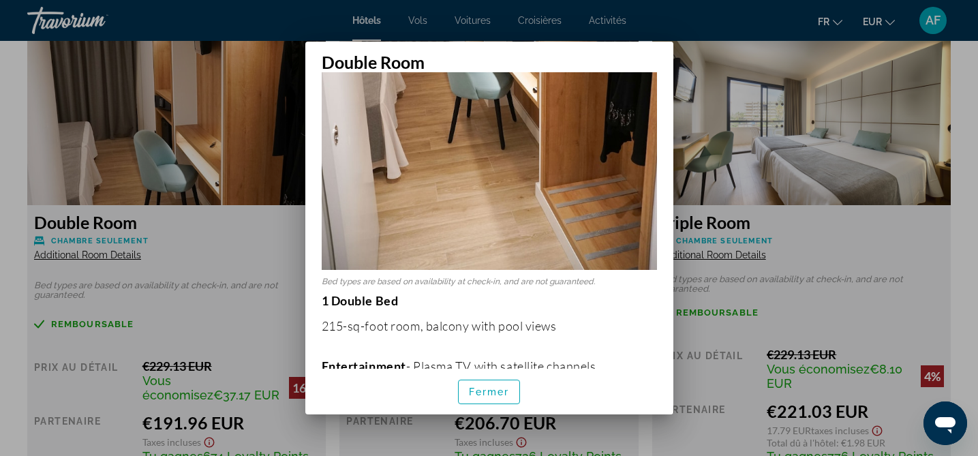
scroll to position [327, 0]
click at [853, 257] on div at bounding box center [489, 228] width 978 height 456
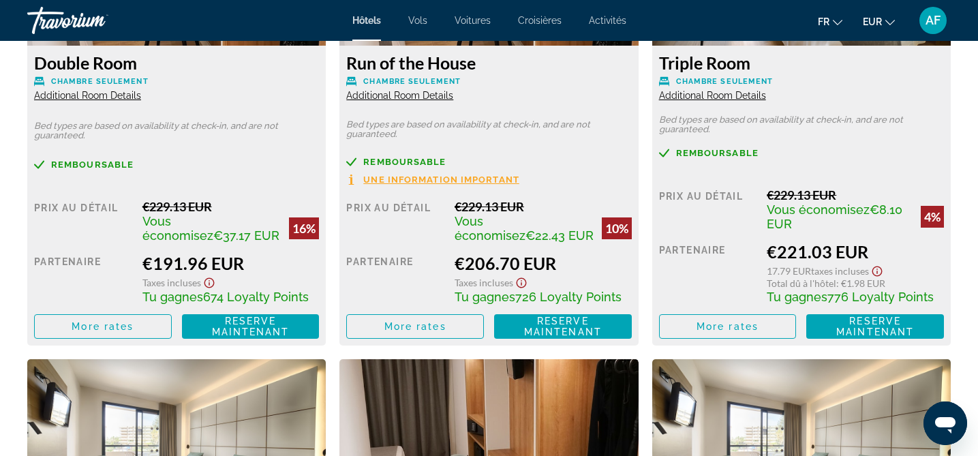
scroll to position [2027, 0]
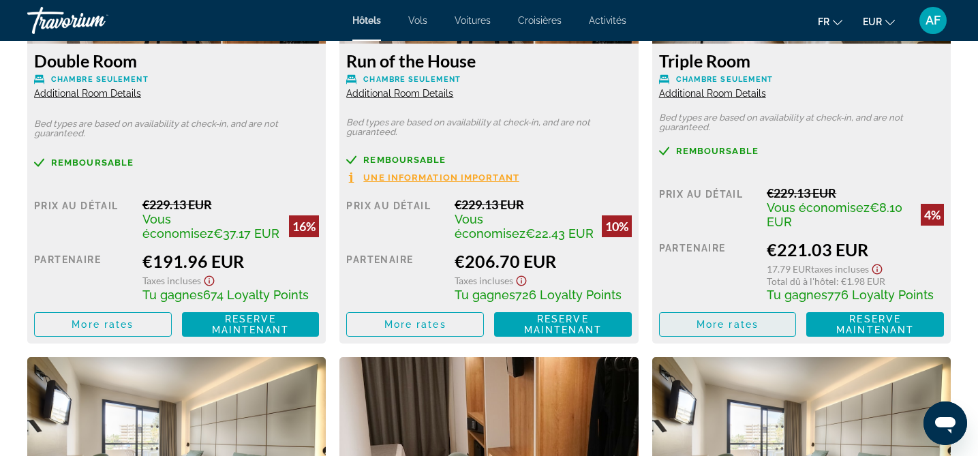
click at [751, 322] on span "More rates" at bounding box center [728, 324] width 62 height 11
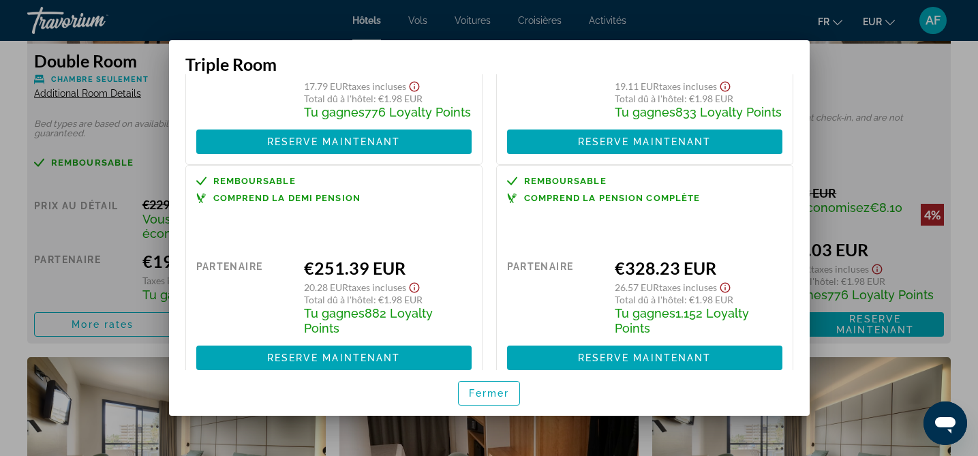
scroll to position [190, 0]
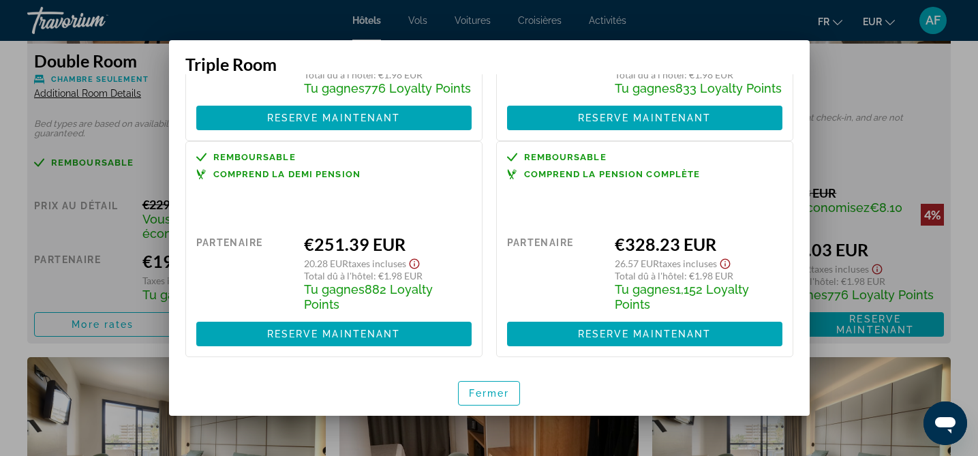
click at [931, 113] on div at bounding box center [489, 228] width 978 height 456
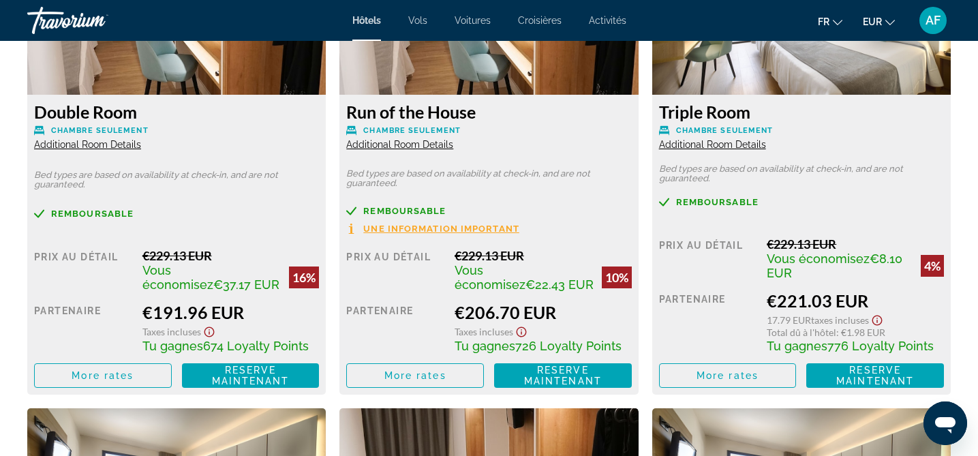
scroll to position [1977, 0]
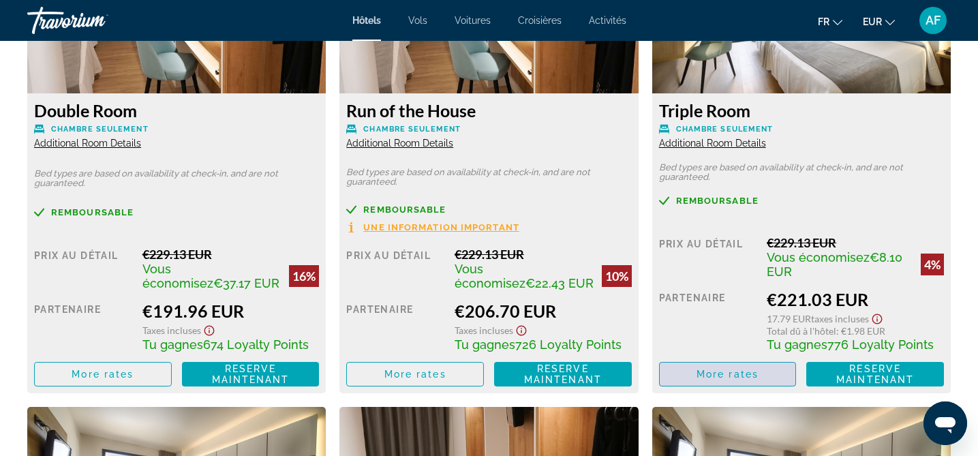
click at [734, 370] on span "More rates" at bounding box center [728, 374] width 62 height 11
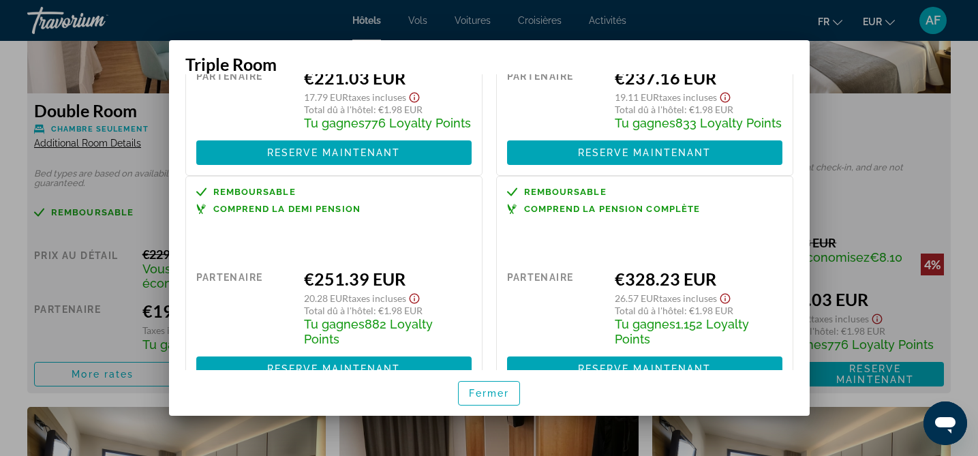
scroll to position [190, 0]
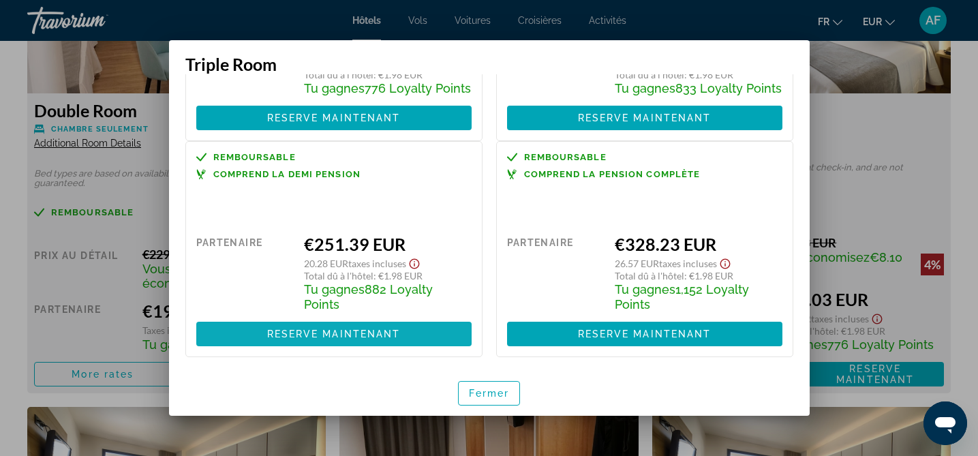
click at [311, 329] on span "Reserve maintenant" at bounding box center [334, 334] width 134 height 11
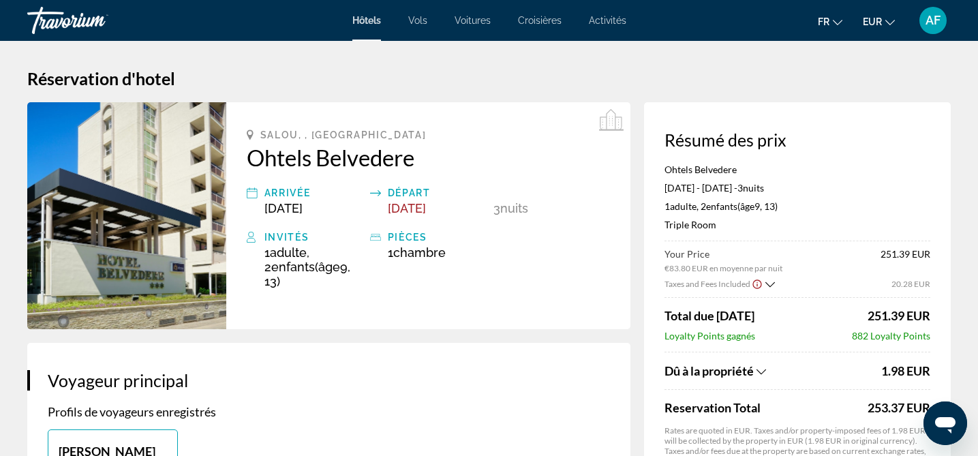
click at [464, 25] on span "Voitures" at bounding box center [473, 20] width 36 height 11
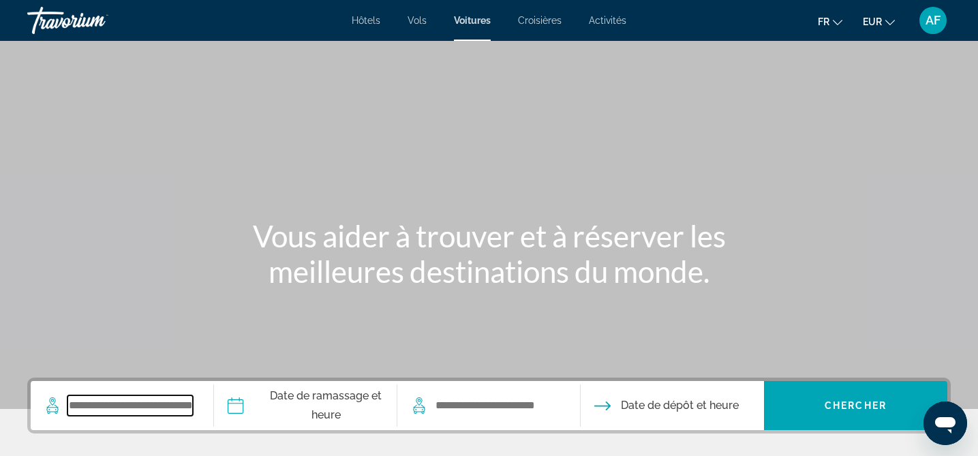
click at [175, 398] on input "Search widget" at bounding box center [129, 405] width 125 height 20
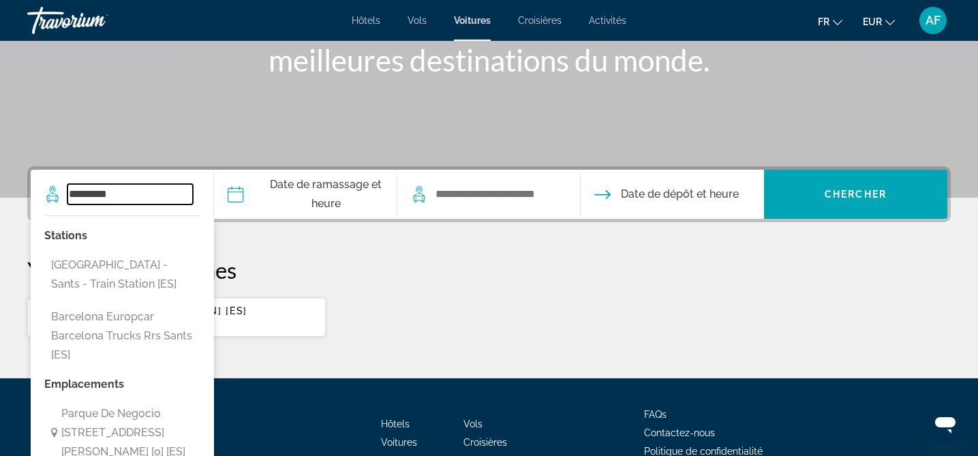
scroll to position [166, 0]
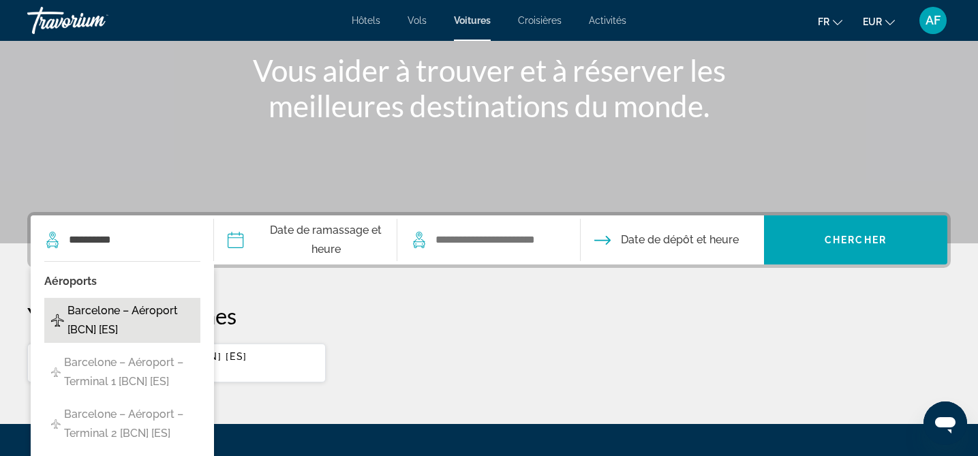
click at [92, 318] on span "Barcelone – Aéroport [BCN] [ES]" at bounding box center [130, 320] width 126 height 38
type input "**********"
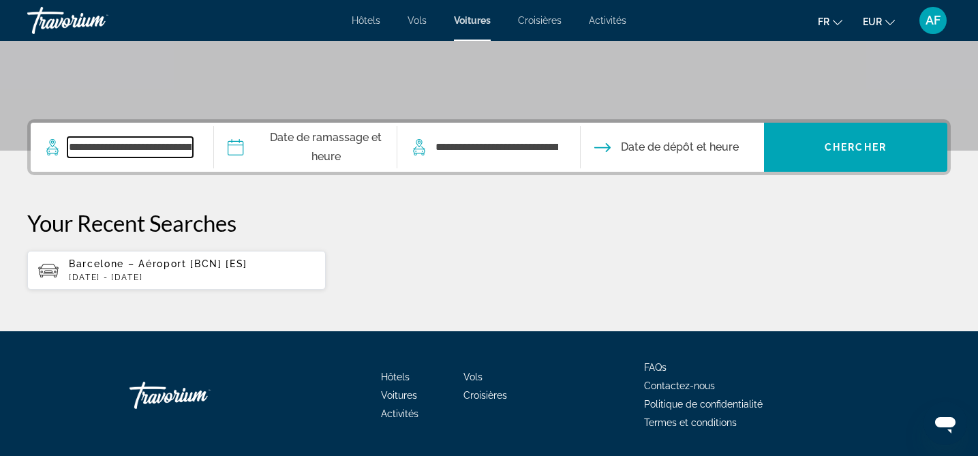
scroll to position [301, 0]
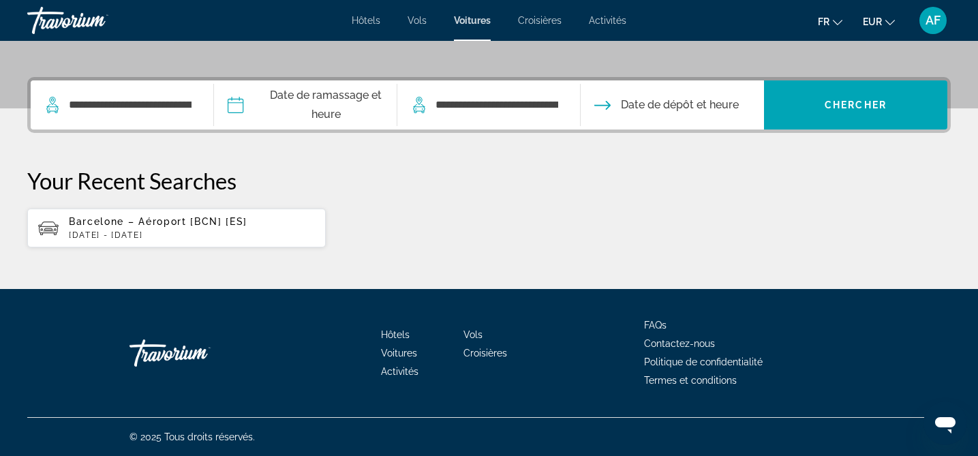
click at [341, 97] on input "Pickup date" at bounding box center [305, 106] width 189 height 53
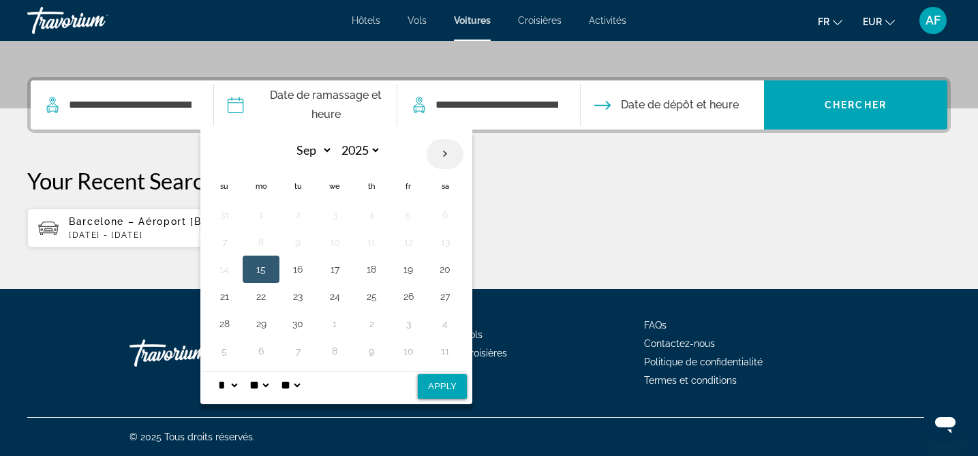
click at [444, 153] on th "Next month" at bounding box center [445, 154] width 37 height 30
select select "*"
click at [299, 295] on button "21" at bounding box center [298, 296] width 22 height 19
click at [412, 299] on button "24" at bounding box center [408, 296] width 22 height 19
click at [300, 295] on button "21" at bounding box center [298, 296] width 22 height 19
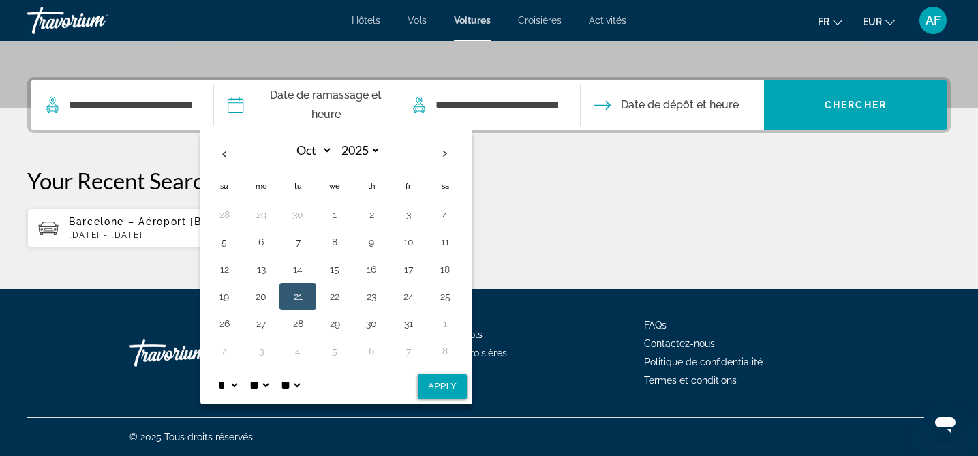
click at [237, 385] on select "* * * * * * * * * ** ** **" at bounding box center [227, 385] width 25 height 27
select select "*"
click at [215, 372] on select "* * * * * * * * * ** ** **" at bounding box center [227, 385] width 25 height 27
click at [447, 392] on button "Apply" at bounding box center [442, 386] width 49 height 25
type input "**********"
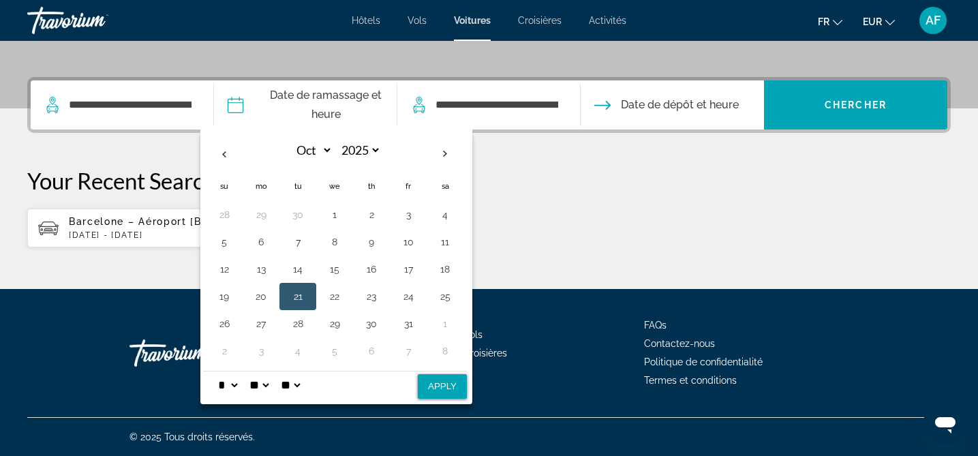
select select "*"
select select "**"
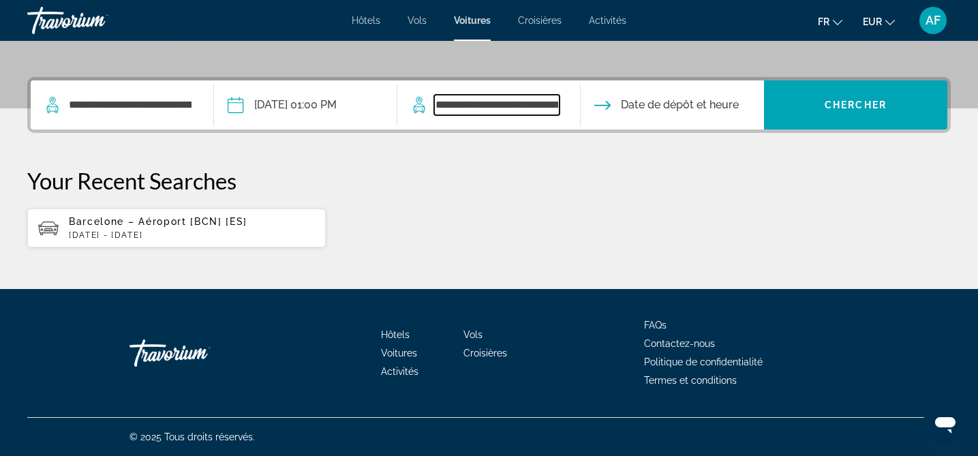
click at [500, 104] on input "**********" at bounding box center [496, 105] width 125 height 20
click at [639, 100] on input "Drop-off date" at bounding box center [671, 106] width 189 height 53
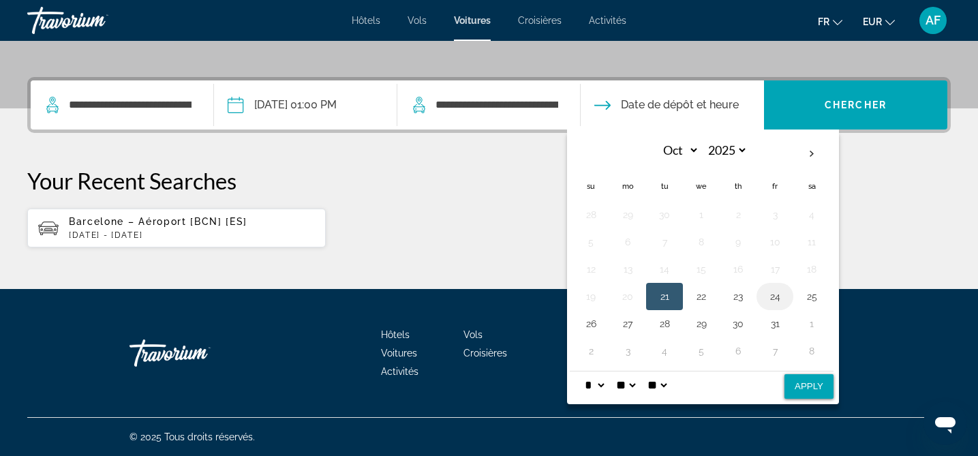
click at [769, 298] on button "24" at bounding box center [775, 296] width 22 height 19
click at [607, 382] on select "* * * * * * * * * ** ** **" at bounding box center [594, 385] width 25 height 27
select select "**"
click at [582, 372] on select "* * * * * * * * * ** ** **" at bounding box center [594, 385] width 25 height 27
click at [661, 386] on select "** **" at bounding box center [657, 385] width 25 height 27
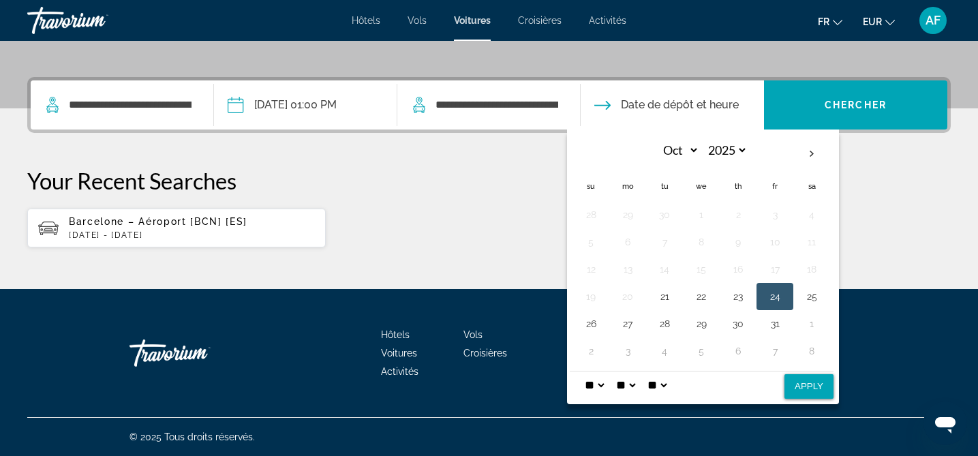
select select "**"
click at [654, 372] on select "** **" at bounding box center [657, 385] width 25 height 27
click at [599, 391] on select "* * * * * * * * * ** ** **" at bounding box center [594, 385] width 25 height 27
select select "*"
click at [582, 372] on select "* * * * * * * * * ** ** **" at bounding box center [594, 385] width 25 height 27
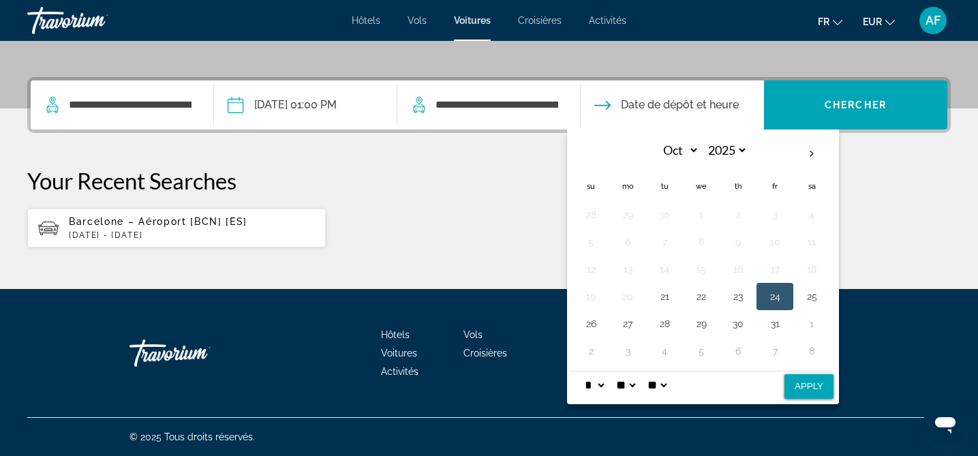
click at [812, 389] on button "Apply" at bounding box center [809, 386] width 49 height 25
type input "**********"
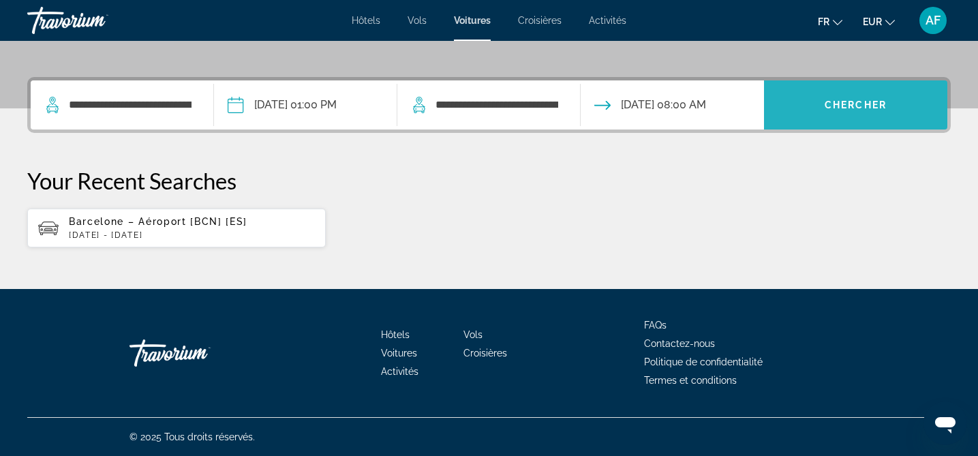
click at [826, 108] on span "Chercher" at bounding box center [856, 105] width 62 height 11
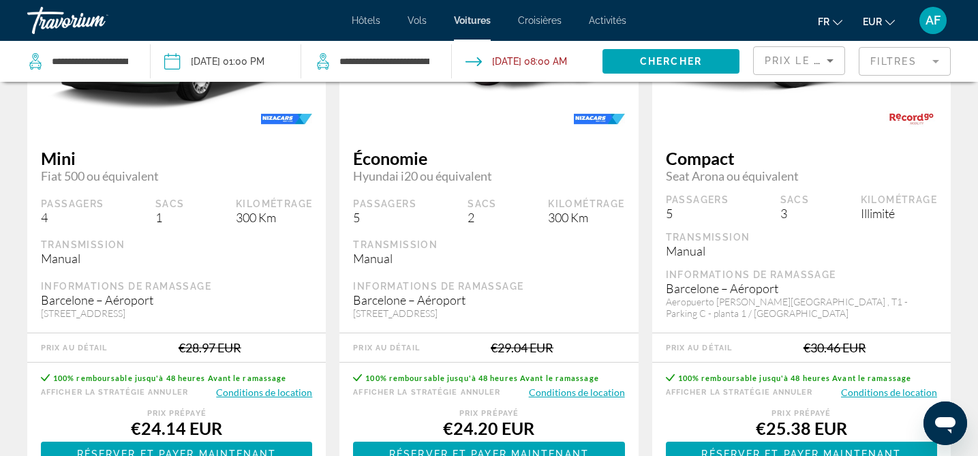
scroll to position [814, 0]
